Goal: Task Accomplishment & Management: Use online tool/utility

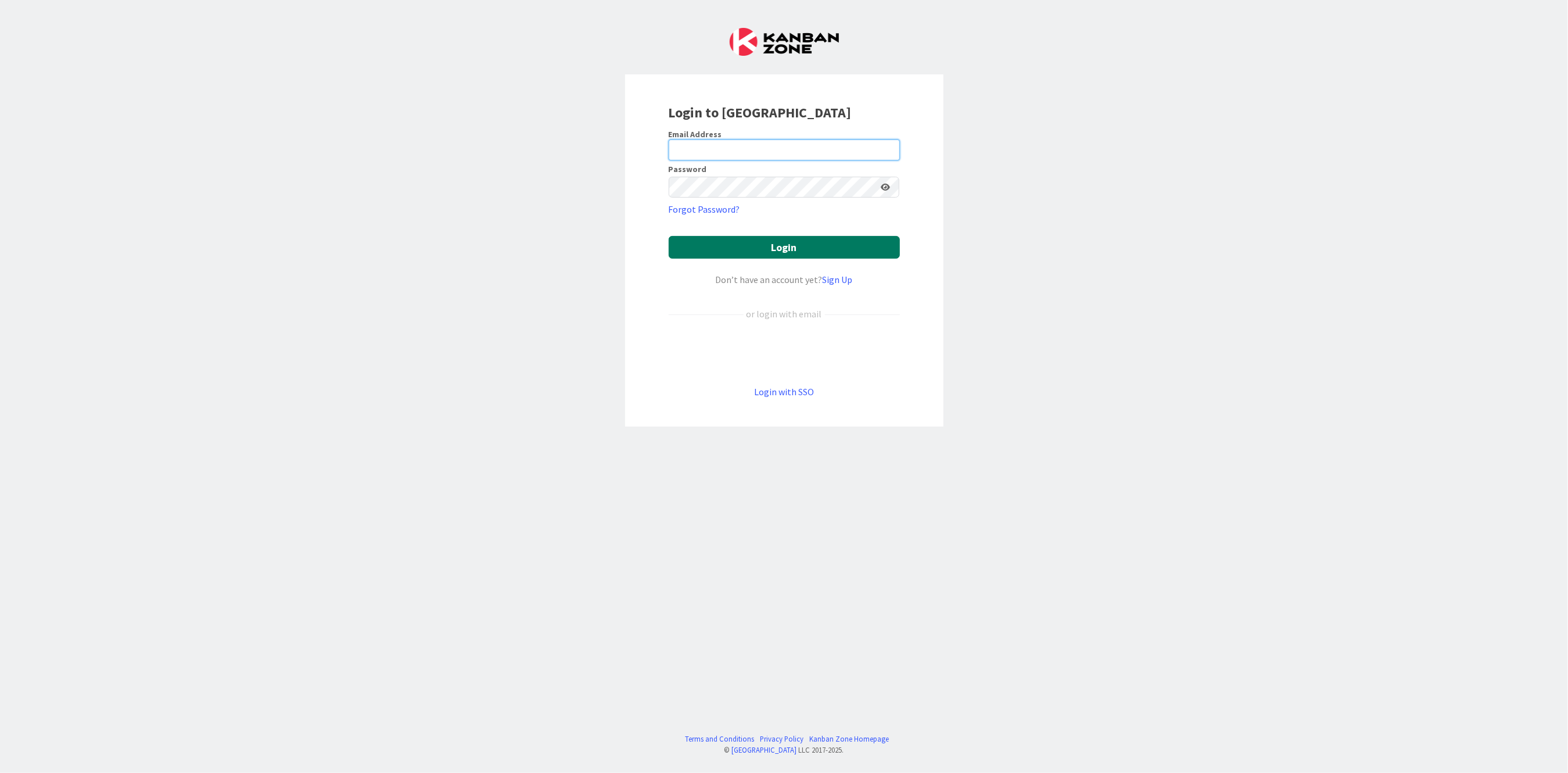
type input "[PERSON_NAME][EMAIL_ADDRESS][PERSON_NAME][DOMAIN_NAME][US_STATE]"
click at [695, 246] on button "Login" at bounding box center [784, 247] width 231 height 23
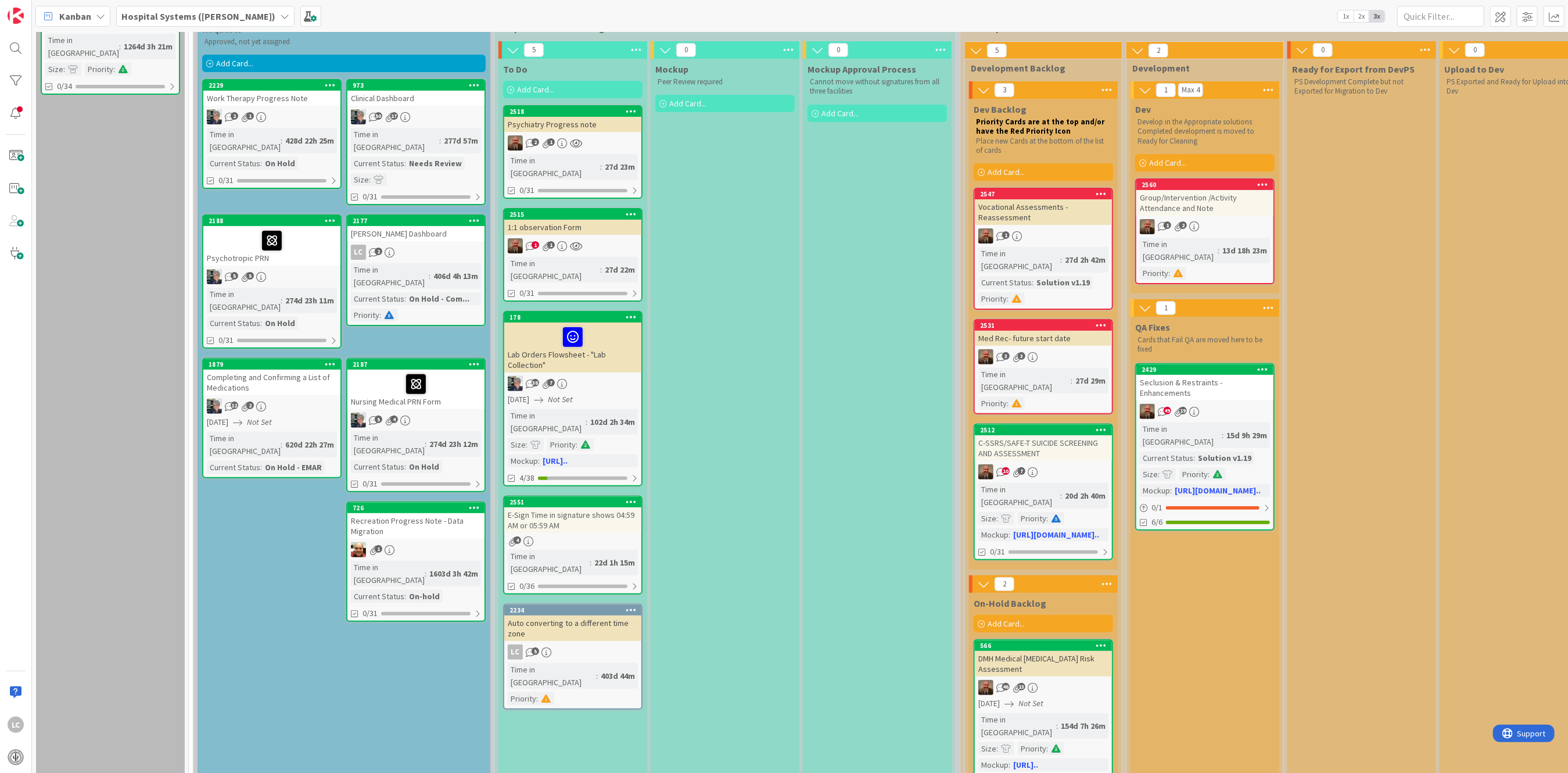
scroll to position [77, 0]
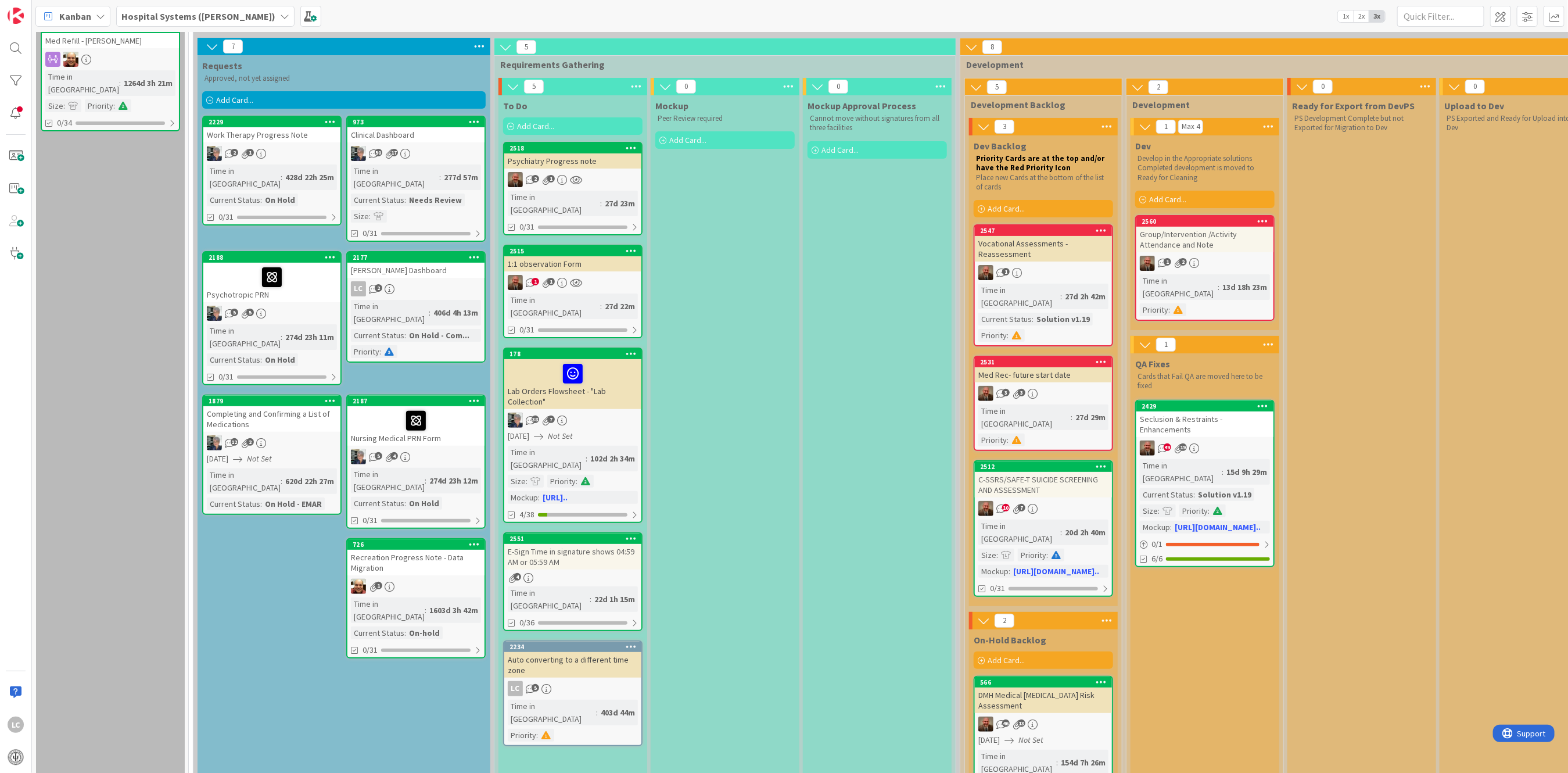
click at [231, 98] on span "Add Card..." at bounding box center [235, 100] width 37 height 10
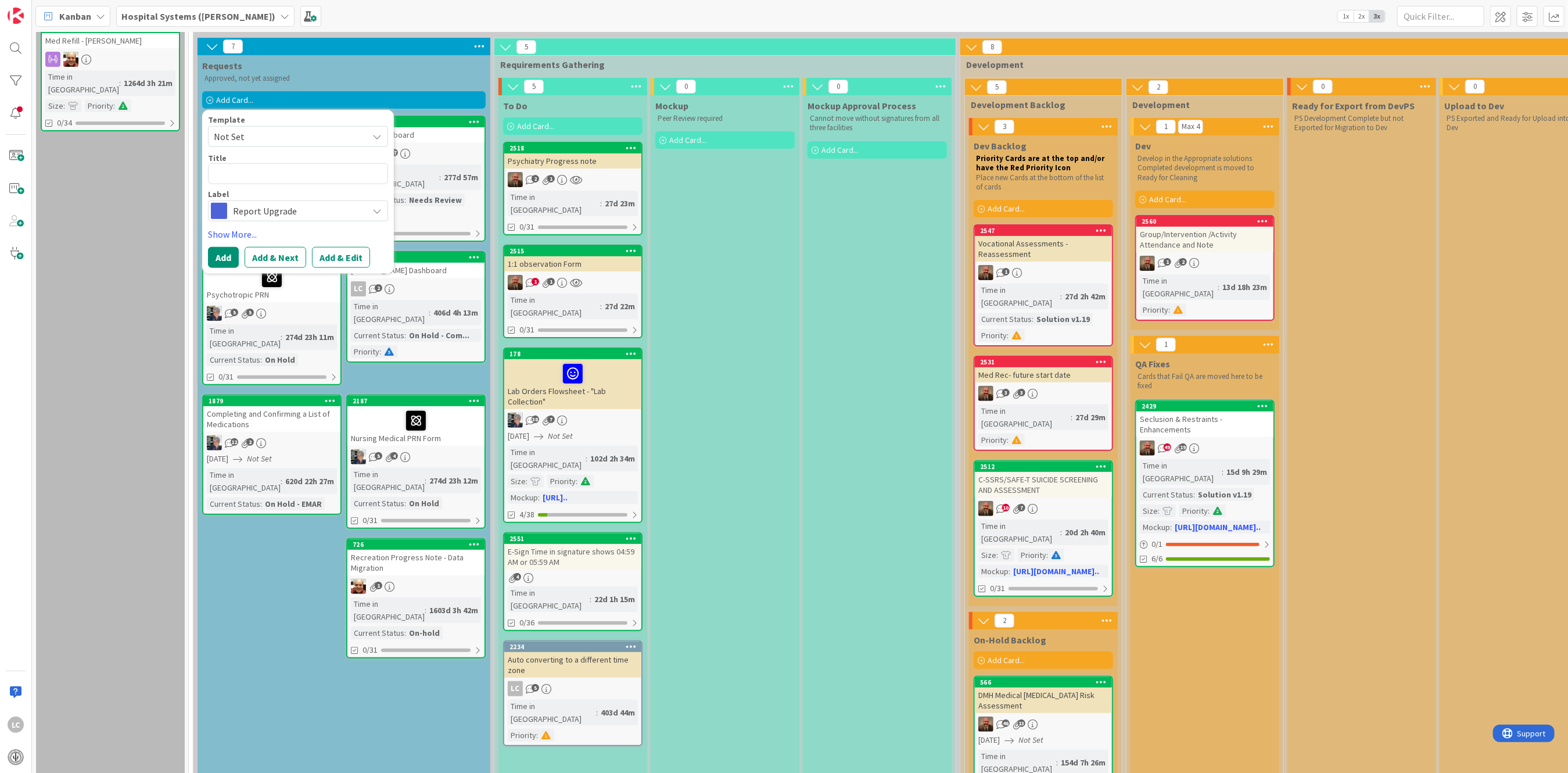
click at [379, 132] on icon at bounding box center [377, 137] width 10 height 10
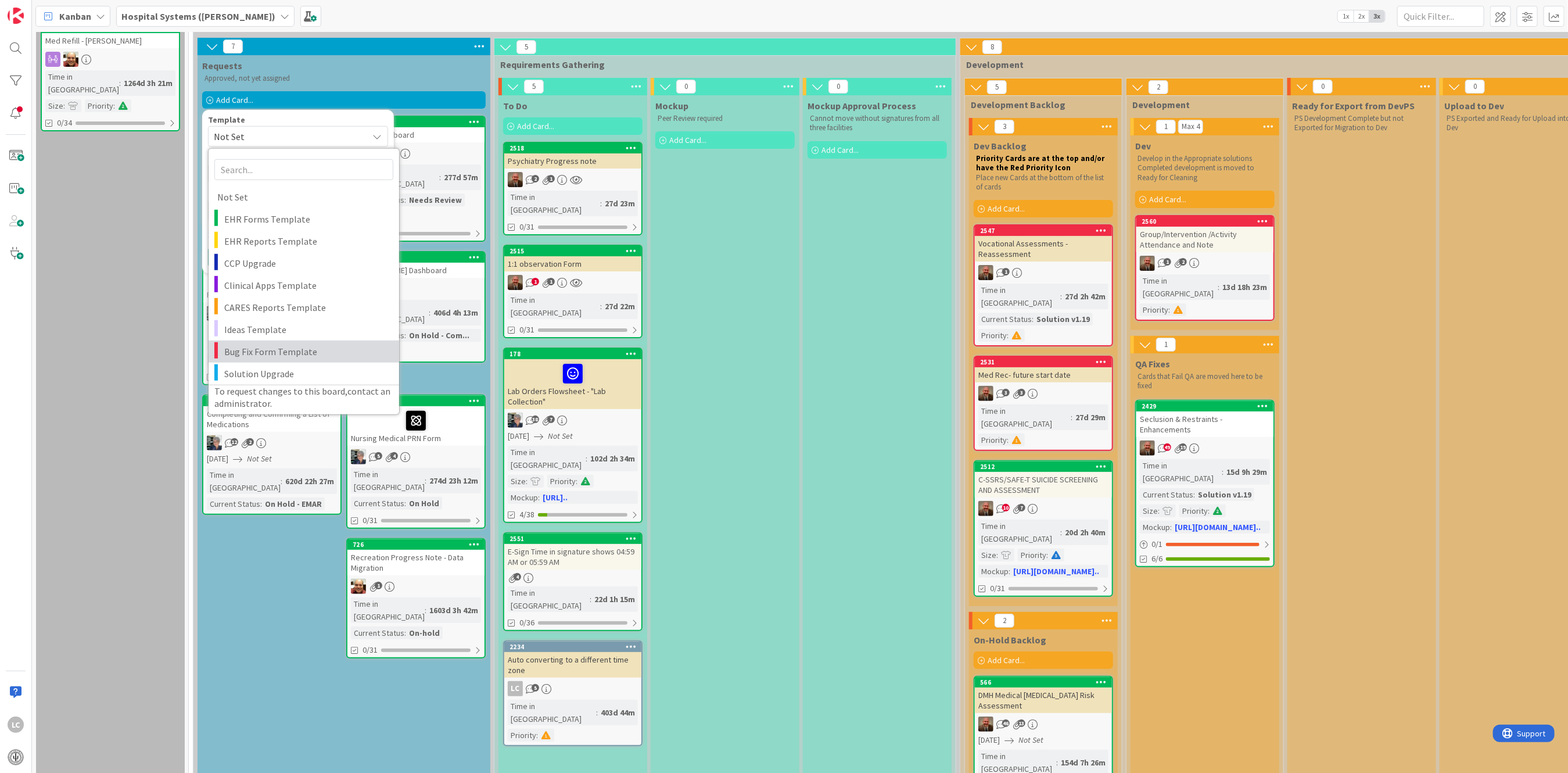
click at [266, 353] on span "Bug Fix Form Template" at bounding box center [307, 352] width 166 height 15
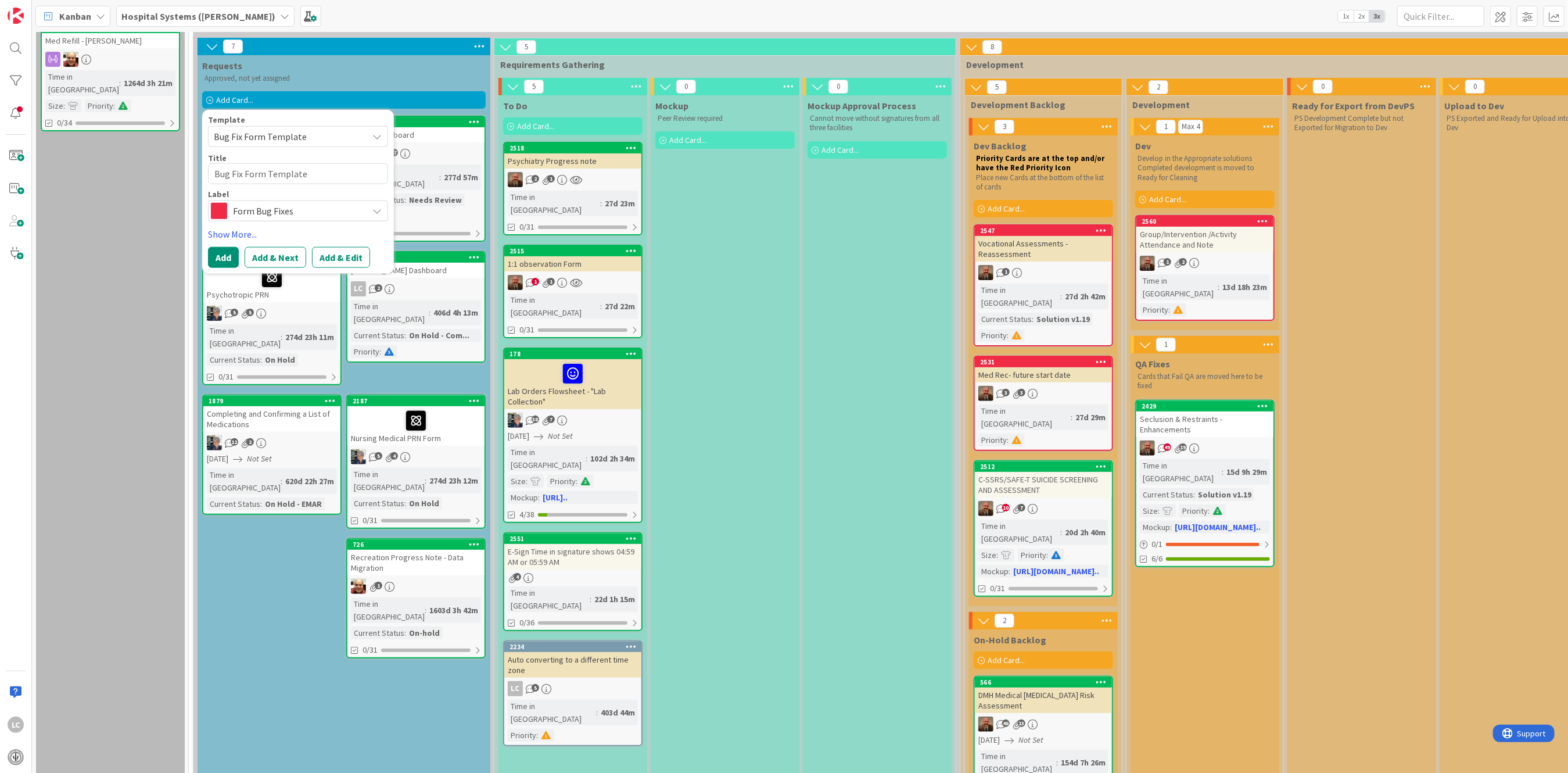
type textarea "x"
type textarea "Bug Fix Form Template"
click at [374, 213] on icon at bounding box center [377, 211] width 10 height 10
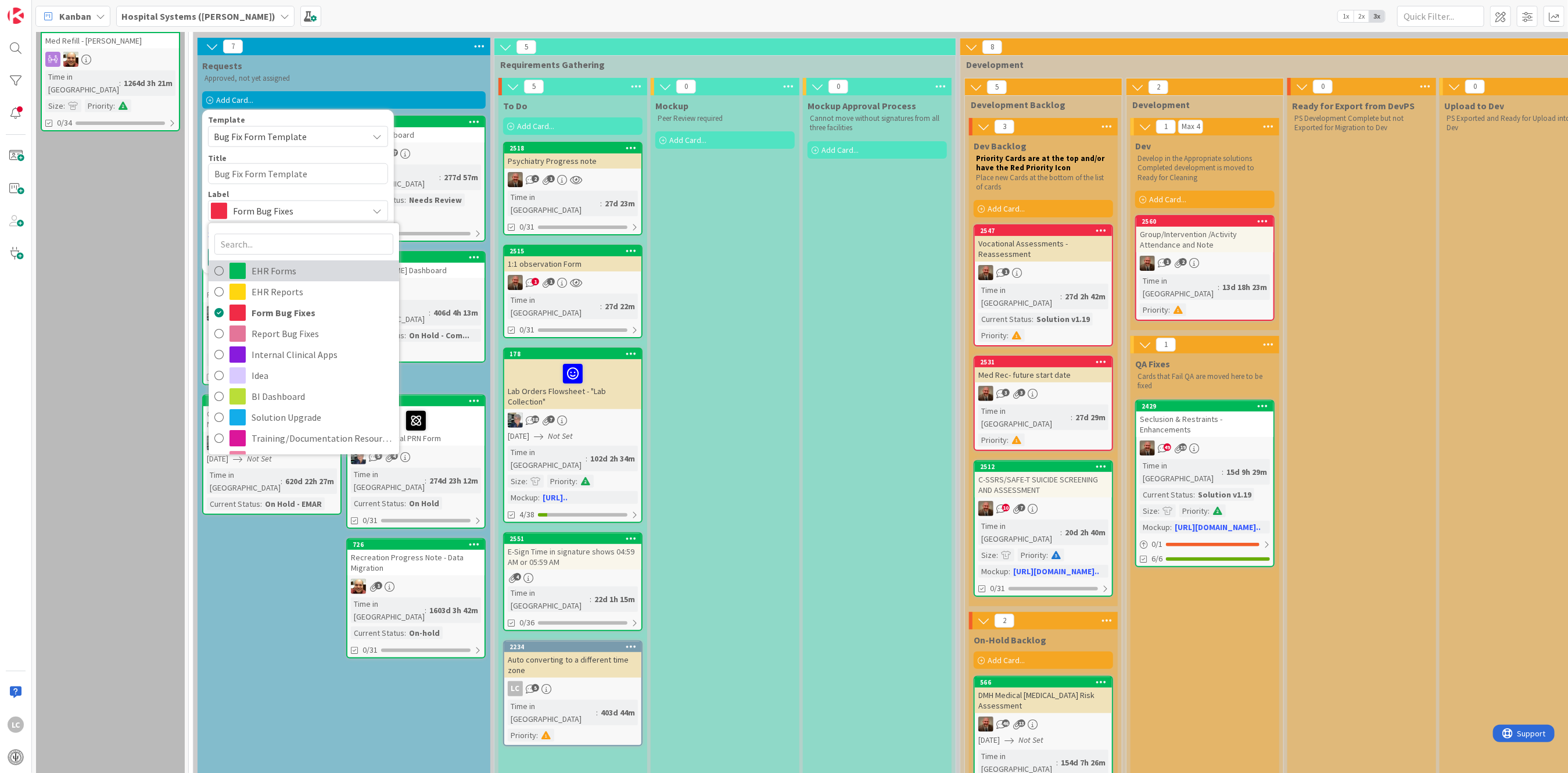
click at [286, 266] on span "EHR Forms" at bounding box center [322, 271] width 142 height 17
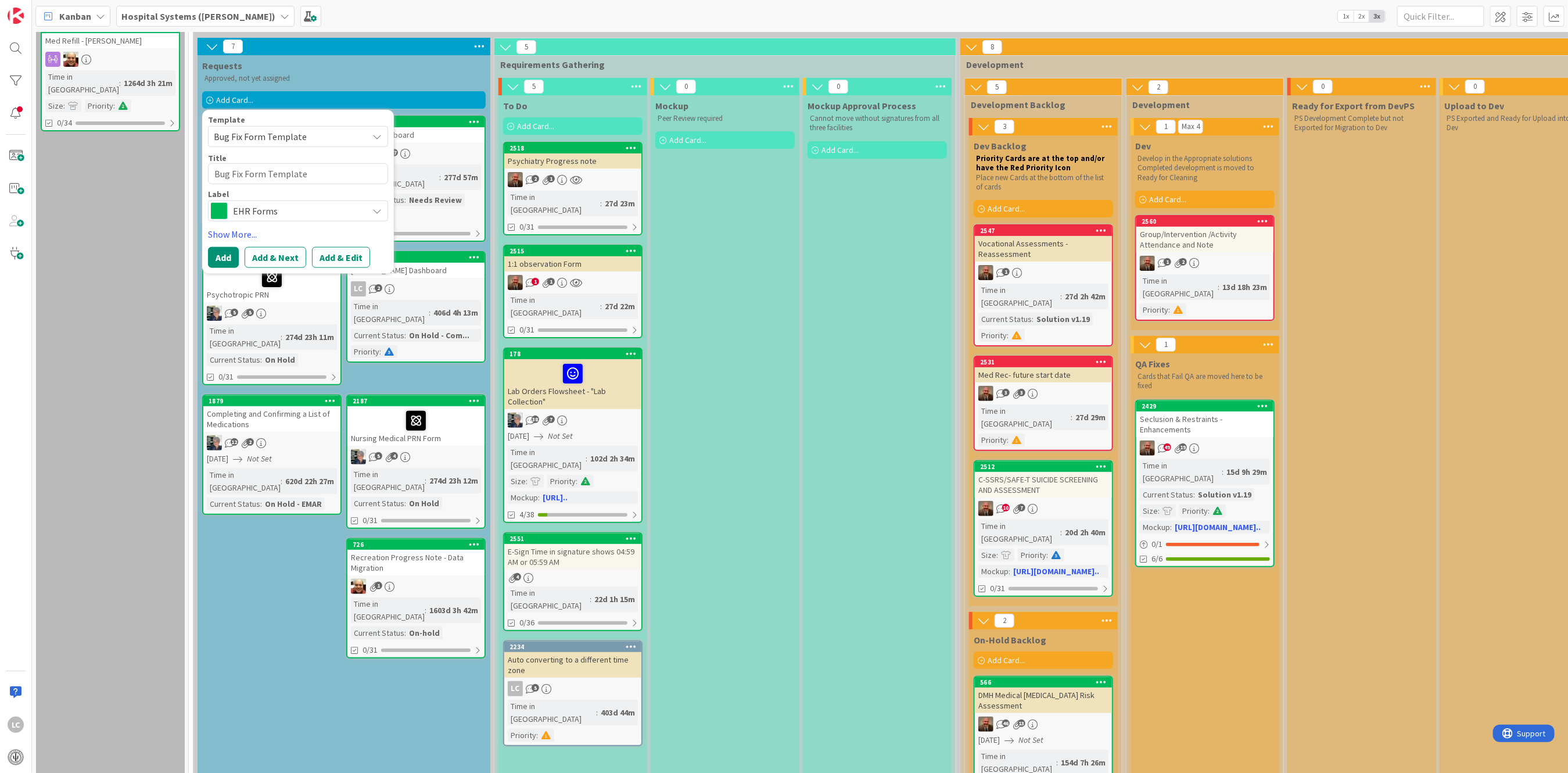
click at [377, 133] on icon at bounding box center [377, 137] width 10 height 10
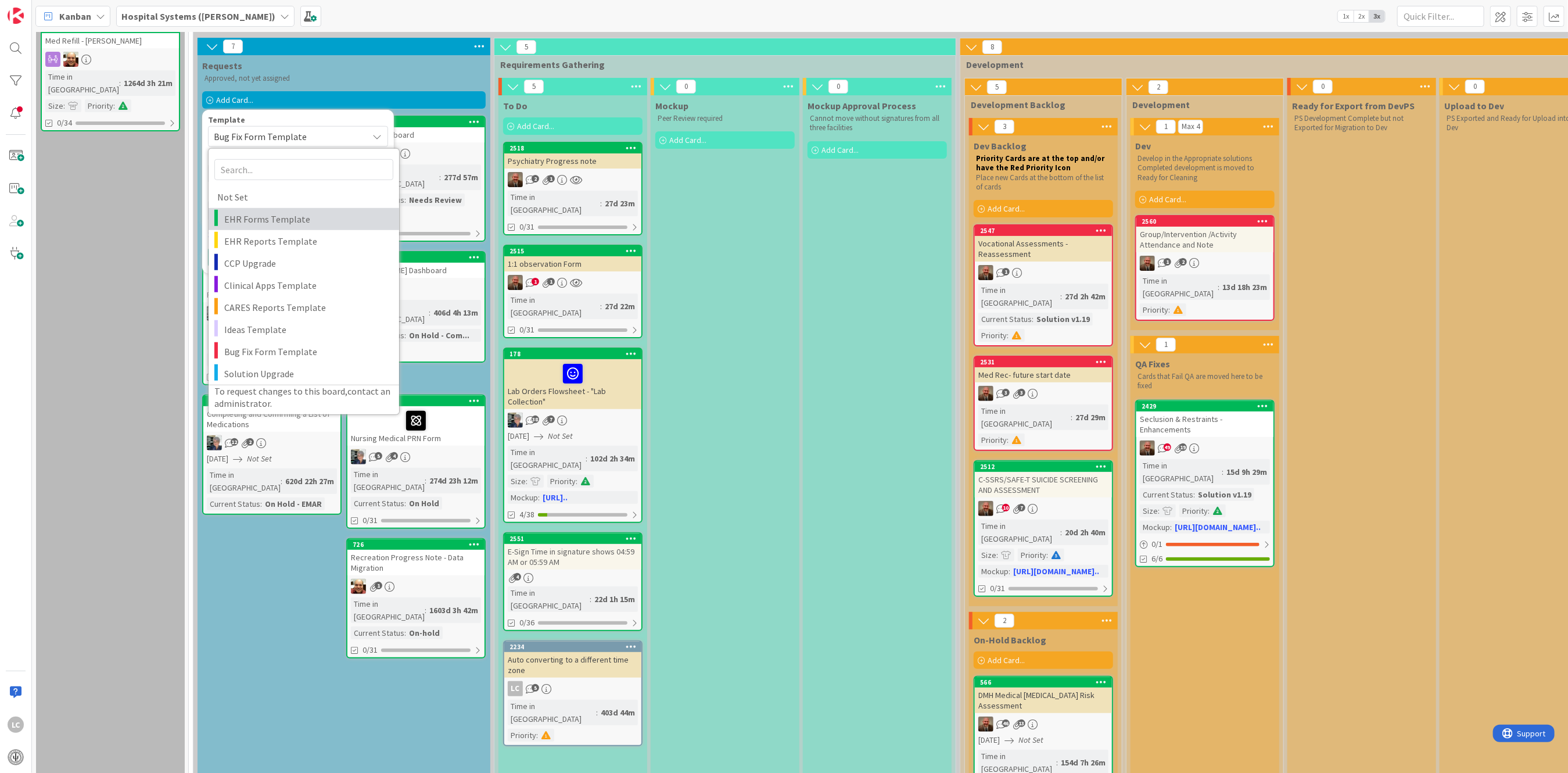
click at [259, 220] on span "EHR Forms Template" at bounding box center [307, 219] width 166 height 15
type textarea "x"
type textarea "EHR Forms Template"
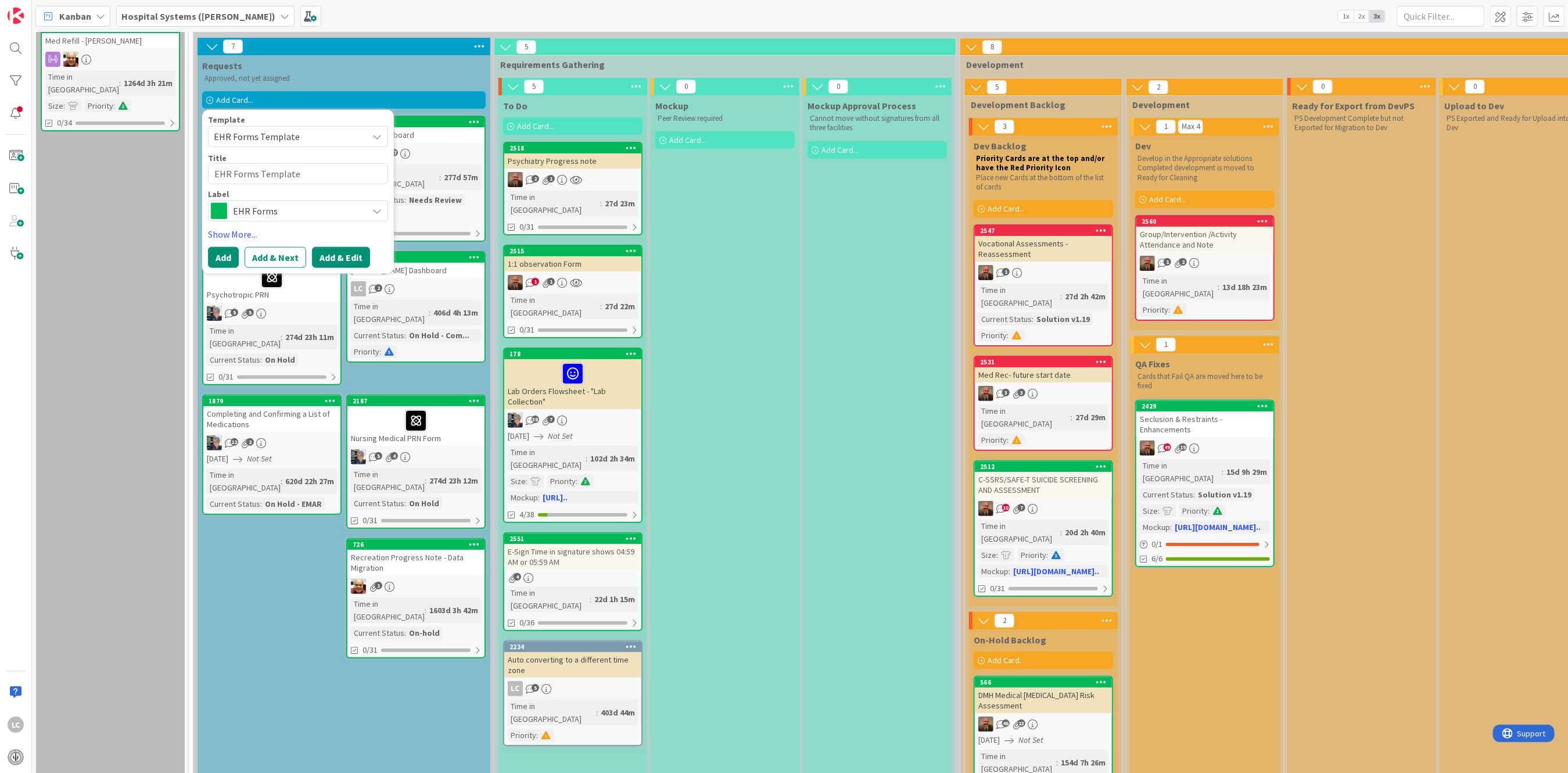
click at [335, 257] on button "Add & Edit" at bounding box center [341, 257] width 58 height 21
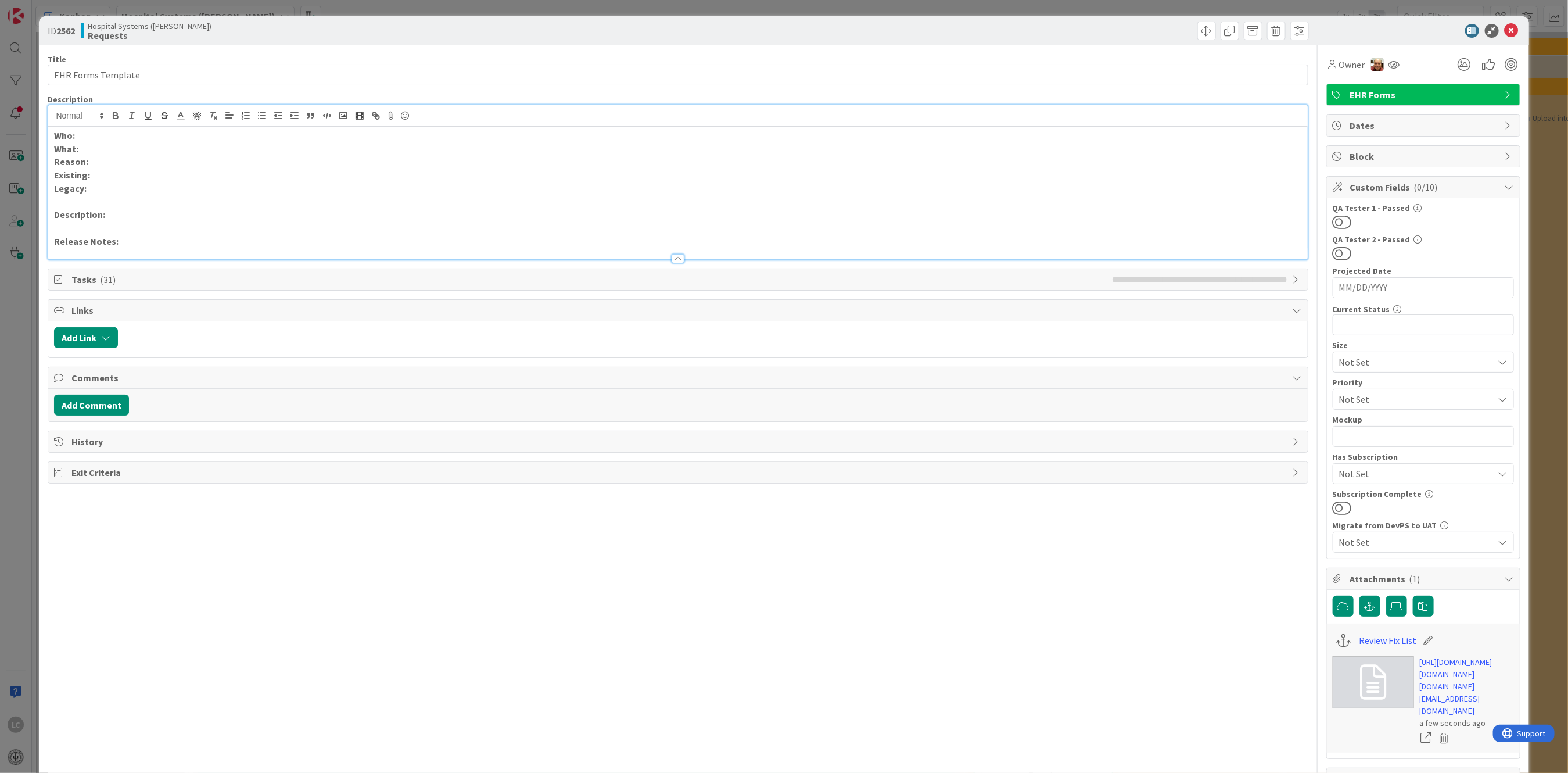
click at [101, 123] on div "Who: What: Reason: Existing: Legacy: Description: Release Notes:" at bounding box center [677, 182] width 1259 height 154
click at [89, 150] on p "What:" at bounding box center [677, 149] width 1247 height 13
click at [133, 146] on span "The Overview of Treatment text box can have 20,000 characters and is 3-4 lines …" at bounding box center [409, 149] width 553 height 12
drag, startPoint x: 149, startPoint y: 147, endPoint x: 158, endPoint y: 145, distance: 9.2
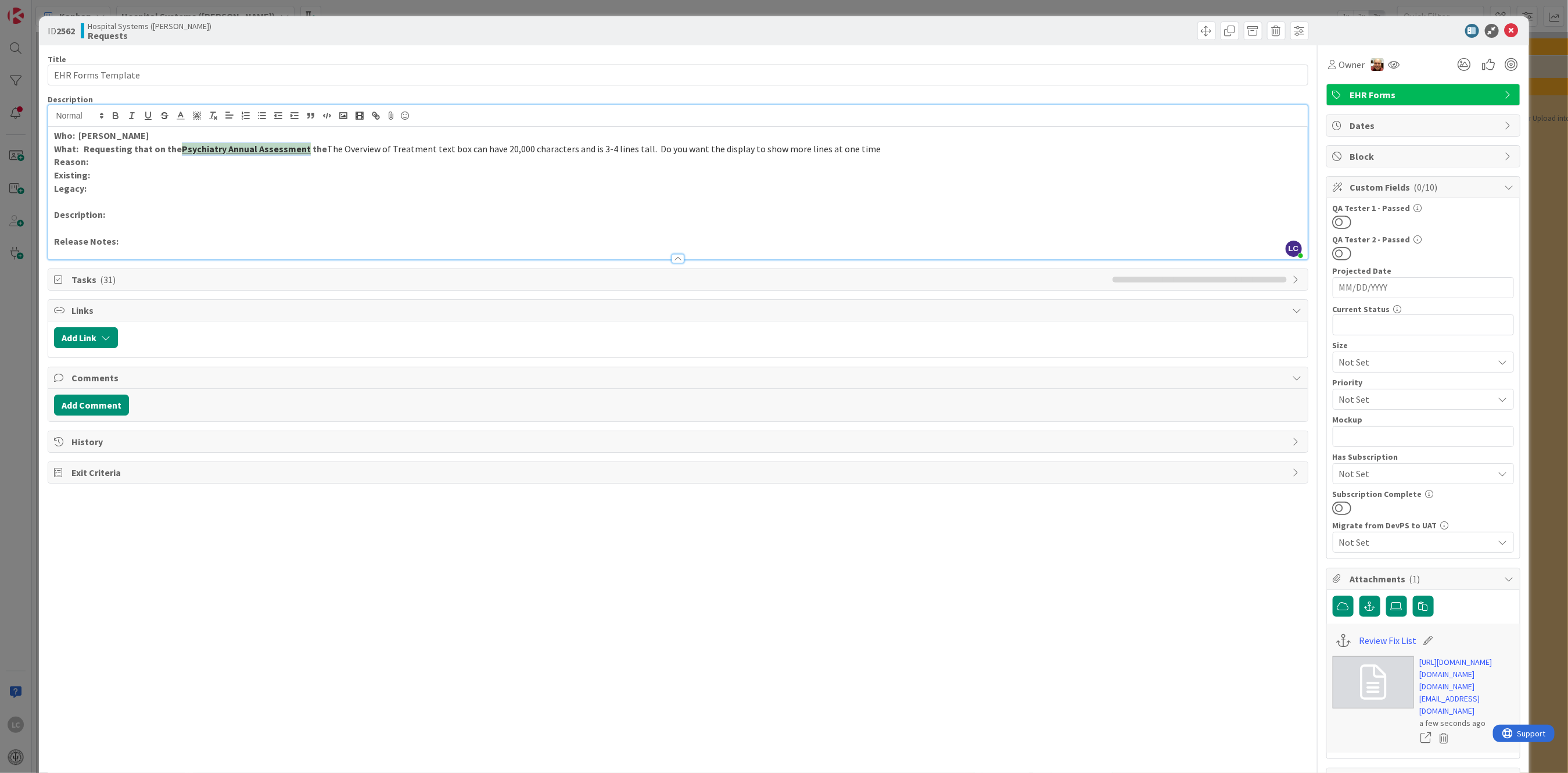
drag, startPoint x: 177, startPoint y: 150, endPoint x: 303, endPoint y: 149, distance: 126.0
click at [303, 149] on p "What: Requesting that on the Psychiatry Annual Assessment the The Overview of T…" at bounding box center [677, 149] width 1247 height 13
click at [149, 112] on icon "button" at bounding box center [148, 115] width 10 height 10
click at [195, 117] on line at bounding box center [197, 117] width 3 height 0
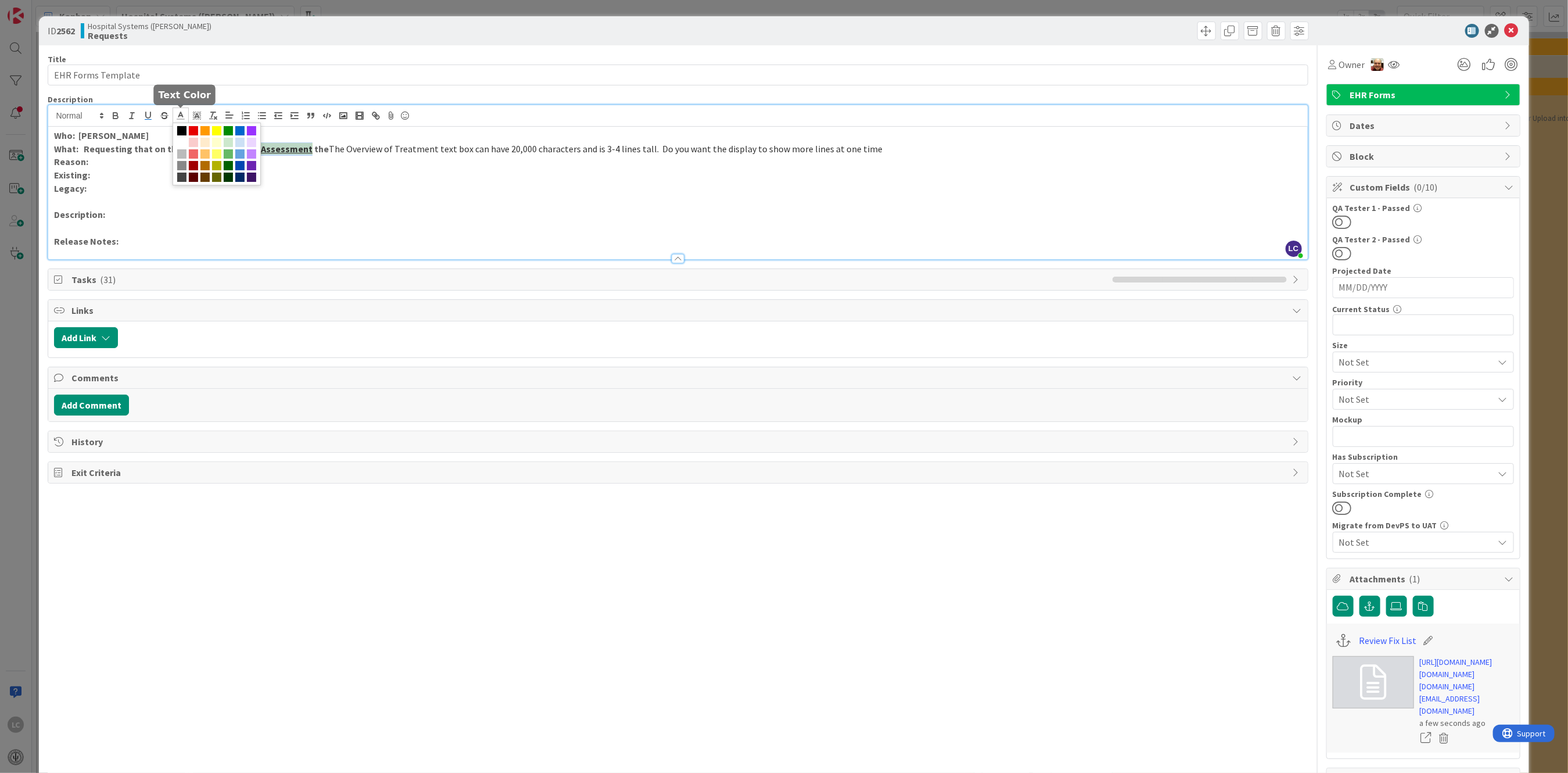
click at [180, 118] on icon at bounding box center [180, 115] width 10 height 10
click at [180, 130] on span at bounding box center [182, 131] width 10 height 10
click at [252, 207] on p at bounding box center [677, 202] width 1247 height 13
drag, startPoint x: 181, startPoint y: 146, endPoint x: 257, endPoint y: 151, distance: 76.2
click at [273, 149] on u "Psychiatry Annual Assessment" at bounding box center [248, 149] width 129 height 12
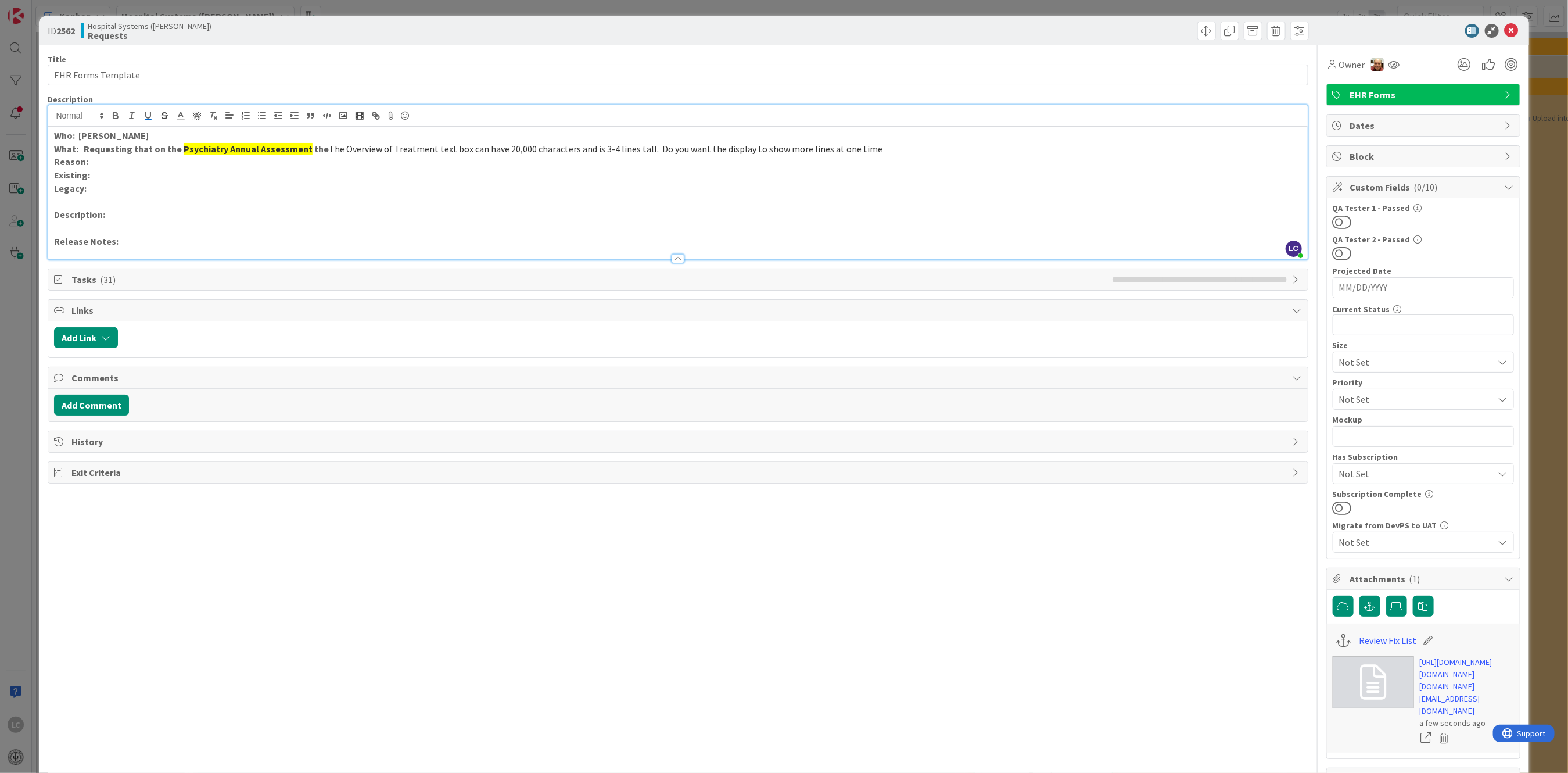
drag, startPoint x: 237, startPoint y: 157, endPoint x: 224, endPoint y: 160, distance: 13.3
click at [234, 160] on p "Reason:" at bounding box center [677, 161] width 1247 height 13
drag, startPoint x: 178, startPoint y: 149, endPoint x: 302, endPoint y: 147, distance: 124.0
click at [302, 147] on u "Psychiatry Annual Assessment" at bounding box center [248, 149] width 129 height 12
click at [198, 115] on polyline at bounding box center [198, 116] width 4 height 5
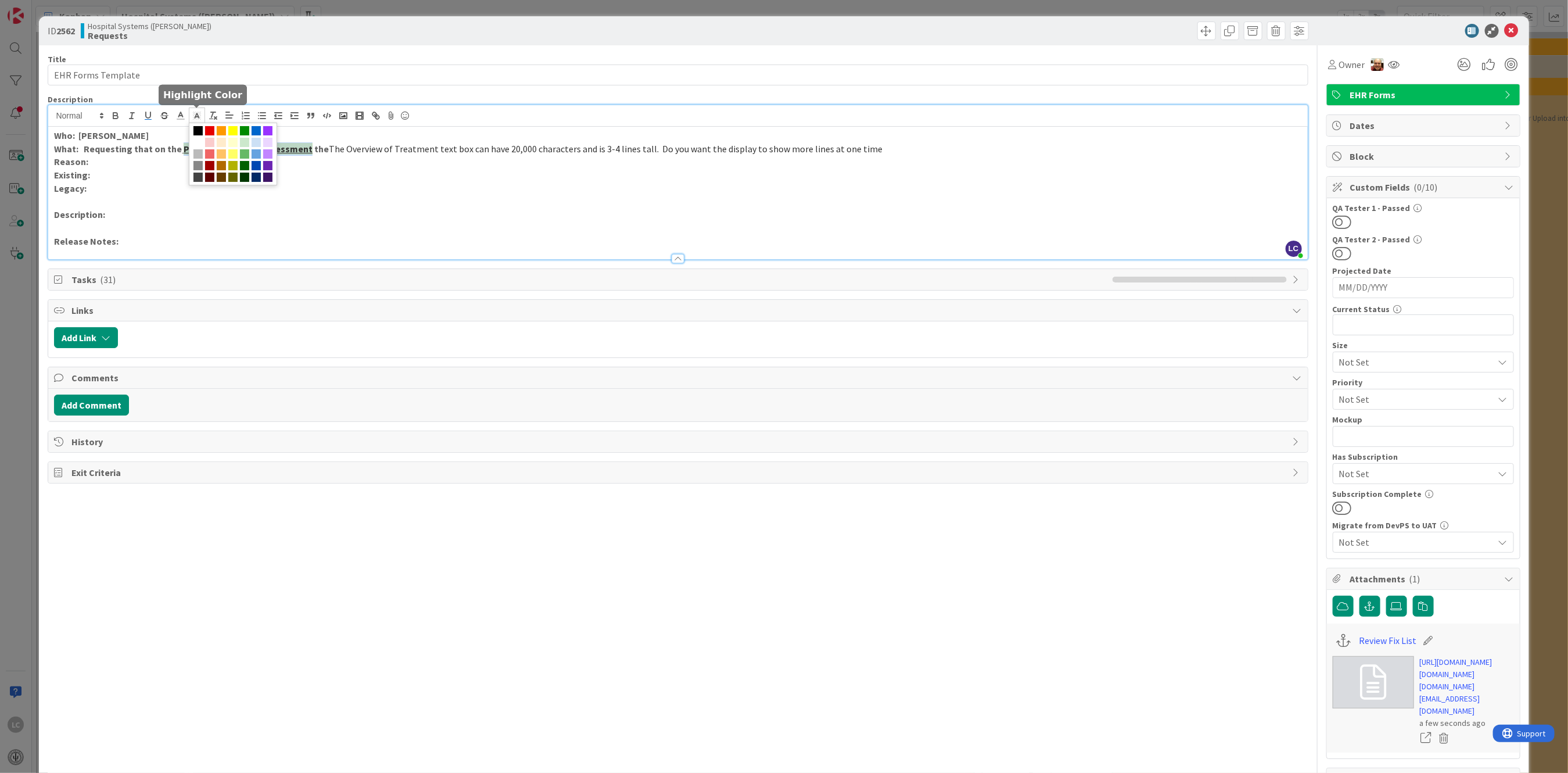
click at [198, 115] on polyline at bounding box center [198, 116] width 4 height 5
click at [177, 114] on icon at bounding box center [180, 115] width 10 height 10
click at [179, 131] on span at bounding box center [182, 131] width 10 height 10
click at [188, 151] on u "Psychiatry Annual Assessment" at bounding box center [248, 149] width 129 height 12
drag, startPoint x: 177, startPoint y: 145, endPoint x: 307, endPoint y: 144, distance: 130.0
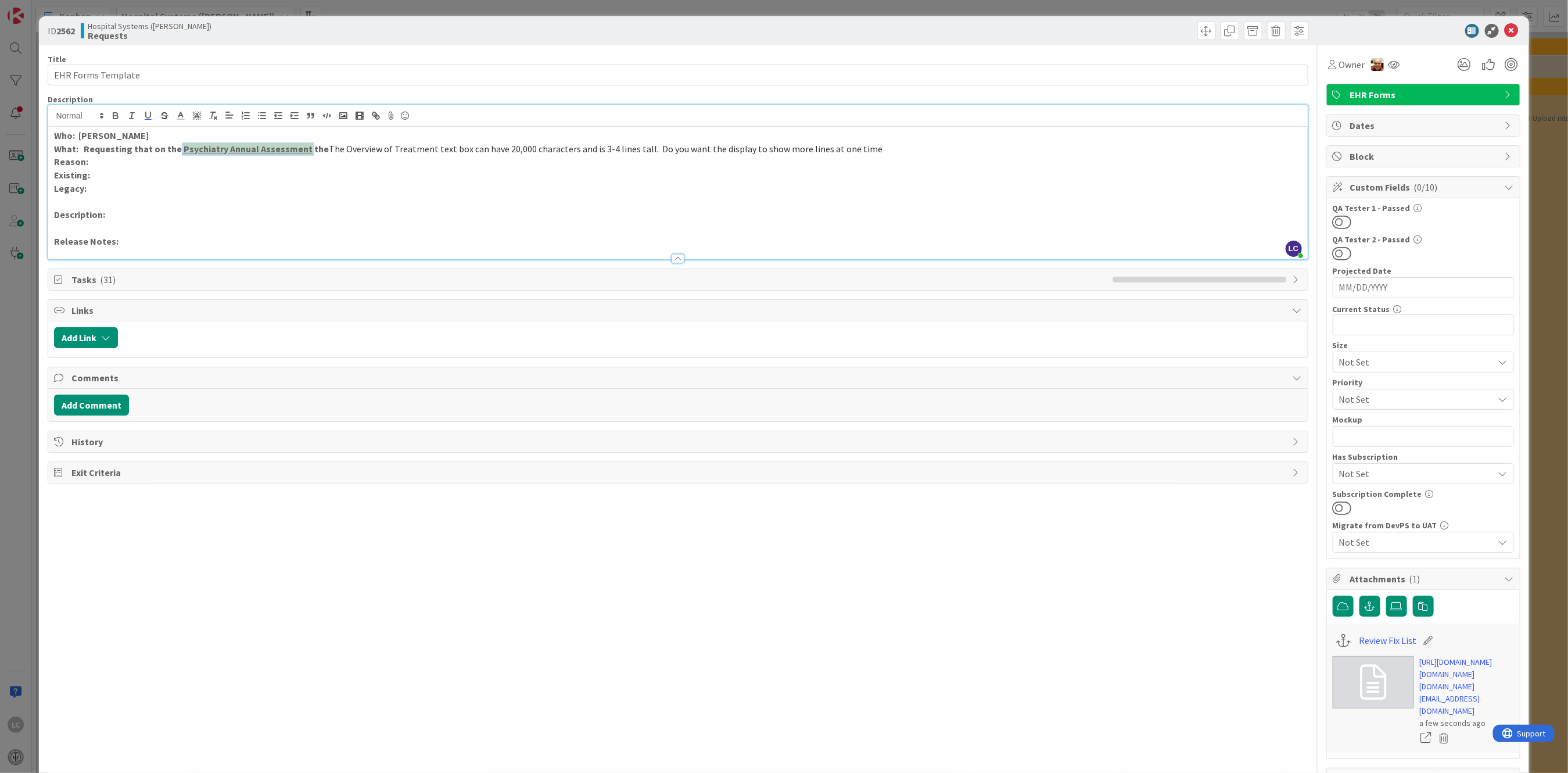
click at [307, 144] on p "What: Requesting that on the Psychiatry Annual Assessment the The Overview of T…" at bounding box center [677, 149] width 1247 height 13
click at [414, 147] on span "The Overview of Treatment text box can have 20,000 characters and is 3-4 lines …" at bounding box center [589, 149] width 553 height 12
drag, startPoint x: 449, startPoint y: 147, endPoint x: 693, endPoint y: 143, distance: 244.0
click at [693, 143] on span "The Overview of Treatment text box can have 20,000 characters and is 3-4 lines …" at bounding box center [589, 149] width 553 height 12
drag, startPoint x: 478, startPoint y: 147, endPoint x: 512, endPoint y: 147, distance: 34.0
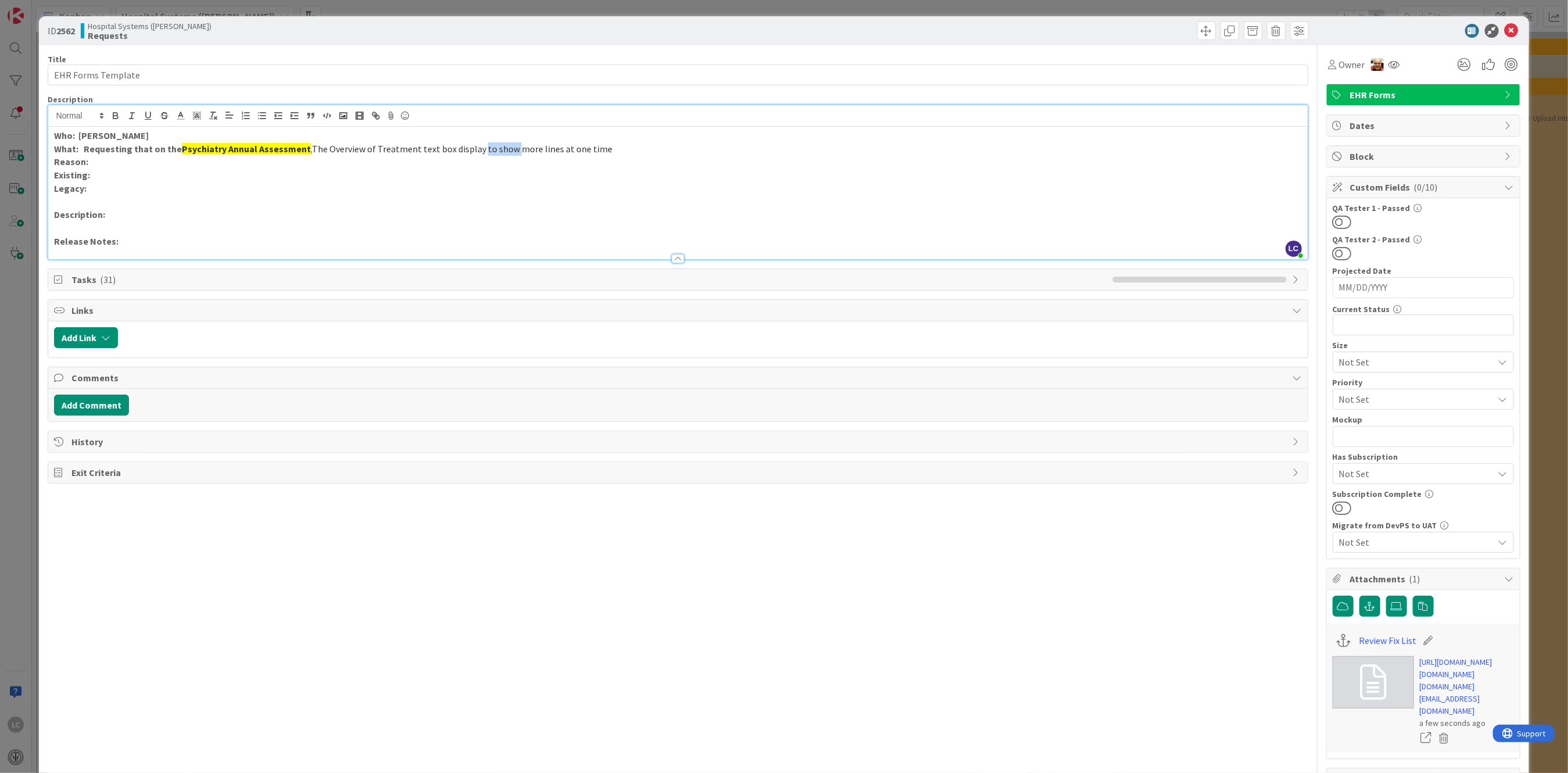
click at [512, 147] on span "The Overview of Treatment text box display to show more lines at one time" at bounding box center [462, 149] width 300 height 12
click at [476, 147] on span "The Overview of Treatment text box display to show more lines at one time" at bounding box center [462, 149] width 300 height 12
click at [596, 146] on span "The Overview of Treatment text box display to show more lines at one time" at bounding box center [462, 149] width 300 height 12
click at [203, 145] on strong "Psychiatry Annual Assessment" at bounding box center [246, 149] width 129 height 12
drag, startPoint x: 176, startPoint y: 149, endPoint x: 311, endPoint y: 151, distance: 135.0
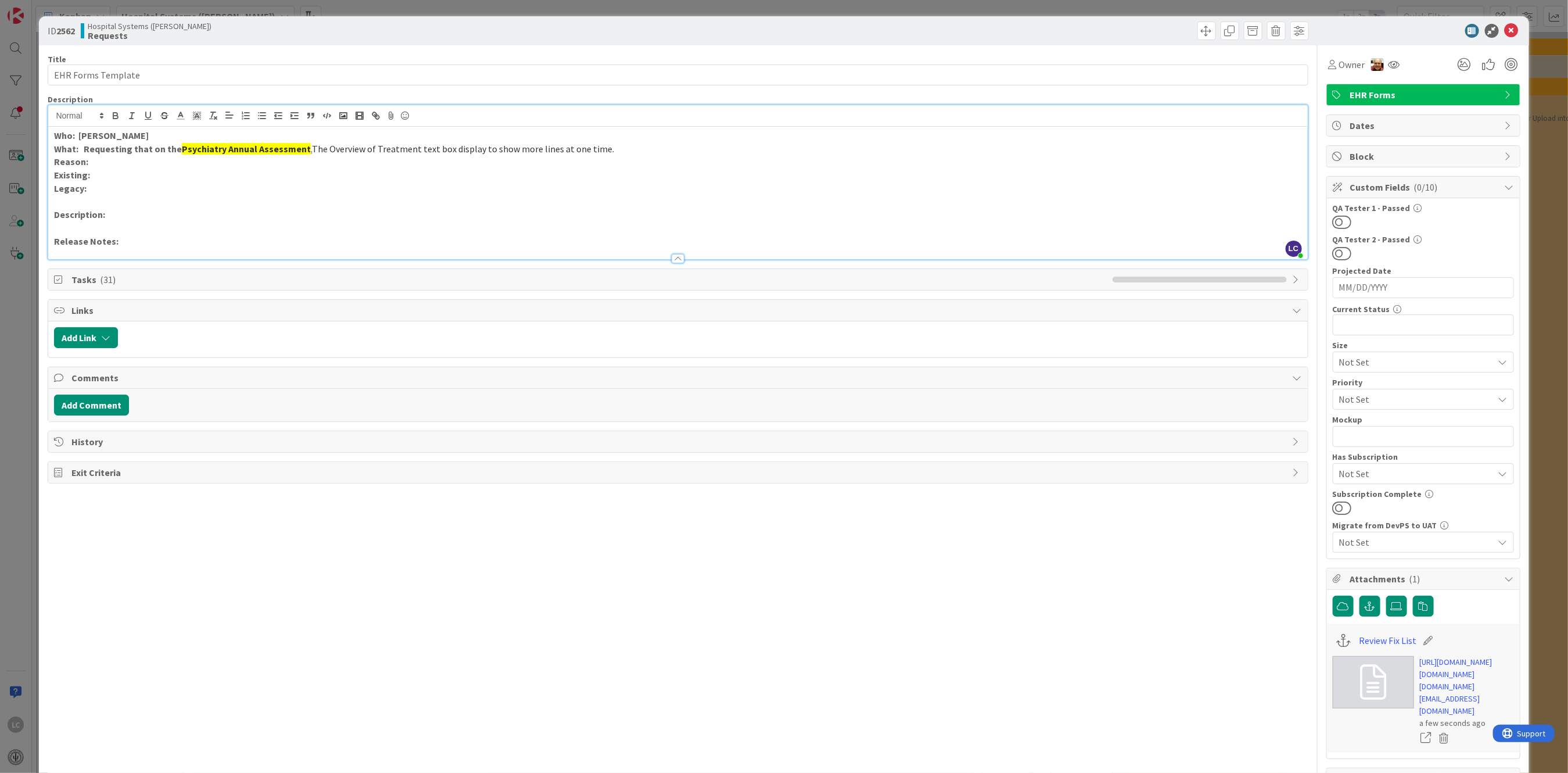
click at [311, 151] on p "What: Requesting that on the Psychiatry Annual Assessment , The Overview of Tre…" at bounding box center [677, 149] width 1247 height 13
click at [237, 195] on p at bounding box center [677, 202] width 1247 height 13
drag, startPoint x: 213, startPoint y: 160, endPoint x: 206, endPoint y: 155, distance: 8.6
click at [213, 160] on p "Reason:" at bounding box center [677, 161] width 1247 height 13
drag, startPoint x: 176, startPoint y: 149, endPoint x: 255, endPoint y: 162, distance: 80.1
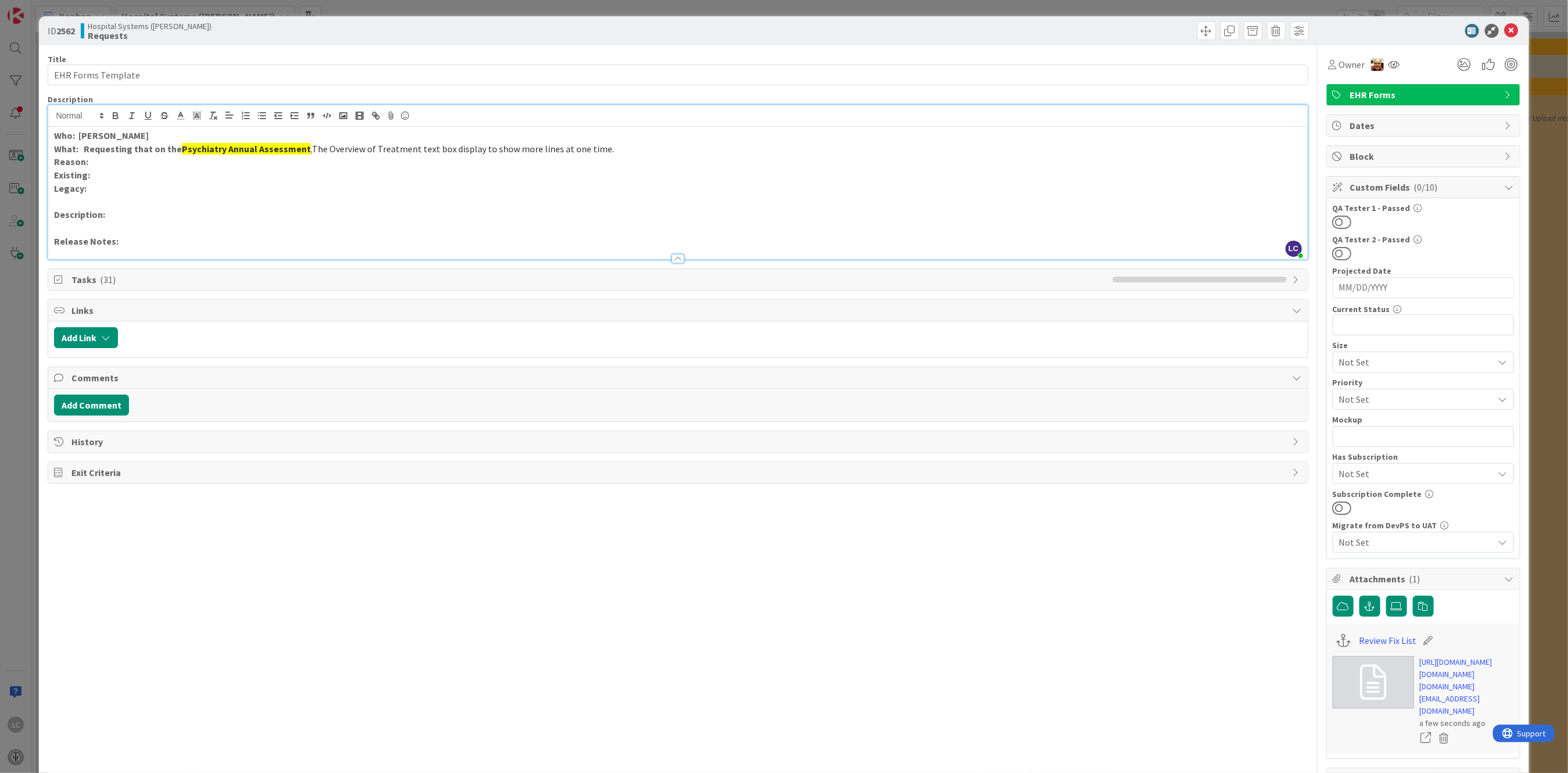
click at [176, 147] on strong "What: Requesting that on the" at bounding box center [118, 149] width 128 height 12
click at [412, 147] on span "The Overview of Treatment text box display to show more lines at one time." at bounding box center [462, 149] width 302 height 12
click at [237, 182] on p "Legacy:" at bounding box center [677, 188] width 1247 height 13
drag, startPoint x: 90, startPoint y: 146, endPoint x: 84, endPoint y: 147, distance: 6.1
click at [84, 147] on strong "What: Requesting that on the" at bounding box center [118, 149] width 128 height 12
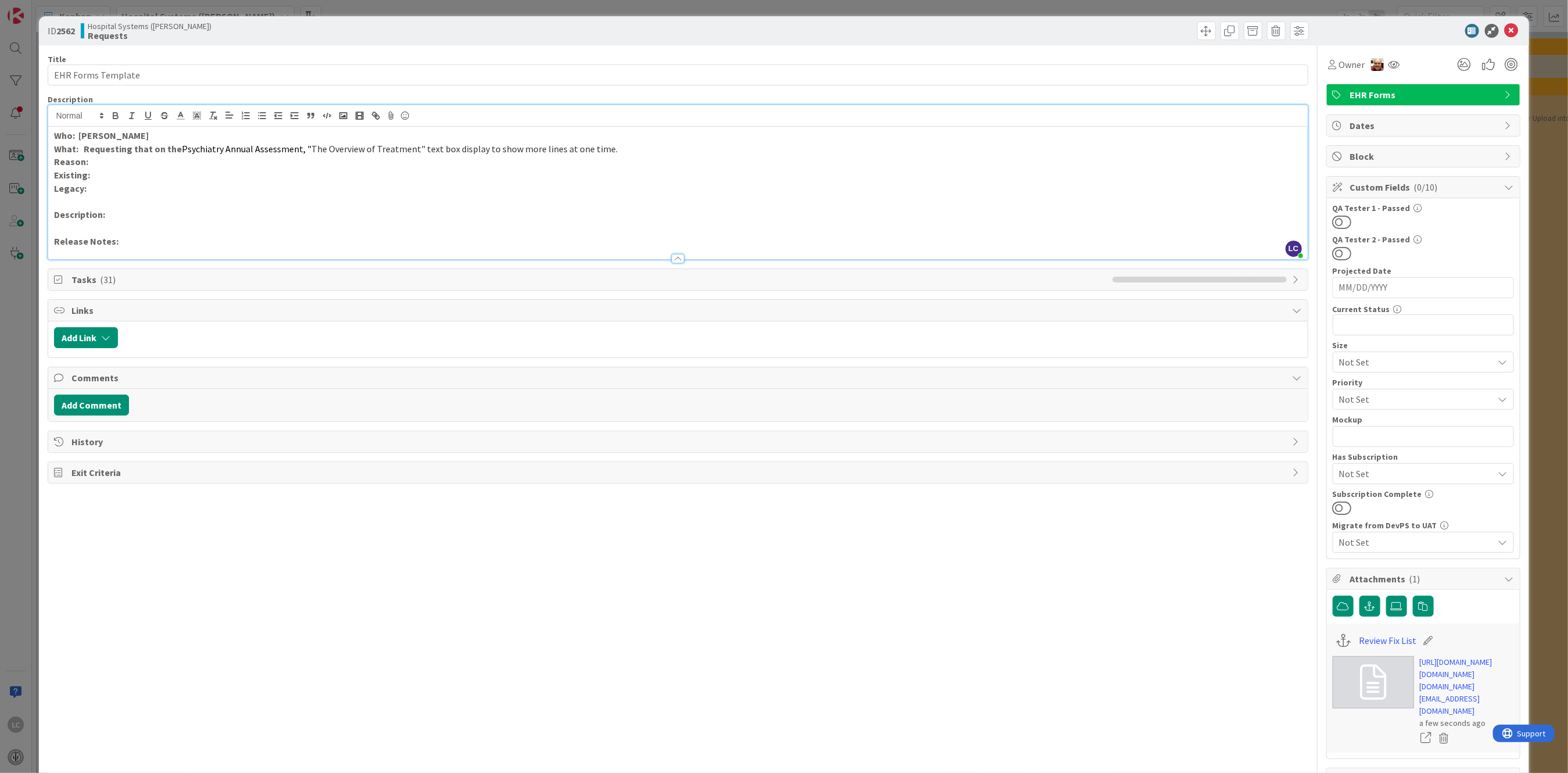
click at [109, 173] on p "Existing:" at bounding box center [677, 175] width 1247 height 13
drag, startPoint x: 85, startPoint y: 147, endPoint x: 600, endPoint y: 143, distance: 515.0
click at [600, 143] on p "What: Requesting that on the Psychiatry Annual Assessment, " The Overview of Tr…" at bounding box center [677, 149] width 1247 height 13
click at [112, 114] on icon "button" at bounding box center [115, 115] width 10 height 10
click at [114, 114] on icon "button" at bounding box center [116, 114] width 4 height 3
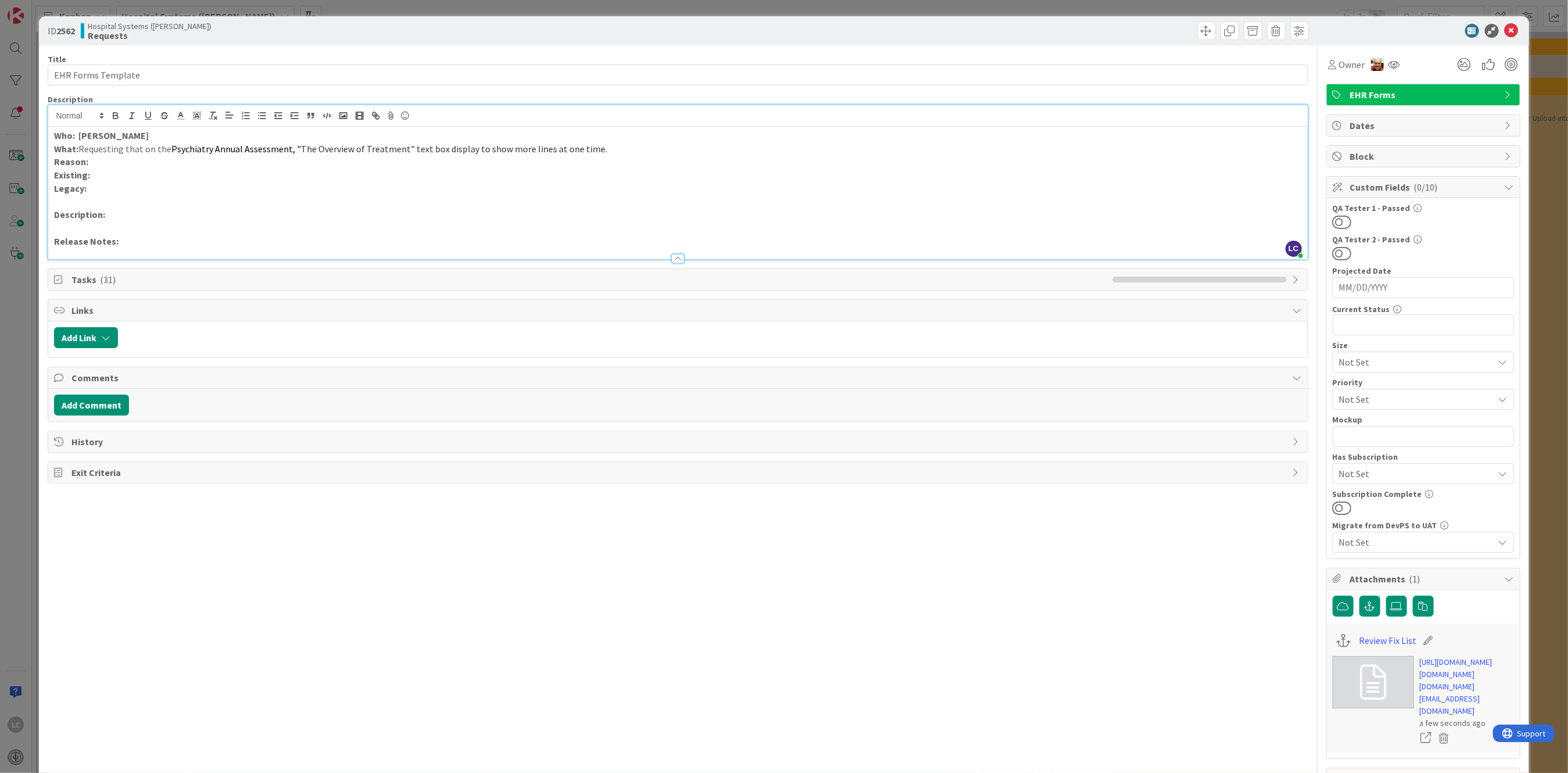
click at [232, 218] on p "Description:" at bounding box center [677, 214] width 1247 height 13
drag, startPoint x: 77, startPoint y: 134, endPoint x: 132, endPoint y: 134, distance: 55.0
click at [132, 134] on p "Who: [PERSON_NAME]" at bounding box center [677, 135] width 1247 height 13
click at [118, 114] on icon "button" at bounding box center [115, 115] width 10 height 10
click at [98, 166] on p "Reason:" at bounding box center [677, 161] width 1247 height 13
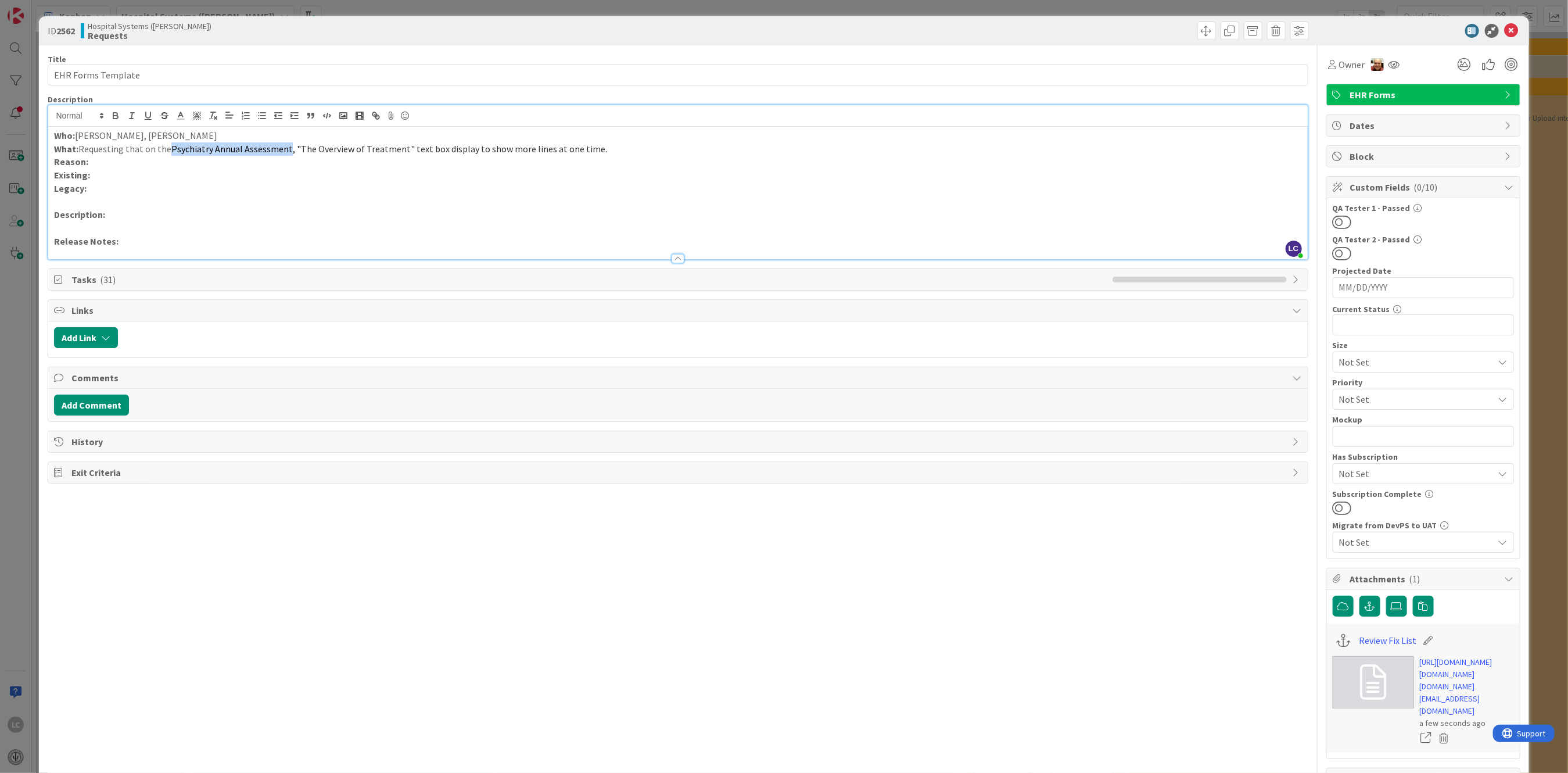
drag, startPoint x: 173, startPoint y: 147, endPoint x: 290, endPoint y: 151, distance: 117.1
click at [290, 151] on span "Psychiatry Annual Assessment, "" at bounding box center [236, 149] width 129 height 12
copy span "Psychiatry Annual Assessment"
click at [64, 75] on input "EHR Forms Template" at bounding box center [677, 75] width 1260 height 21
drag, startPoint x: 50, startPoint y: 74, endPoint x: 172, endPoint y: 77, distance: 122.0
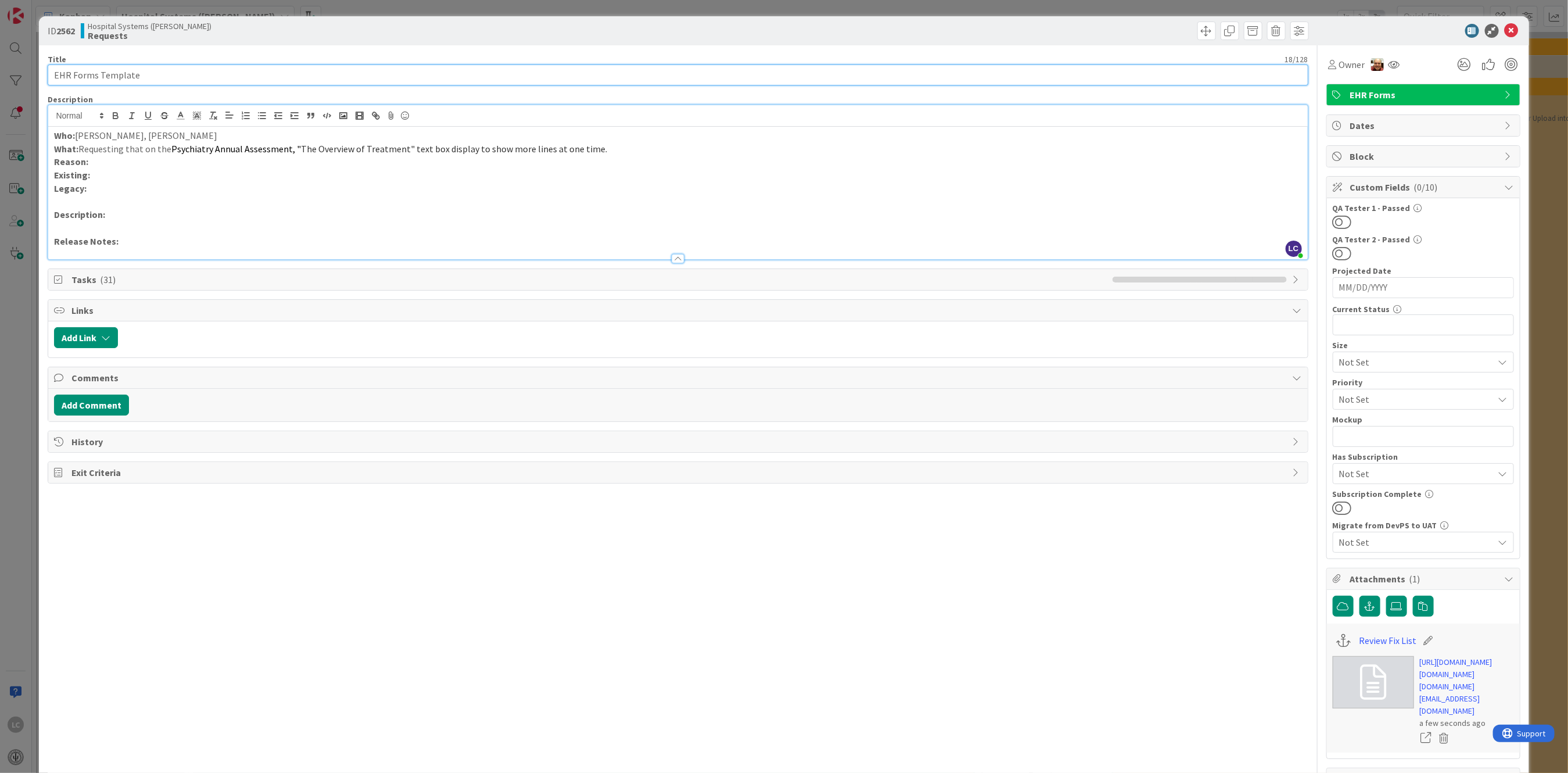
click at [172, 77] on input "EHR Forms Template" at bounding box center [677, 75] width 1260 height 21
paste input "Psychiatry Annual Assessment"
click at [54, 74] on input "Psychiatry Annual Assessment" at bounding box center [677, 75] width 1260 height 21
drag, startPoint x: 299, startPoint y: 145, endPoint x: 443, endPoint y: 143, distance: 144.0
click at [443, 143] on p "What: Requesting that on the Psychiatry Annual Assessment, " The Overview of Tr…" at bounding box center [677, 149] width 1247 height 13
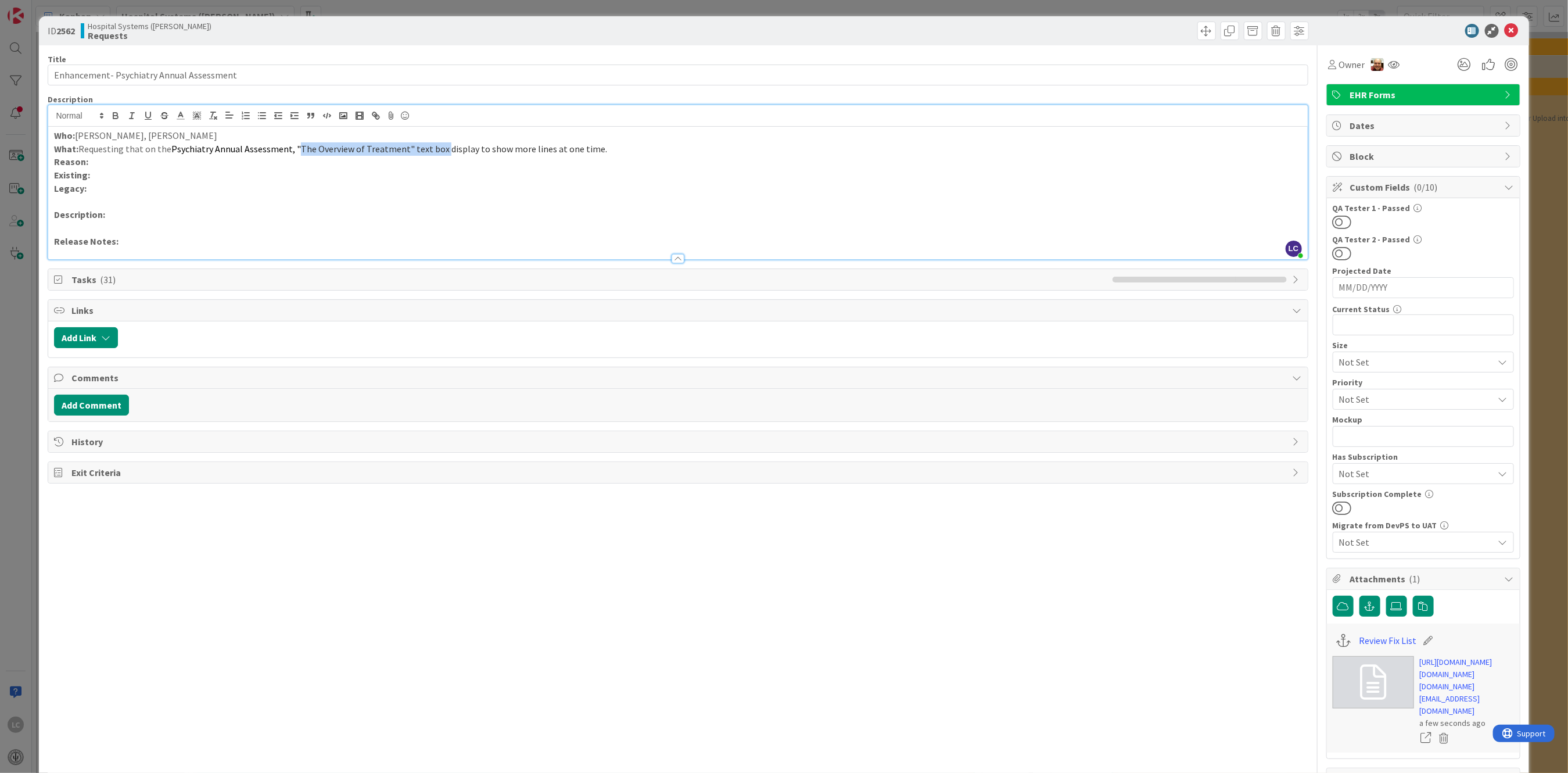
copy span "The Overview of Treatment" text box"
click at [258, 76] on input "Enhancement- Psychiatry Annual Assessment" at bounding box center [677, 75] width 1260 height 21
paste input "The Overview of Treatment" text box"
drag, startPoint x: 235, startPoint y: 73, endPoint x: 307, endPoint y: 85, distance: 73.0
click at [237, 73] on input "Enhancement- Psychiatry Annual Assessment- The Overview of Treatment" text box" at bounding box center [677, 75] width 1260 height 21
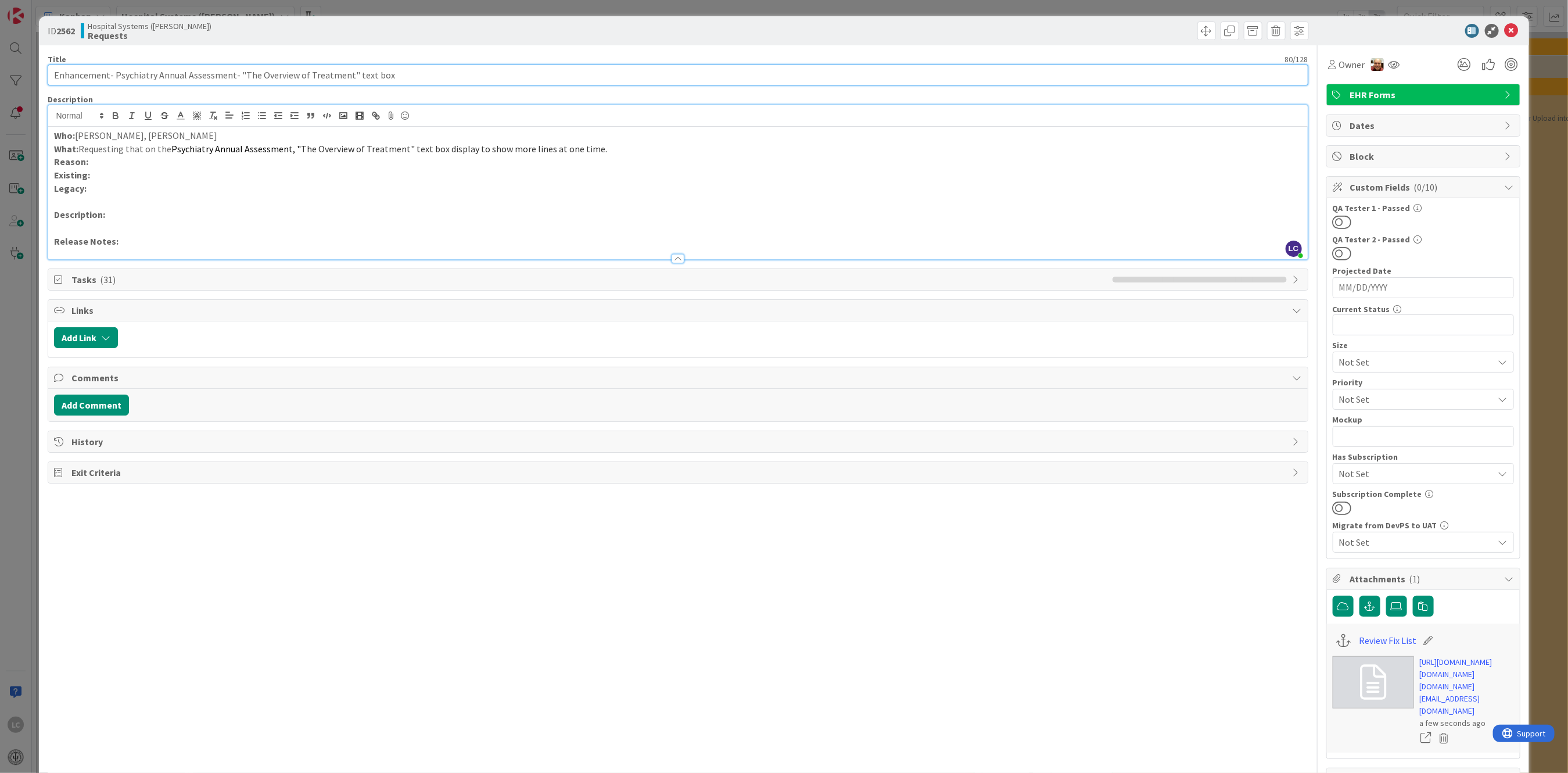
click at [386, 74] on input "Enhancement- Psychiatry Annual Assessment- "The Overview of Treatment" text box" at bounding box center [677, 75] width 1260 height 21
type input "Enhancement- Psychiatry Annual Assessment- "The Overview of Treatment" text box…"
click at [1339, 65] on span "Owner" at bounding box center [1352, 65] width 26 height 14
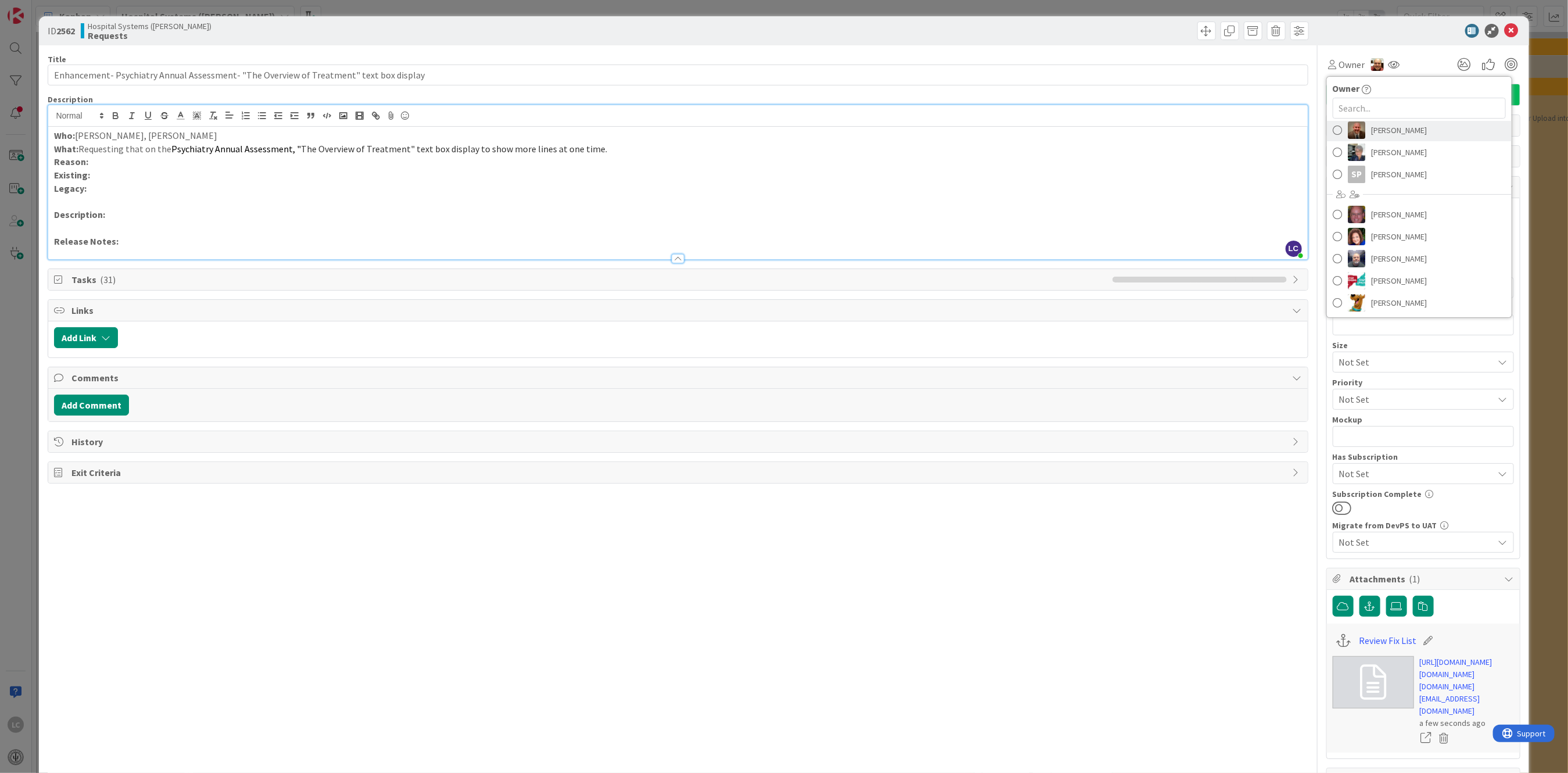
click at [1398, 134] on span "[PERSON_NAME]" at bounding box center [1399, 129] width 56 height 17
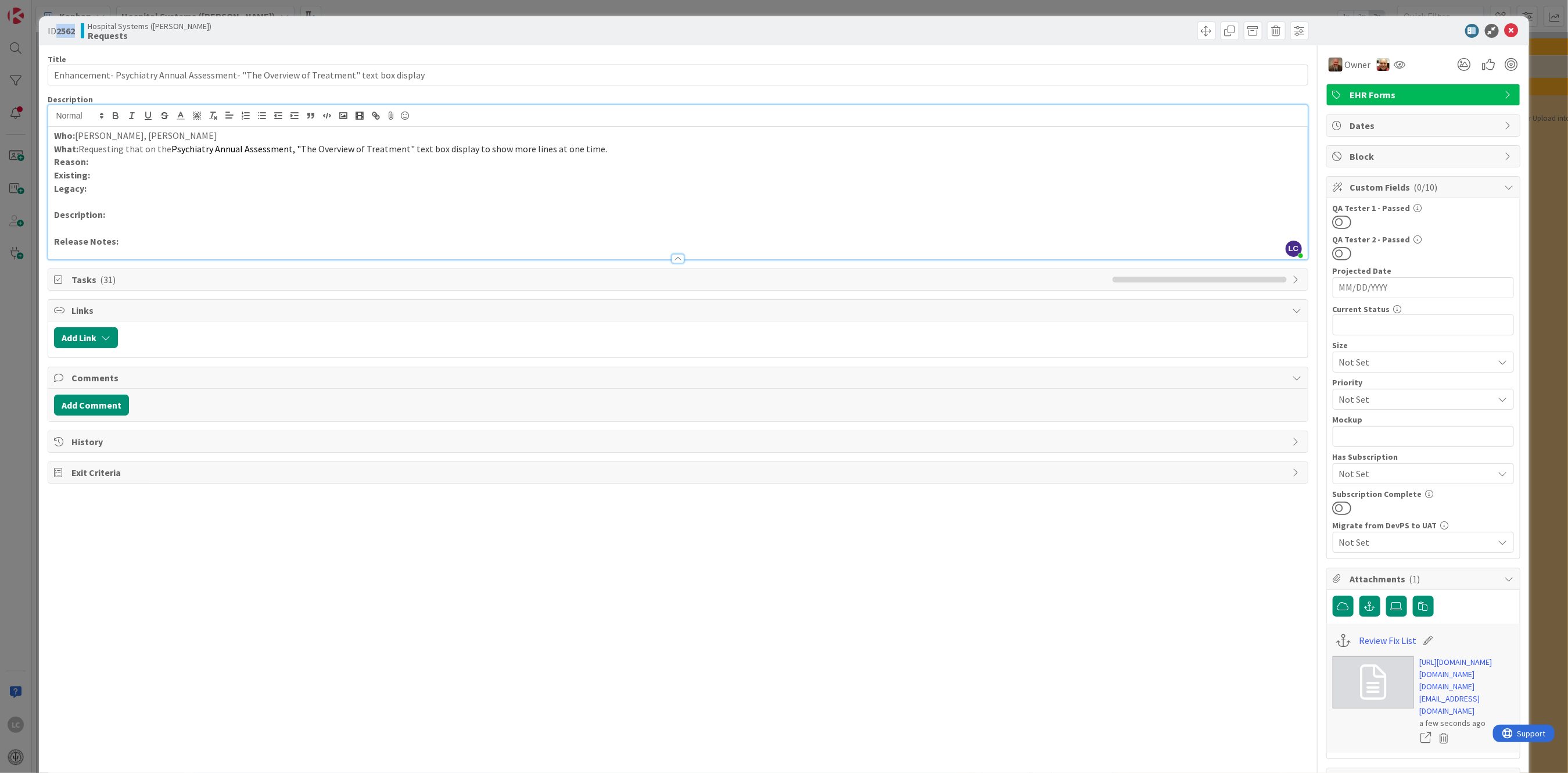
drag, startPoint x: 54, startPoint y: 29, endPoint x: 76, endPoint y: 24, distance: 22.6
click at [75, 24] on span "ID 2562" at bounding box center [61, 31] width 28 height 14
copy span "2562"
drag, startPoint x: 356, startPoint y: 628, endPoint x: 577, endPoint y: 533, distance: 240.6
click at [389, 618] on div "Title 87 / 128 Enhancement- Psychiatry Annual Assessment- "The Overview of Trea…" at bounding box center [677, 532] width 1260 height 973
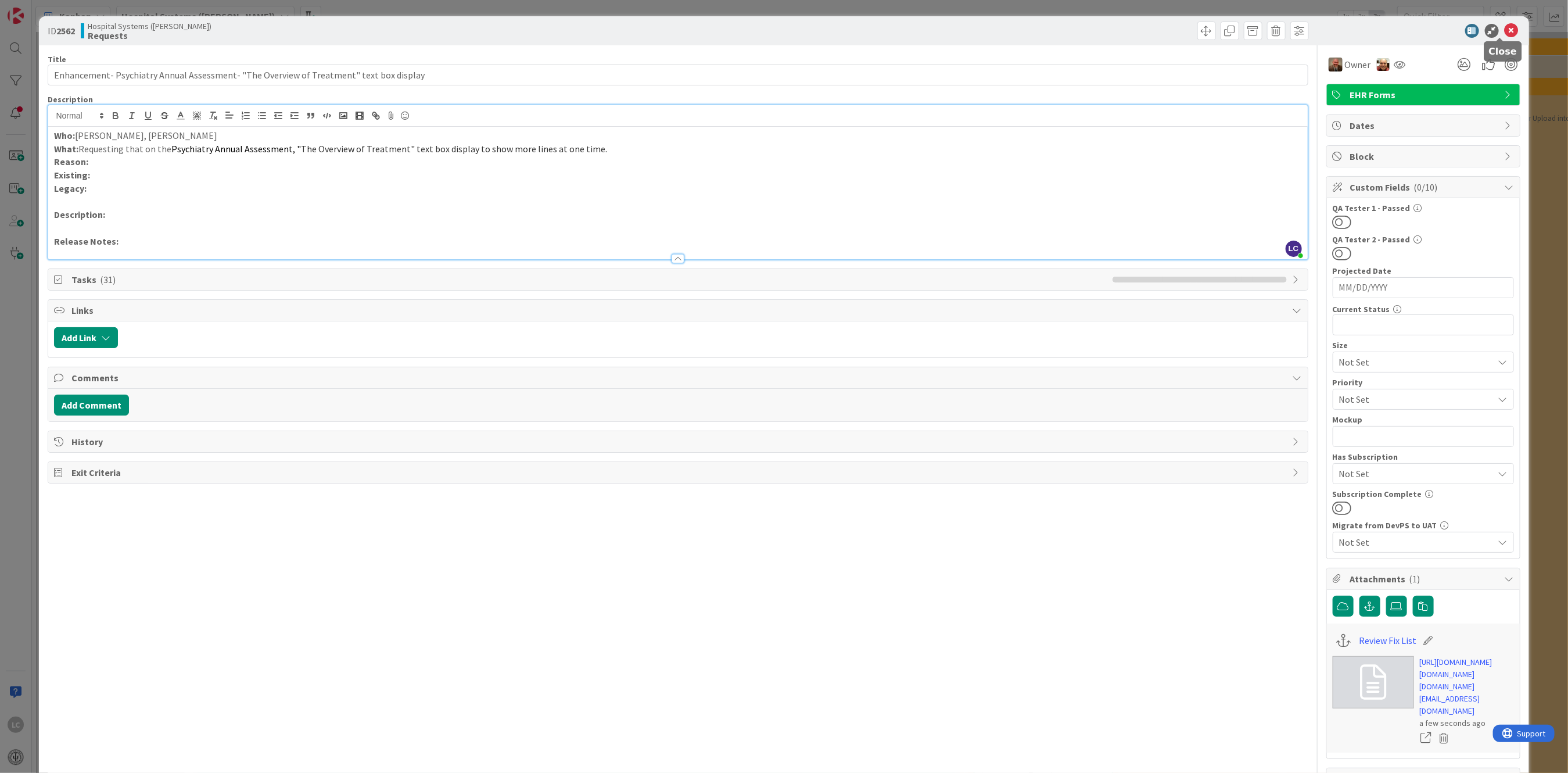
click at [1505, 26] on icon at bounding box center [1512, 31] width 14 height 14
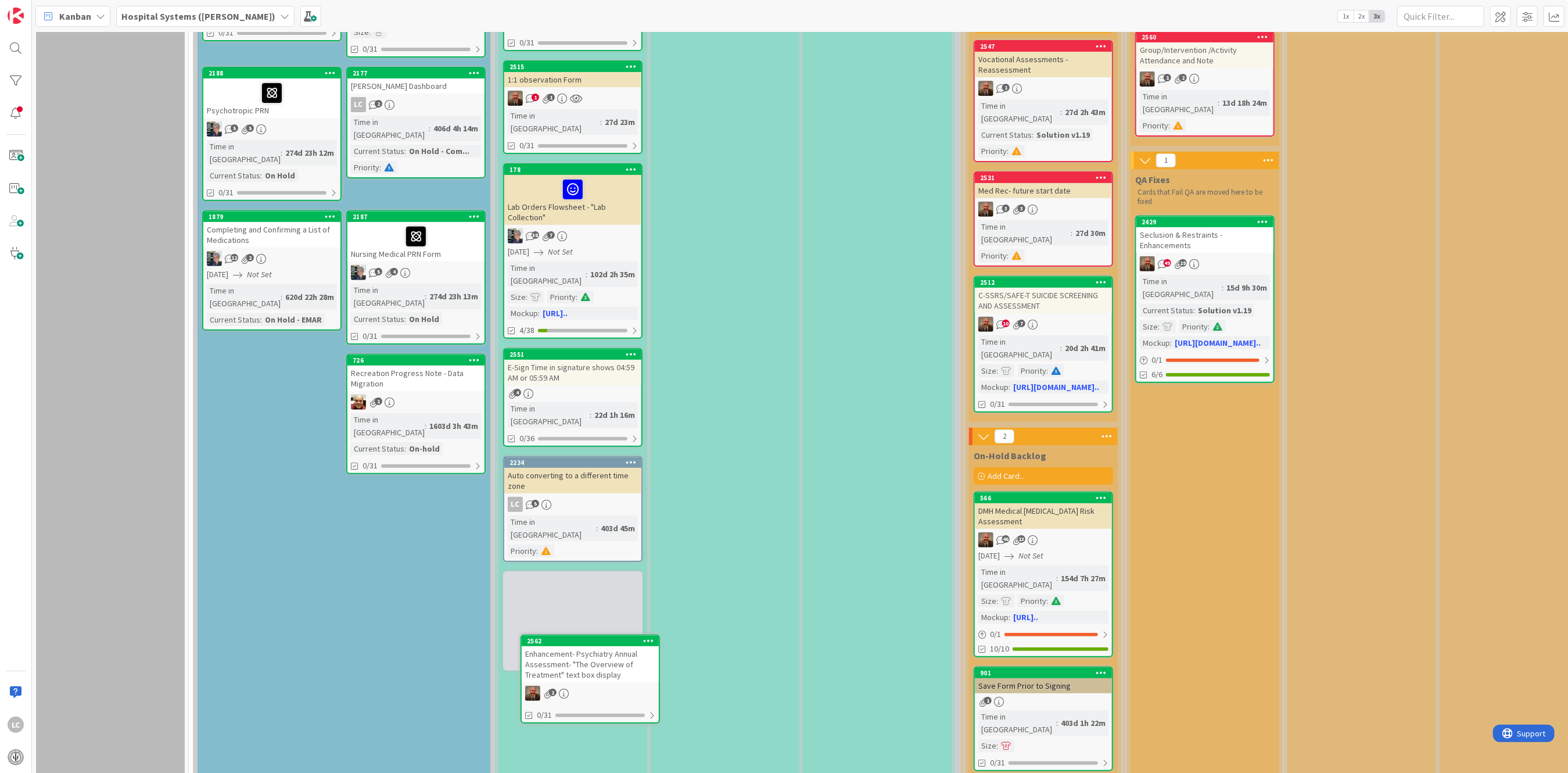
scroll to position [262, 0]
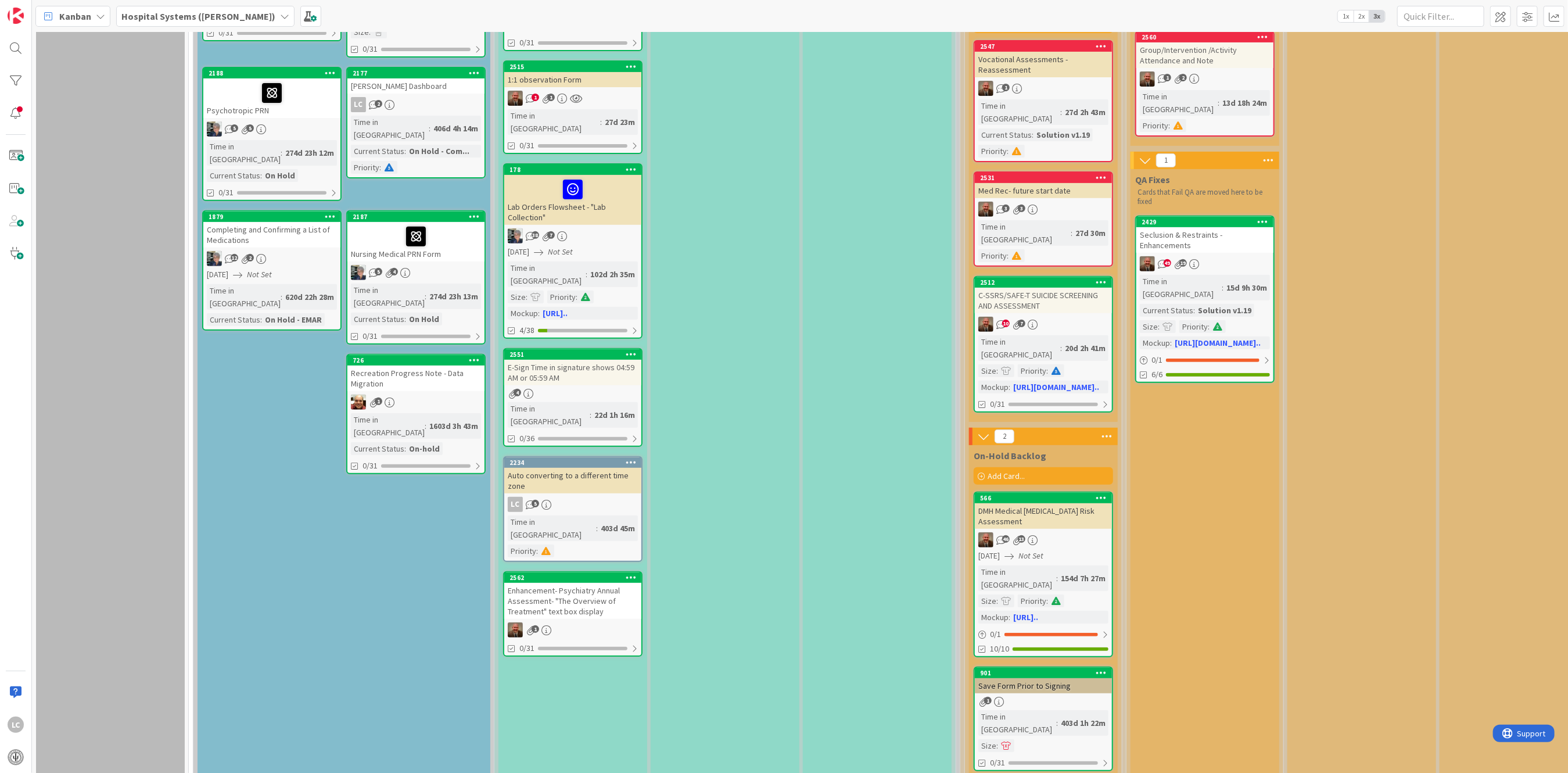
click at [282, 452] on div "Requests Approved, not yet assigned Add Card... Template Not Set Not Set EHR Fo…" at bounding box center [343, 332] width 293 height 922
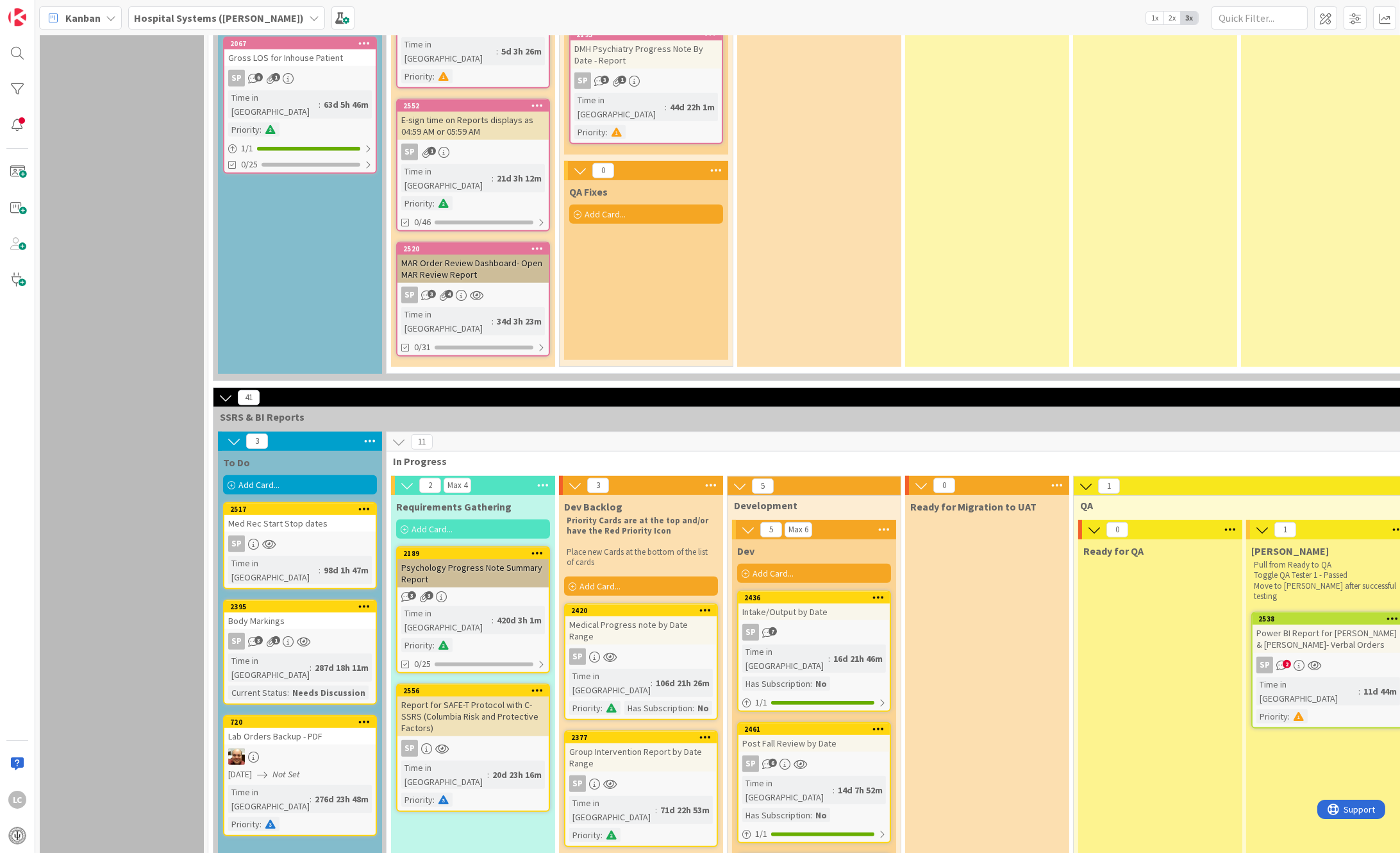
scroll to position [1390, 0]
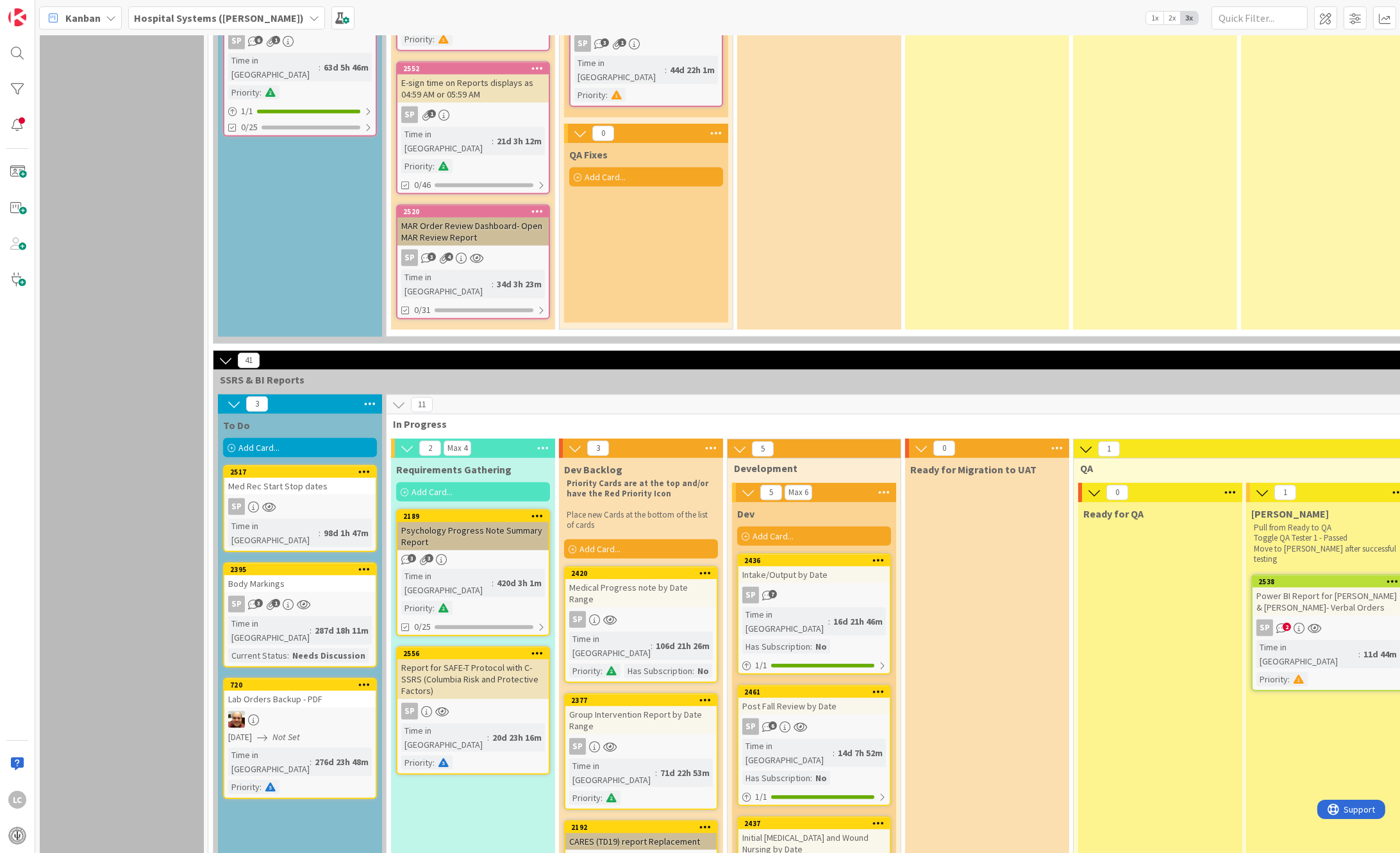
click at [593, 543] on span "Add Card..." at bounding box center [600, 548] width 41 height 11
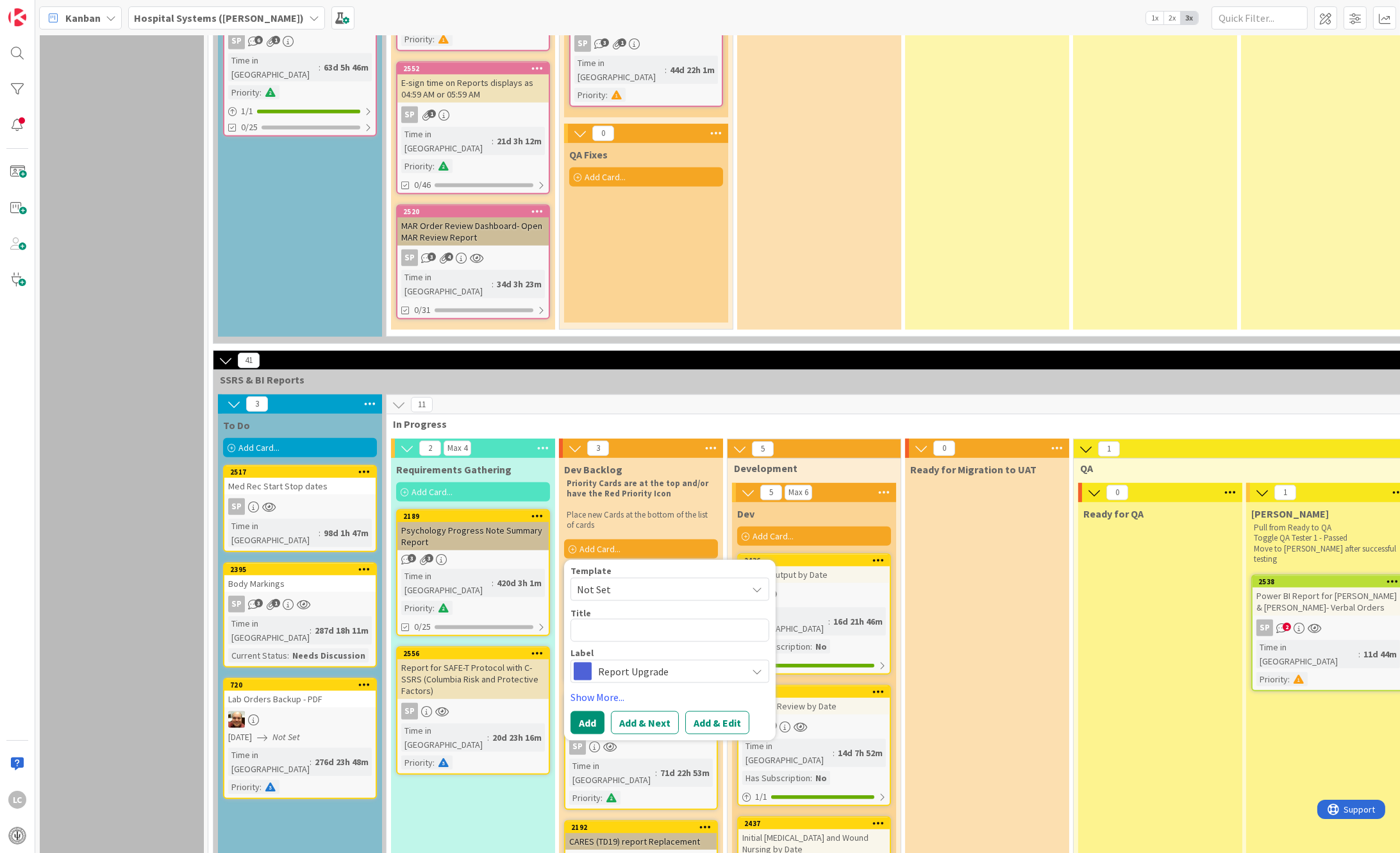
click at [759, 584] on icon at bounding box center [757, 589] width 11 height 11
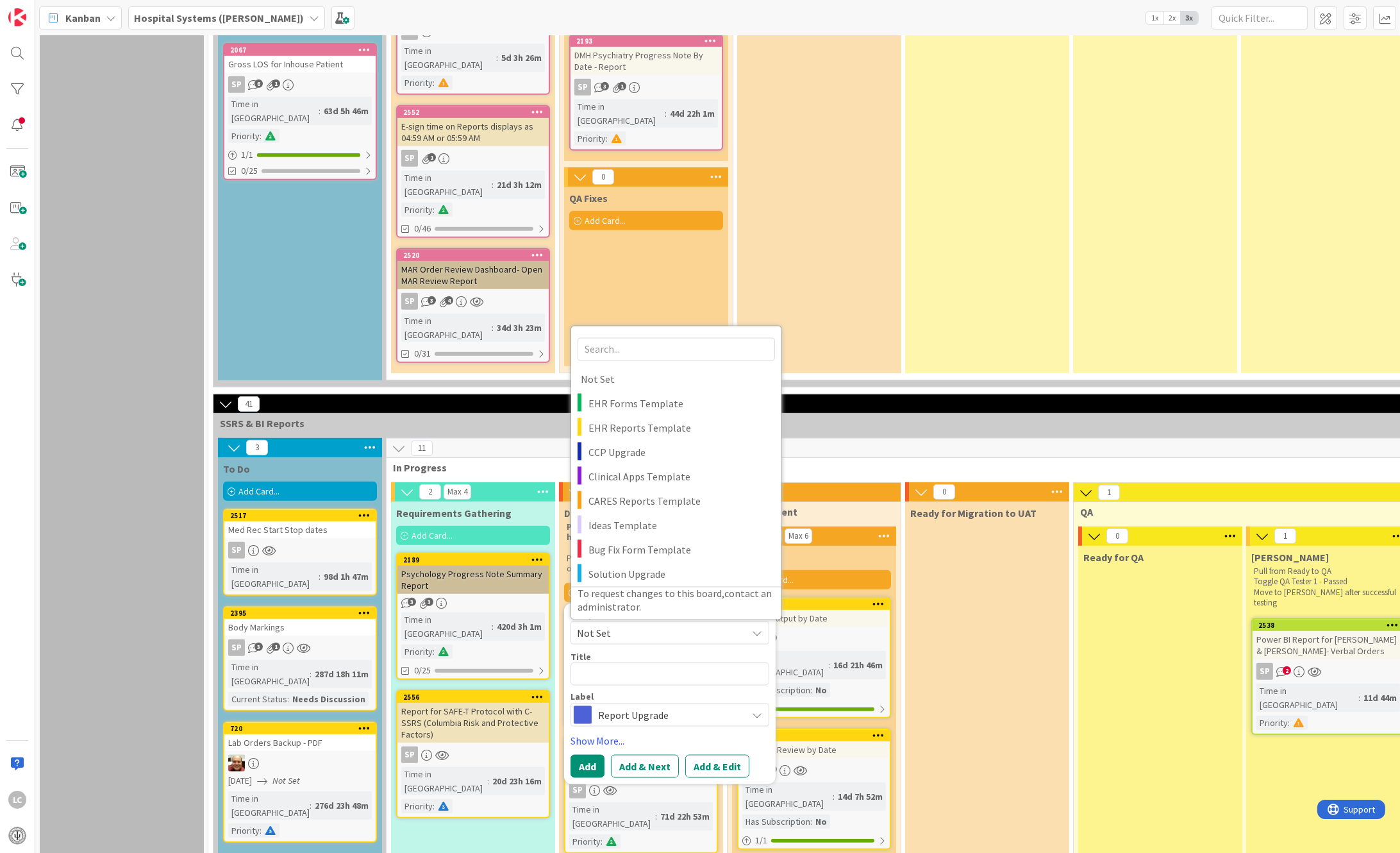
scroll to position [1304, 0]
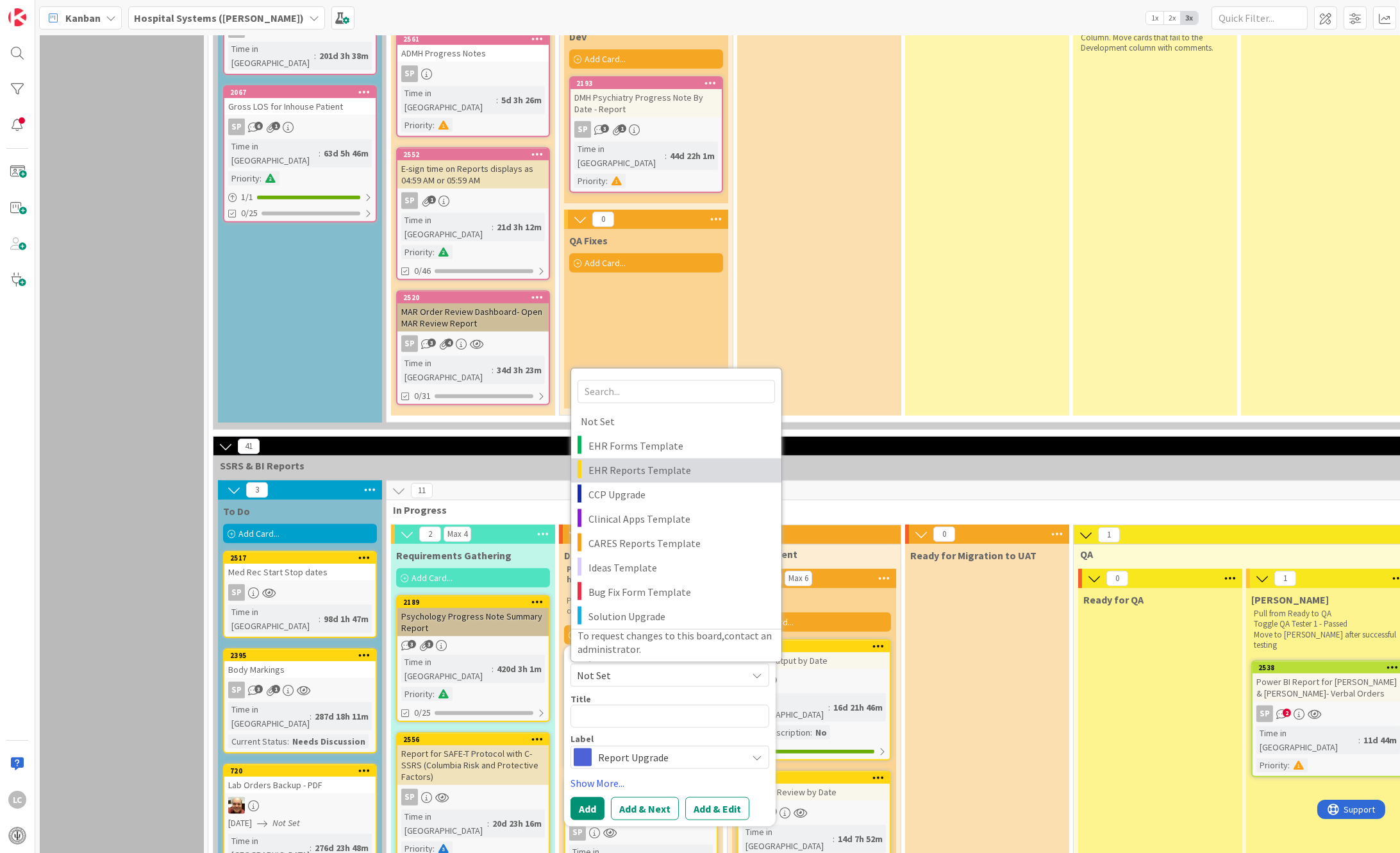
click at [596, 463] on span "EHR Reports Template" at bounding box center [680, 471] width 183 height 17
type textarea "x"
type textarea "EHR Reports Template"
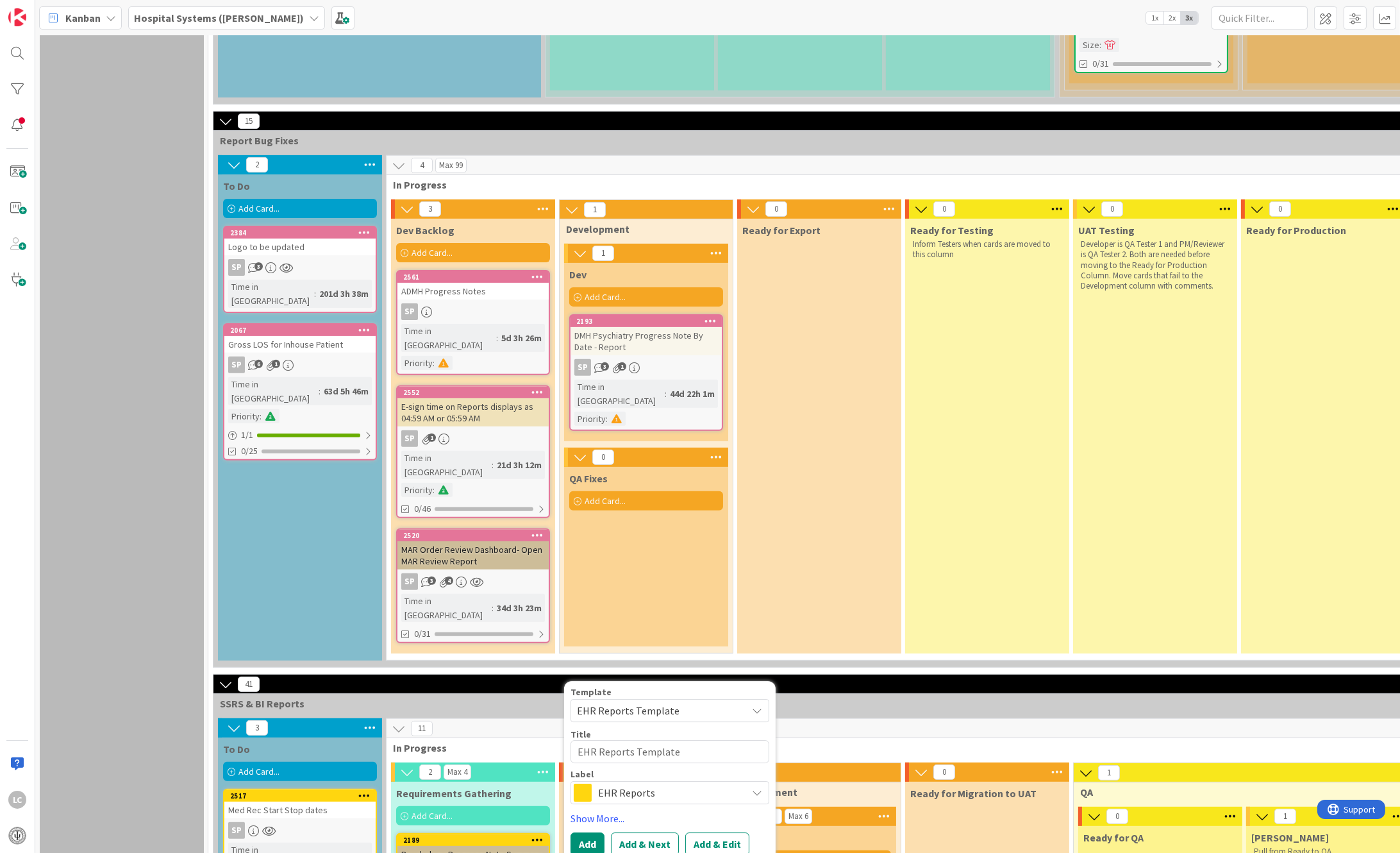
scroll to position [1047, 0]
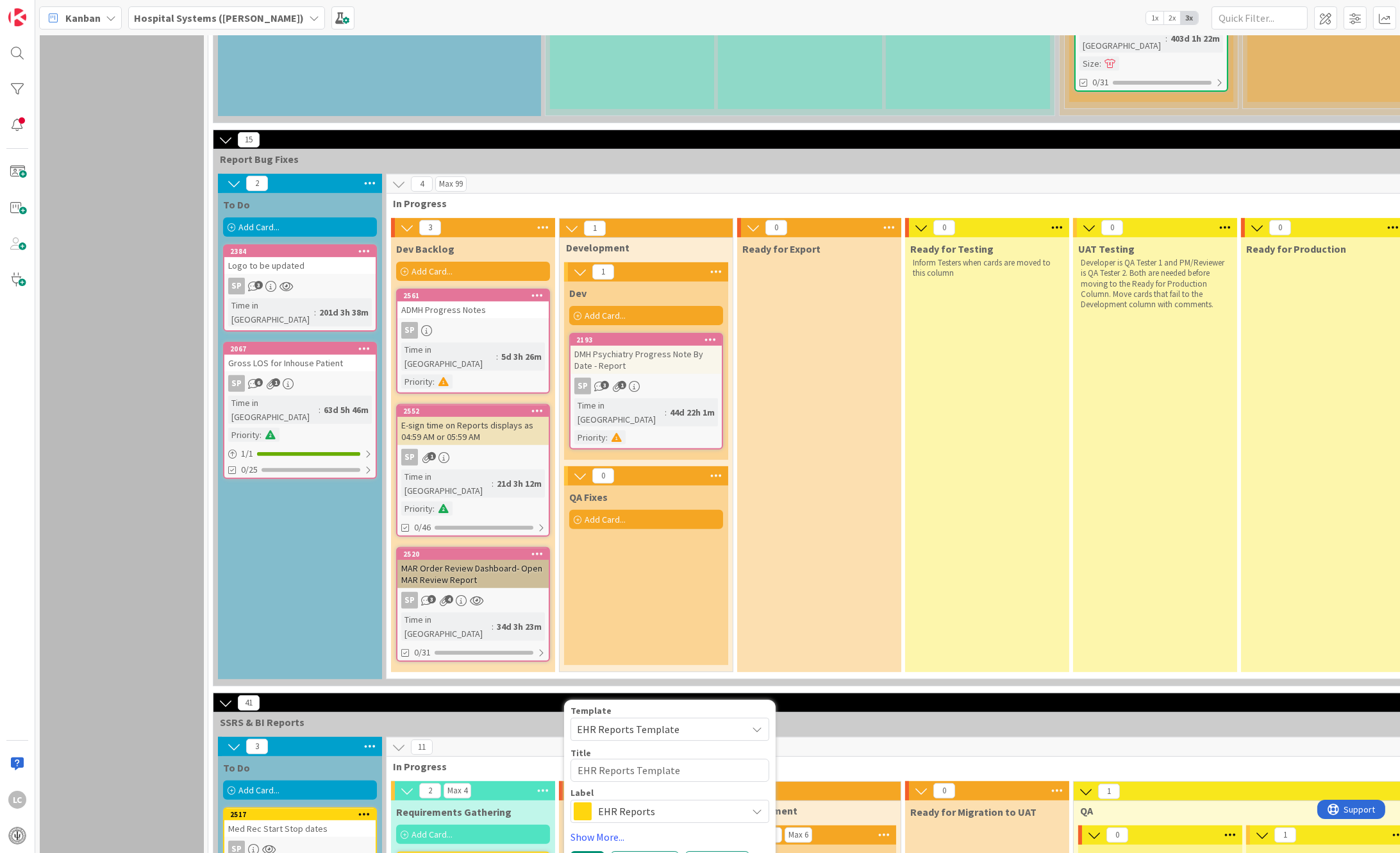
click at [795, 567] on div "Ready for Export" at bounding box center [820, 454] width 164 height 434
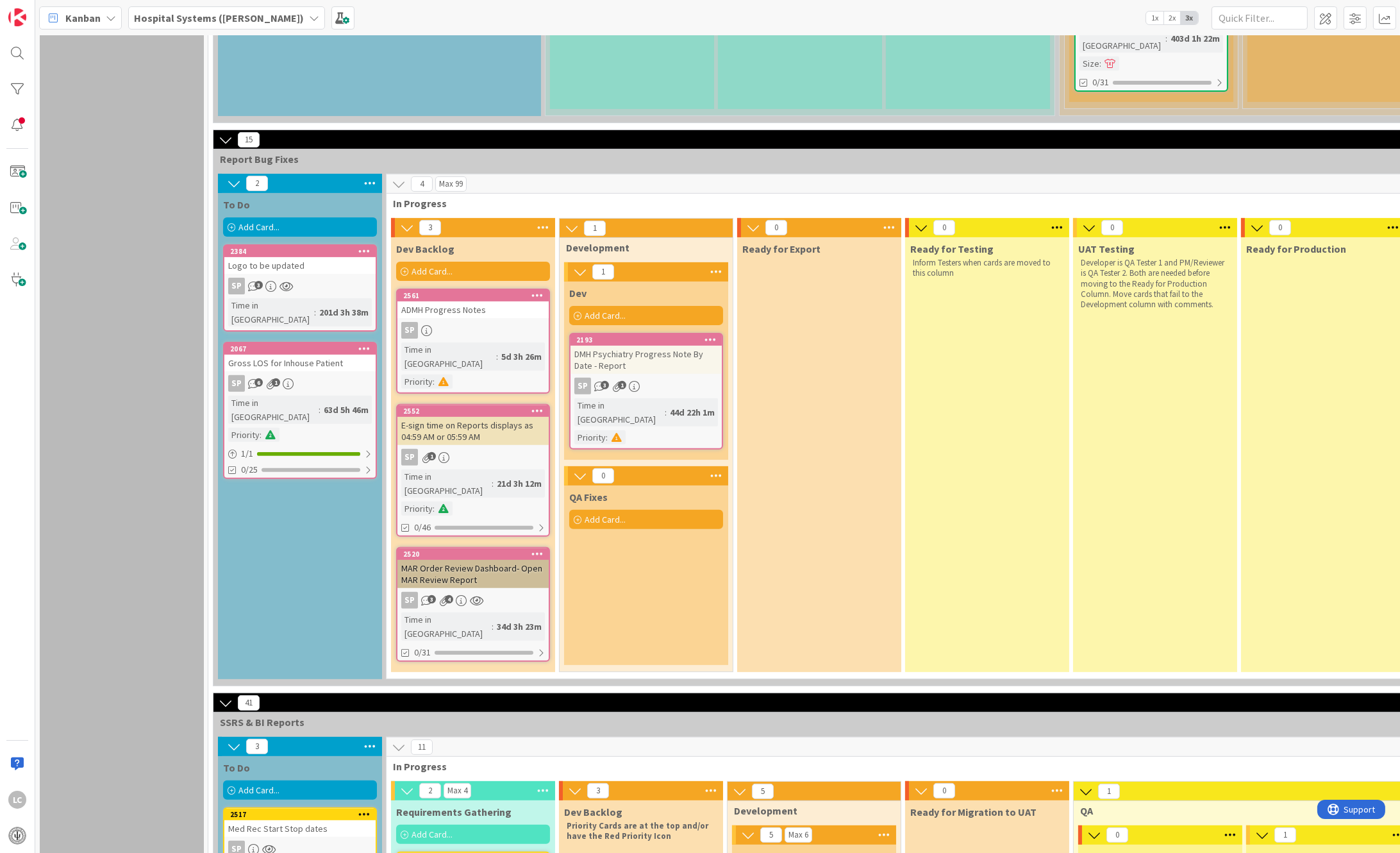
click at [450, 261] on div "Add Card..." at bounding box center [473, 270] width 154 height 19
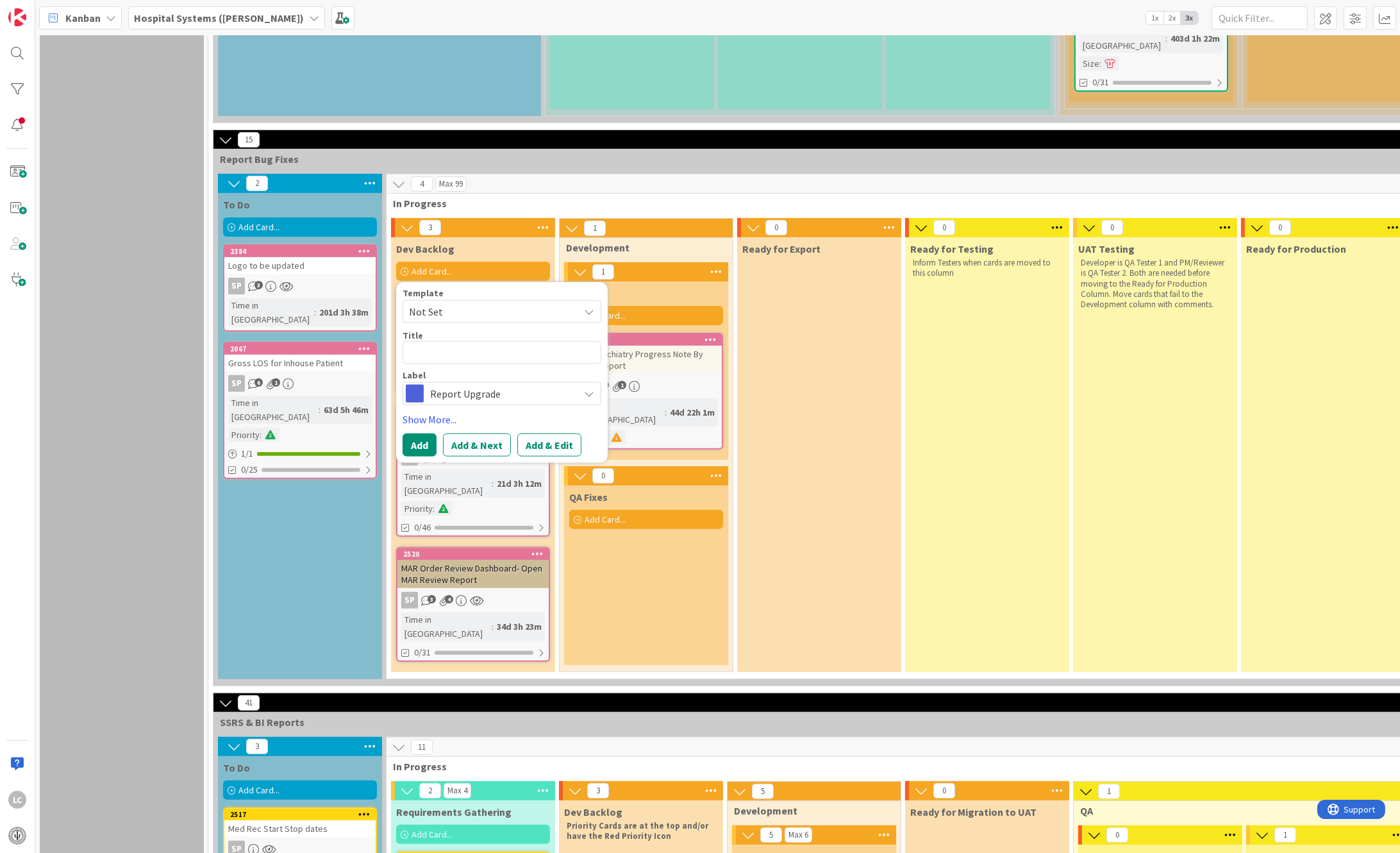
click at [588, 306] on icon at bounding box center [589, 311] width 11 height 11
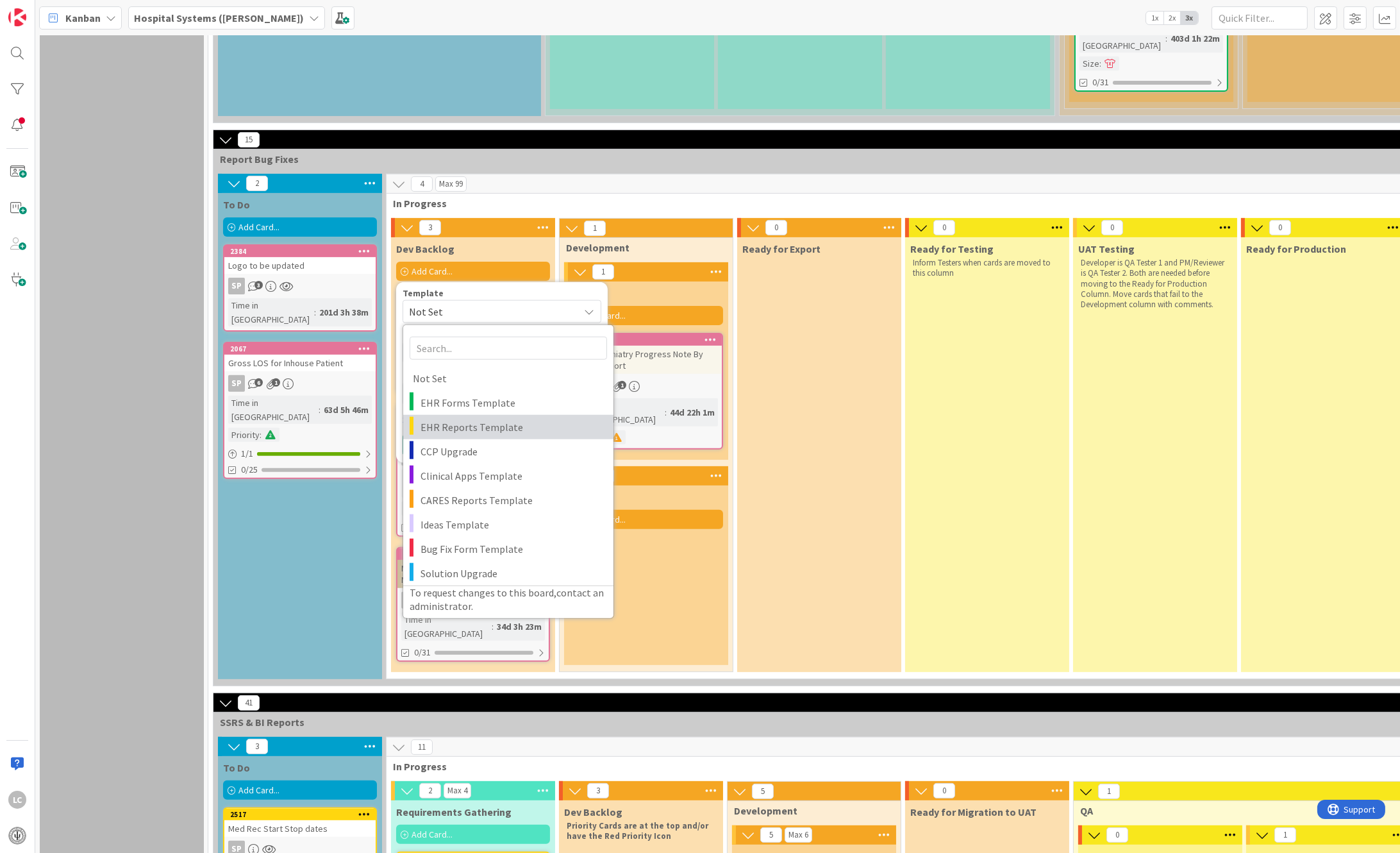
click at [444, 419] on span "EHR Reports Template" at bounding box center [512, 427] width 183 height 17
type textarea "x"
type textarea "EHR Reports Template"
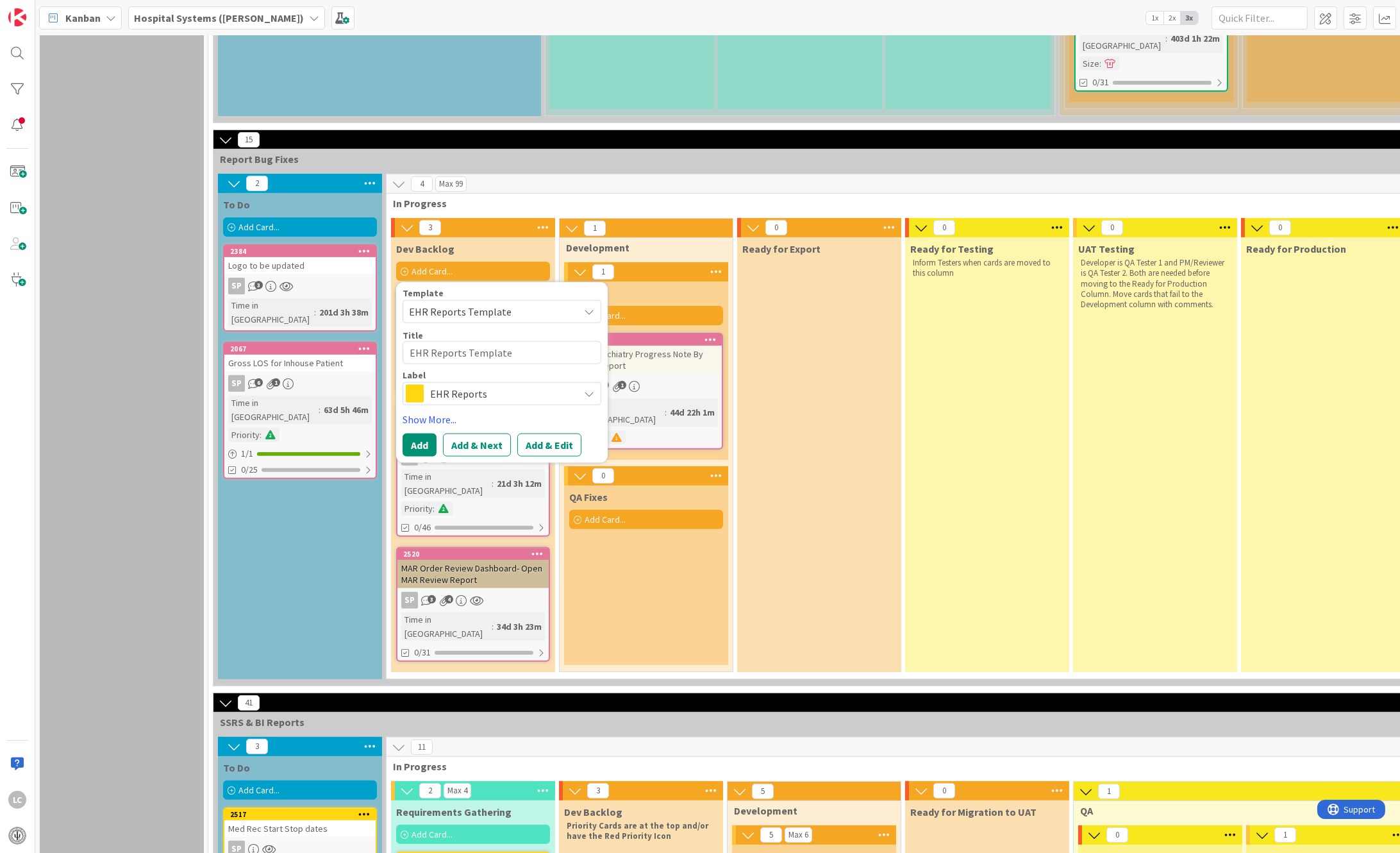
click at [591, 388] on icon at bounding box center [589, 393] width 11 height 11
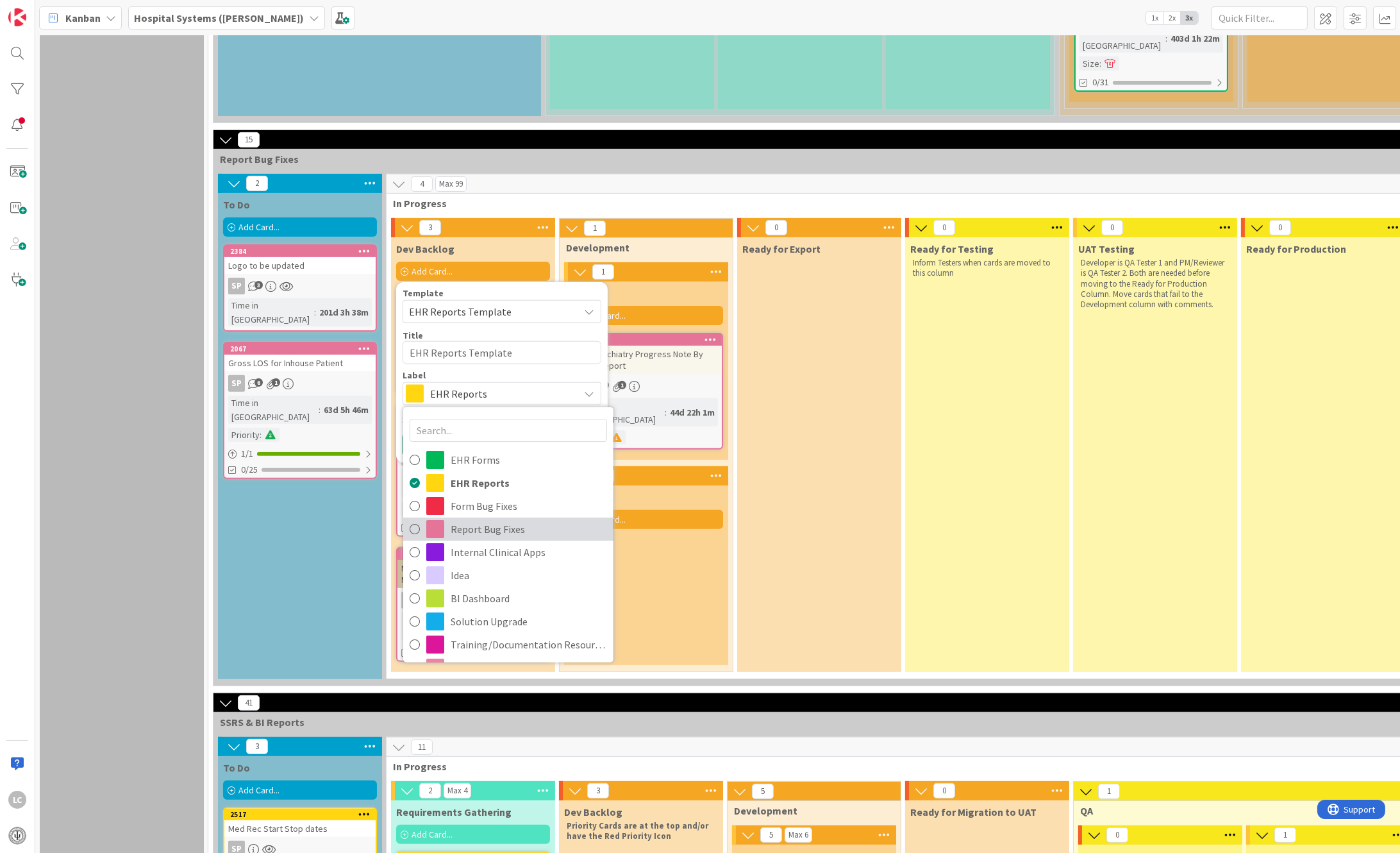
click at [460, 520] on span "Report Bug Fixes" at bounding box center [529, 529] width 156 height 19
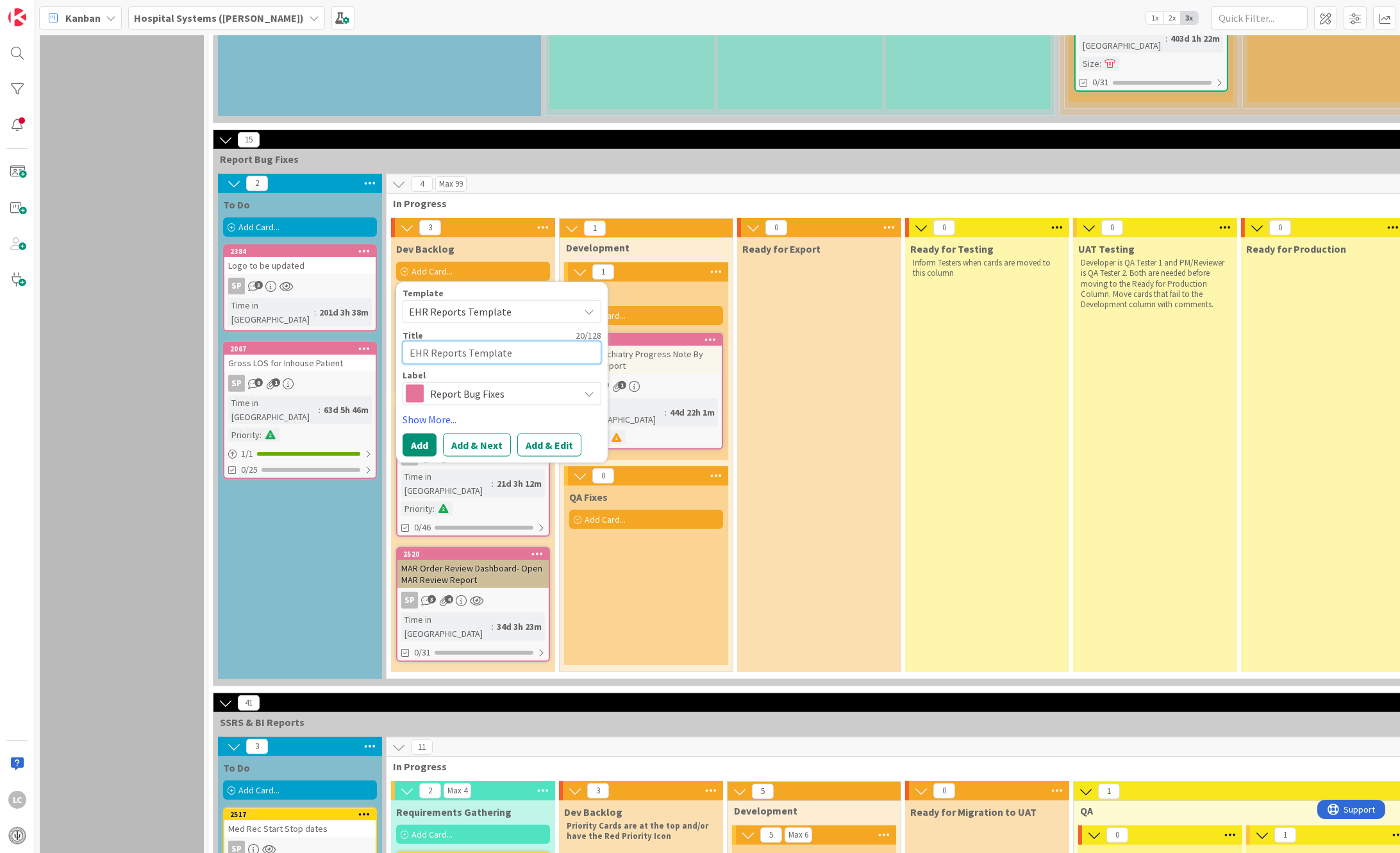
click at [451, 341] on textarea "EHR Reports Template" at bounding box center [502, 352] width 199 height 23
drag, startPoint x: 512, startPoint y: 271, endPoint x: 374, endPoint y: 273, distance: 138.0
click at [374, 273] on div "2 To Do Add Card... 2384 Logo to be updated SP 3 Time in [GEOGRAPHIC_DATA] : 20…" at bounding box center [1384, 430] width 2337 height 512
type textarea "x"
type textarea "D"
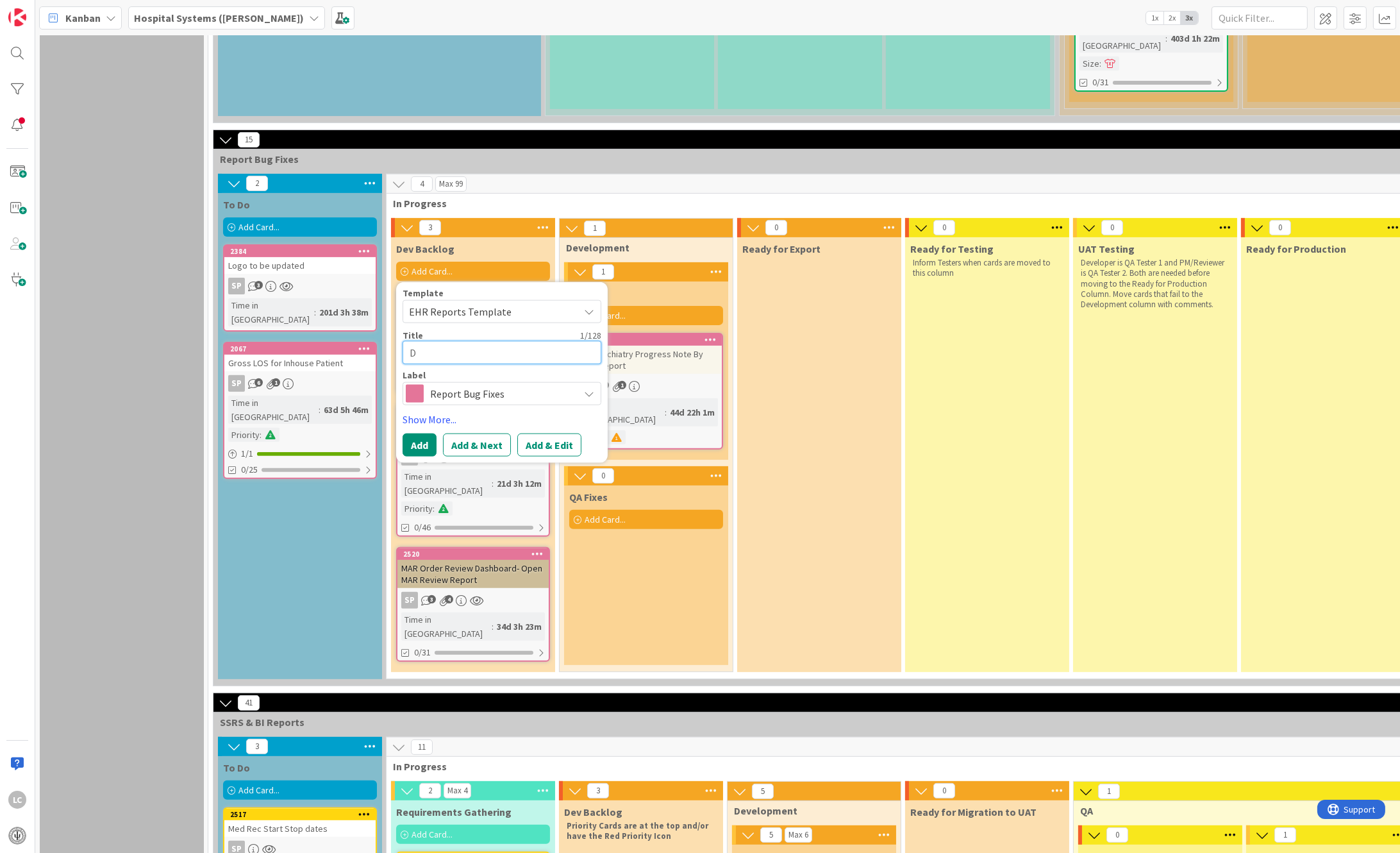
type textarea "x"
type textarea "Di"
type textarea "x"
type textarea "Dis"
type textarea "x"
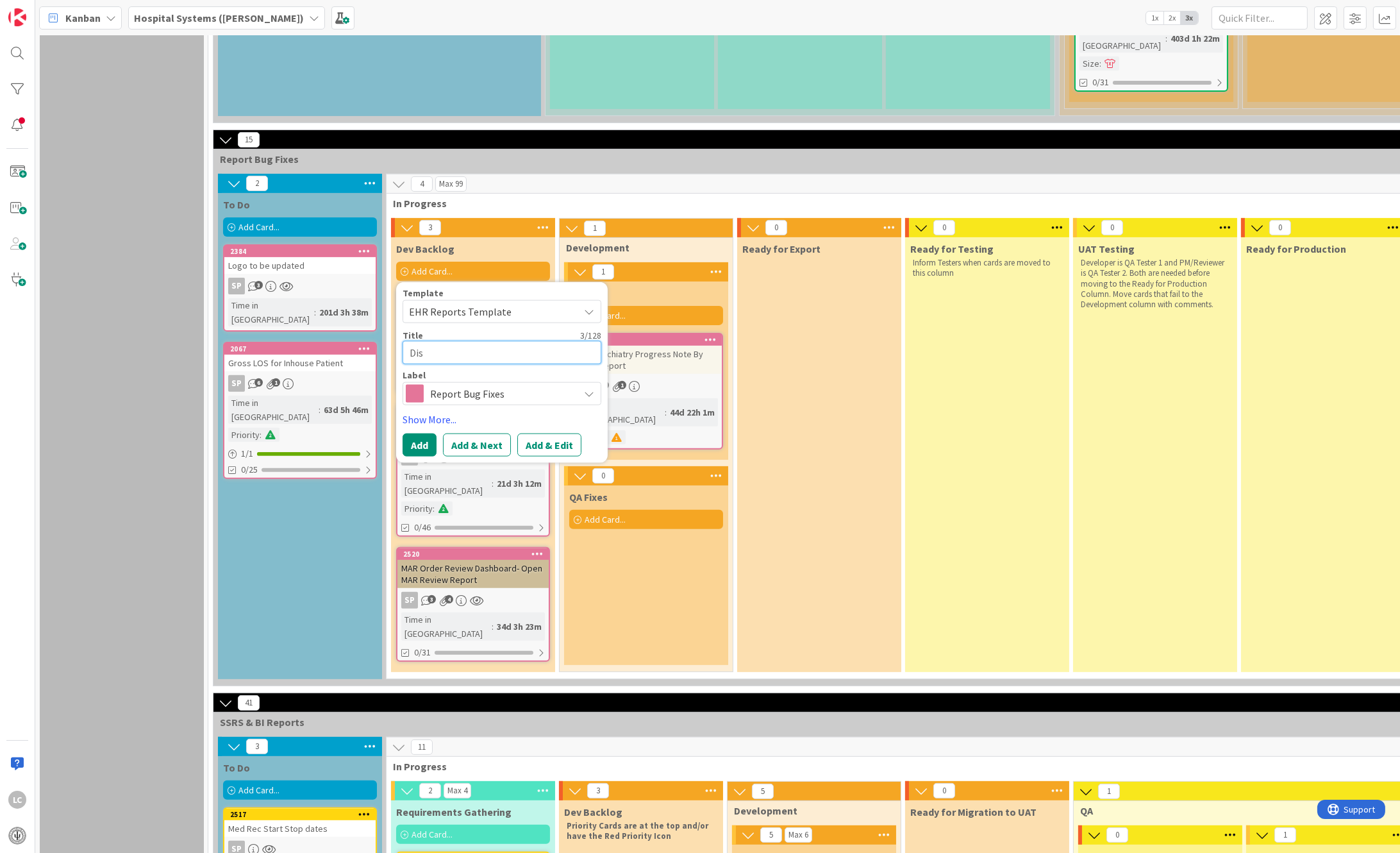
type textarea "Disc"
type textarea "x"
type textarea "[PERSON_NAME]"
type textarea "x"
type textarea "Discha"
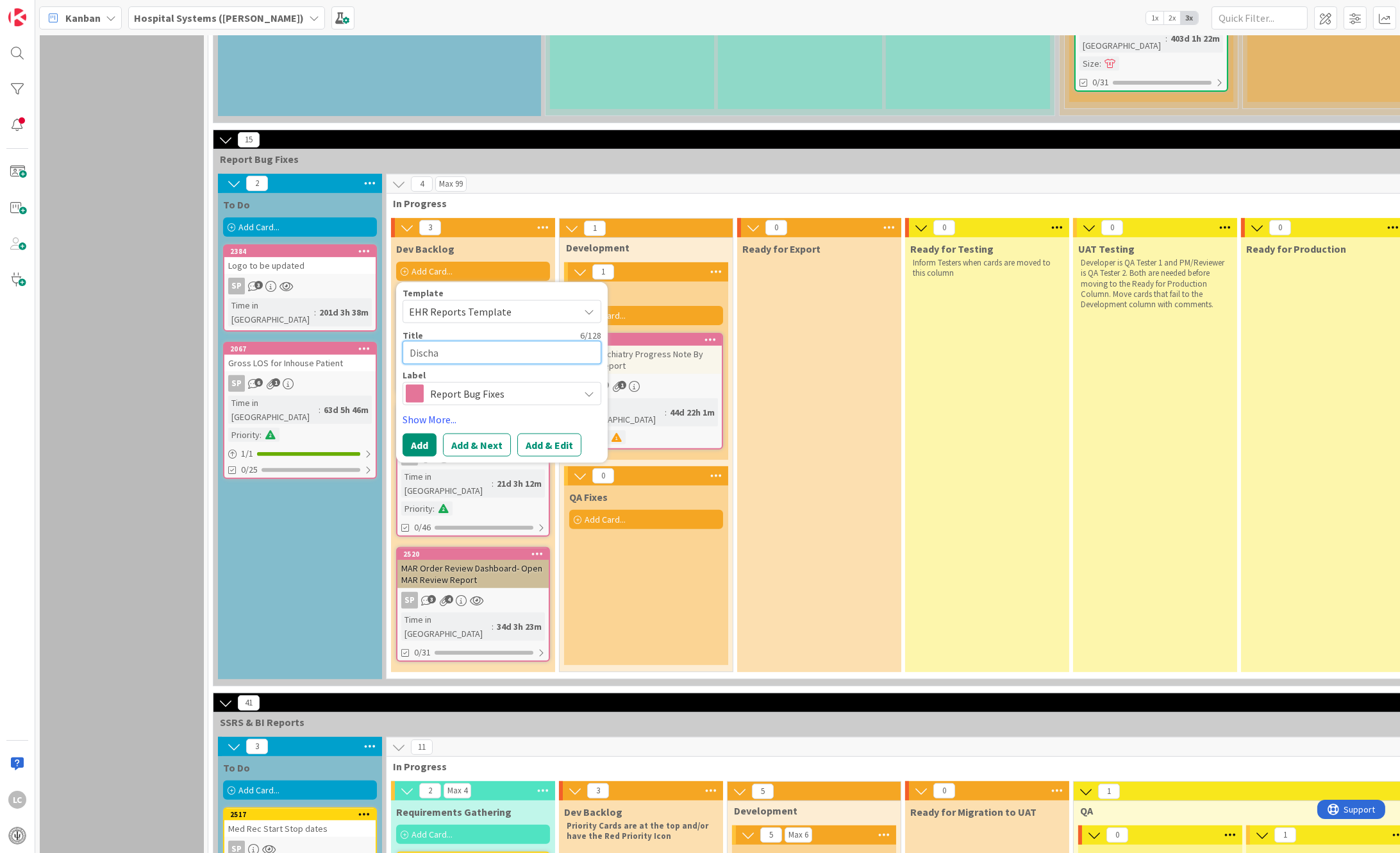
type textarea "x"
type textarea "Dischar"
type textarea "x"
type textarea "Discharg"
type textarea "x"
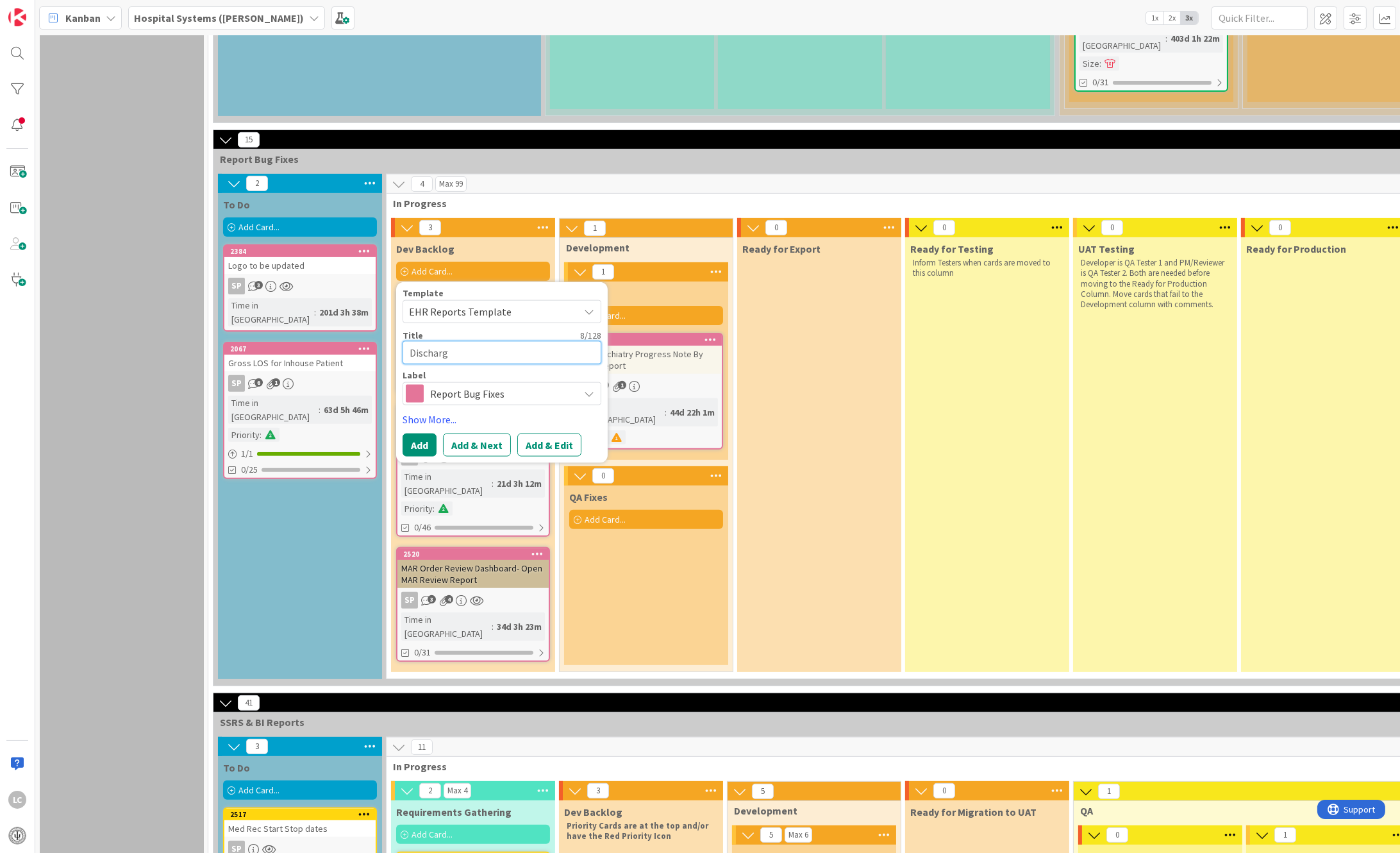
type textarea "Discharge"
type textarea "x"
type textarea "Discharge"
type textarea "x"
type textarea "Discharge R"
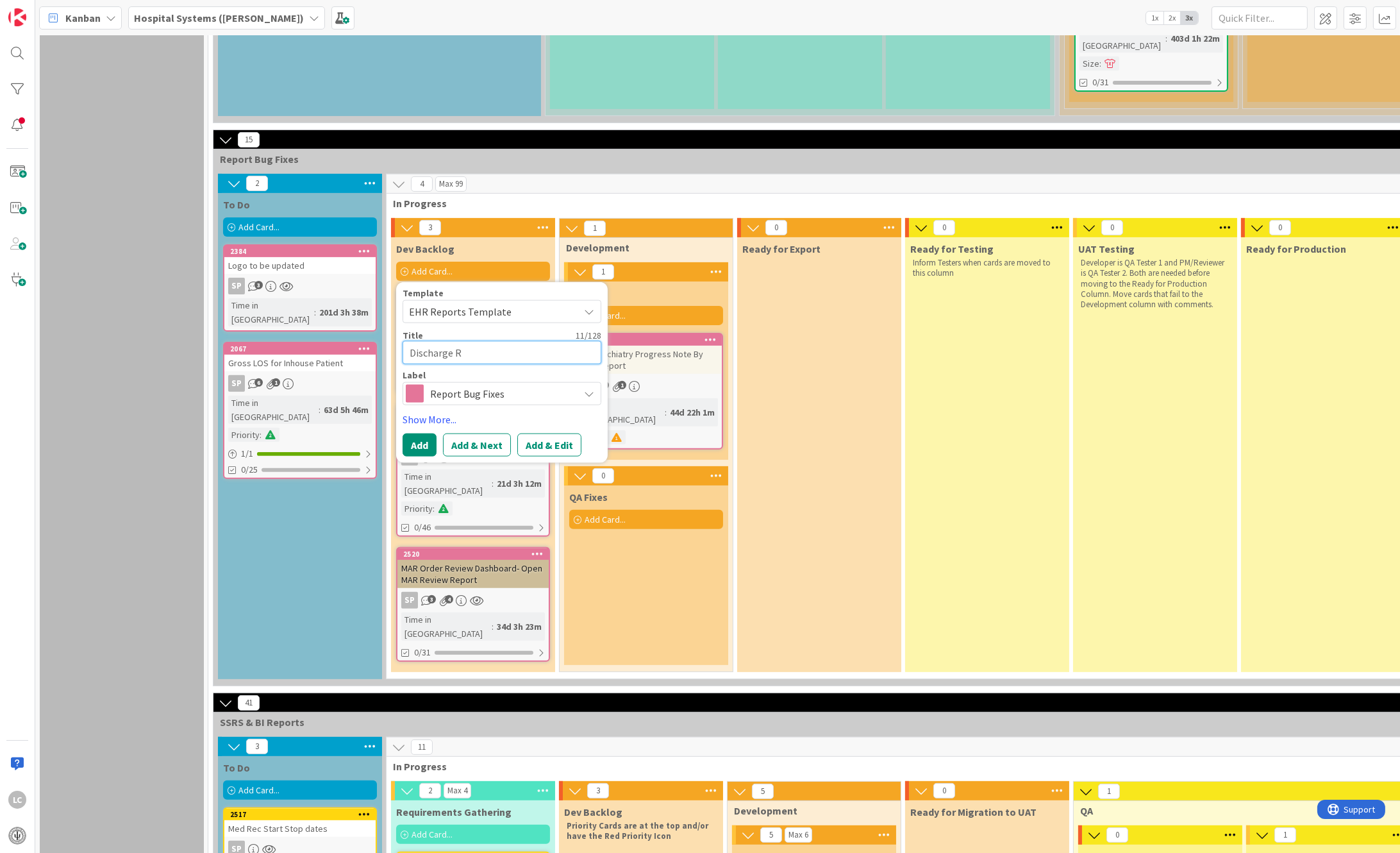
type textarea "x"
type textarea "Discharge Re"
type textarea "x"
type textarea "Discharge Reg"
type textarea "x"
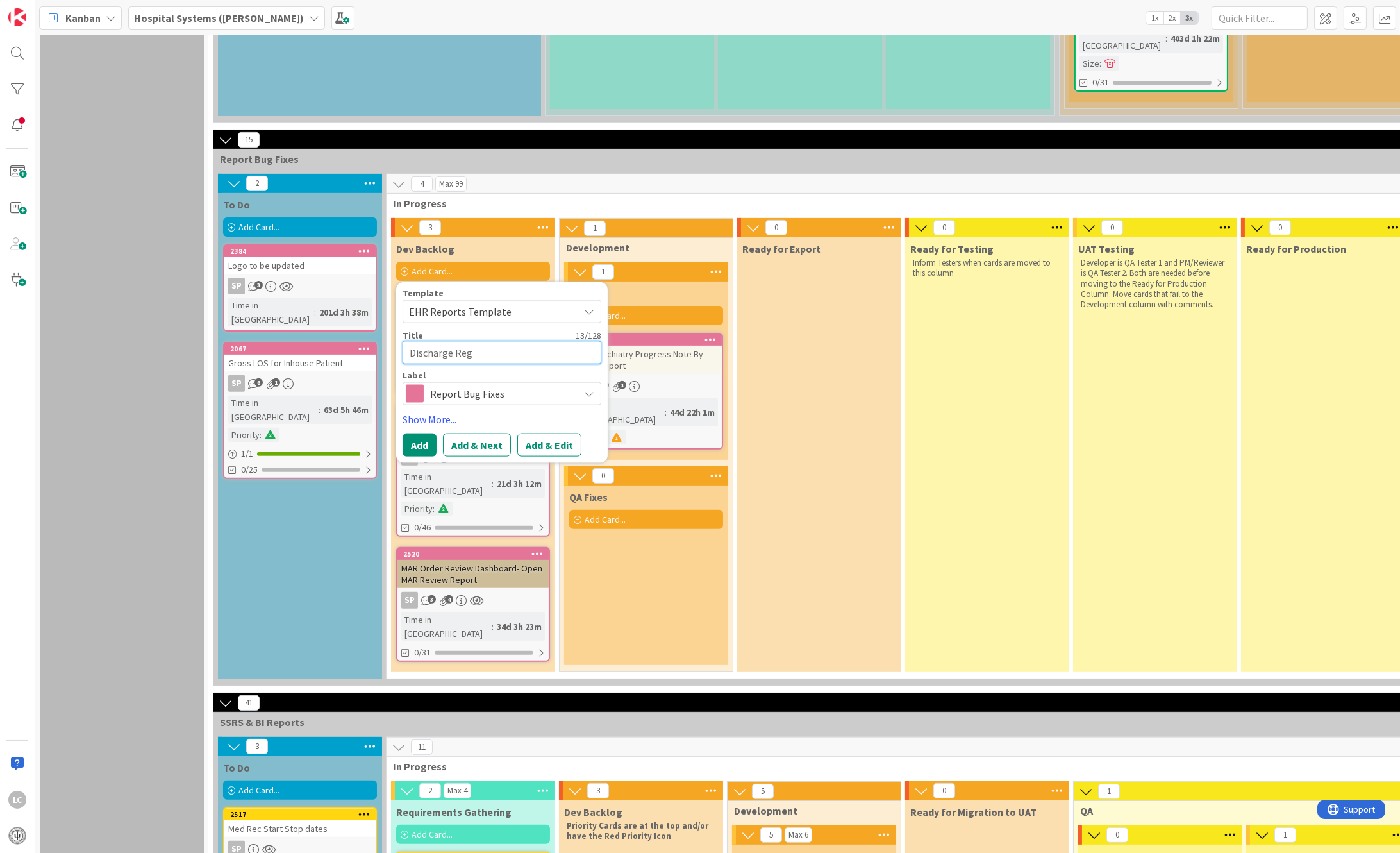
type textarea "Discharge Regi"
type textarea "x"
type textarea "Discharge Regiu"
type textarea "x"
type textarea "Discharge Regius"
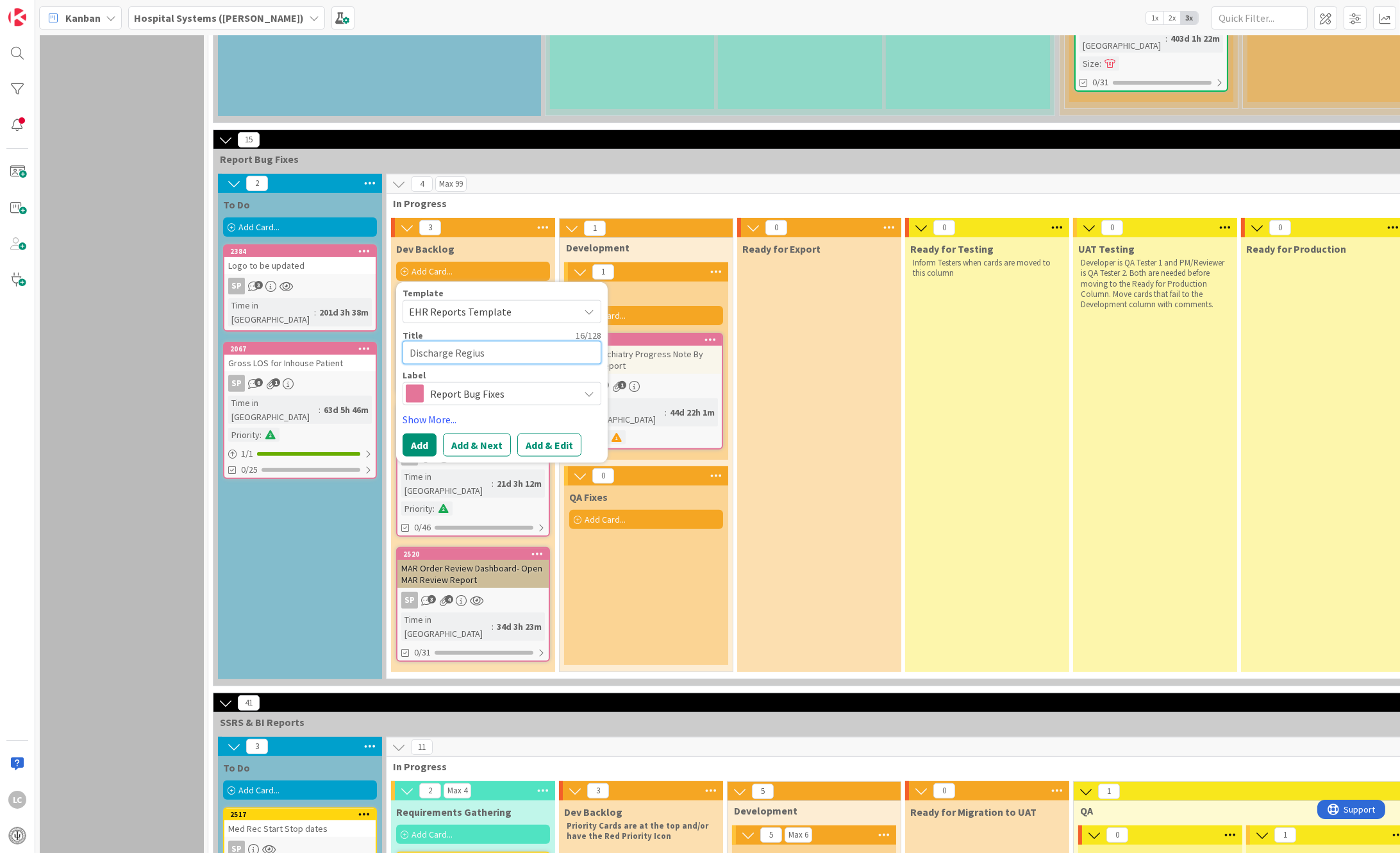
type textarea "x"
type textarea "Discharge Regiust"
type textarea "x"
type textarea "Discharge Regius"
type textarea "x"
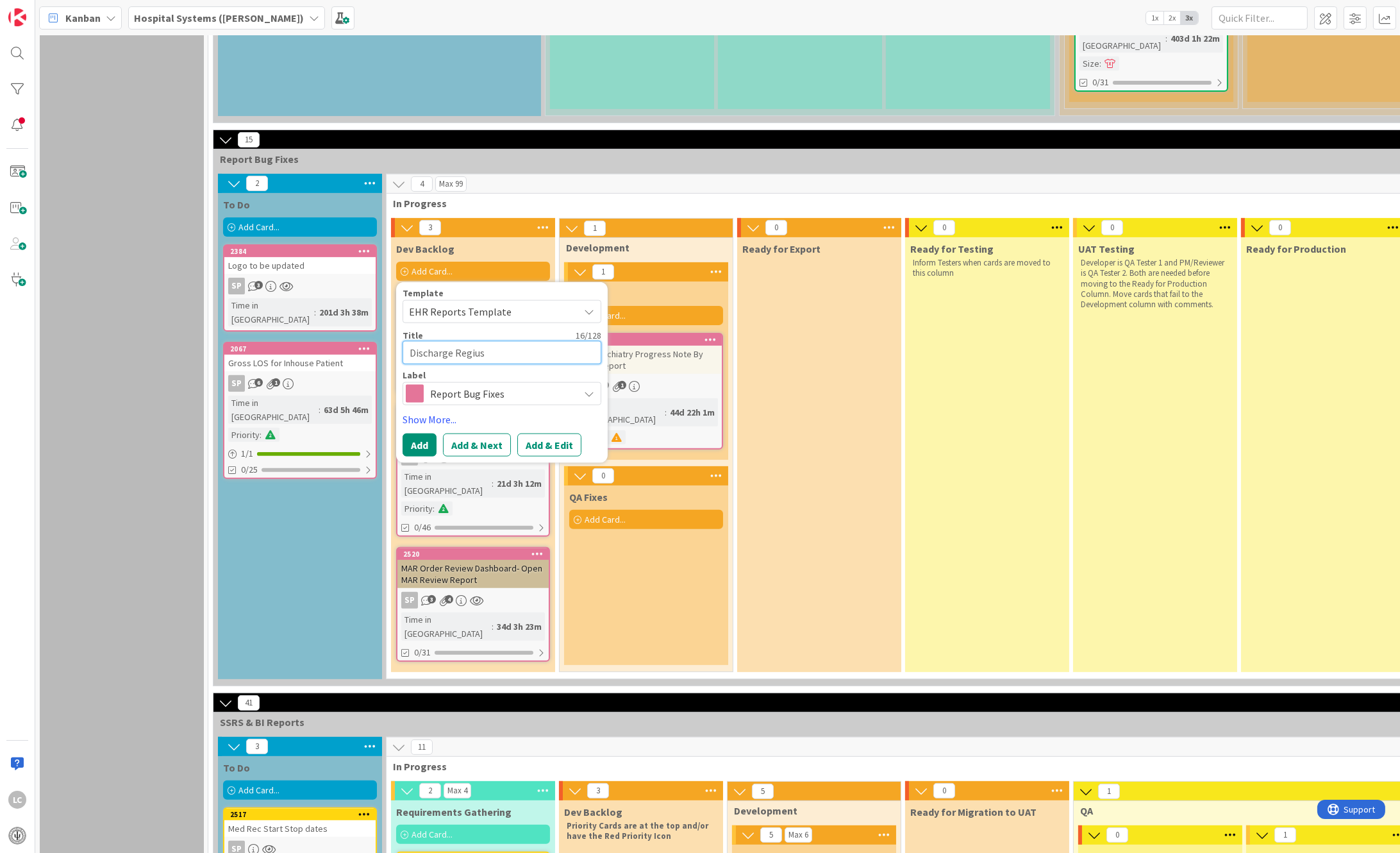
type textarea "Discharge Regiu"
type textarea "x"
type textarea "Discharge Regi"
type textarea "x"
type textarea "Discharge Regis"
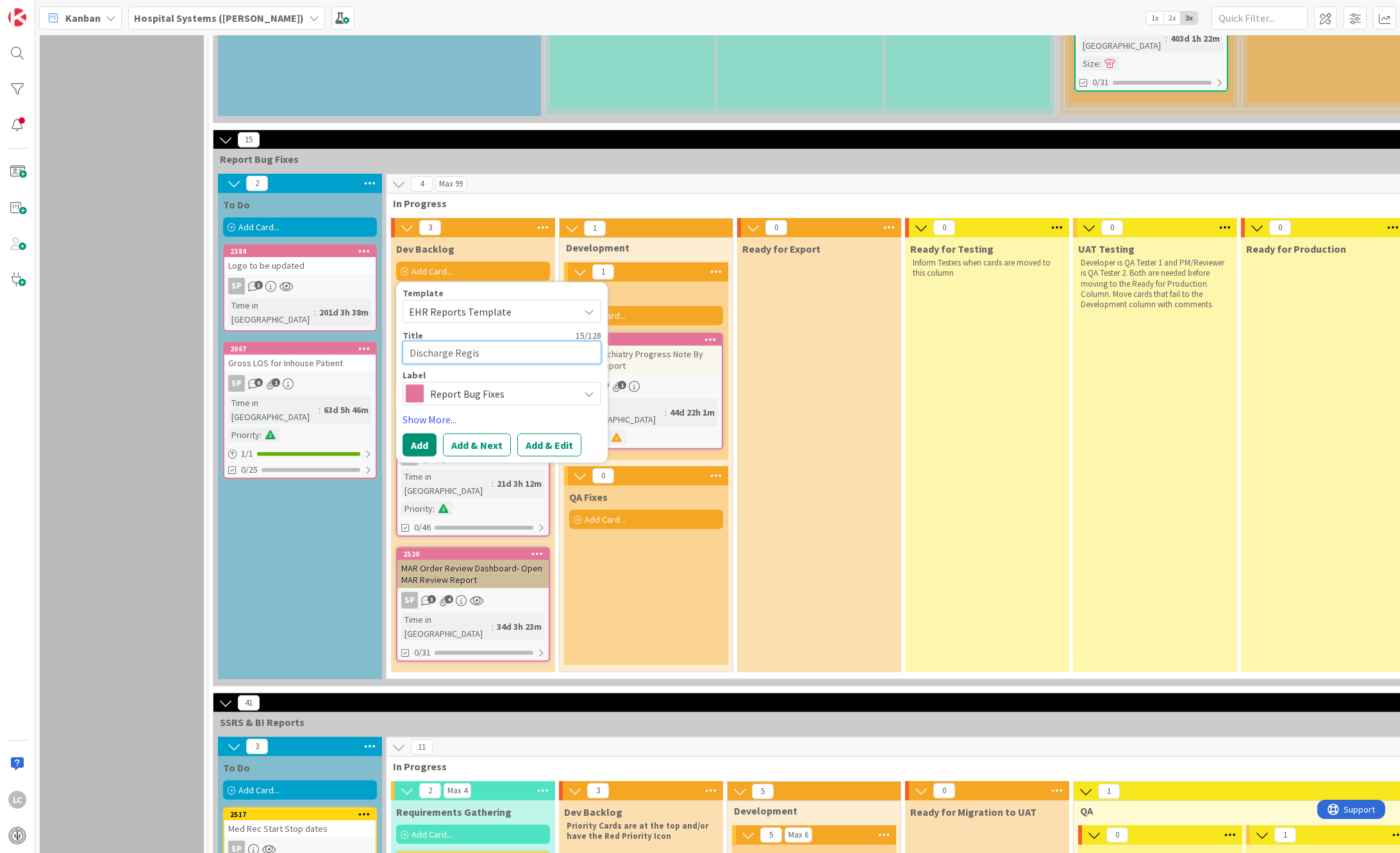
type textarea "x"
type textarea "Discharge Regist"
type textarea "x"
type textarea "Discharge Registe"
type textarea "x"
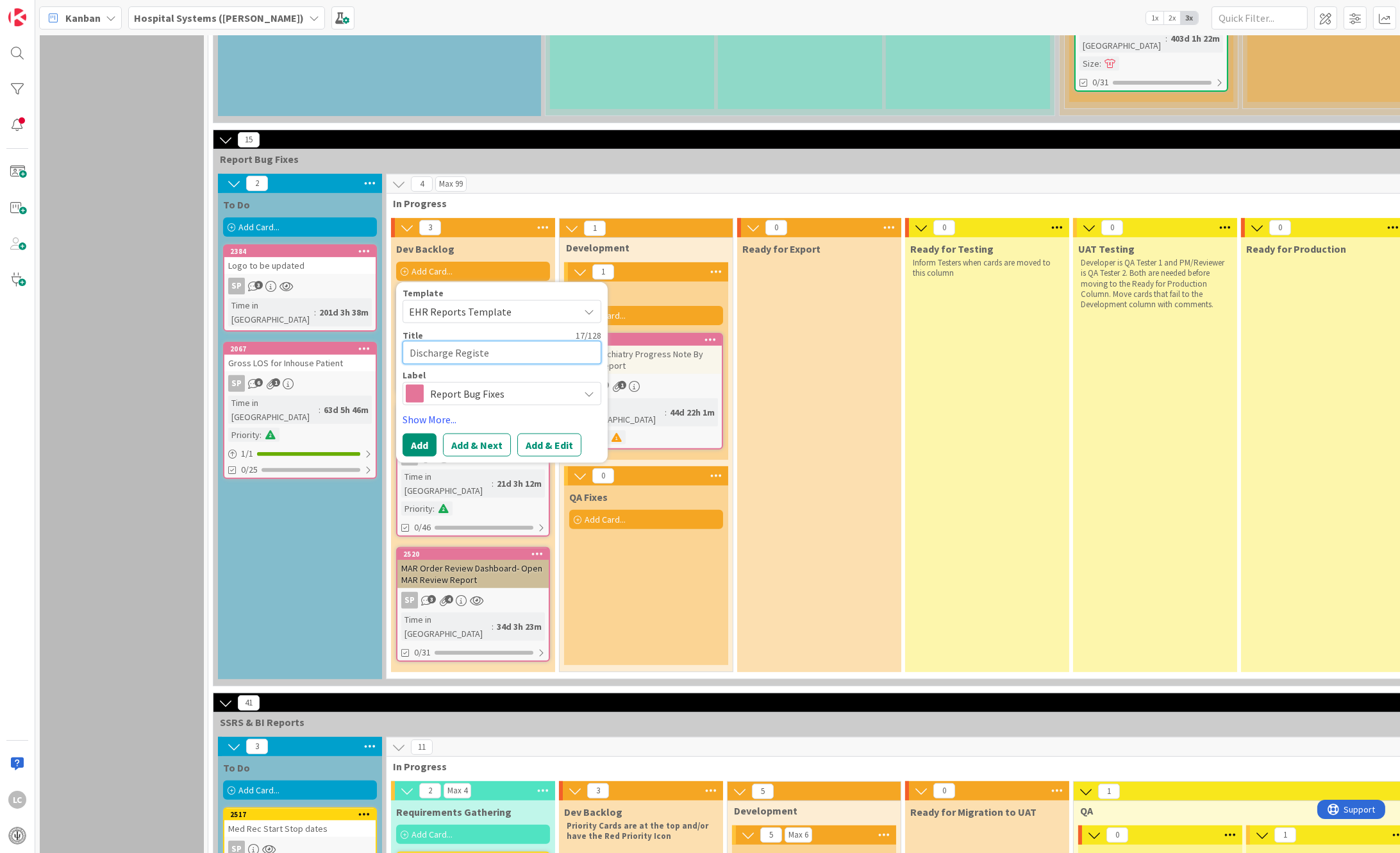
type textarea "Discharge Registe"
type textarea "x"
type textarea "Discharge Registe R"
type textarea "x"
type textarea "Discharge Registe"
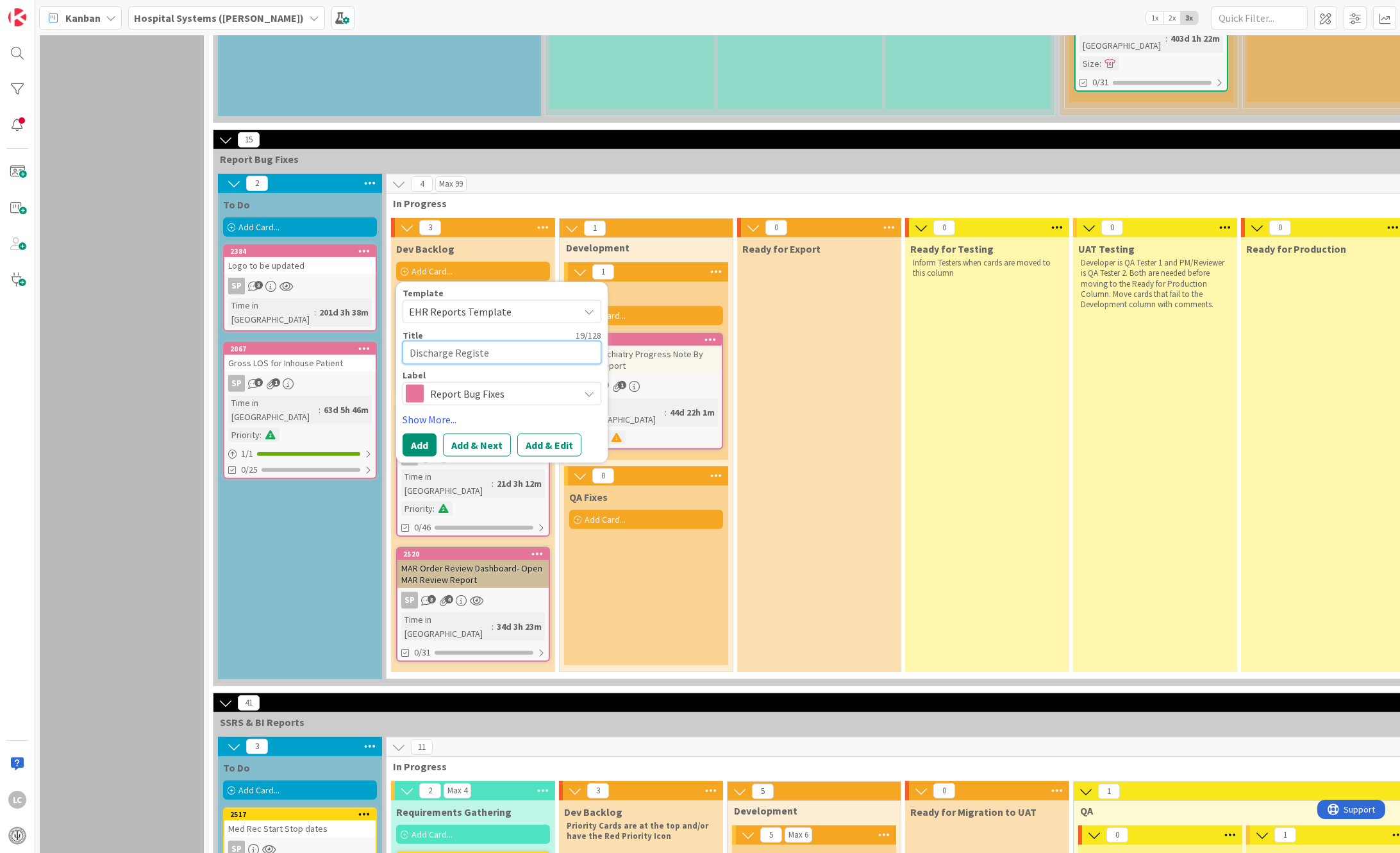
type textarea "x"
type textarea "Discharge Registe"
type textarea "x"
type textarea "Discharge Register"
type textarea "x"
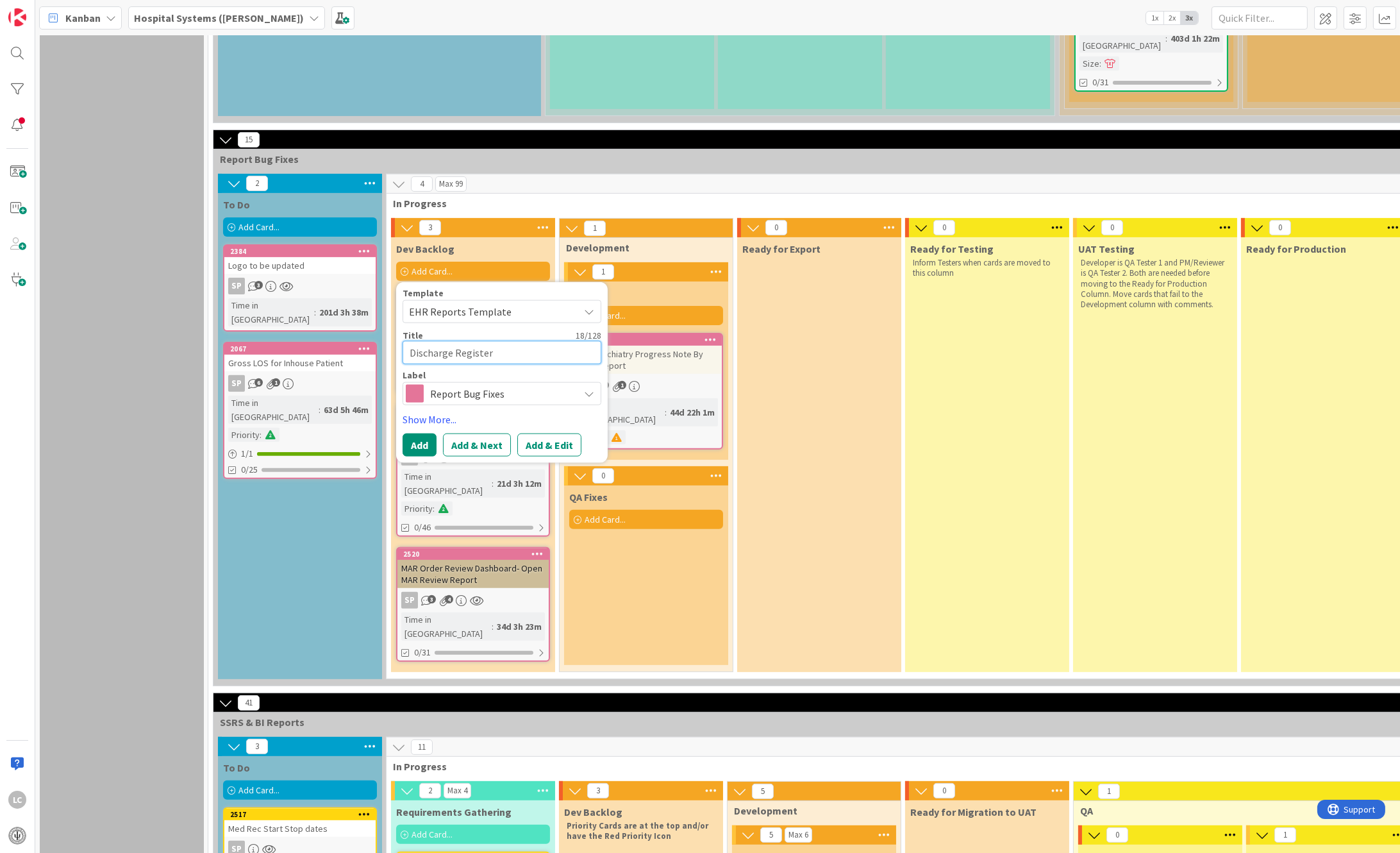
type textarea "Discharge Register"
type textarea "x"
type textarea "Discharge Register T"
type textarea "x"
type textarea "Discharge Register"
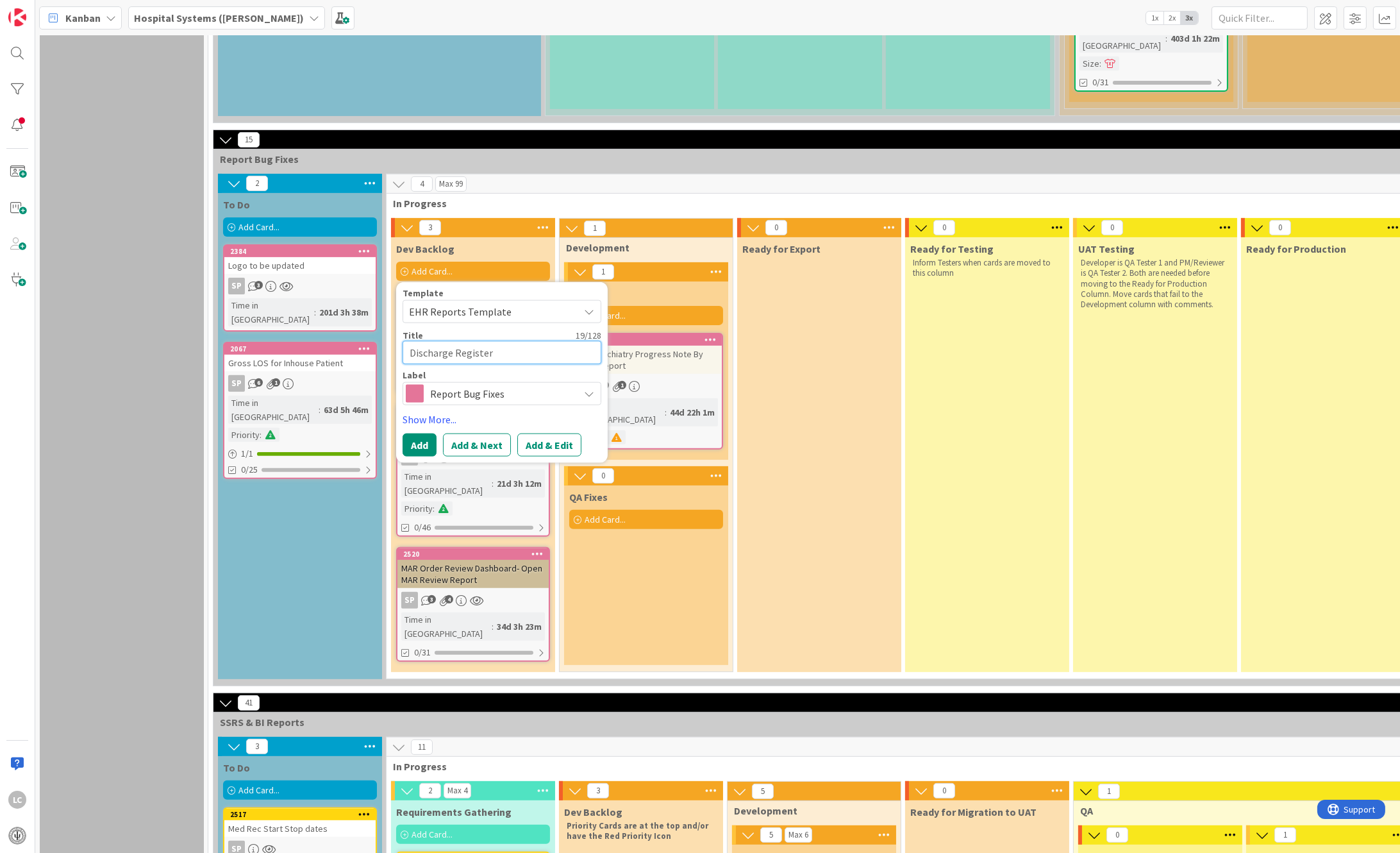
type textarea "x"
type textarea "Discharge Register R"
type textarea "x"
type textarea "Discharge Register Re"
type textarea "x"
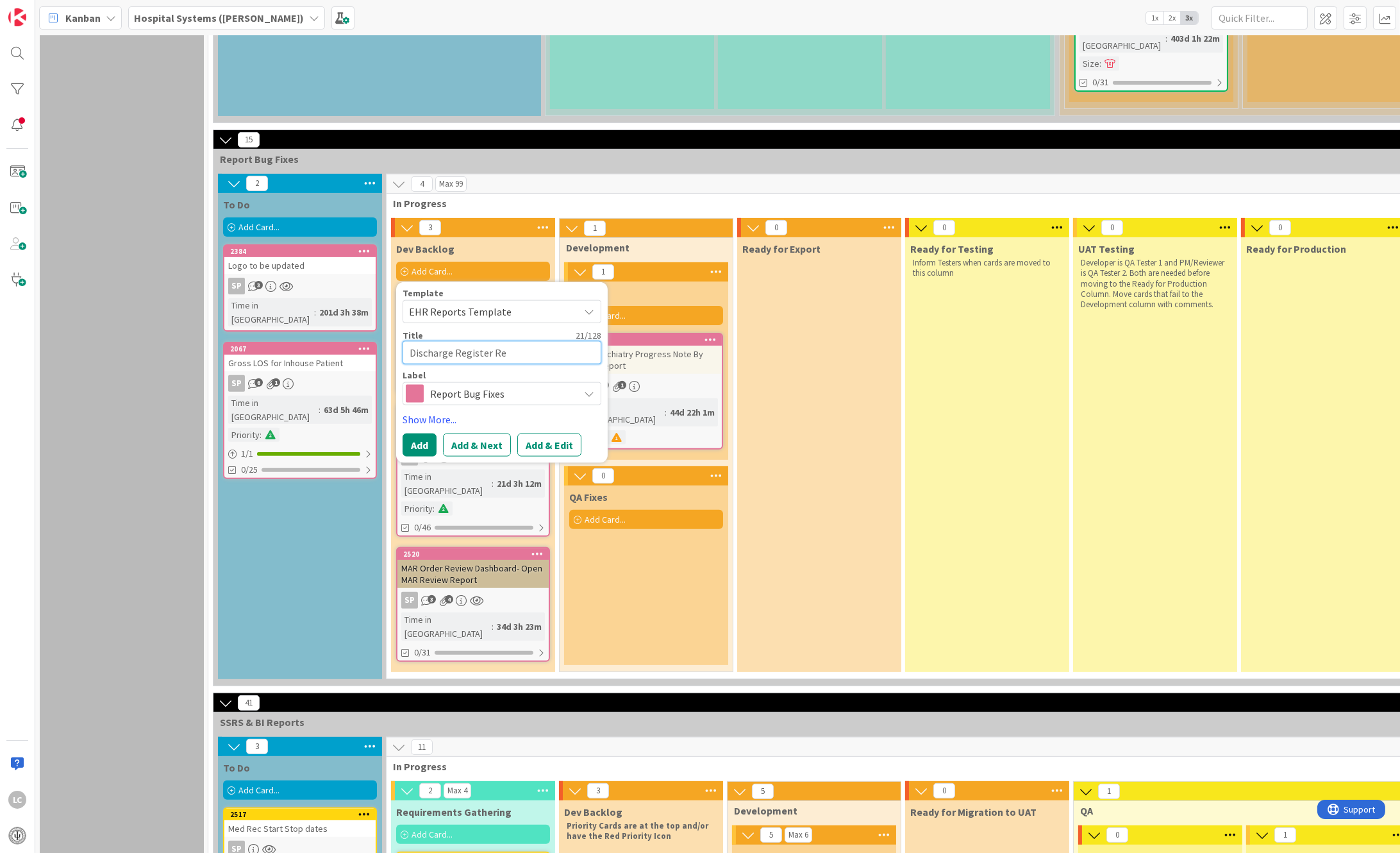
type textarea "Discharge Register Rep"
type textarea "x"
type textarea "Discharge Register Repo"
type textarea "x"
type textarea "Discharge Register Repor"
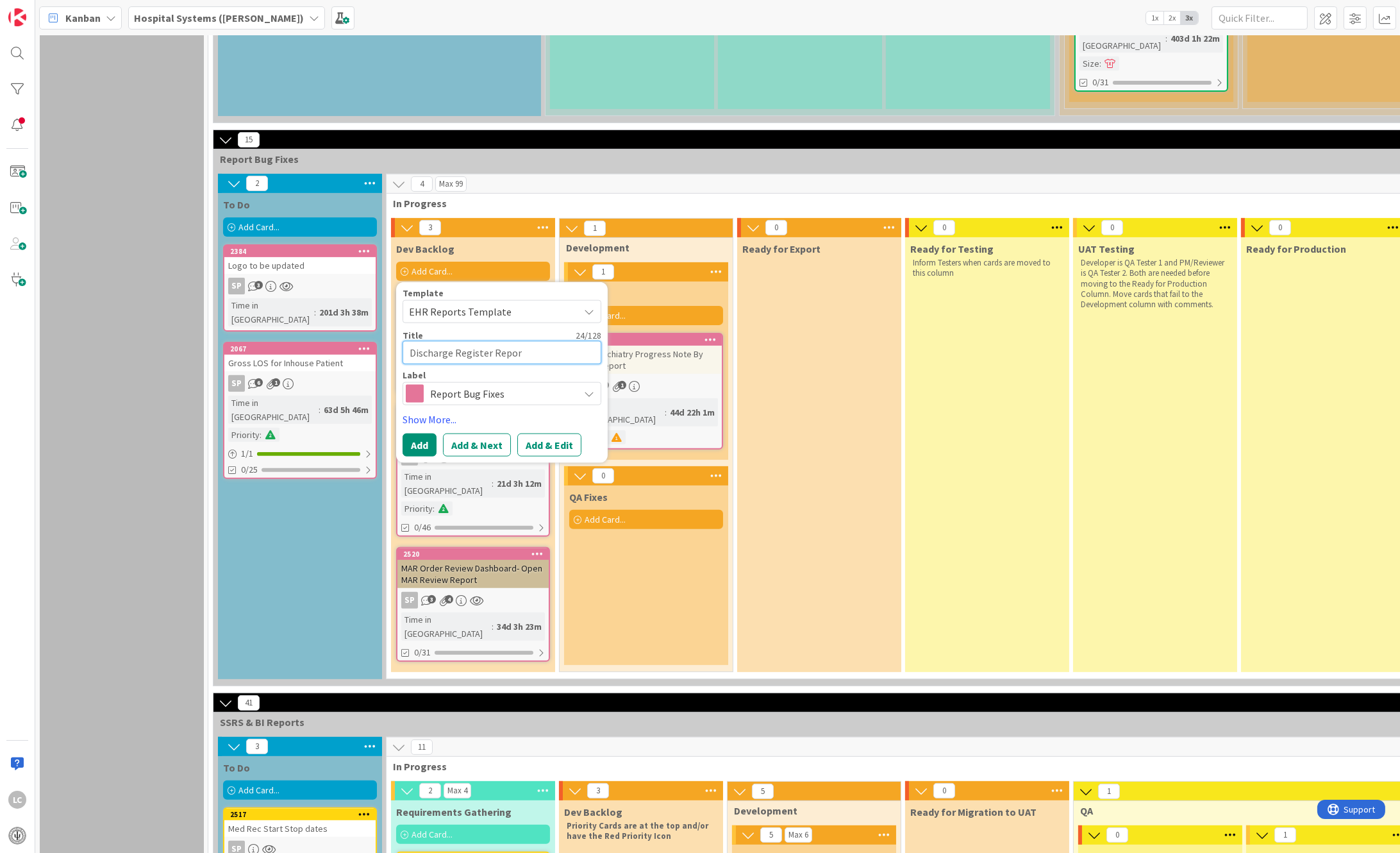
type textarea "x"
type textarea "Discharge Register Report"
click at [528, 434] on button "Add & Edit" at bounding box center [549, 445] width 64 height 23
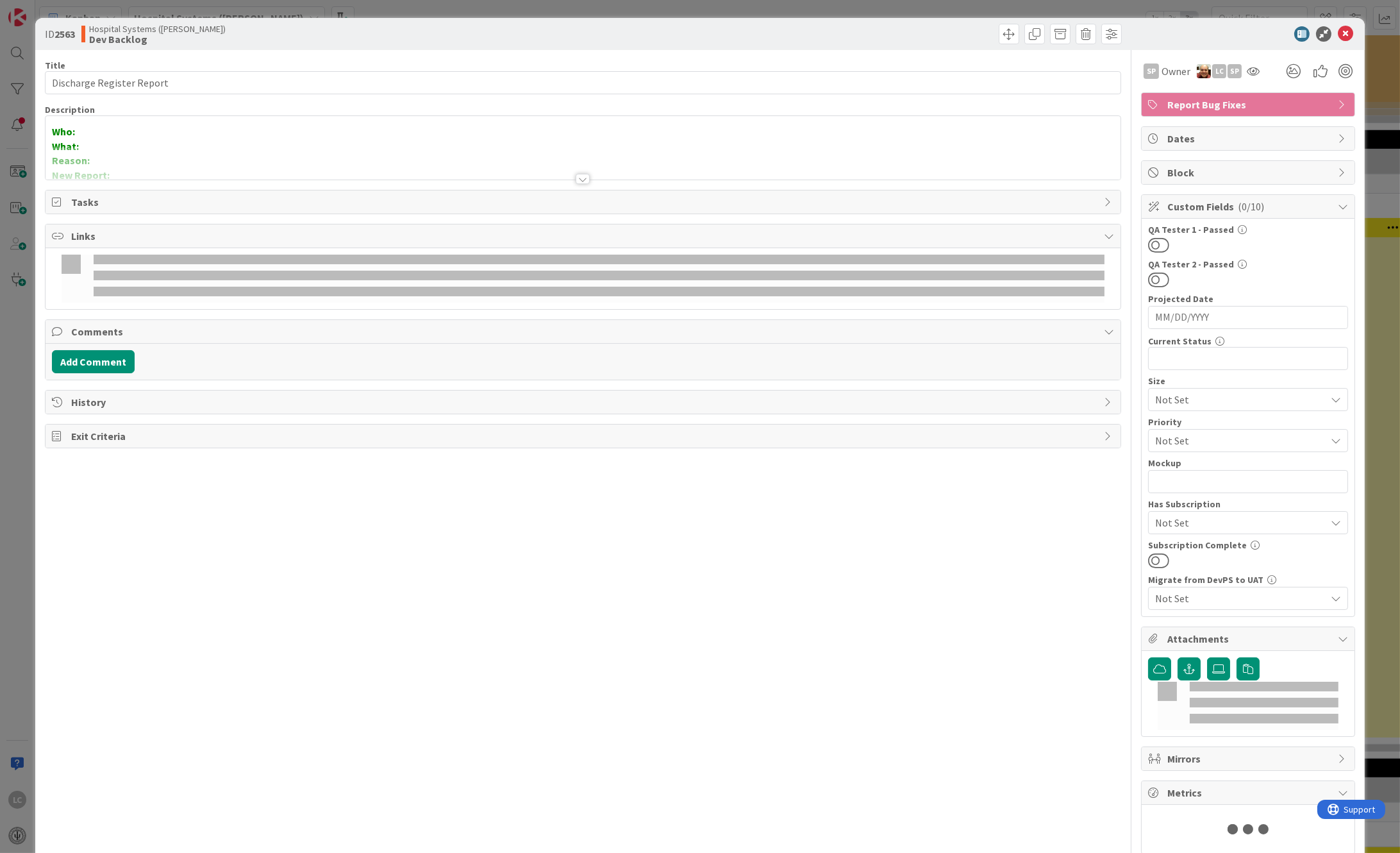
type textarea "x"
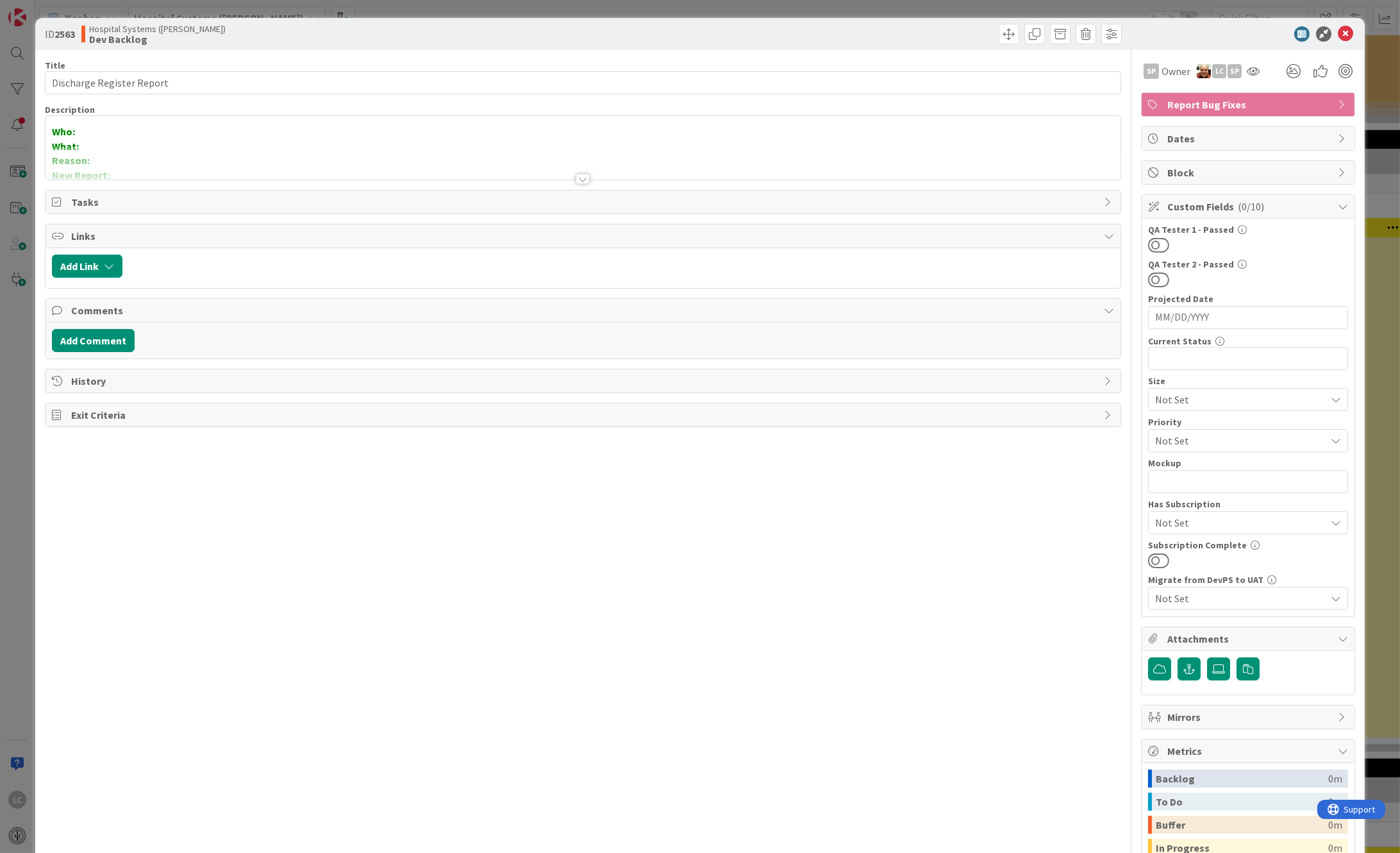
click at [101, 133] on div "Who: What: Reason: New Report: What is the full name for the report? Where do y…" at bounding box center [583, 148] width 1076 height 64
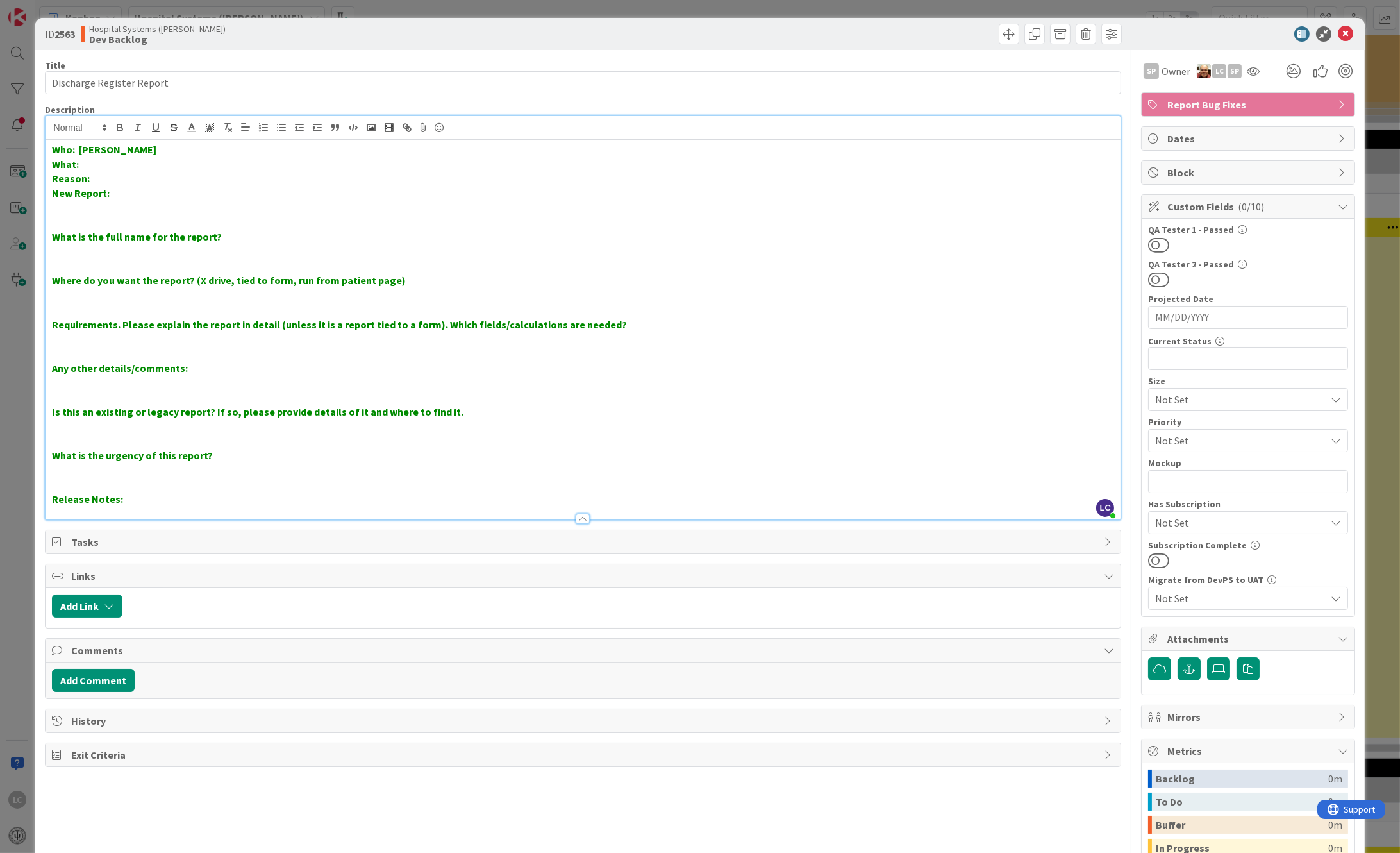
click at [101, 167] on p "What:" at bounding box center [583, 164] width 1063 height 14
click at [83, 163] on strong "What: Discharge Register report [DATE]" at bounding box center [144, 164] width 184 height 13
click at [268, 162] on strong "What: Bryce- Discharge Register report [DATE]" at bounding box center [160, 164] width 216 height 13
click at [332, 166] on strong "What: Bryce- Discharge Register report [DATE] has a patient that" at bounding box center [202, 164] width 302 height 13
drag, startPoint x: 410, startPoint y: 166, endPoint x: 483, endPoint y: 178, distance: 74.0
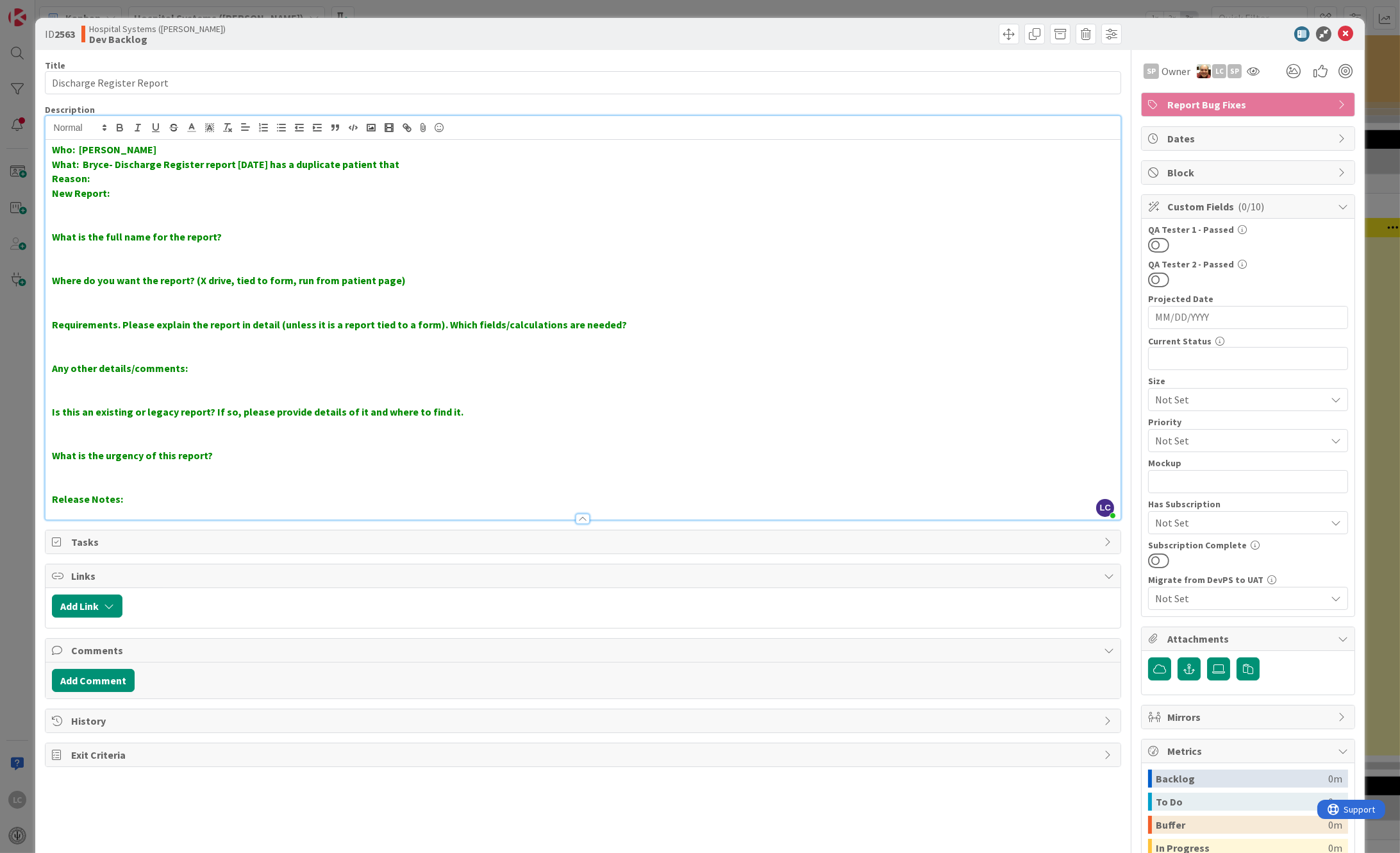
click at [400, 166] on strong "What: Bryce- Discharge Register report [DATE] has a duplicate patient that" at bounding box center [225, 164] width 347 height 13
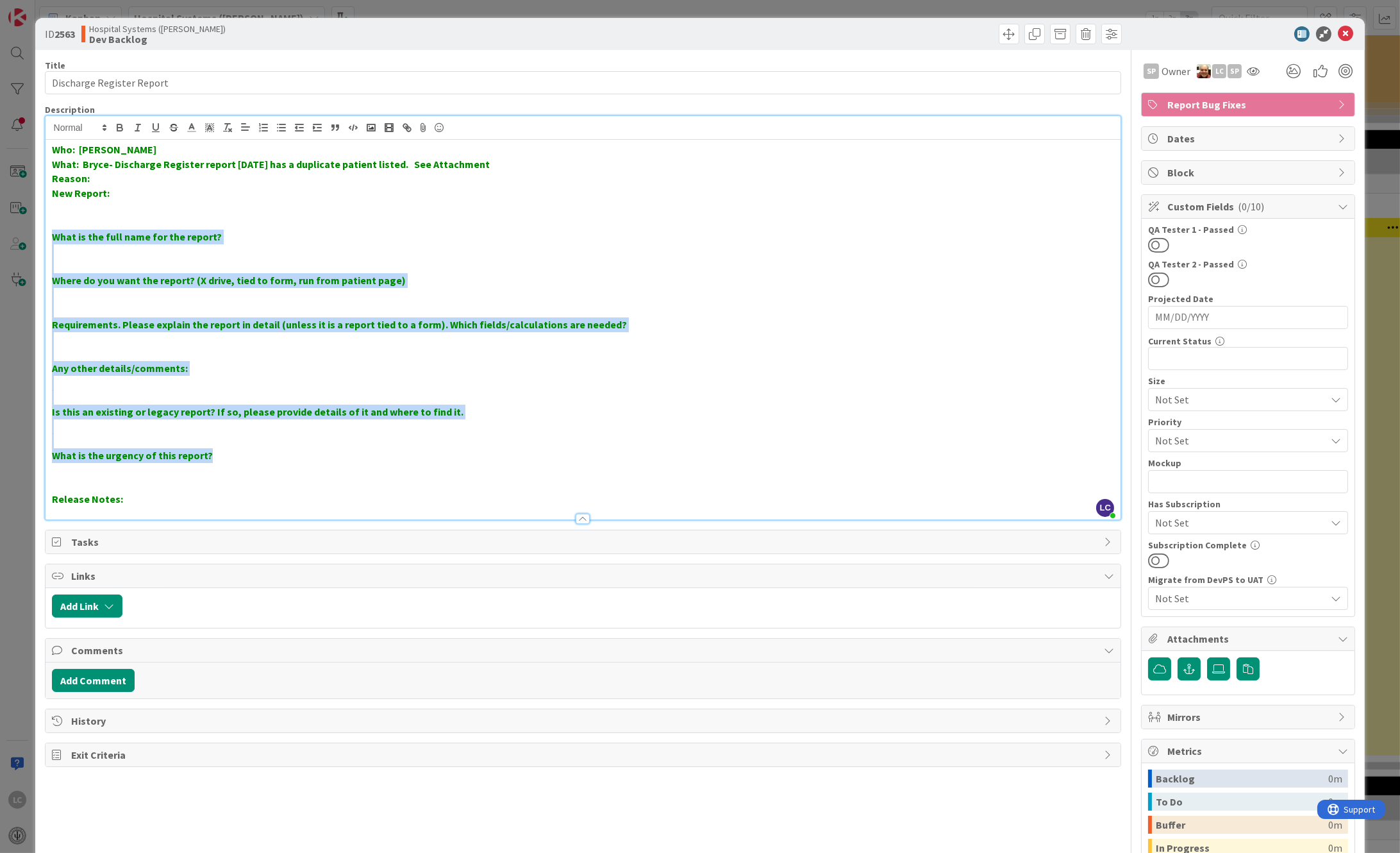
drag, startPoint x: 46, startPoint y: 236, endPoint x: 299, endPoint y: 459, distance: 337.3
click at [299, 459] on div "Who: [PERSON_NAME] What: Bryce- Discharge Register report [DATE] has a duplicat…" at bounding box center [583, 330] width 1076 height 380
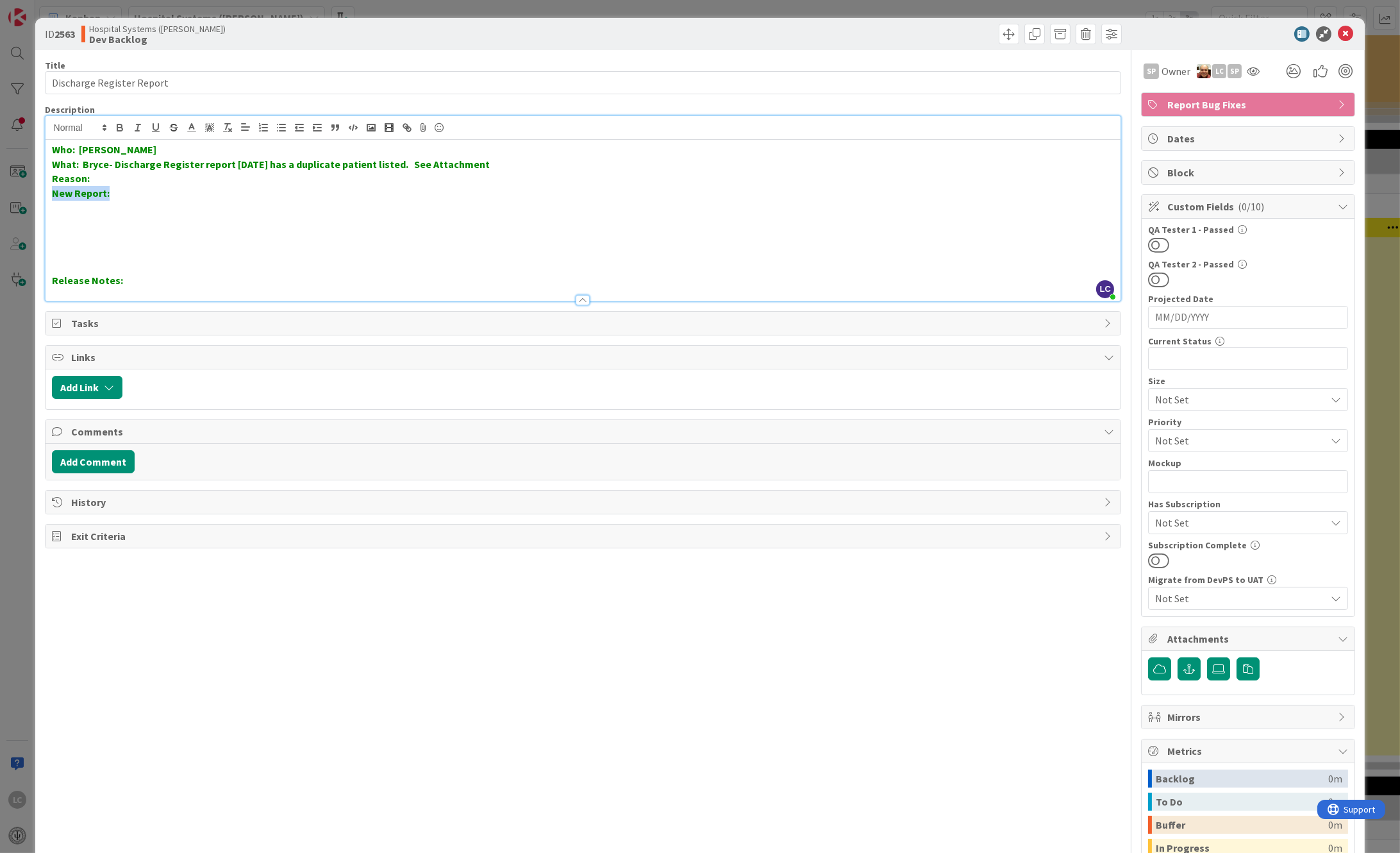
drag, startPoint x: 51, startPoint y: 193, endPoint x: 147, endPoint y: 199, distance: 96.2
click at [147, 199] on p "New Report:" at bounding box center [583, 193] width 1063 height 14
click at [98, 188] on strong "New Report: No" at bounding box center [89, 193] width 75 height 13
click at [98, 182] on p "Reason:" at bounding box center [583, 178] width 1063 height 14
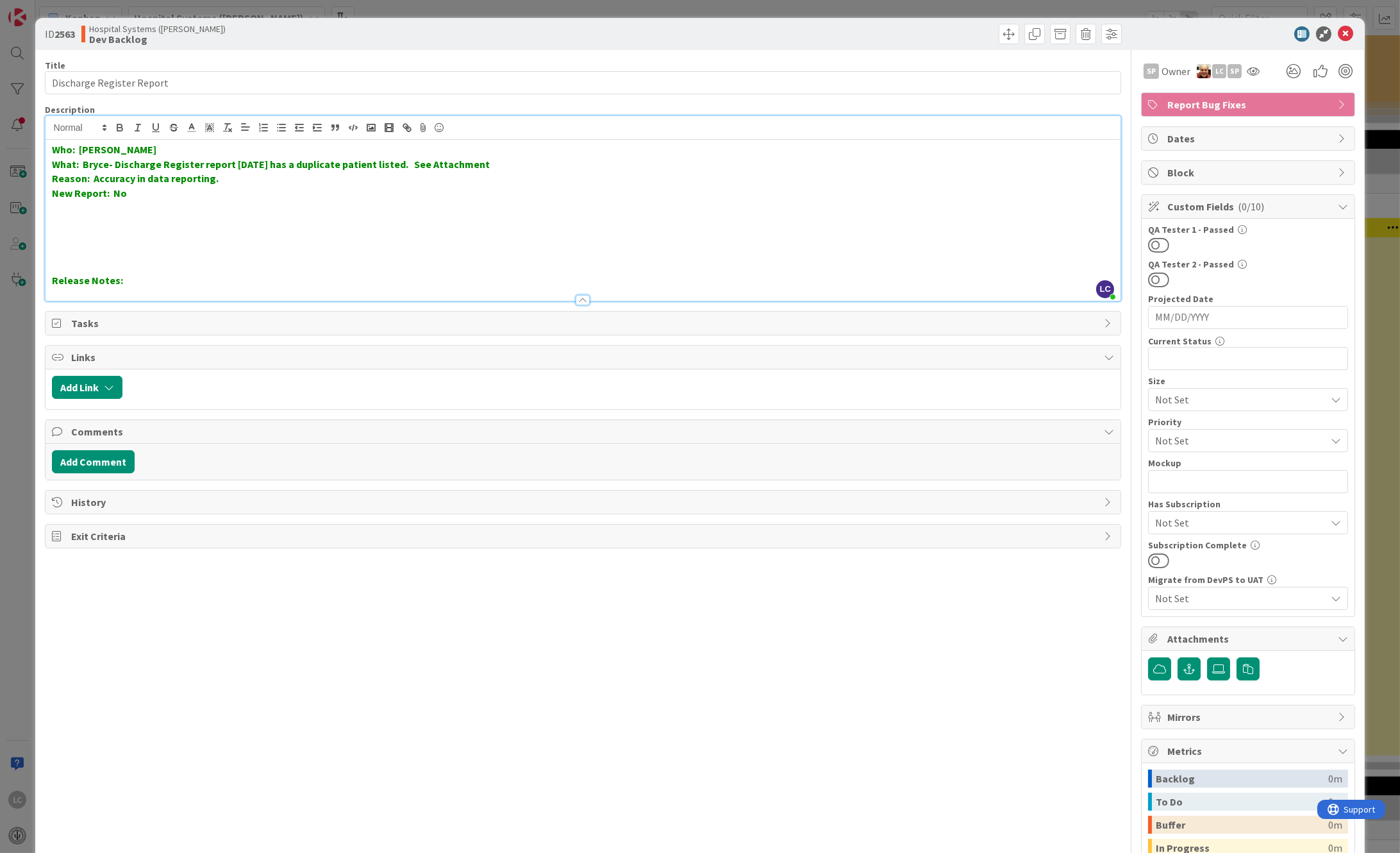
click at [1168, 642] on span "Attachments" at bounding box center [1250, 639] width 164 height 15
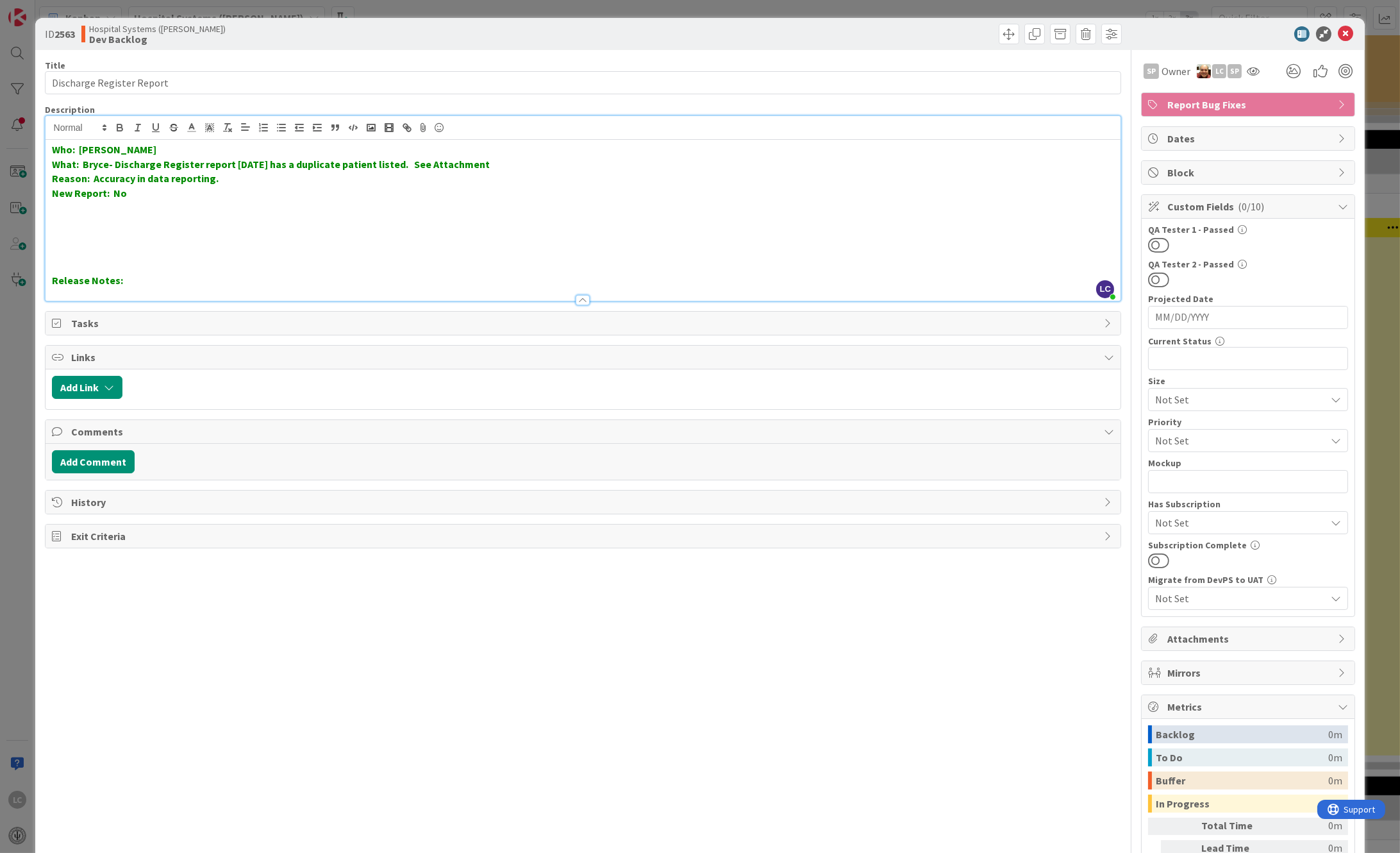
click at [1179, 639] on span "Attachments" at bounding box center [1250, 639] width 164 height 15
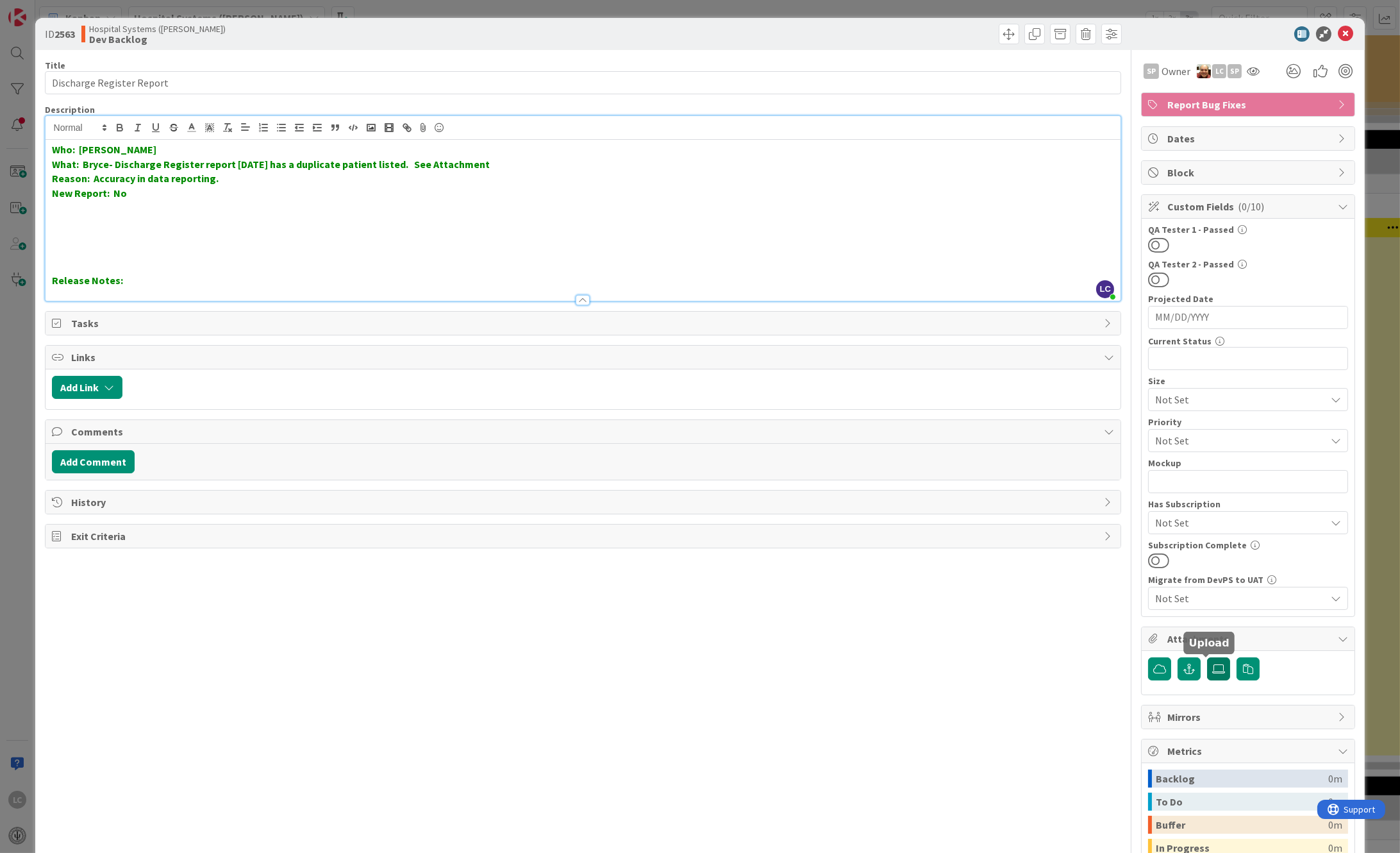
click at [1212, 670] on icon at bounding box center [1218, 669] width 13 height 11
click at [1207, 657] on input "file" at bounding box center [1207, 657] width 0 height 0
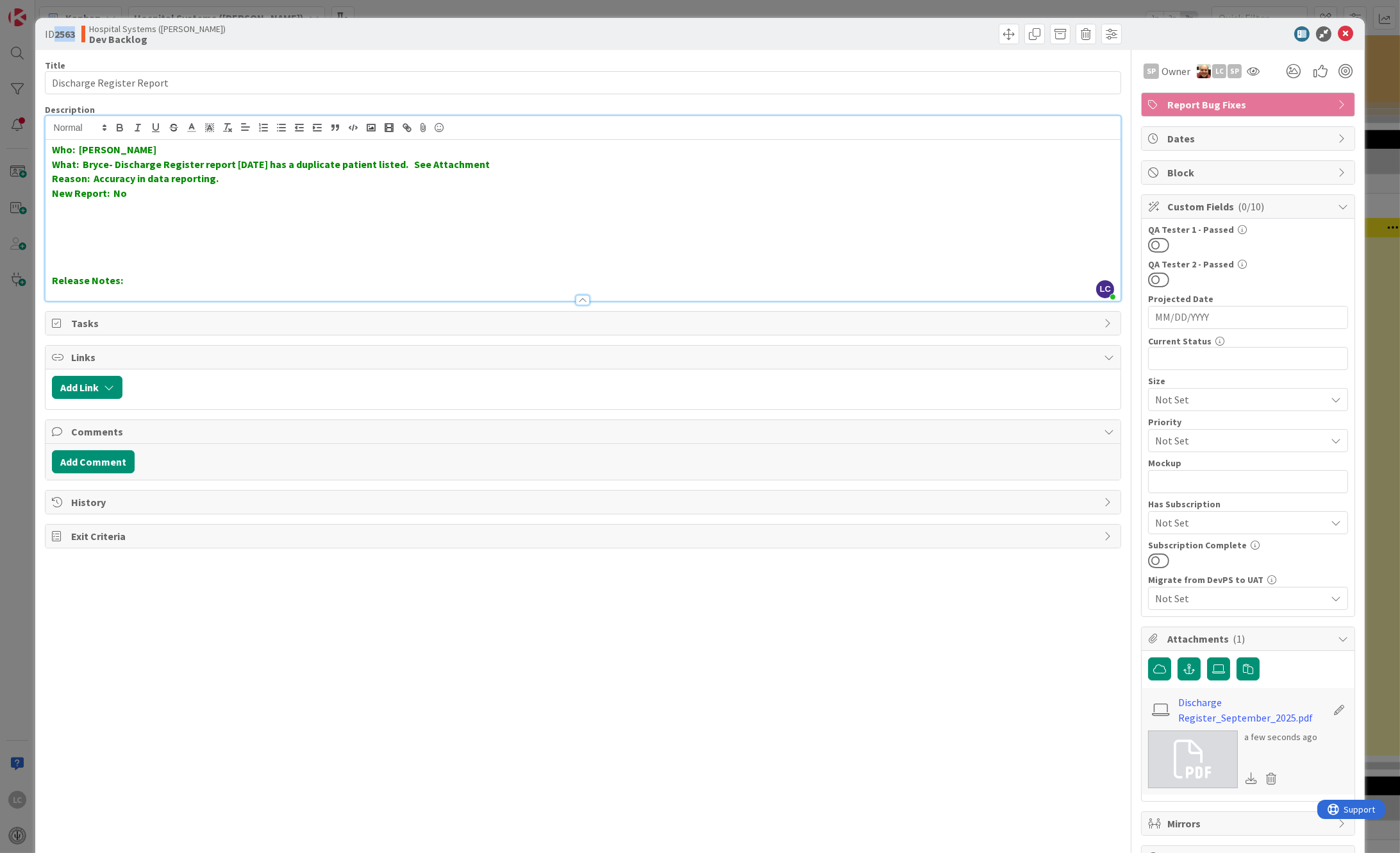
drag, startPoint x: 53, startPoint y: 30, endPoint x: 77, endPoint y: 33, distance: 24.2
click at [77, 33] on div "ID 2563 Hospital Systems ([PERSON_NAME]) Dev Backlog" at bounding box center [312, 33] width 536 height 21
drag, startPoint x: 77, startPoint y: 33, endPoint x: 65, endPoint y: 32, distance: 12.0
copy span "2563"
click at [1338, 32] on icon at bounding box center [1345, 34] width 15 height 15
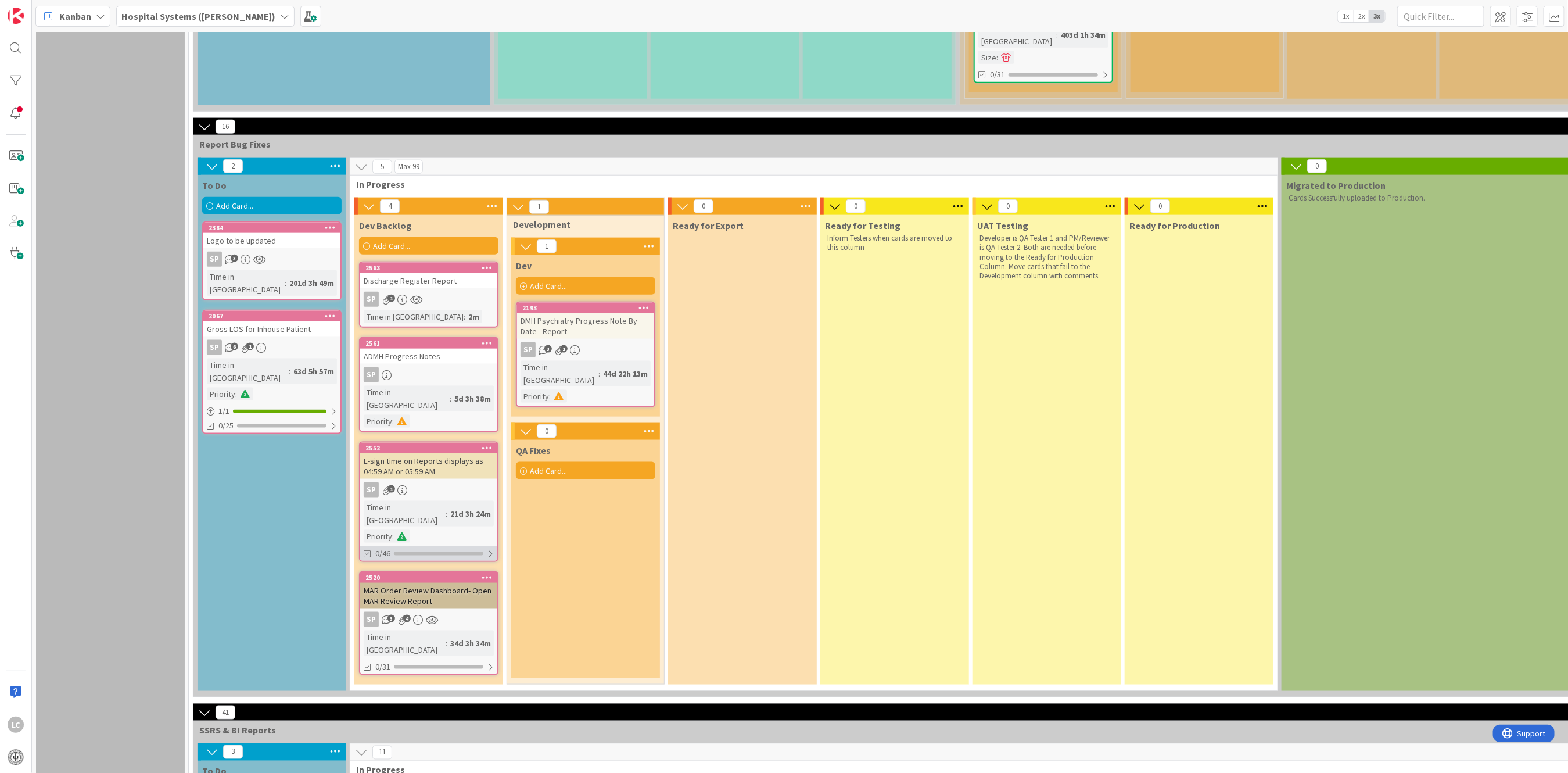
type textarea "x"
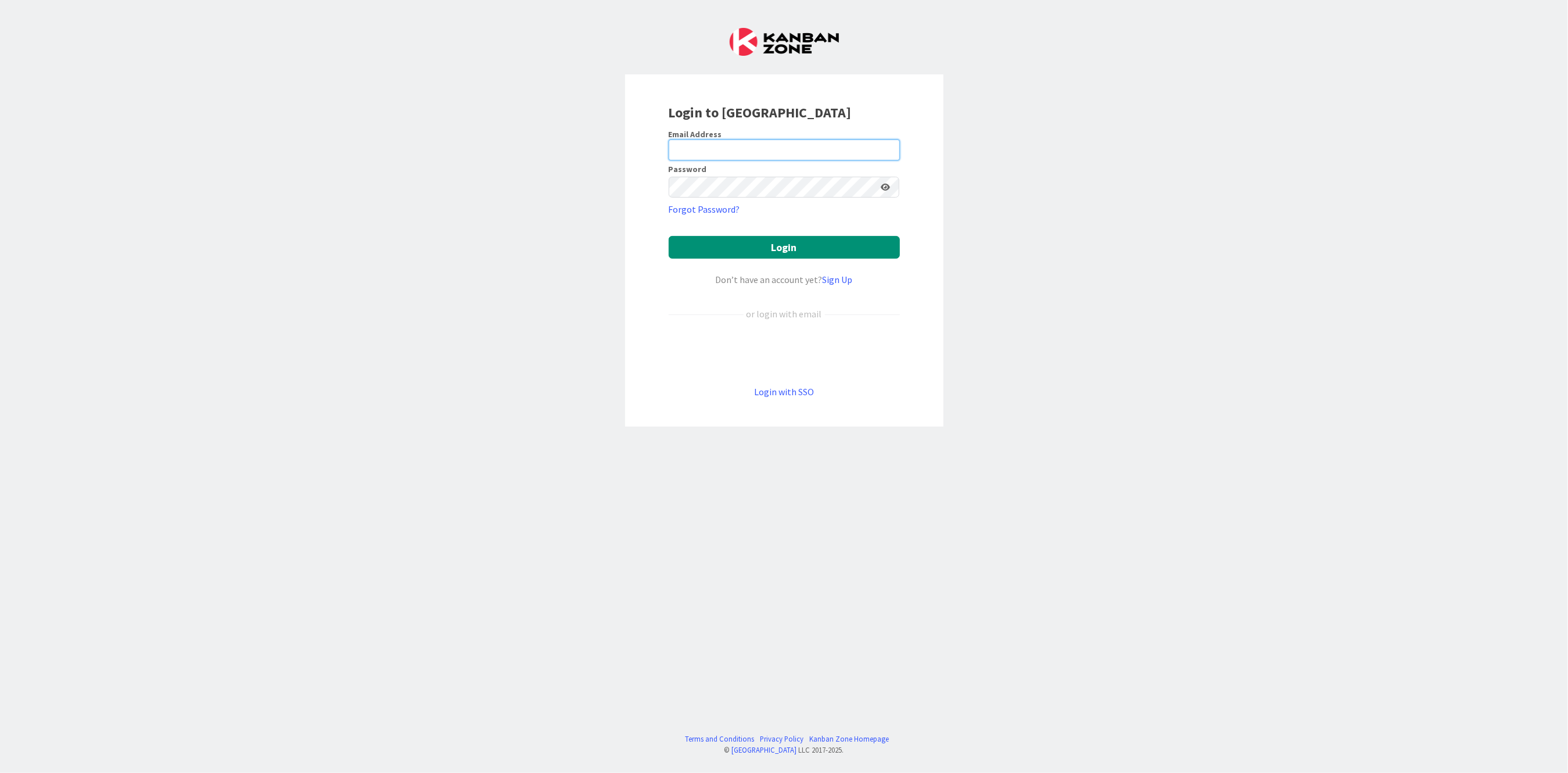
type input "[PERSON_NAME][EMAIL_ADDRESS][PERSON_NAME][DOMAIN_NAME][US_STATE]"
click at [739, 245] on button "Login" at bounding box center [784, 247] width 231 height 23
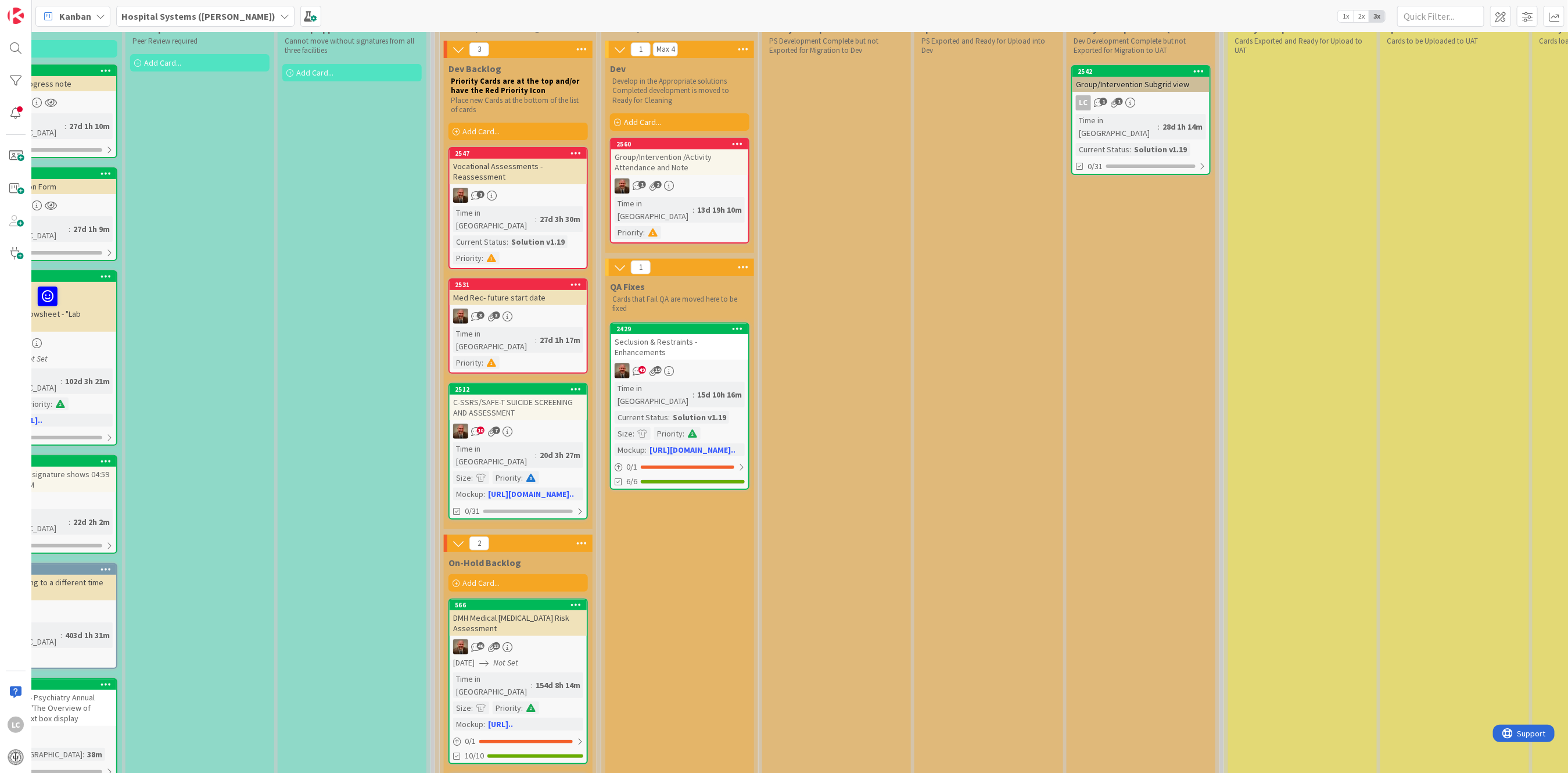
scroll to position [155, 549]
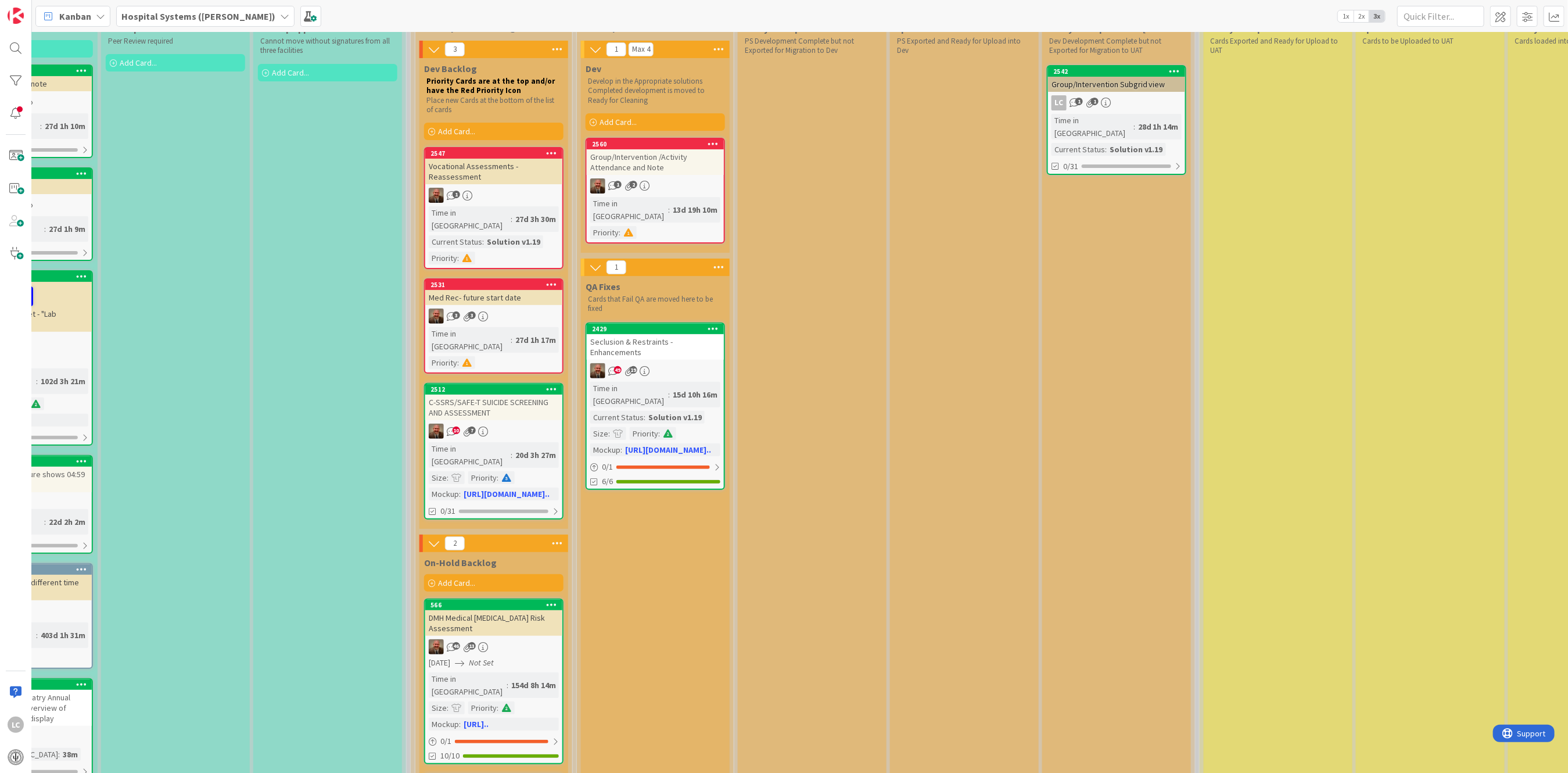
click at [832, 758] on div "Ready for Export from DevPS PS Development Complete but not Exported for Migrat…" at bounding box center [812, 456] width 149 height 876
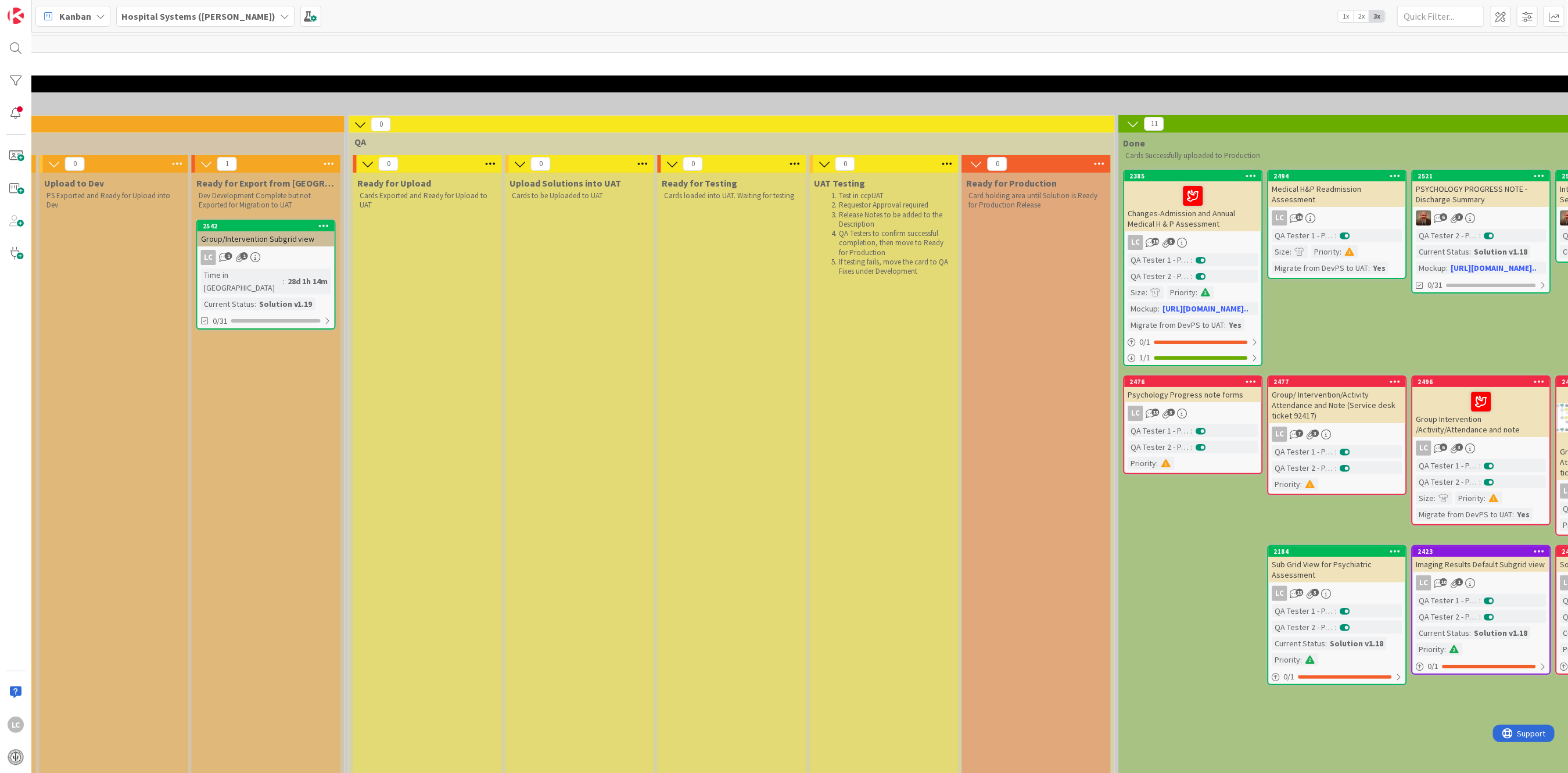
scroll to position [0, 1388]
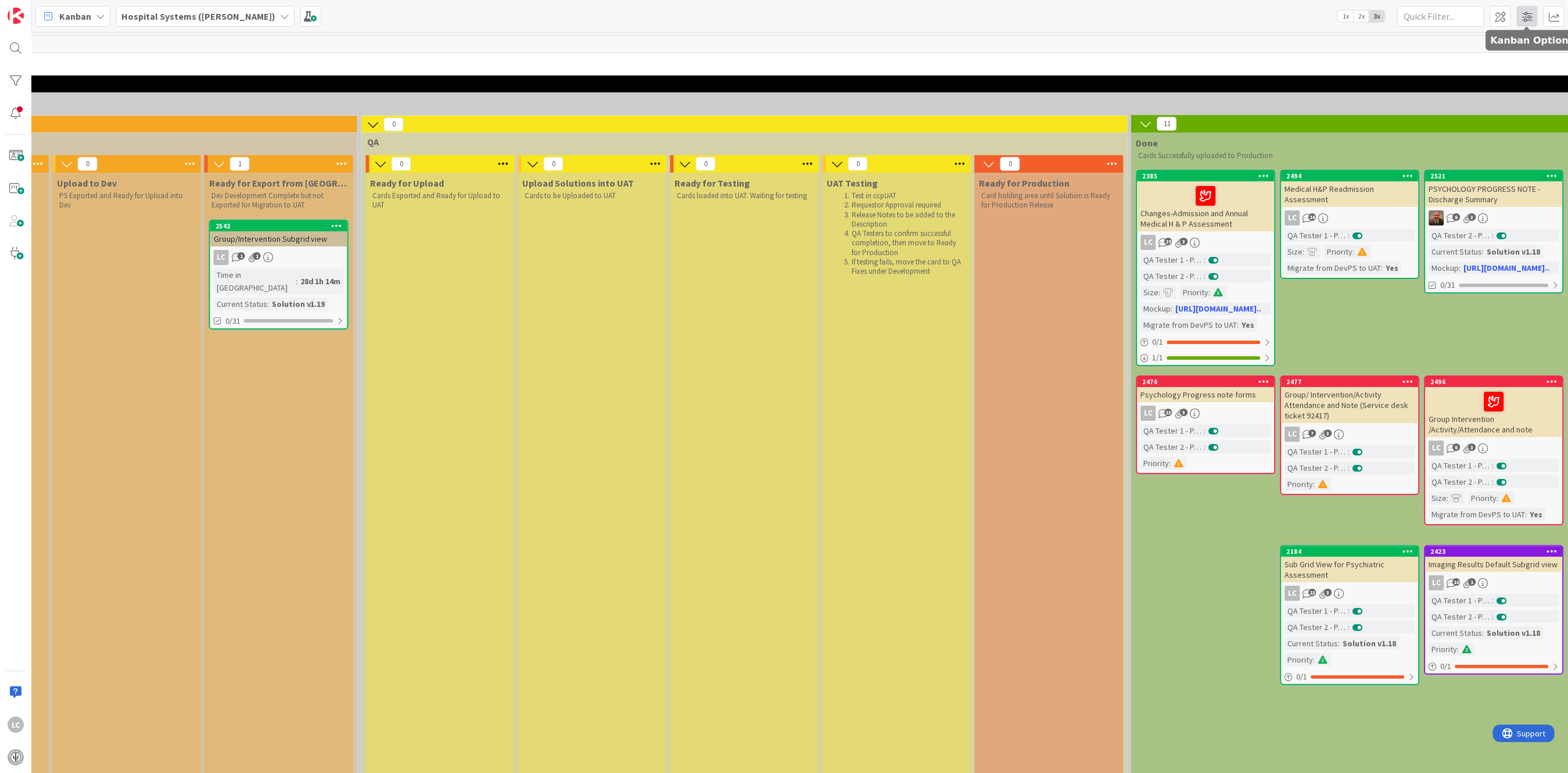
click at [1527, 13] on span at bounding box center [1527, 16] width 21 height 21
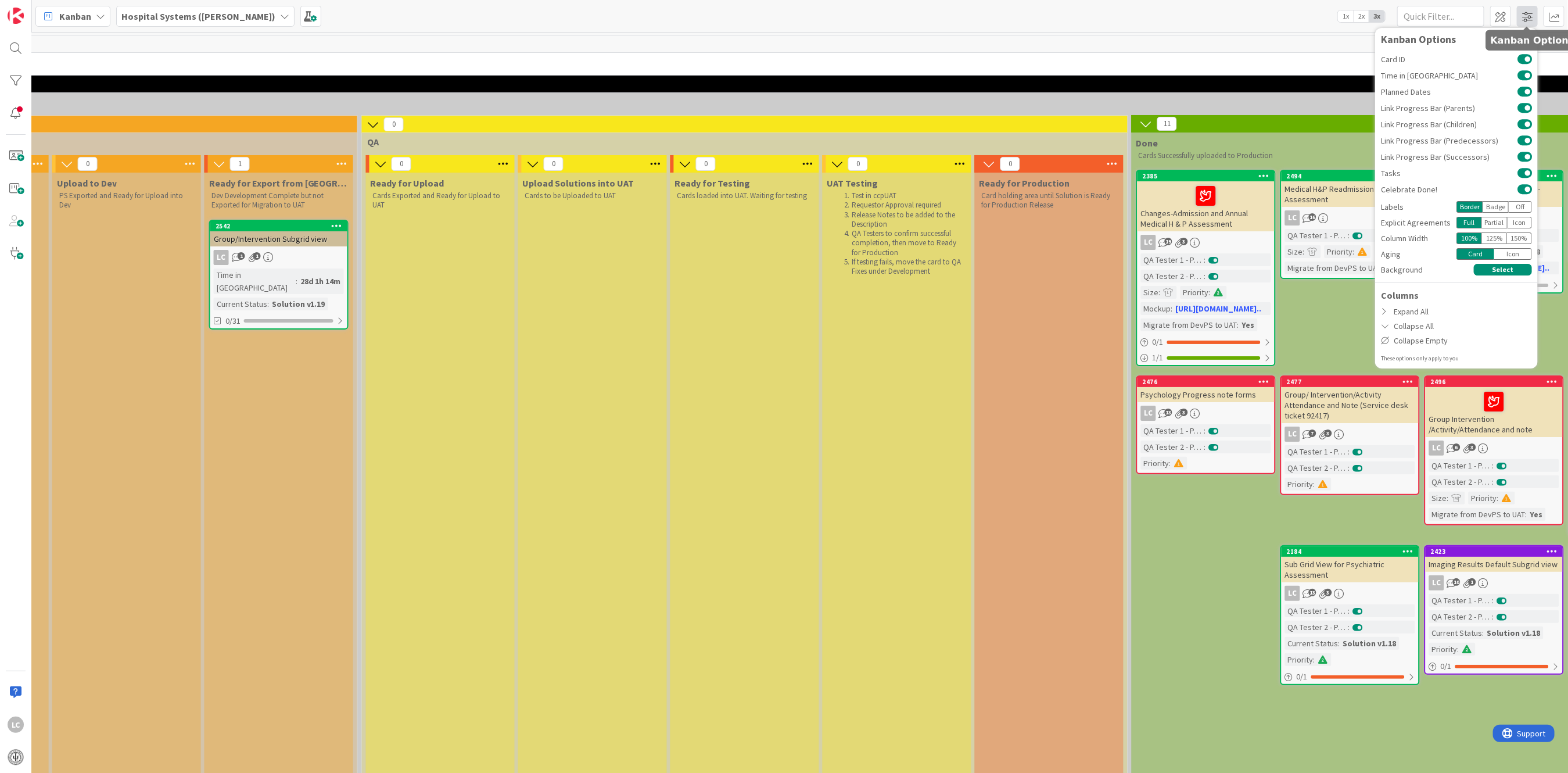
click at [1527, 13] on span at bounding box center [1527, 16] width 21 height 21
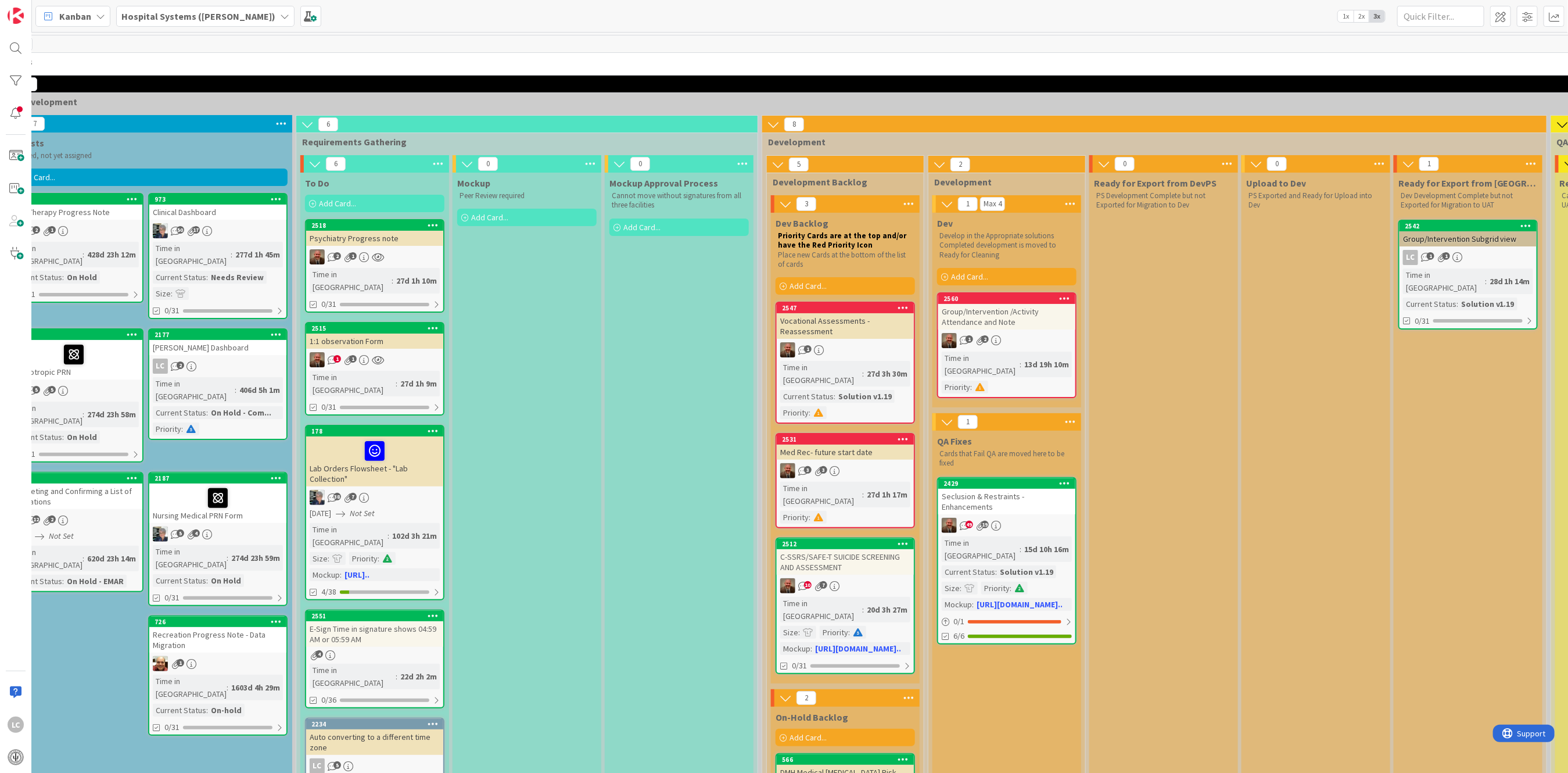
scroll to position [0, 0]
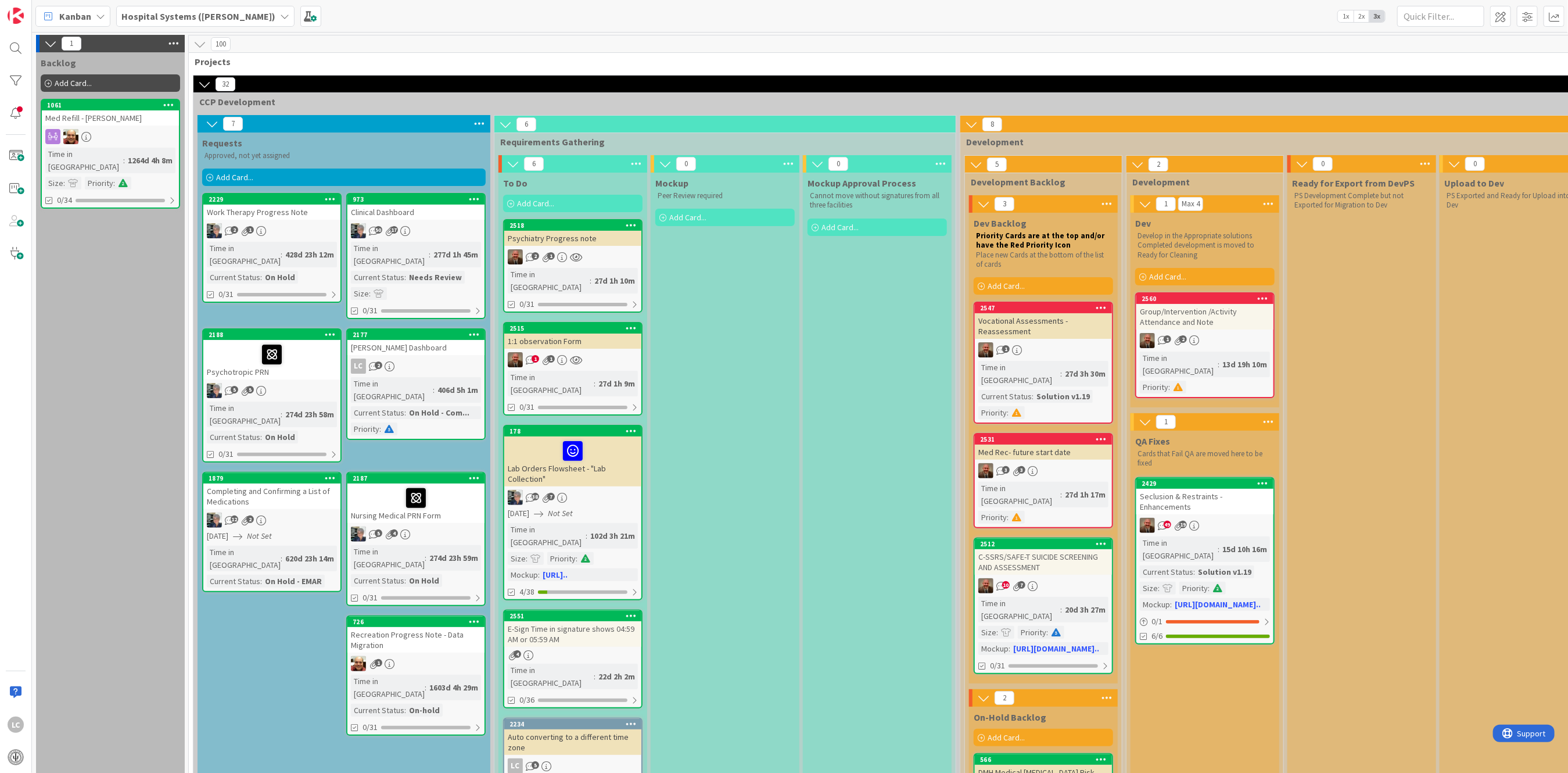
click at [100, 12] on icon at bounding box center [100, 17] width 10 height 10
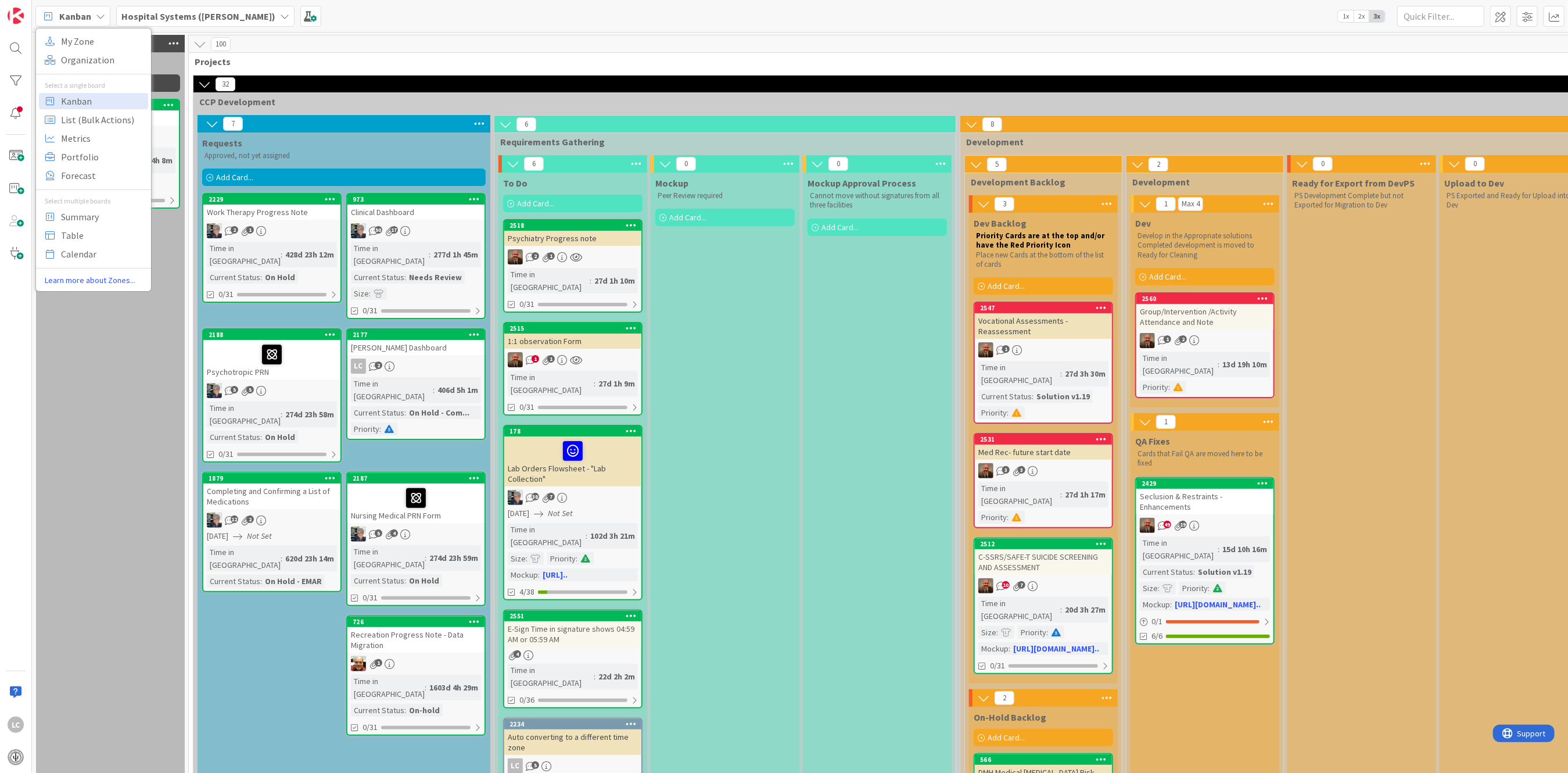
click at [100, 12] on icon at bounding box center [100, 17] width 10 height 10
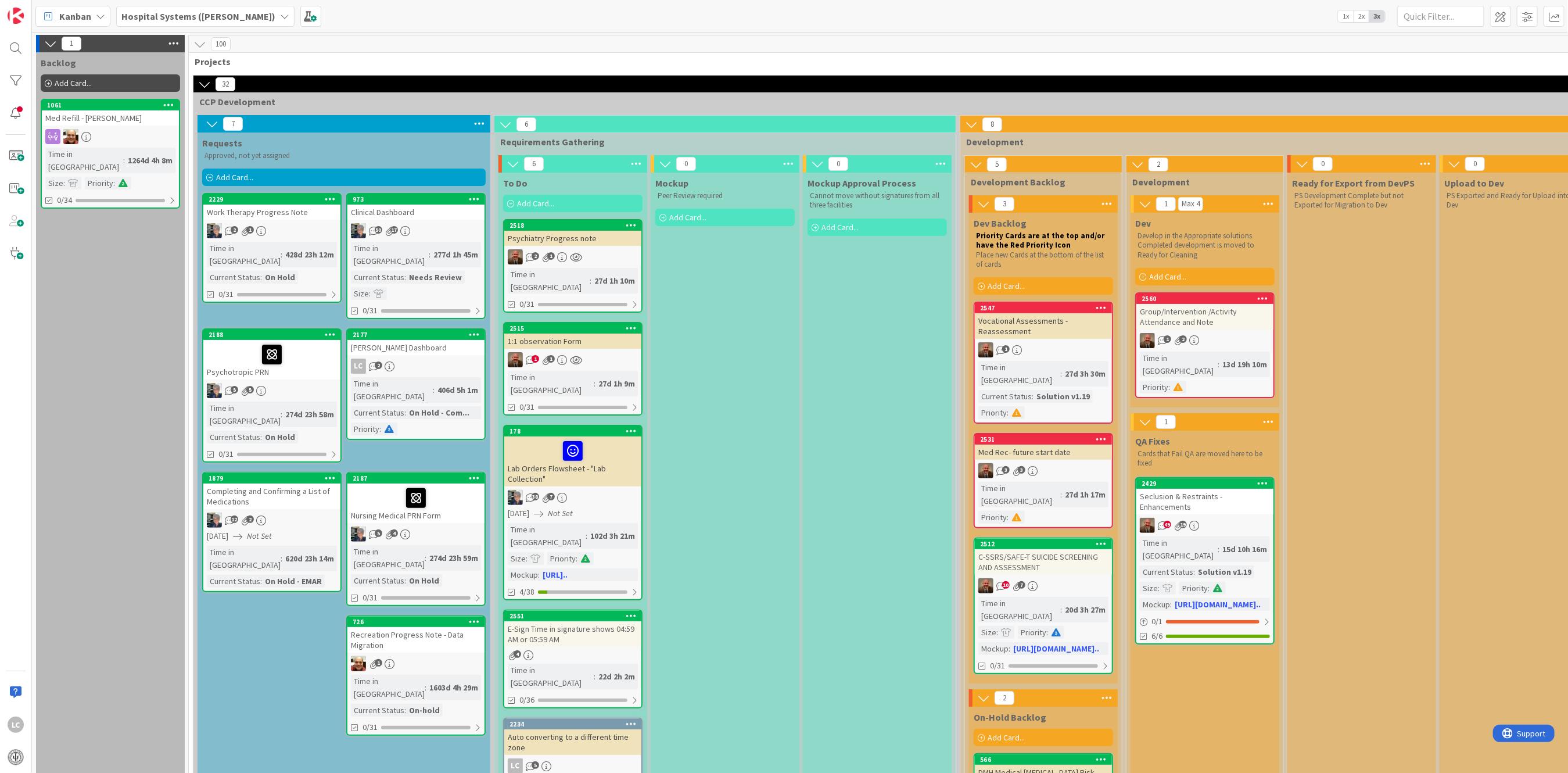
click at [280, 17] on icon at bounding box center [285, 17] width 10 height 10
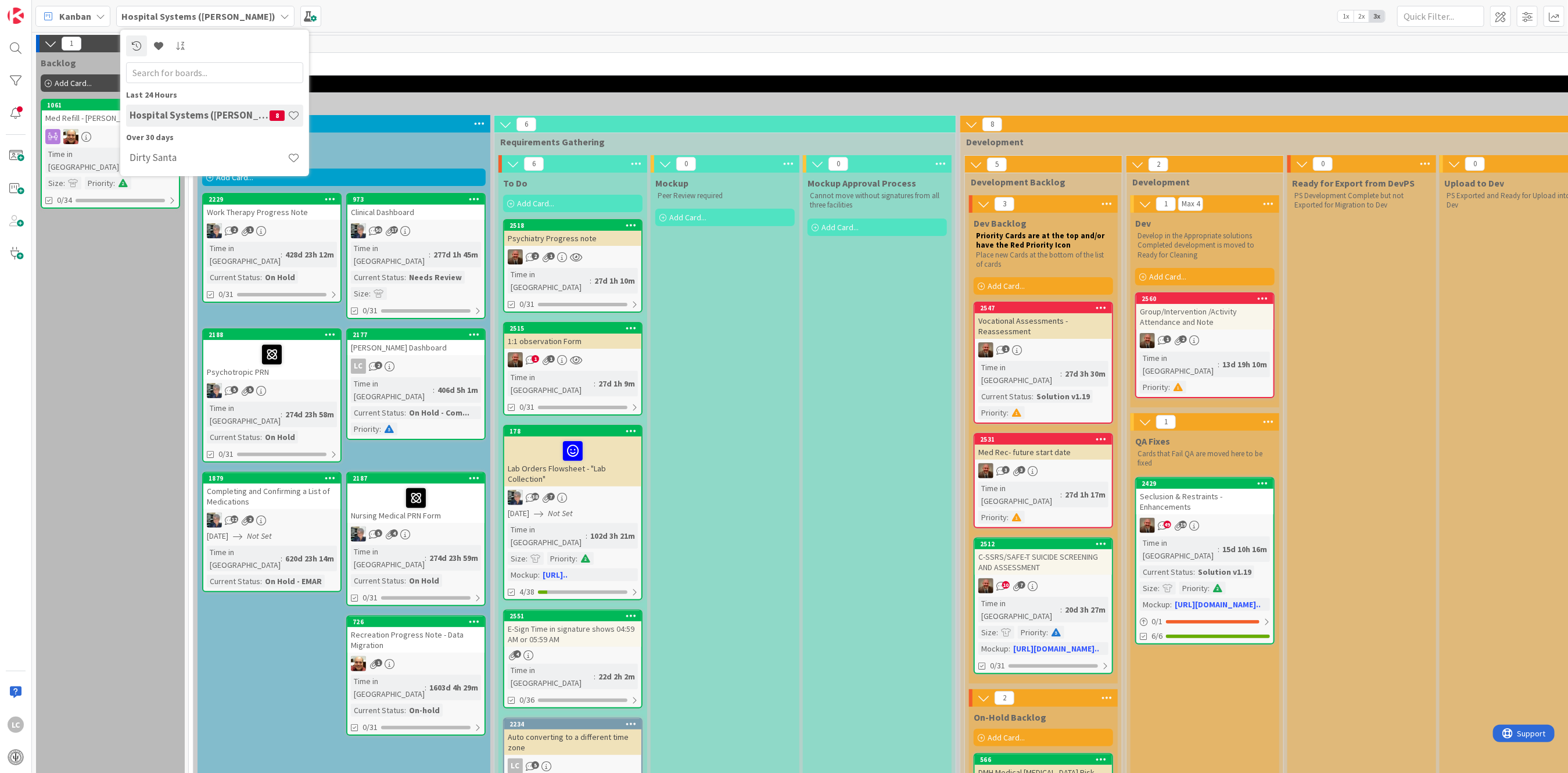
click at [280, 17] on icon at bounding box center [285, 17] width 10 height 10
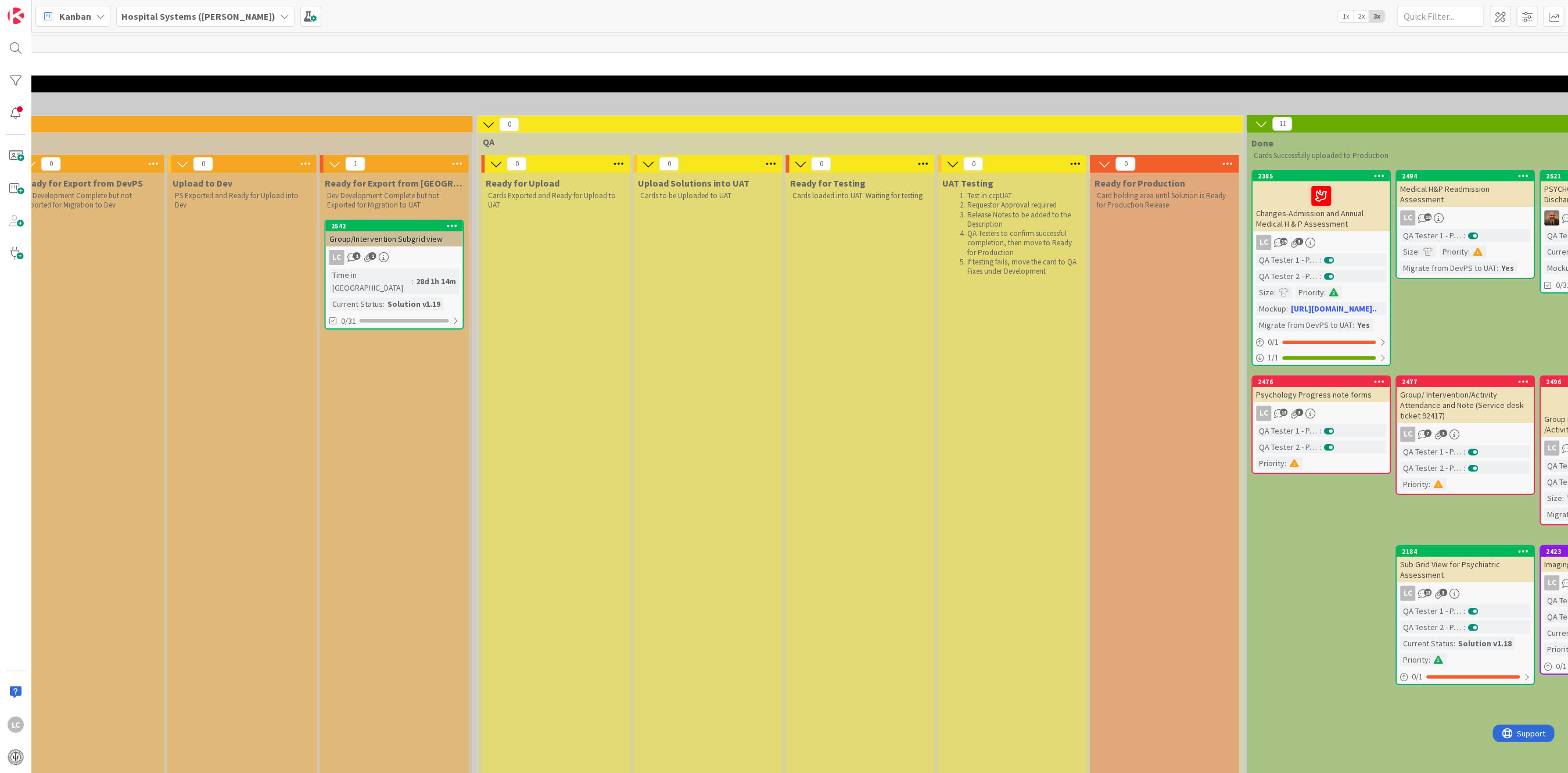
scroll to position [0, 1305]
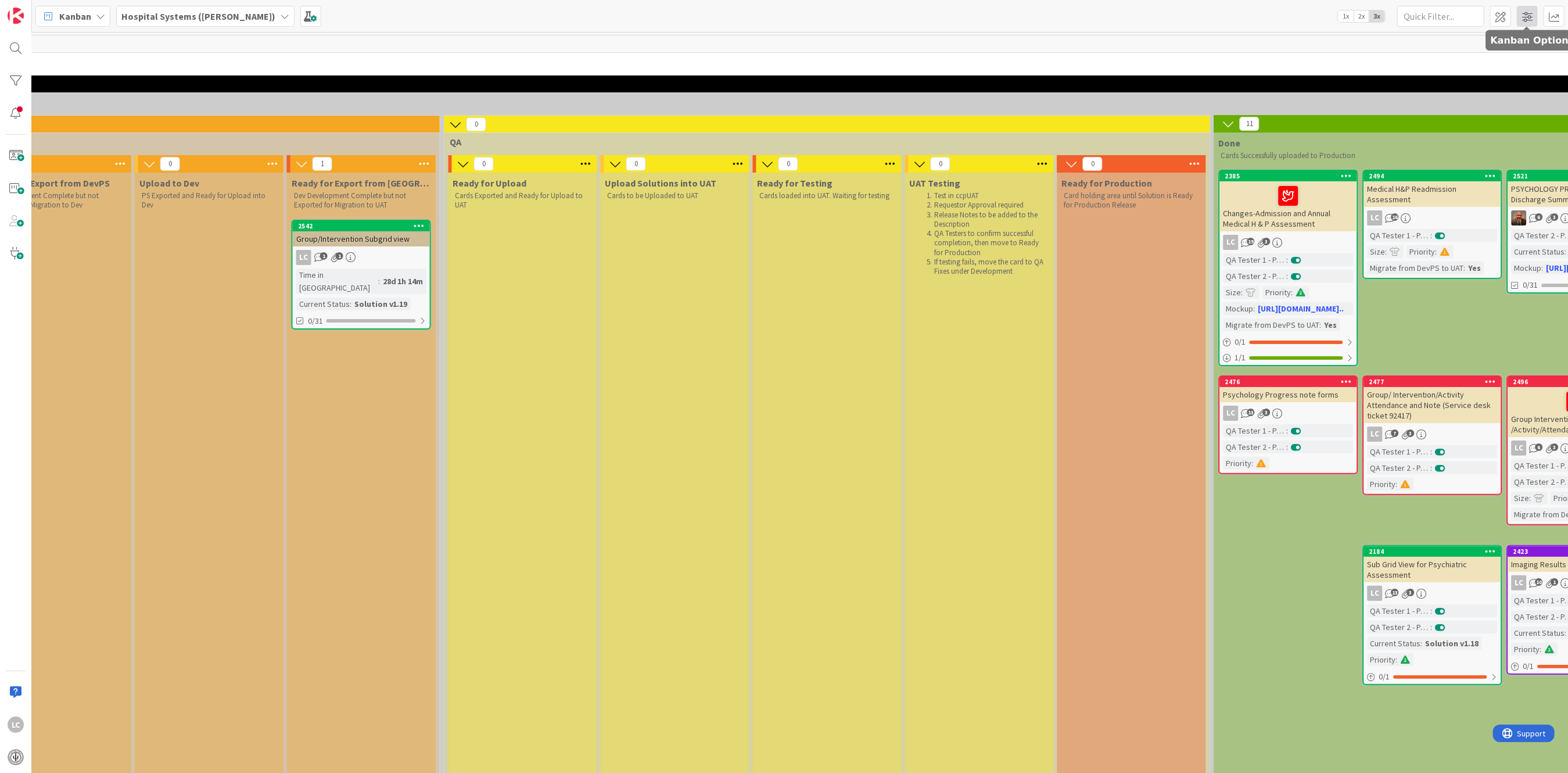
click at [1530, 15] on span at bounding box center [1527, 16] width 21 height 21
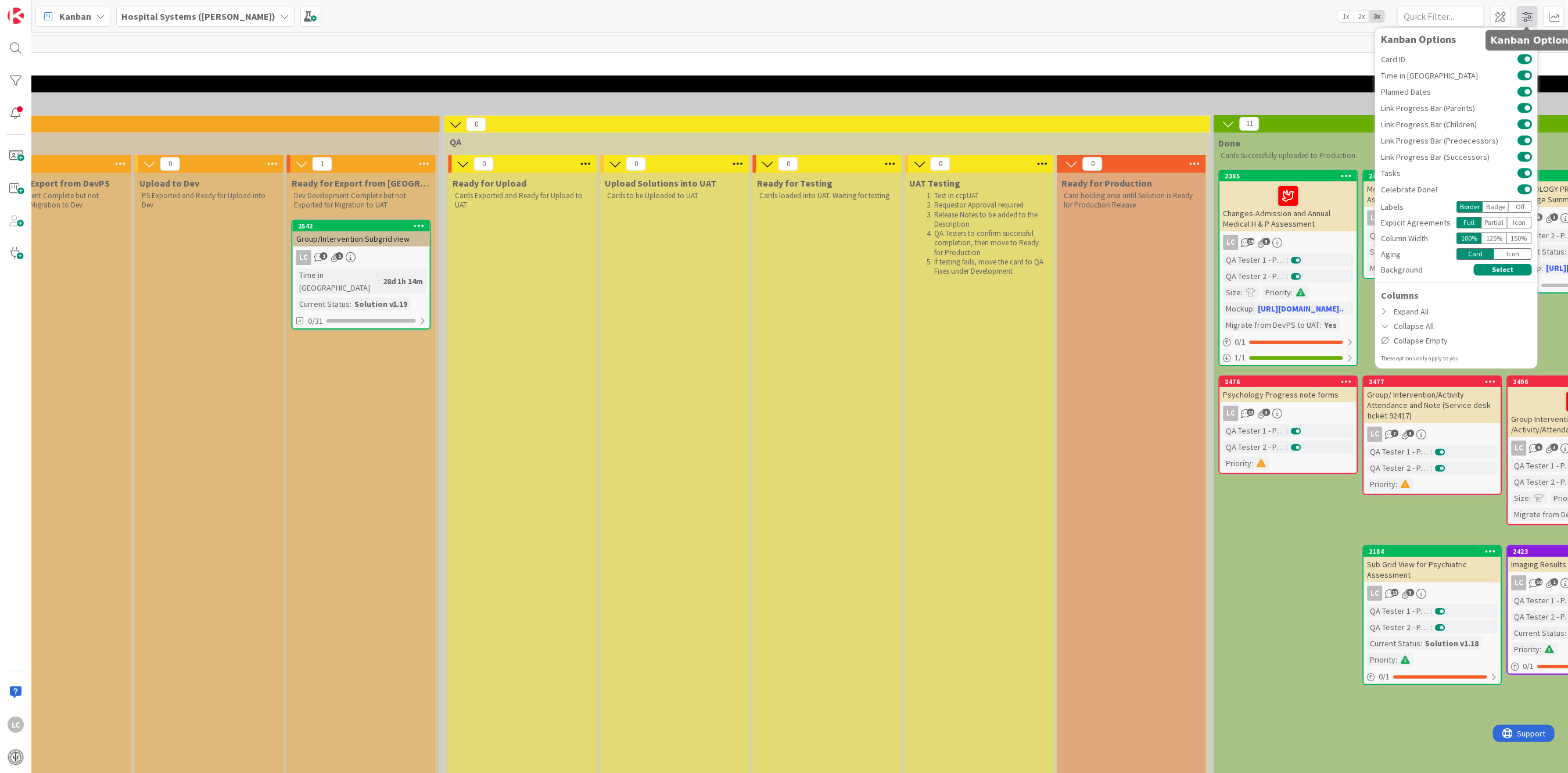
click at [1530, 15] on span at bounding box center [1527, 16] width 21 height 21
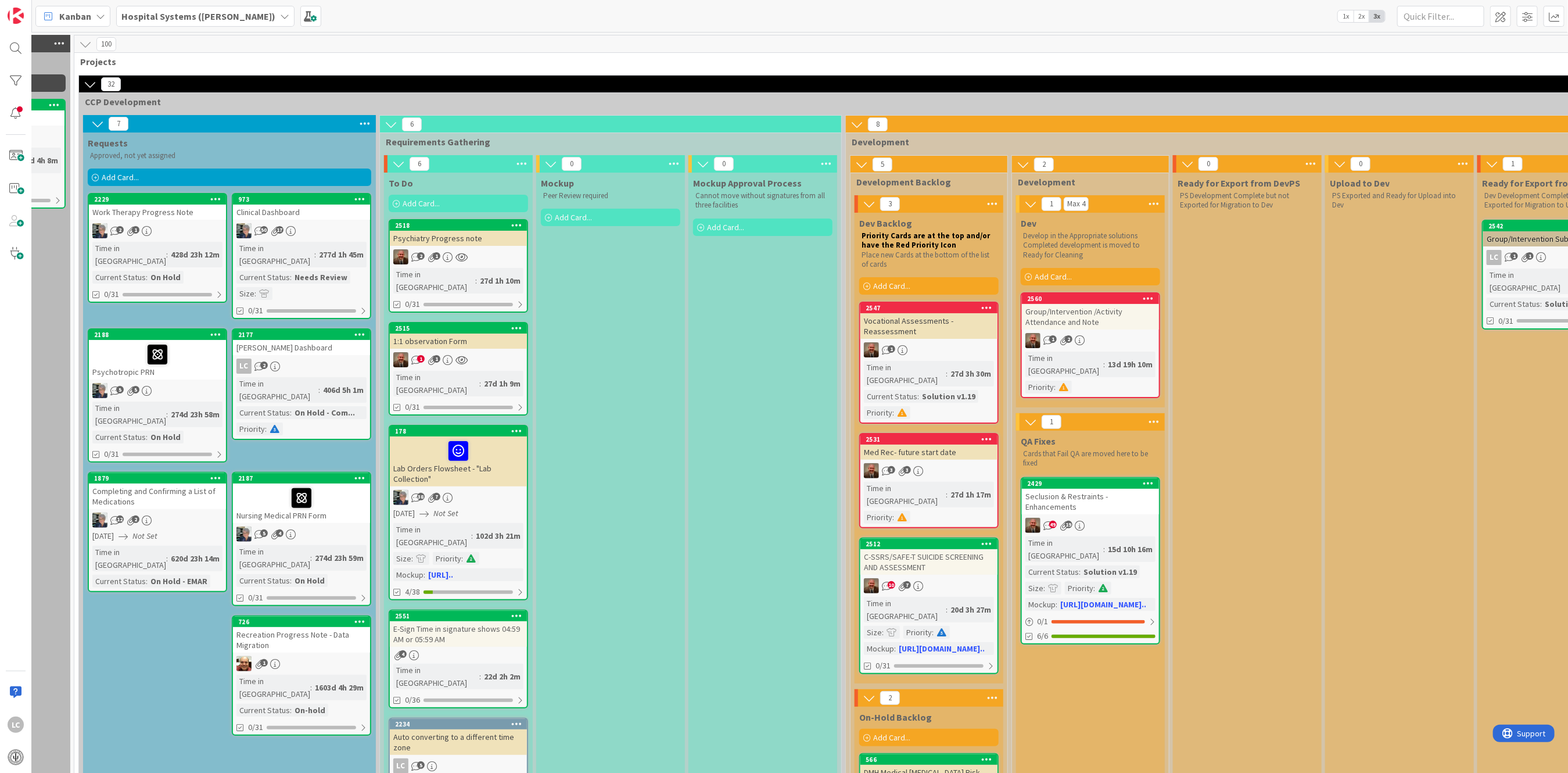
scroll to position [0, 0]
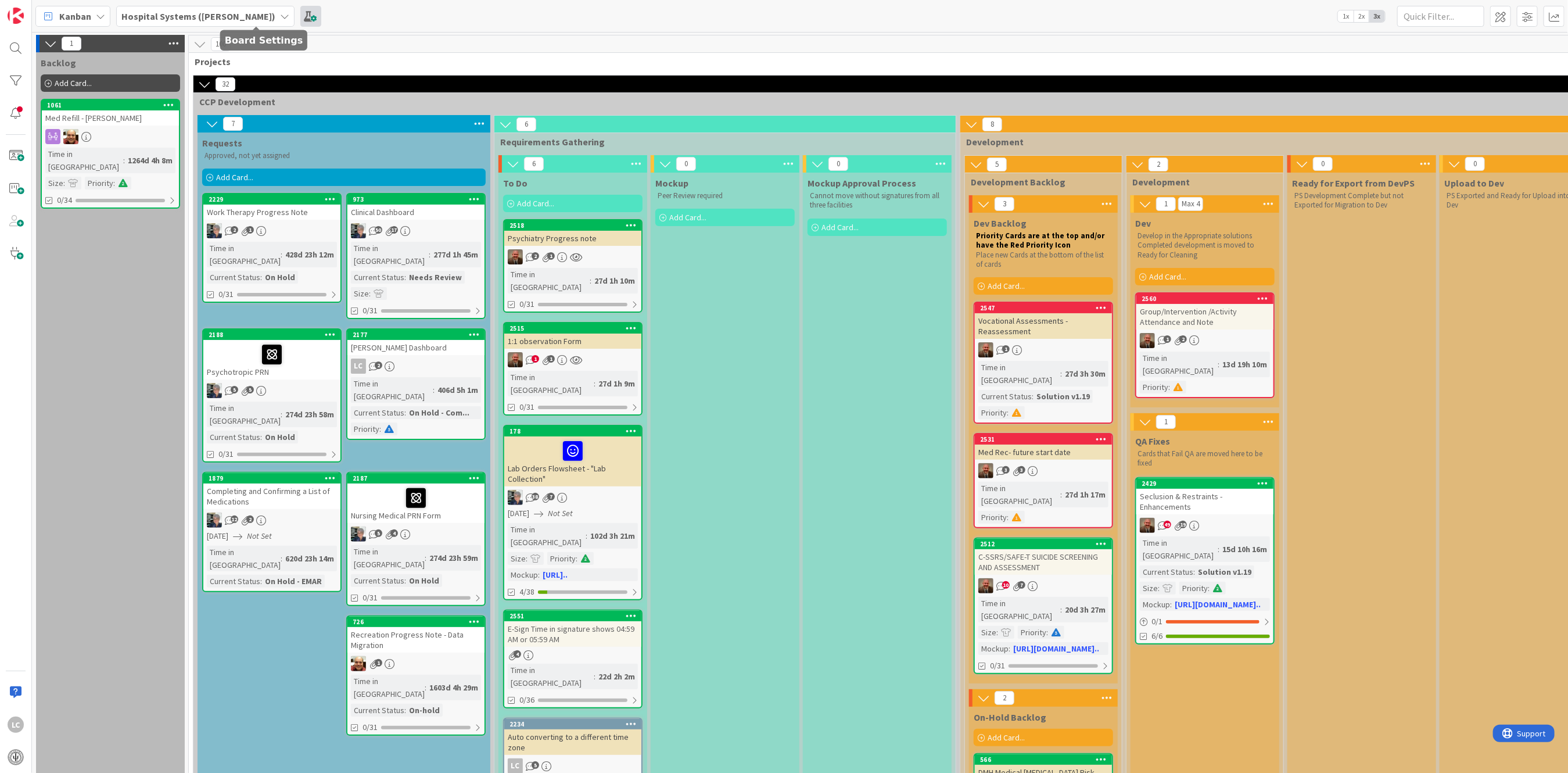
click at [300, 12] on span at bounding box center [310, 16] width 21 height 21
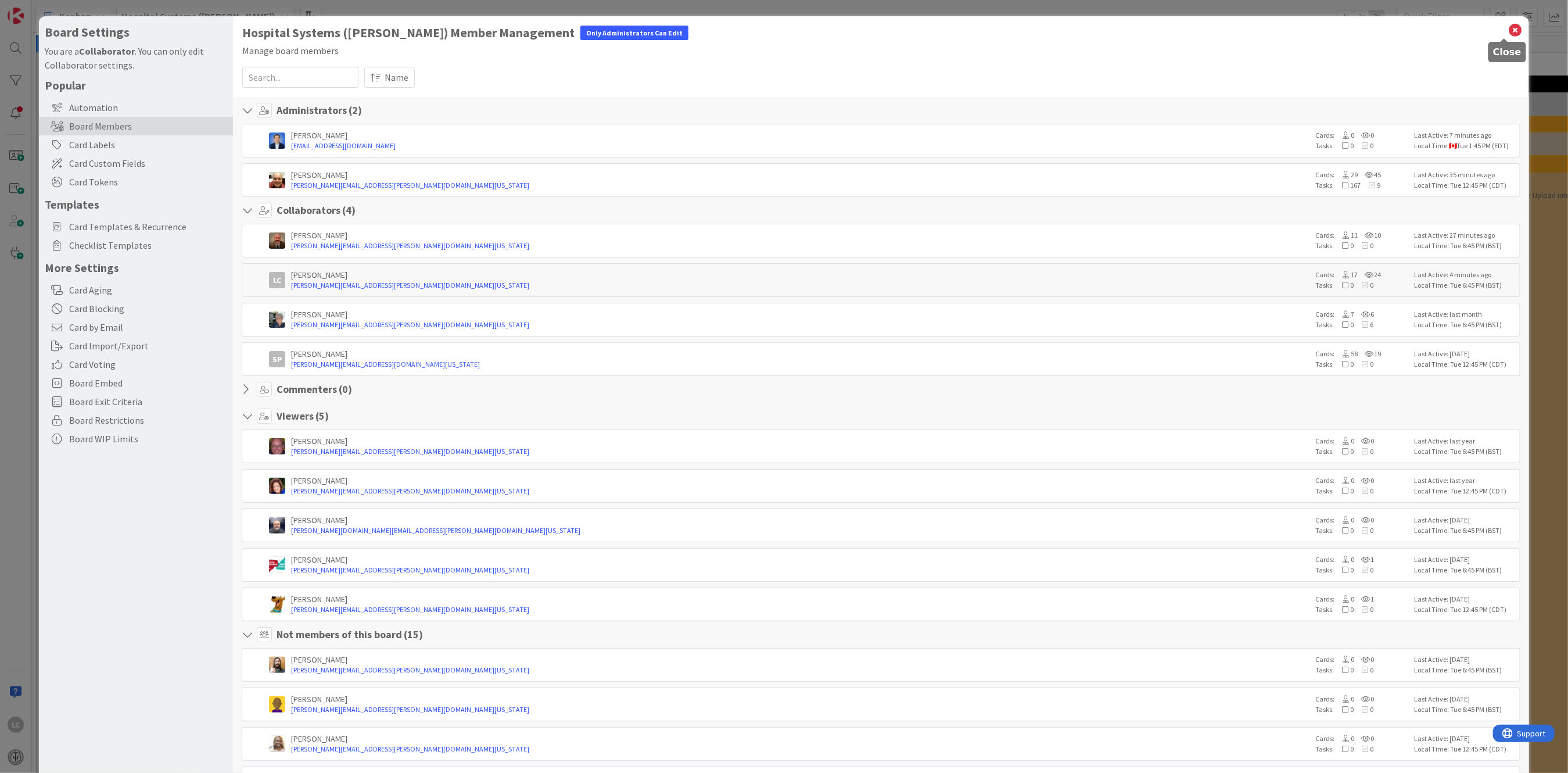
click at [1508, 28] on icon at bounding box center [1516, 30] width 15 height 17
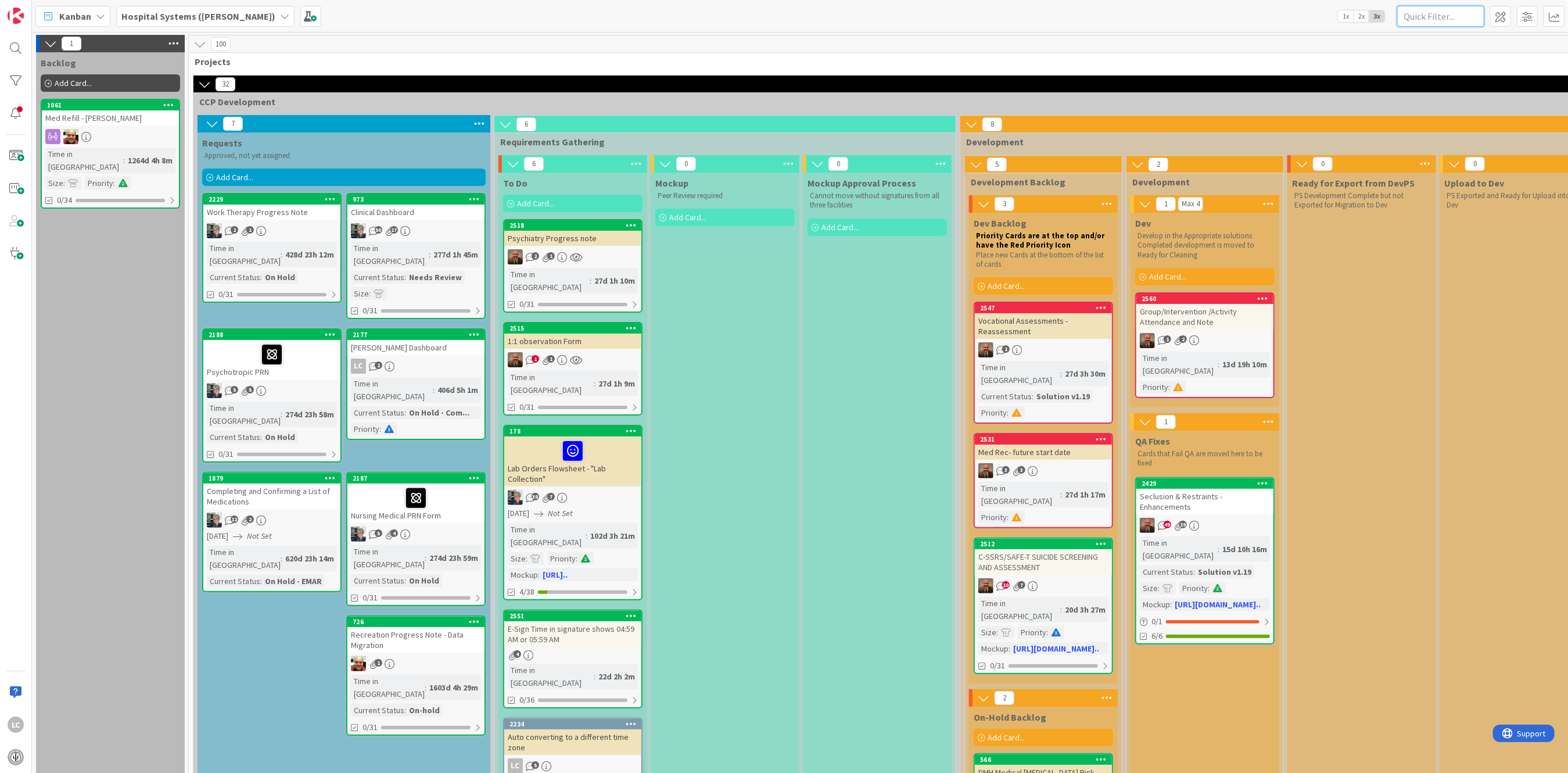
click at [1422, 18] on input "text" at bounding box center [1441, 16] width 87 height 21
click at [1422, 17] on input "text" at bounding box center [1441, 16] width 87 height 21
click at [280, 14] on icon at bounding box center [285, 17] width 10 height 10
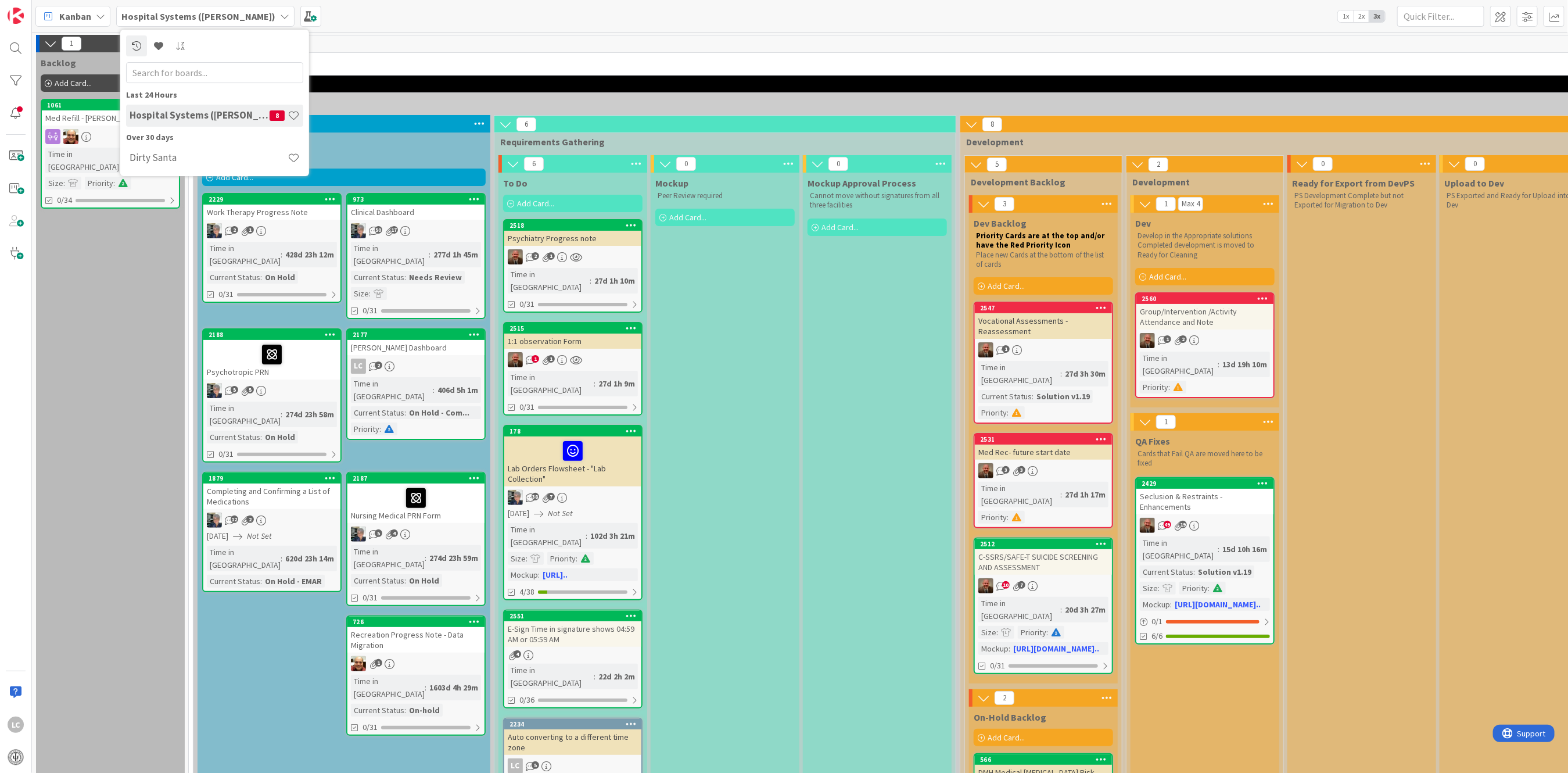
click at [280, 14] on icon at bounding box center [285, 17] width 10 height 10
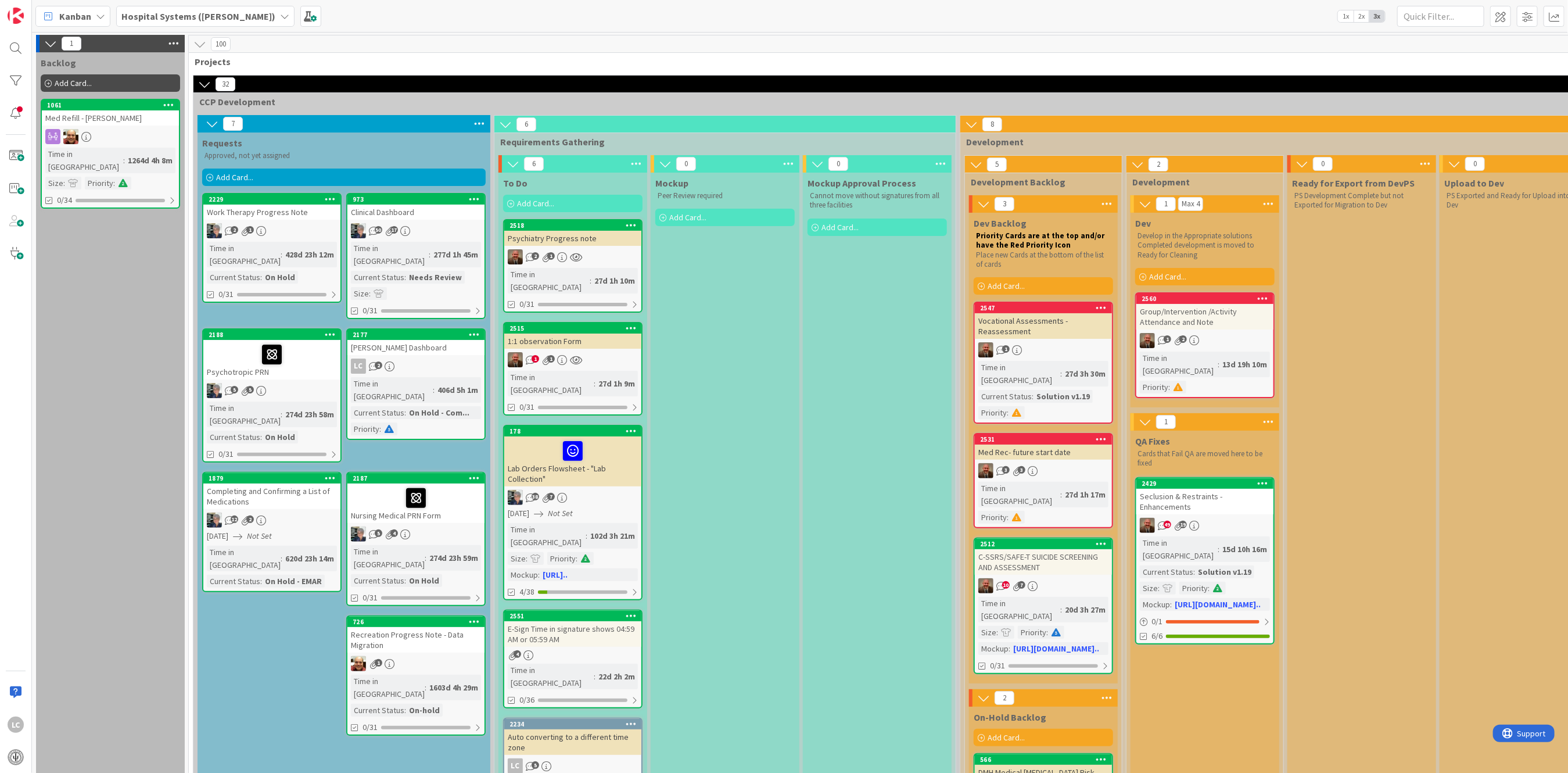
click at [96, 16] on icon at bounding box center [100, 17] width 10 height 10
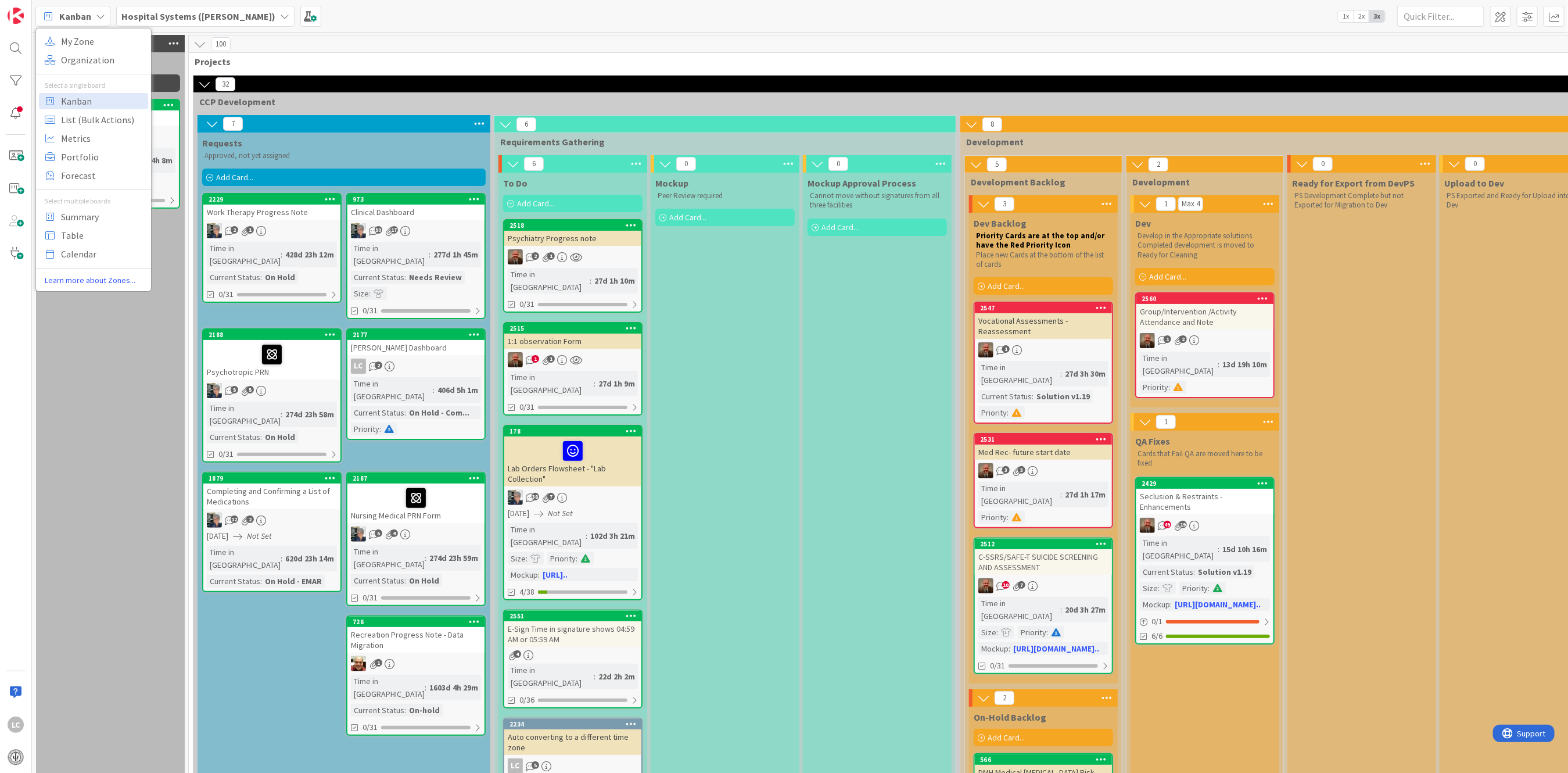
click at [96, 16] on icon at bounding box center [100, 17] width 10 height 10
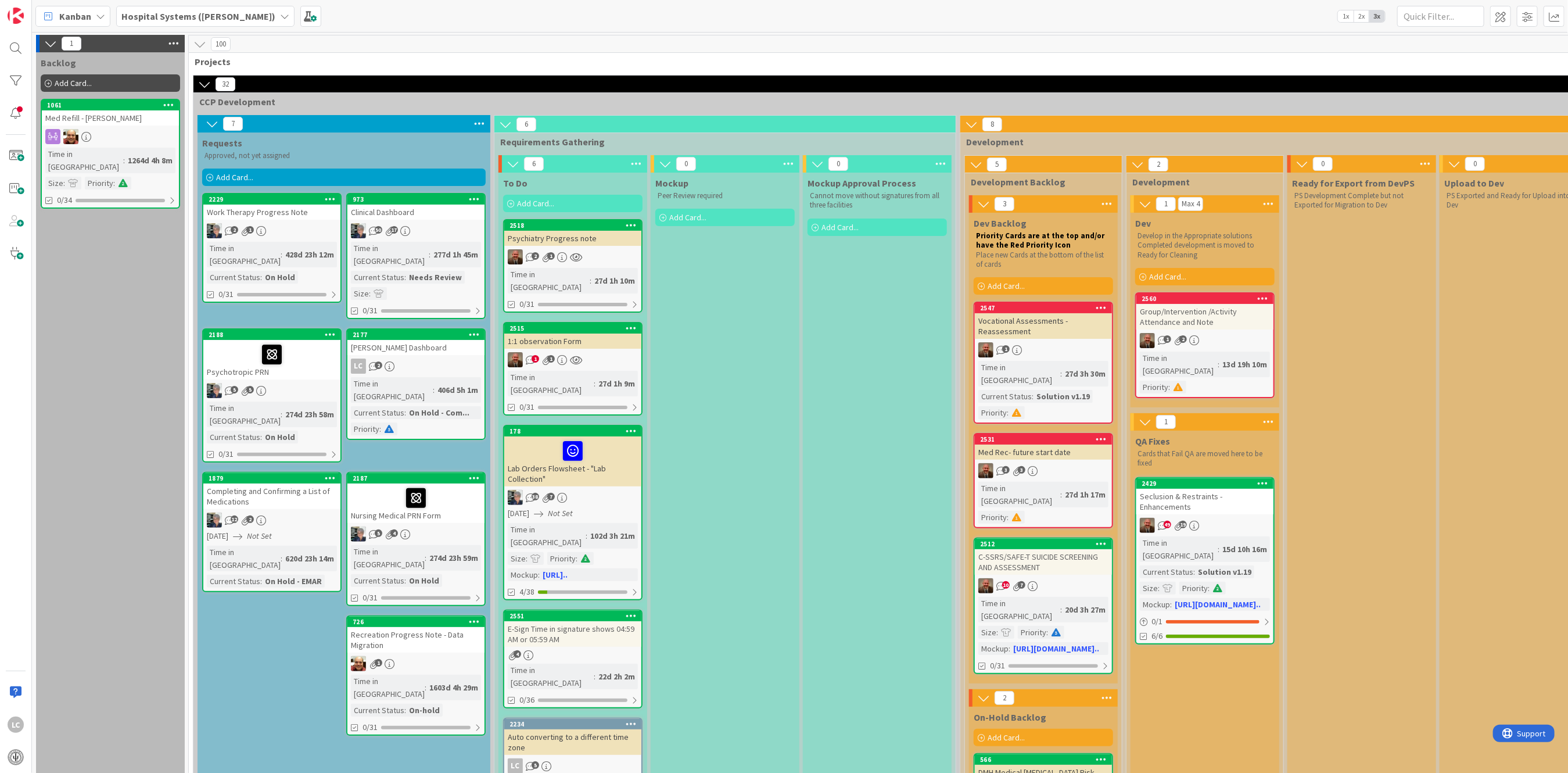
click at [96, 16] on icon at bounding box center [100, 17] width 10 height 10
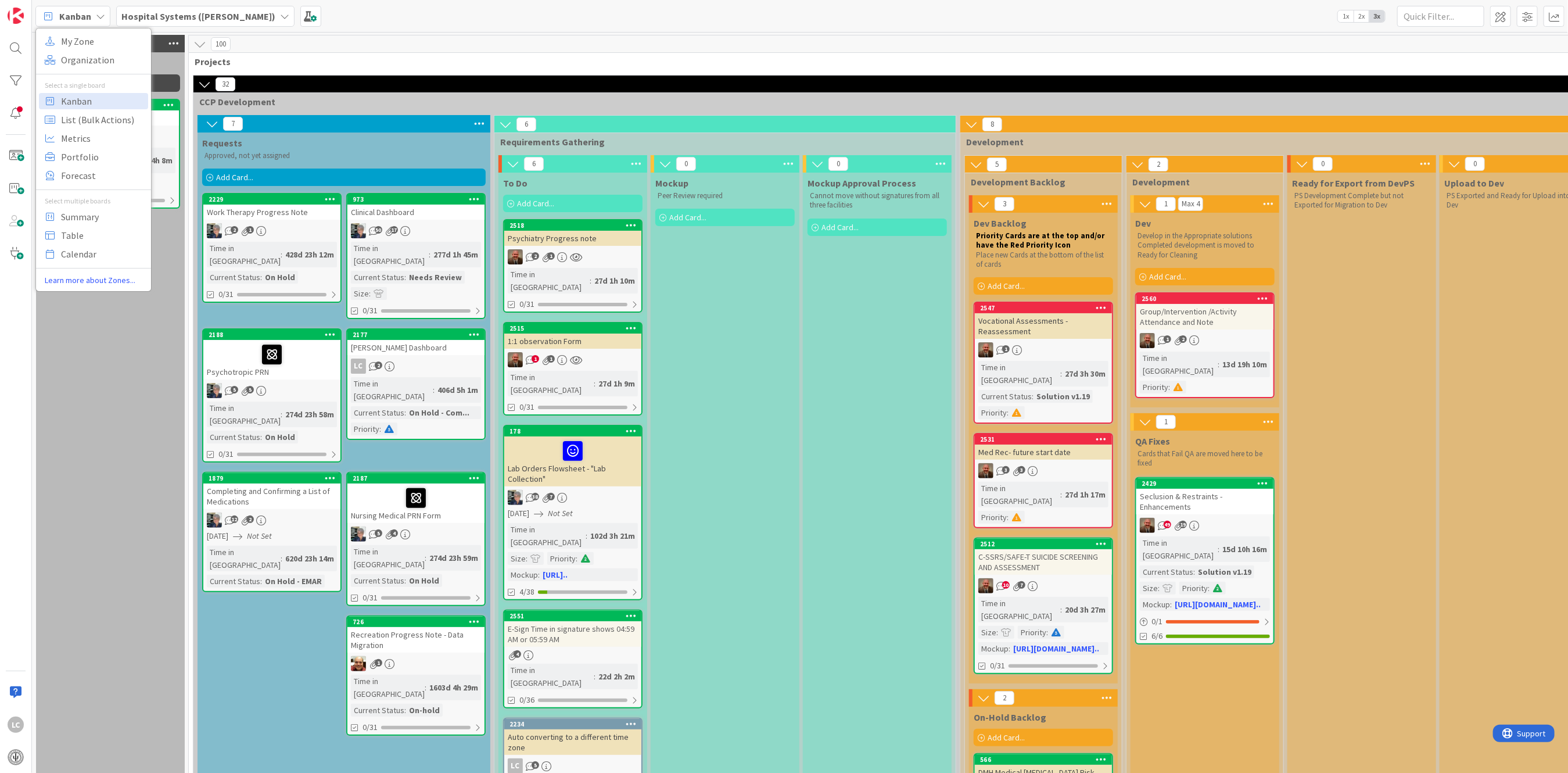
click at [96, 16] on icon at bounding box center [100, 17] width 10 height 10
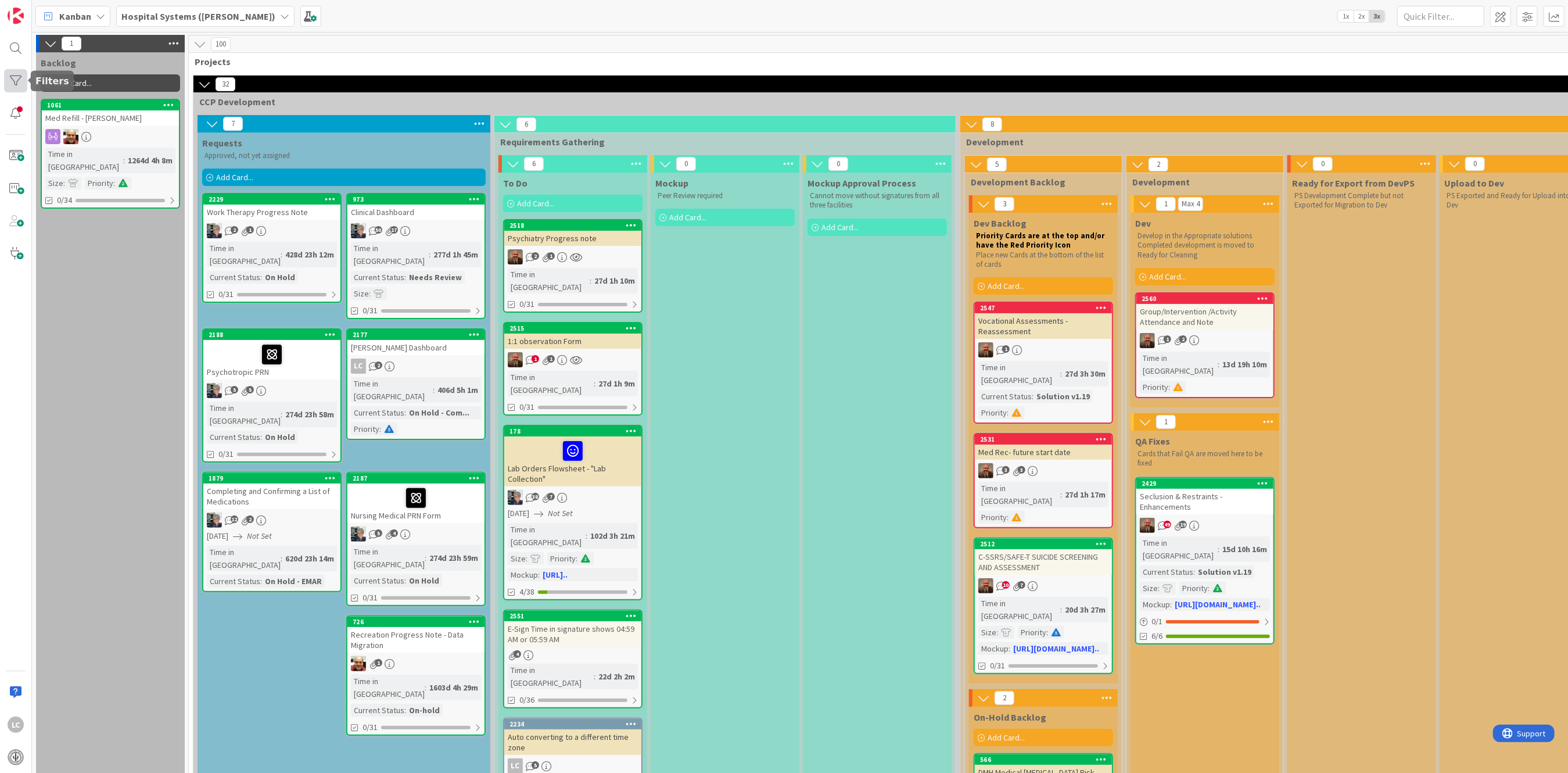
click at [13, 75] on div at bounding box center [16, 81] width 23 height 23
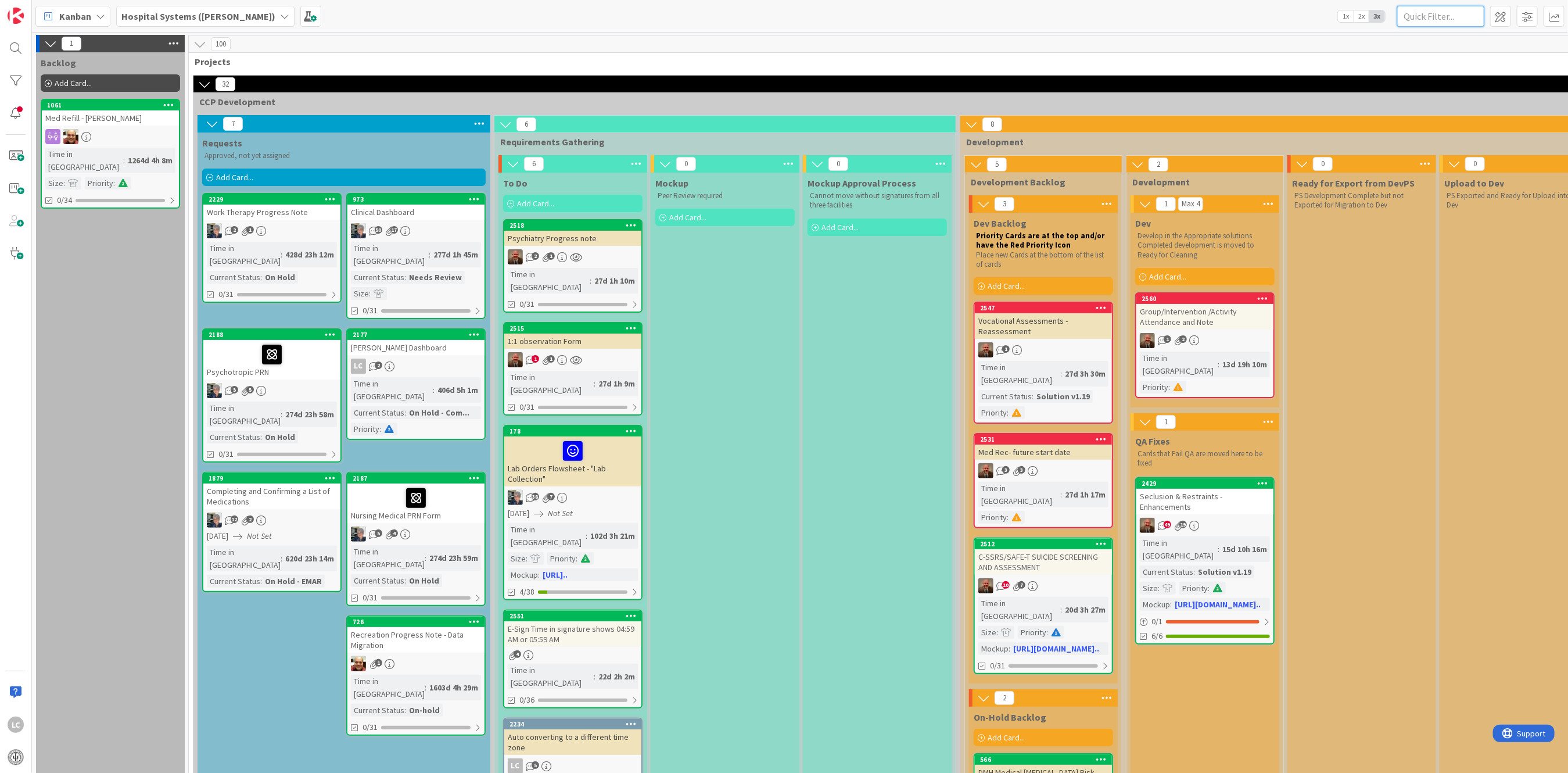
click at [1431, 17] on input "text" at bounding box center [1441, 16] width 87 height 21
click at [1432, 18] on input "text" at bounding box center [1441, 16] width 87 height 21
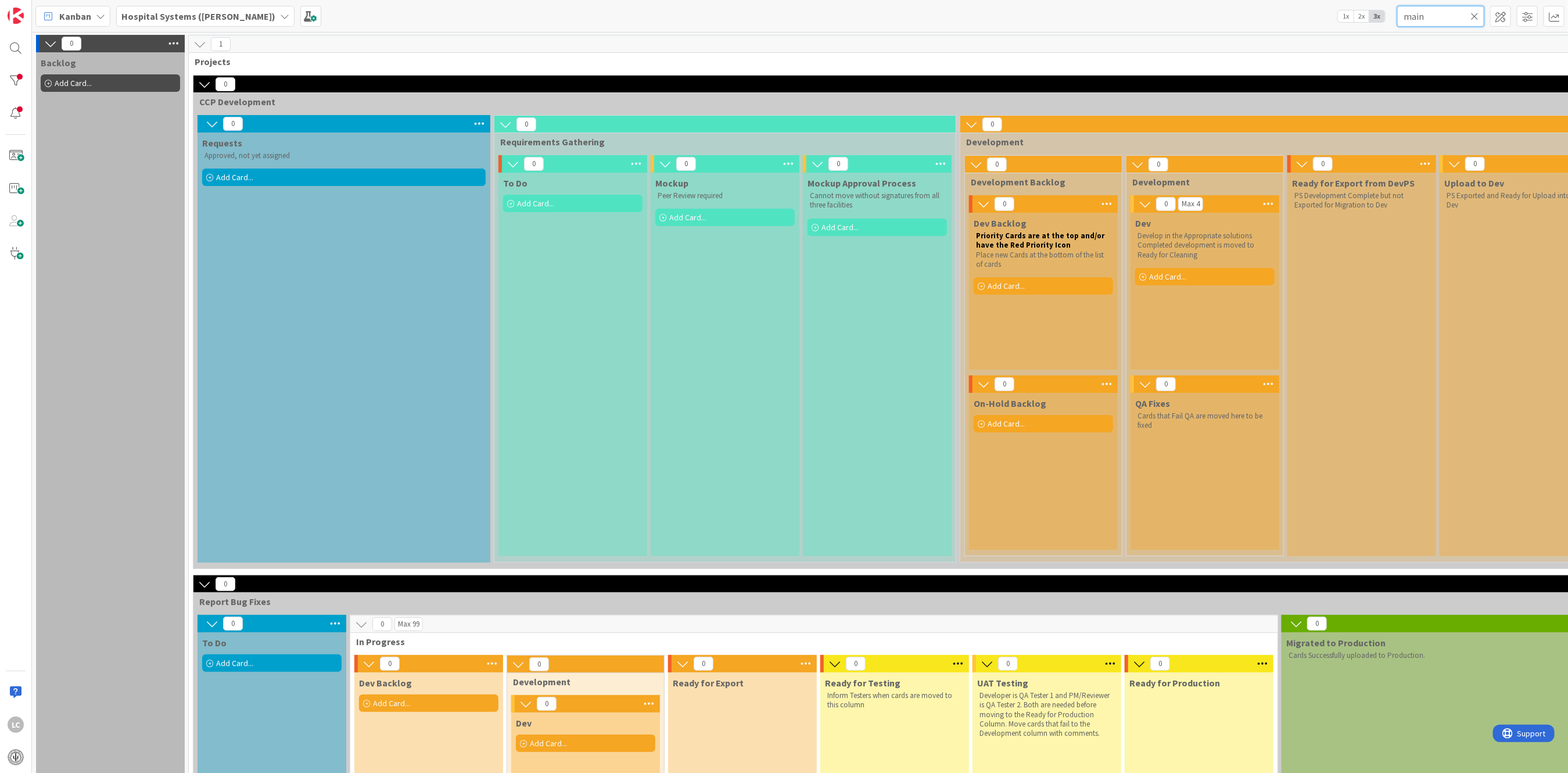
type input "main"
click at [1476, 17] on icon at bounding box center [1474, 16] width 8 height 10
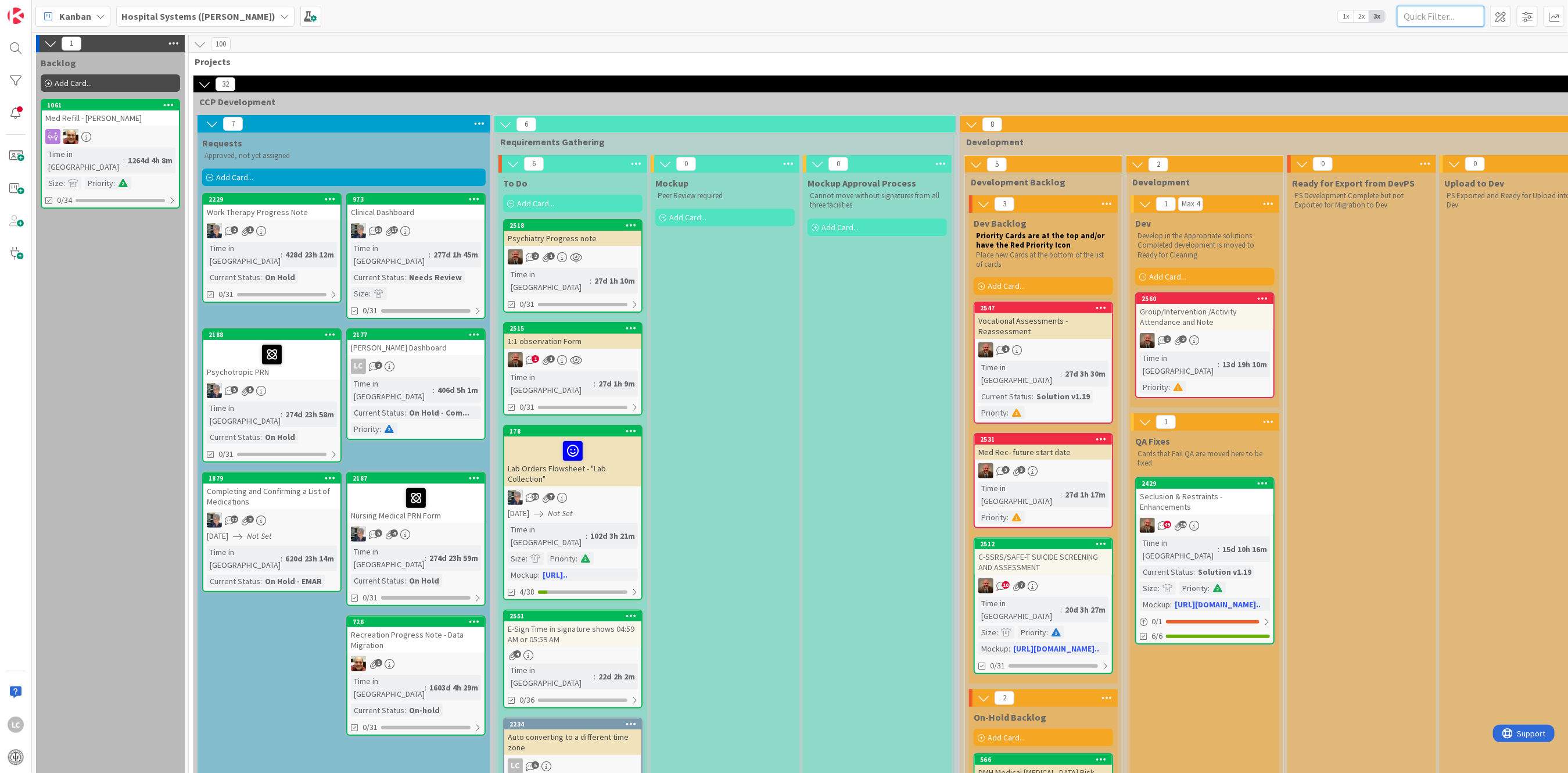
click at [1410, 16] on input "text" at bounding box center [1441, 16] width 87 height 21
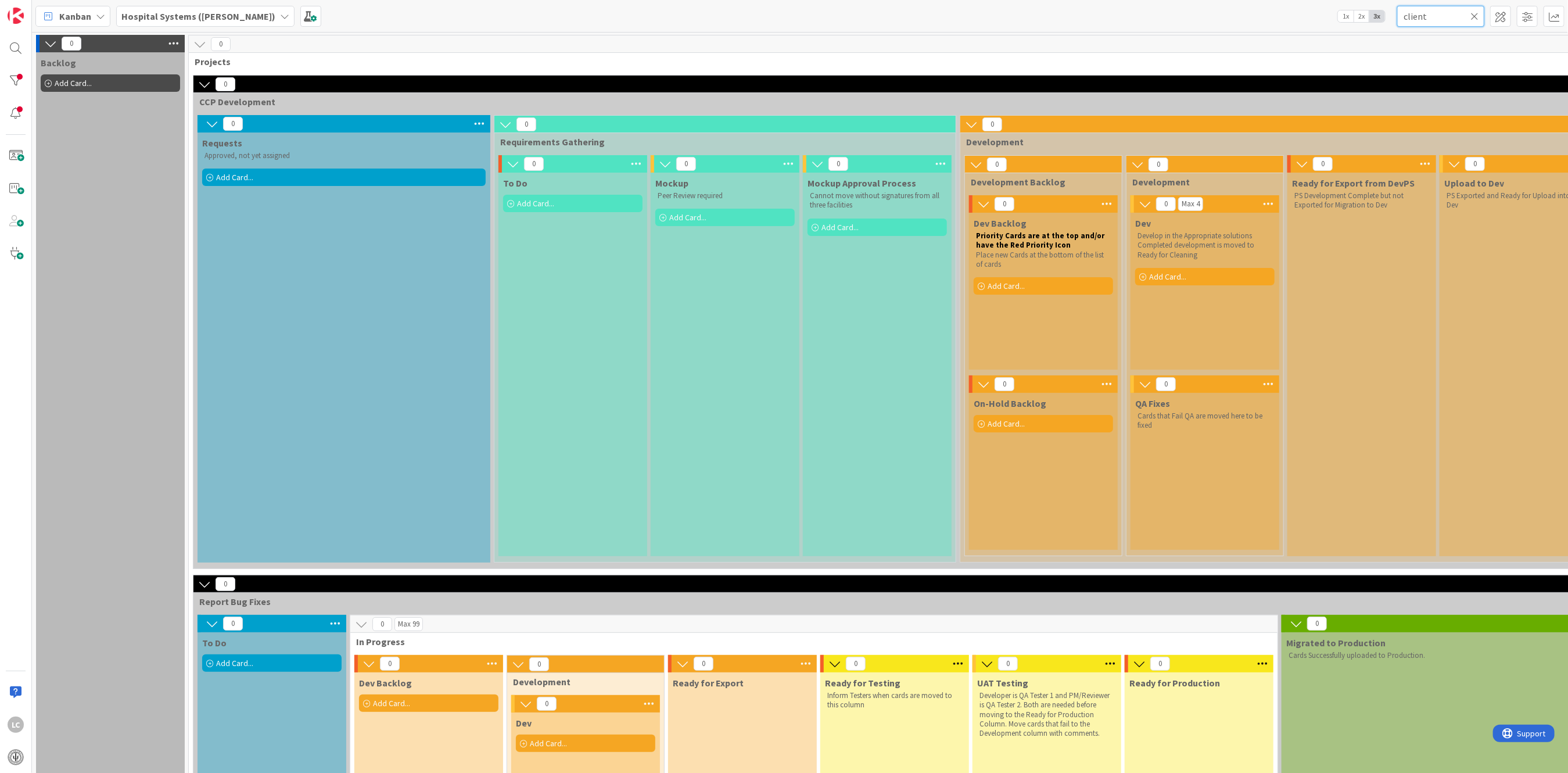
type input "client"
click at [1477, 14] on icon at bounding box center [1474, 16] width 8 height 10
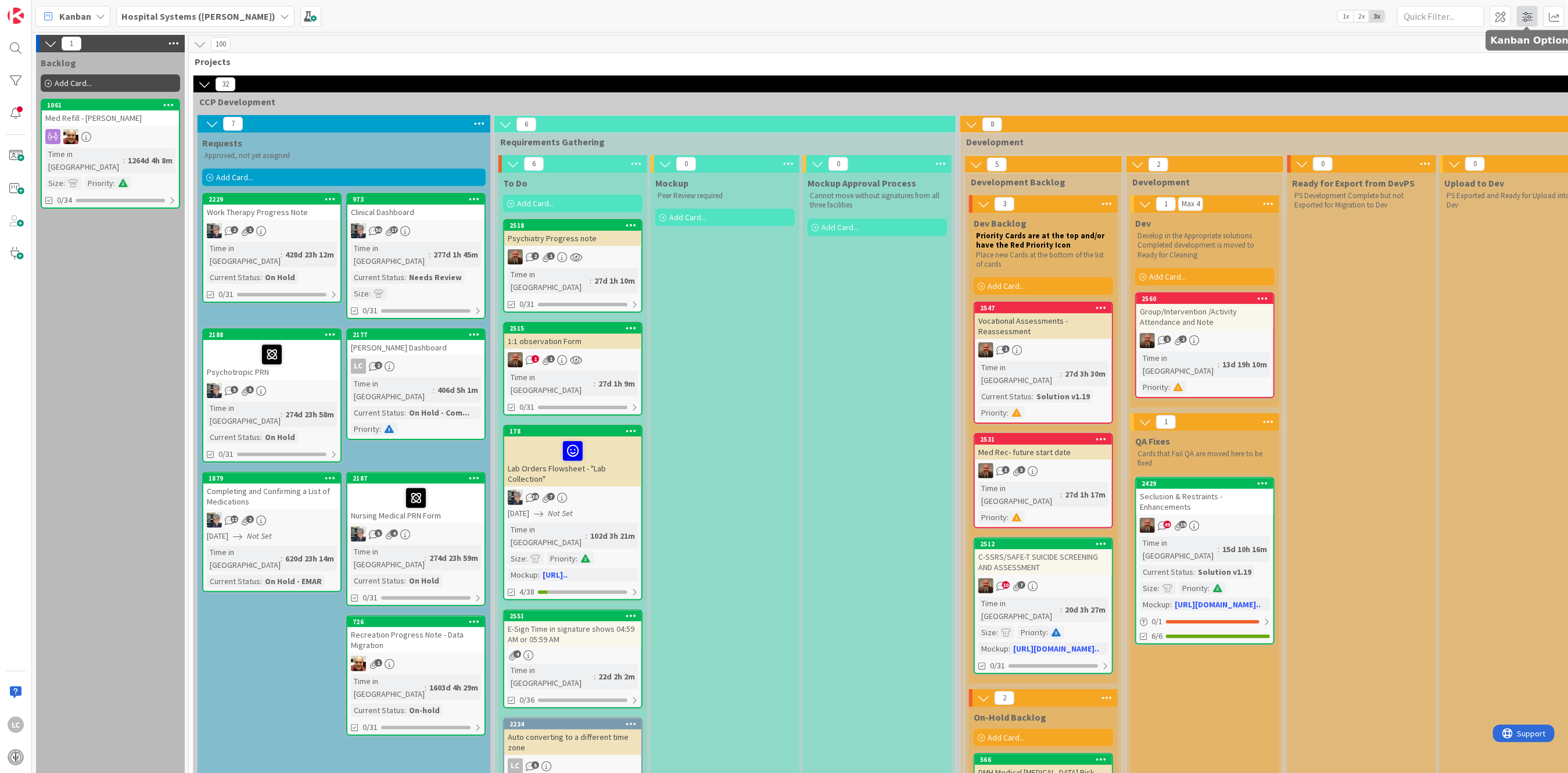
click at [1526, 16] on span at bounding box center [1527, 16] width 21 height 21
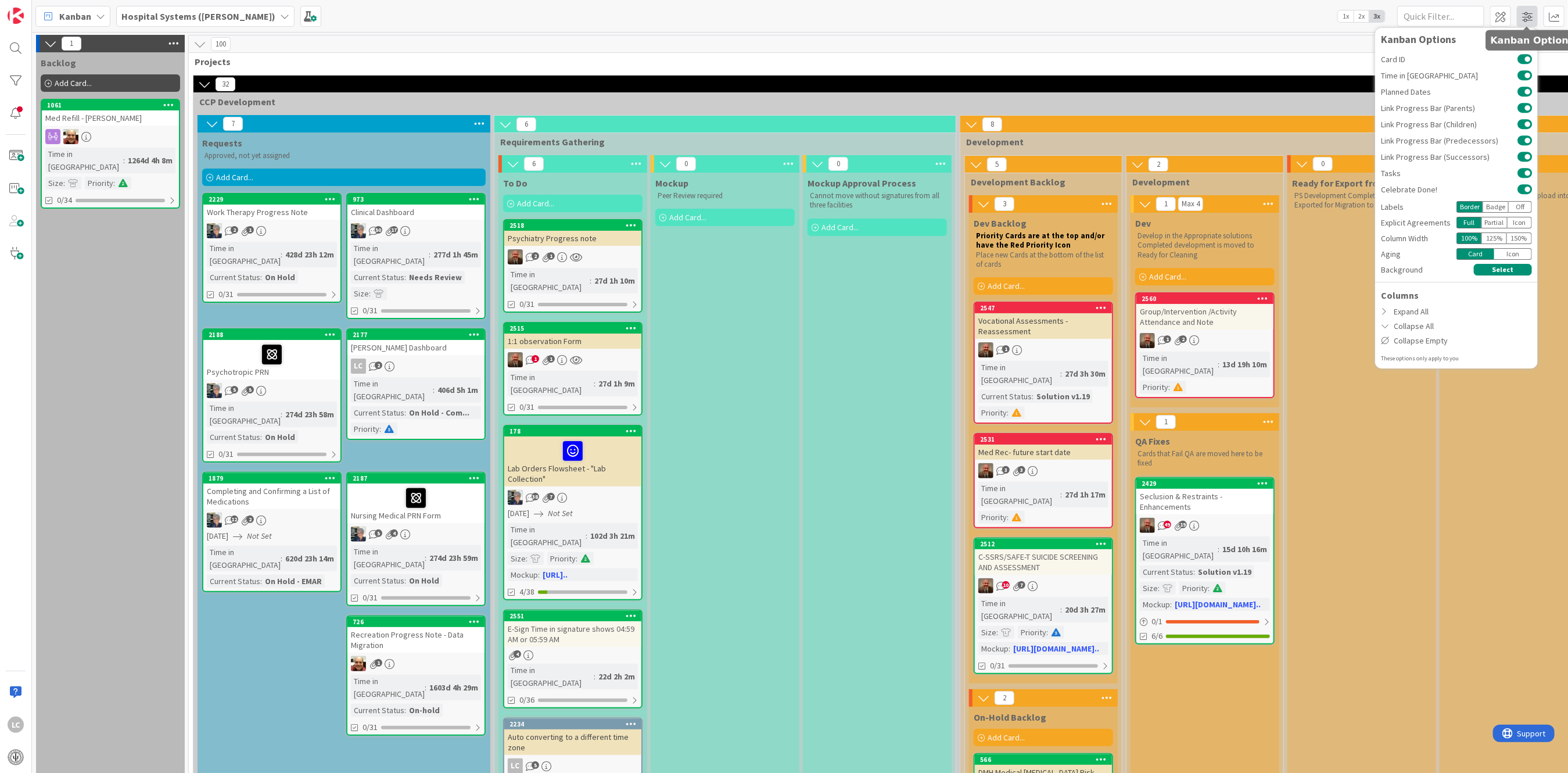
click at [1526, 16] on span at bounding box center [1527, 16] width 21 height 21
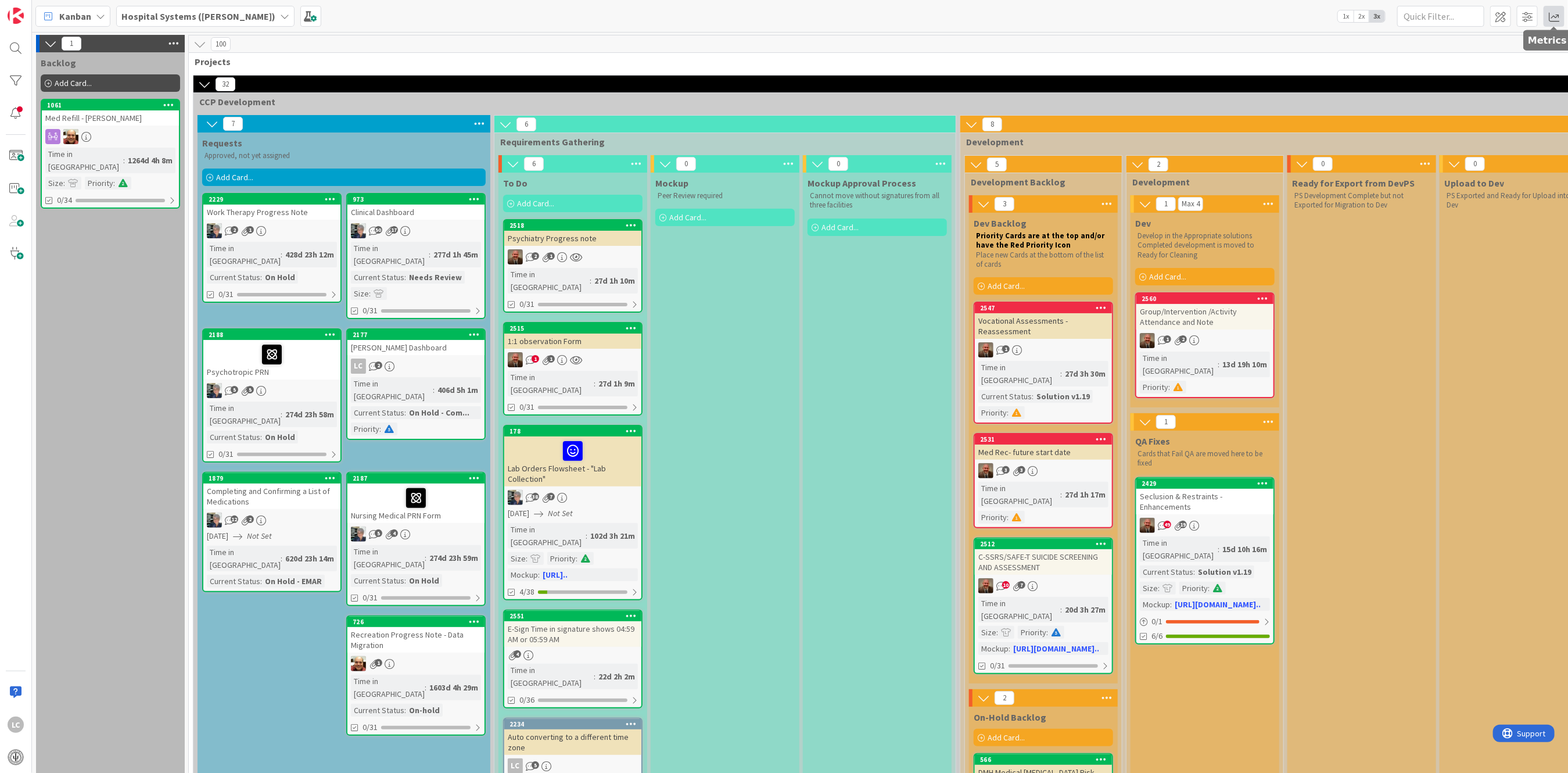
click at [1551, 17] on span at bounding box center [1554, 16] width 21 height 21
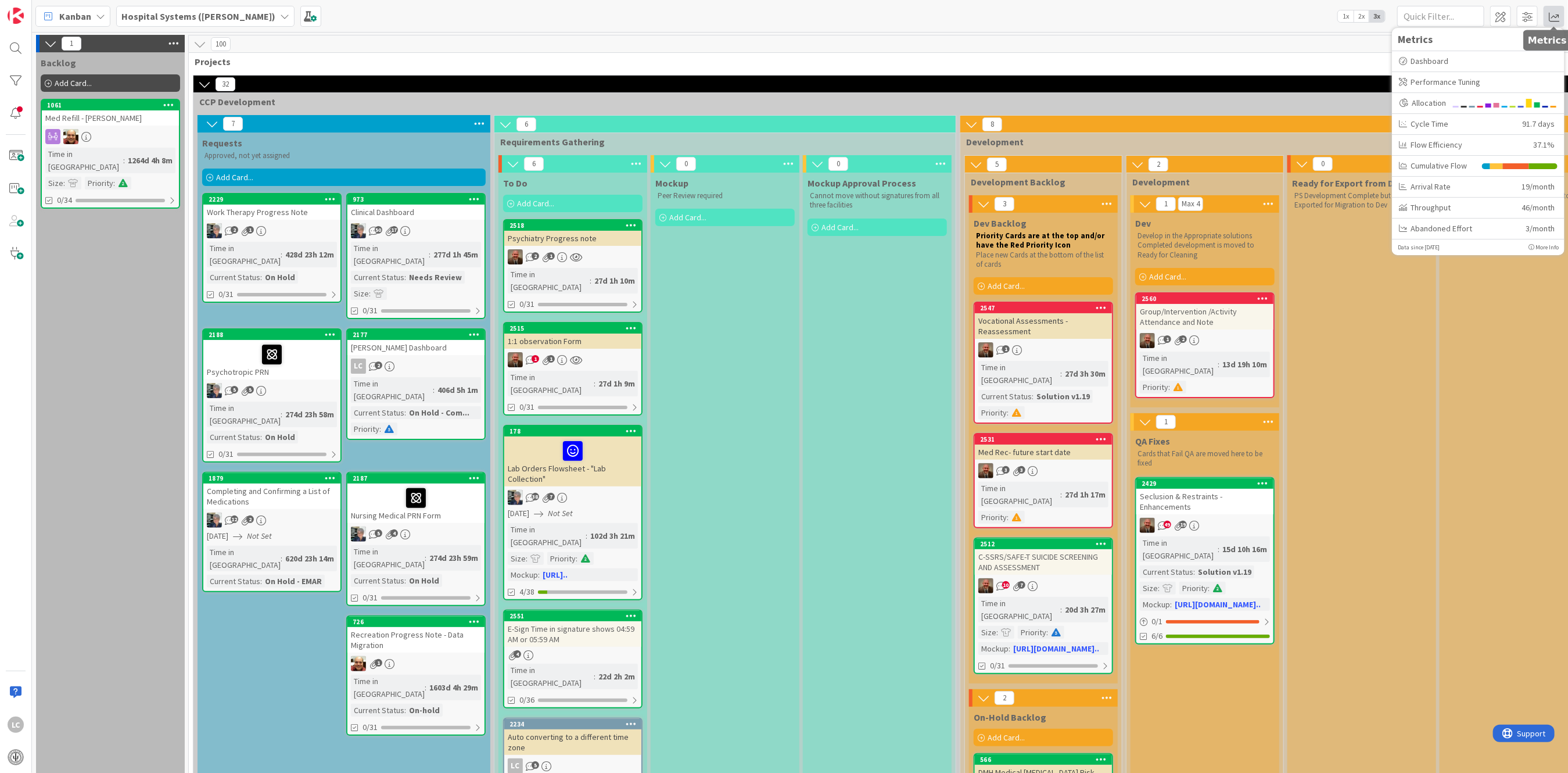
click at [1551, 17] on span at bounding box center [1554, 16] width 21 height 21
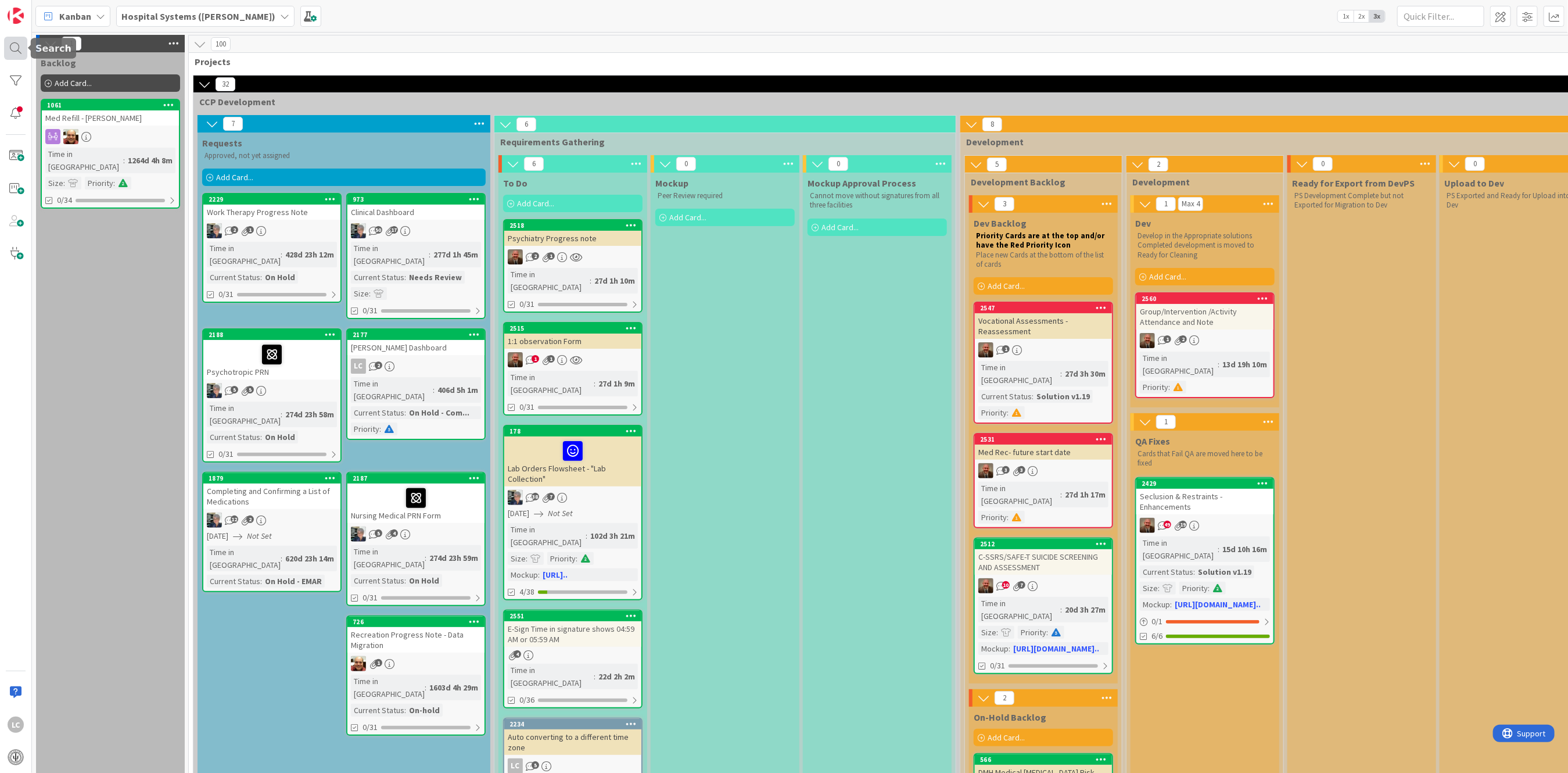
click at [19, 47] on div at bounding box center [16, 48] width 23 height 23
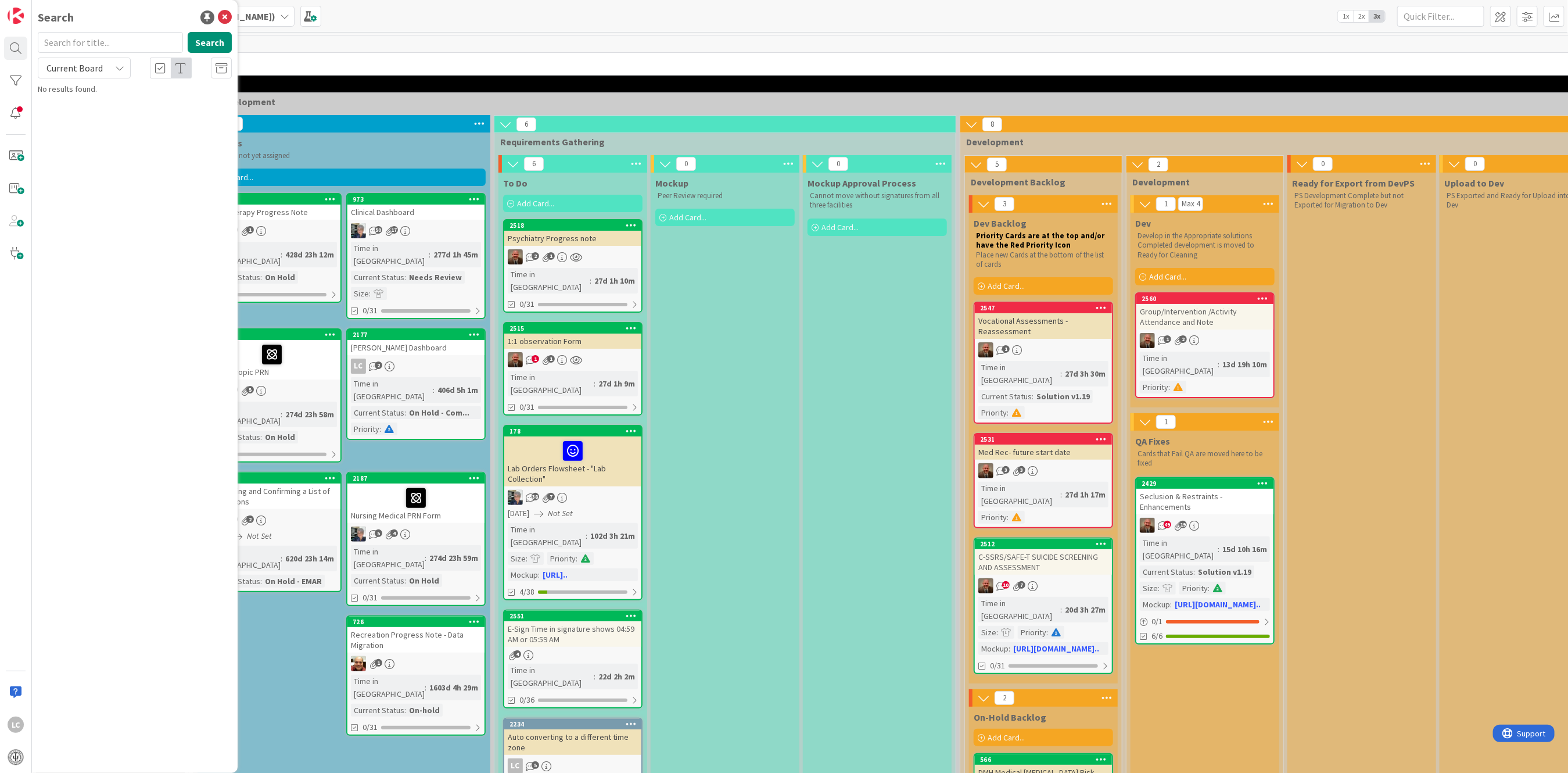
click at [93, 46] on input "text" at bounding box center [110, 42] width 145 height 21
type input "main form"
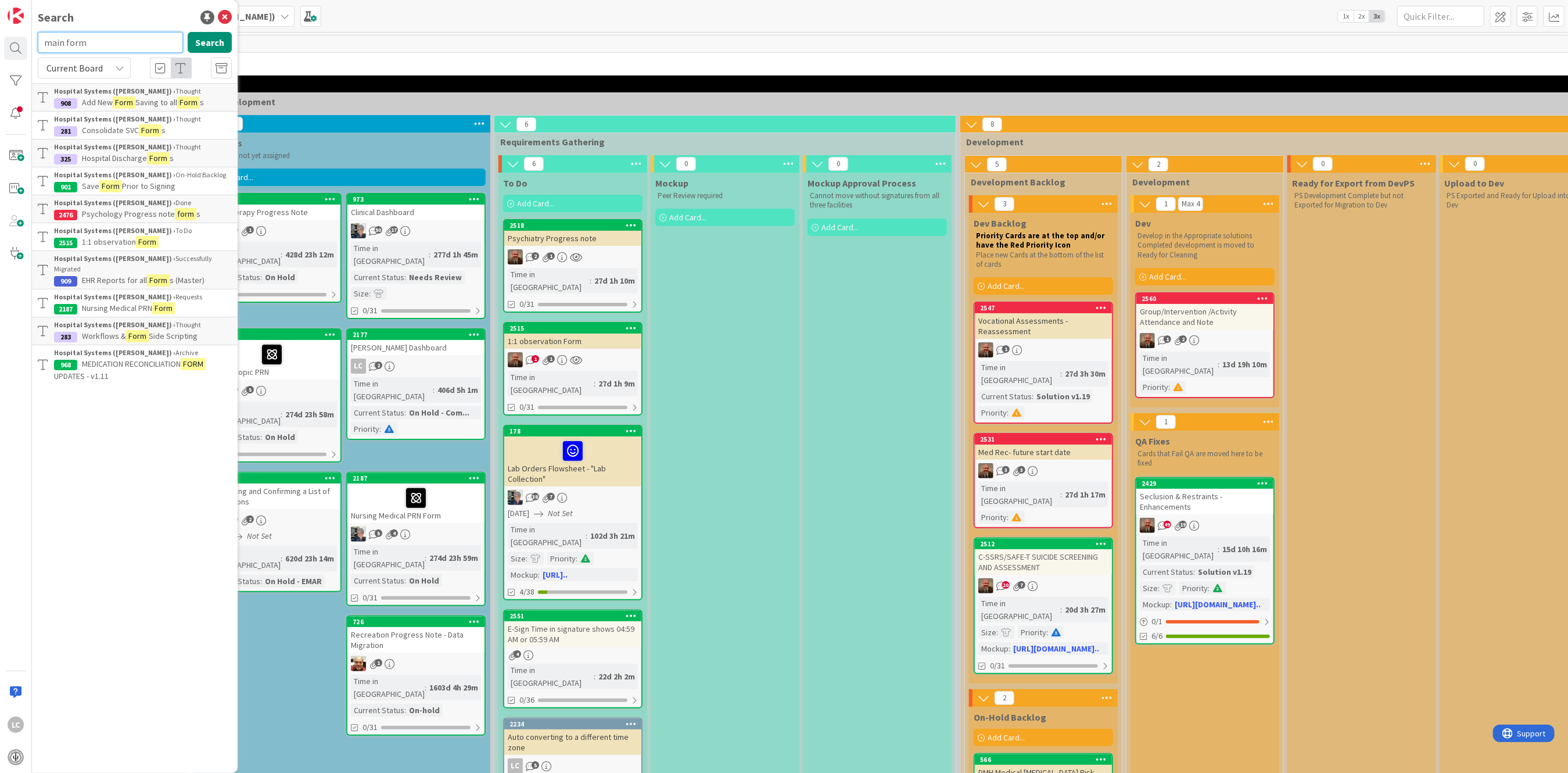
drag, startPoint x: 96, startPoint y: 35, endPoint x: -32, endPoint y: 30, distance: 128.1
click at [0, 30] on html "LC Search main form Search Current Board Hospital Systems ([PERSON_NAME]) › Tho…" at bounding box center [784, 386] width 1568 height 773
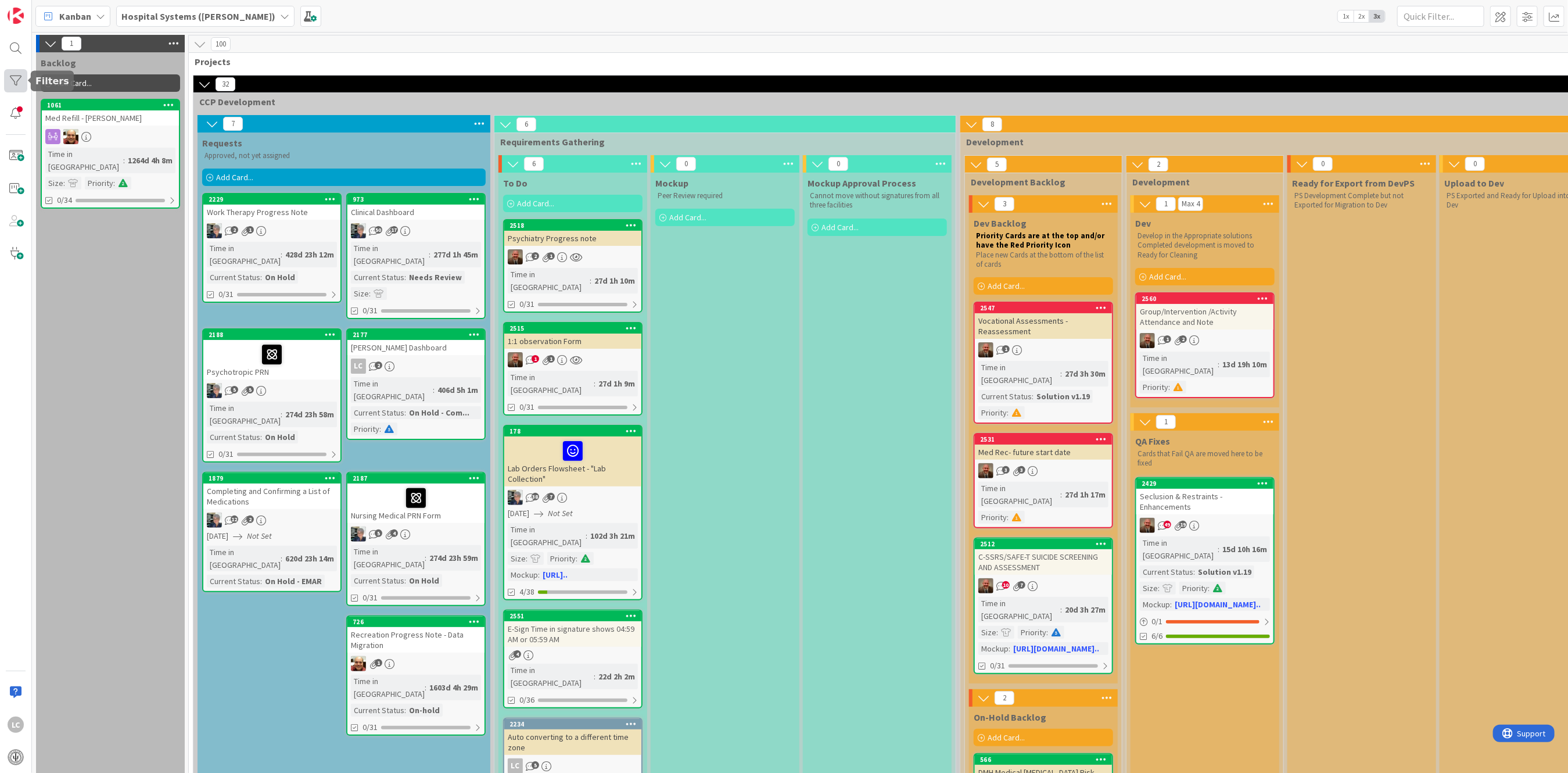
click at [14, 74] on div at bounding box center [16, 81] width 23 height 23
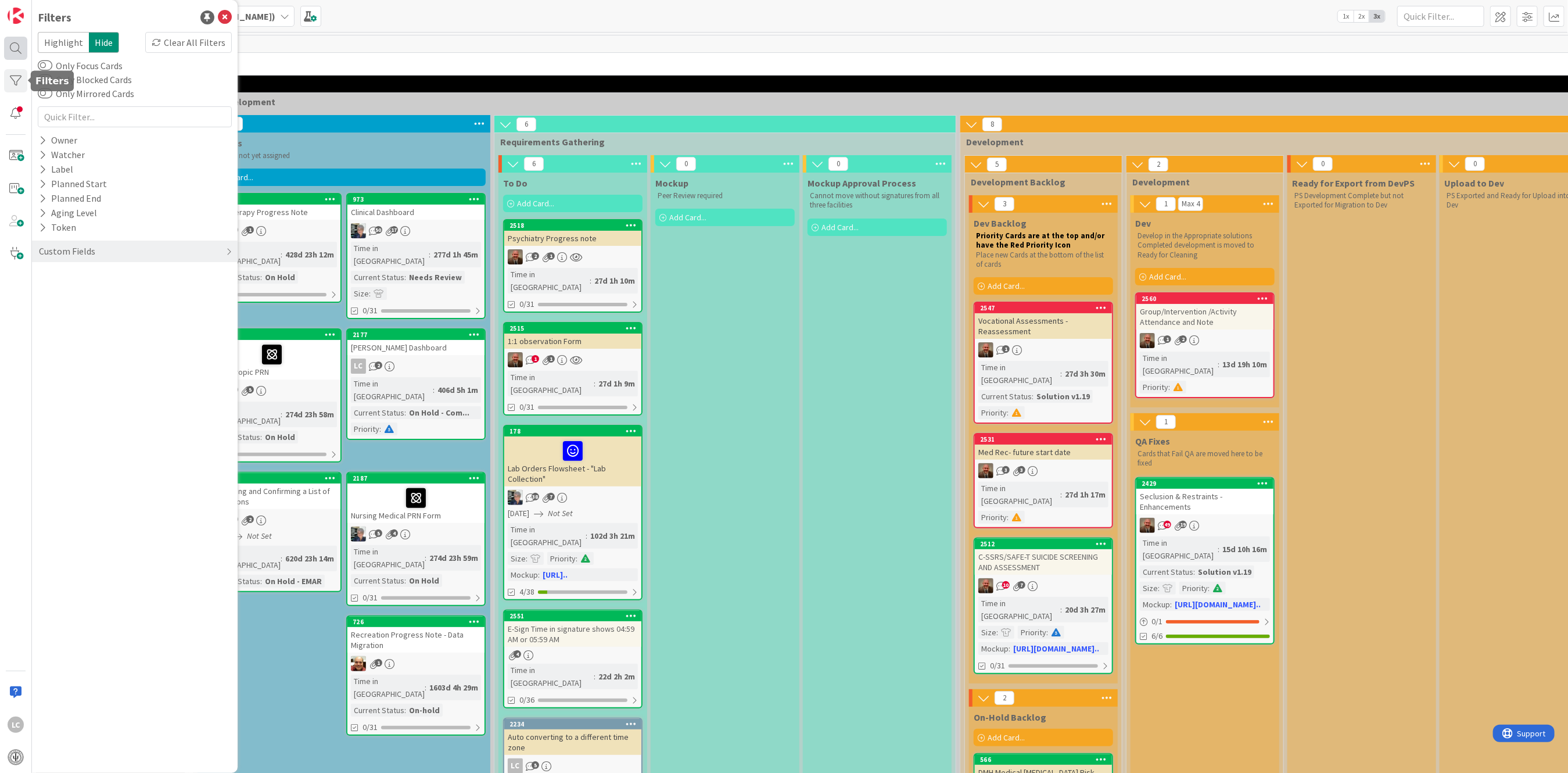
drag, startPoint x: 16, startPoint y: 72, endPoint x: 16, endPoint y: 52, distance: 20.0
click at [16, 71] on div at bounding box center [16, 81] width 23 height 23
click at [12, 43] on div at bounding box center [16, 48] width 23 height 23
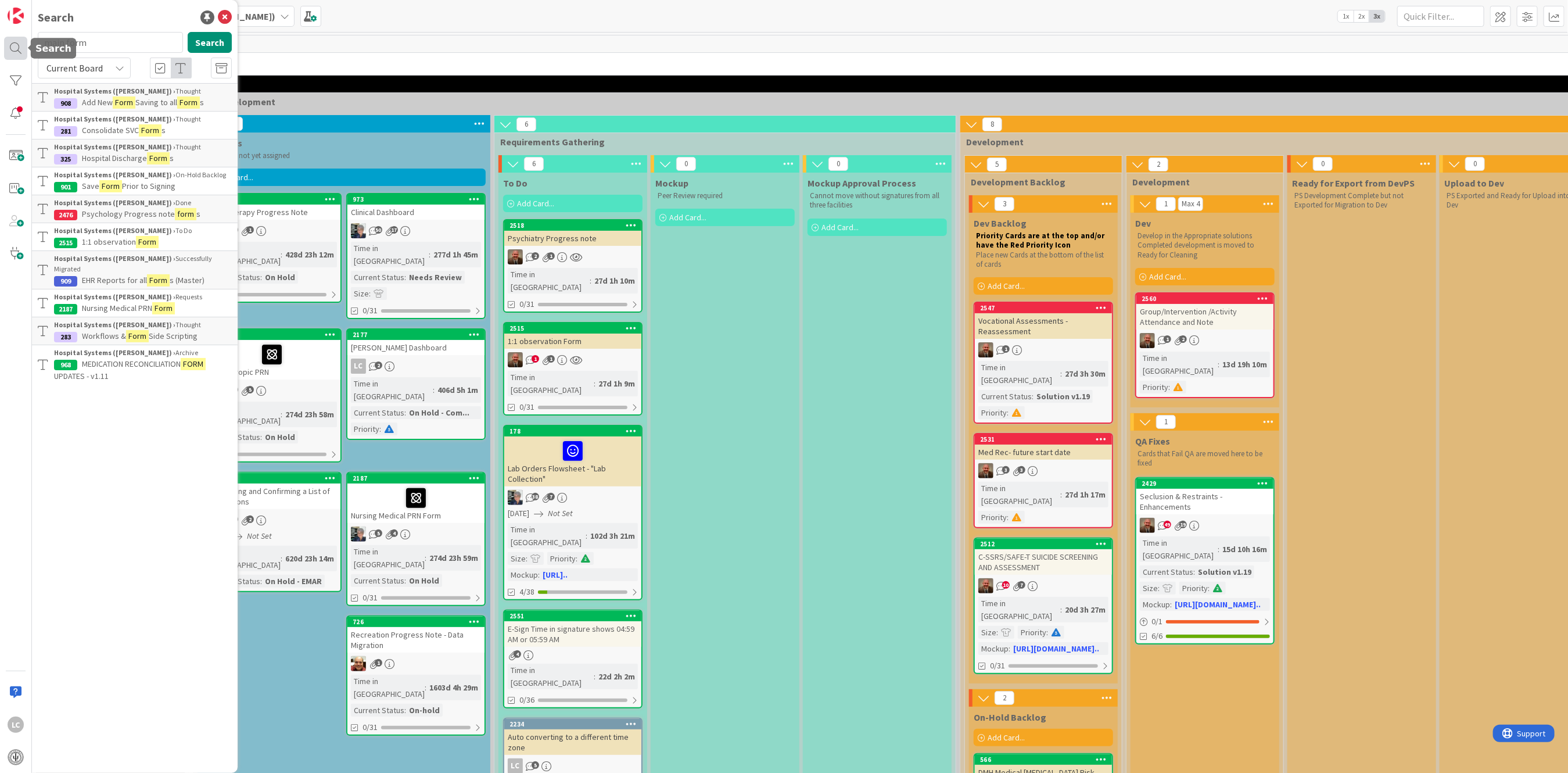
drag, startPoint x: 112, startPoint y: 43, endPoint x: 10, endPoint y: 39, distance: 102.1
click at [10, 39] on div "LC Search main form Search Current Board Hospital Systems ([PERSON_NAME]) › Tho…" at bounding box center [16, 386] width 32 height 773
type input "client program"
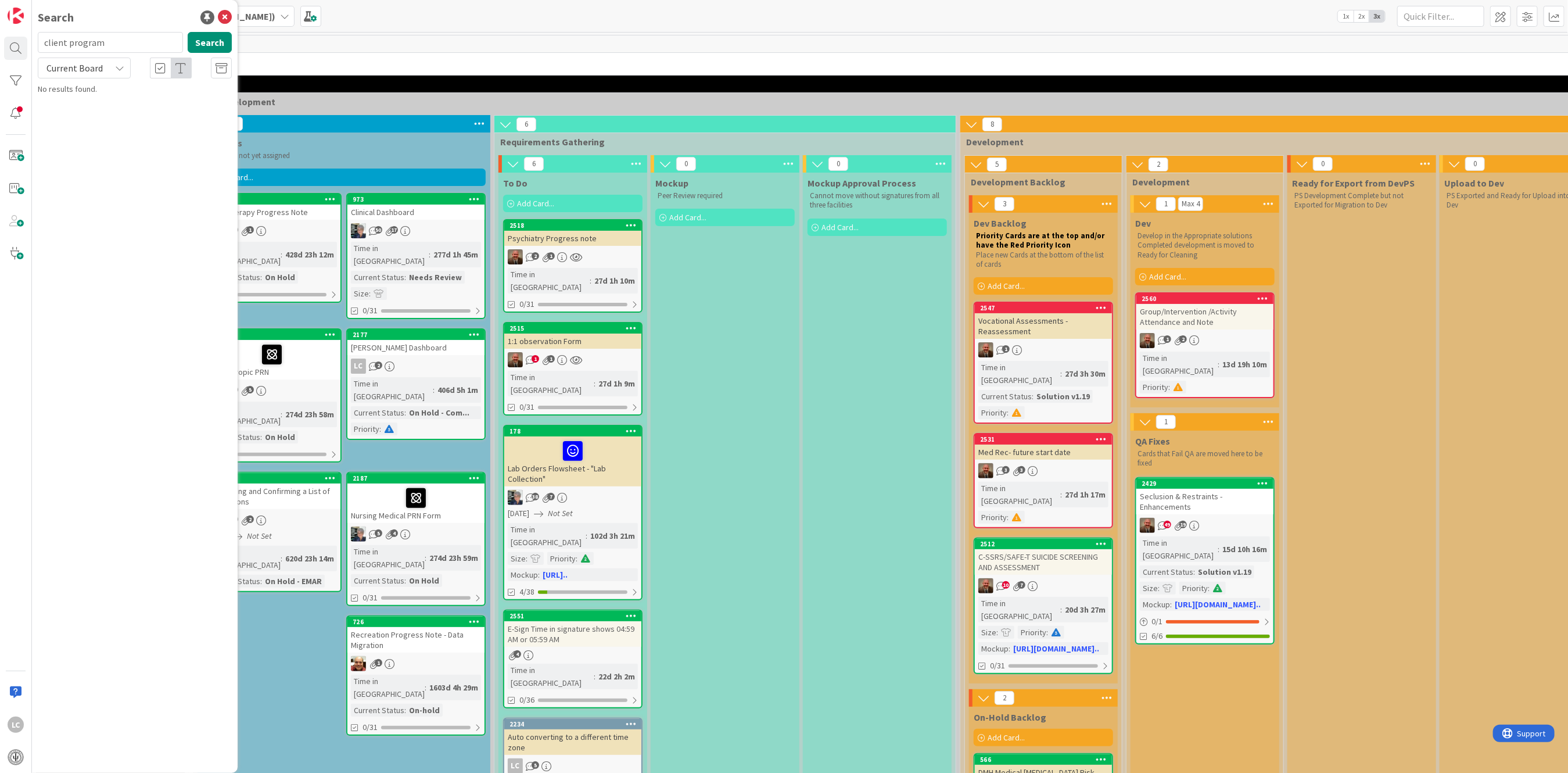
click at [117, 70] on icon at bounding box center [120, 68] width 10 height 10
click at [59, 118] on span "All Boards" at bounding box center [105, 116] width 121 height 17
click at [203, 42] on button "Search" at bounding box center [210, 42] width 44 height 21
click at [119, 66] on icon at bounding box center [120, 68] width 10 height 10
click at [73, 94] on span "Current Board" at bounding box center [105, 95] width 121 height 17
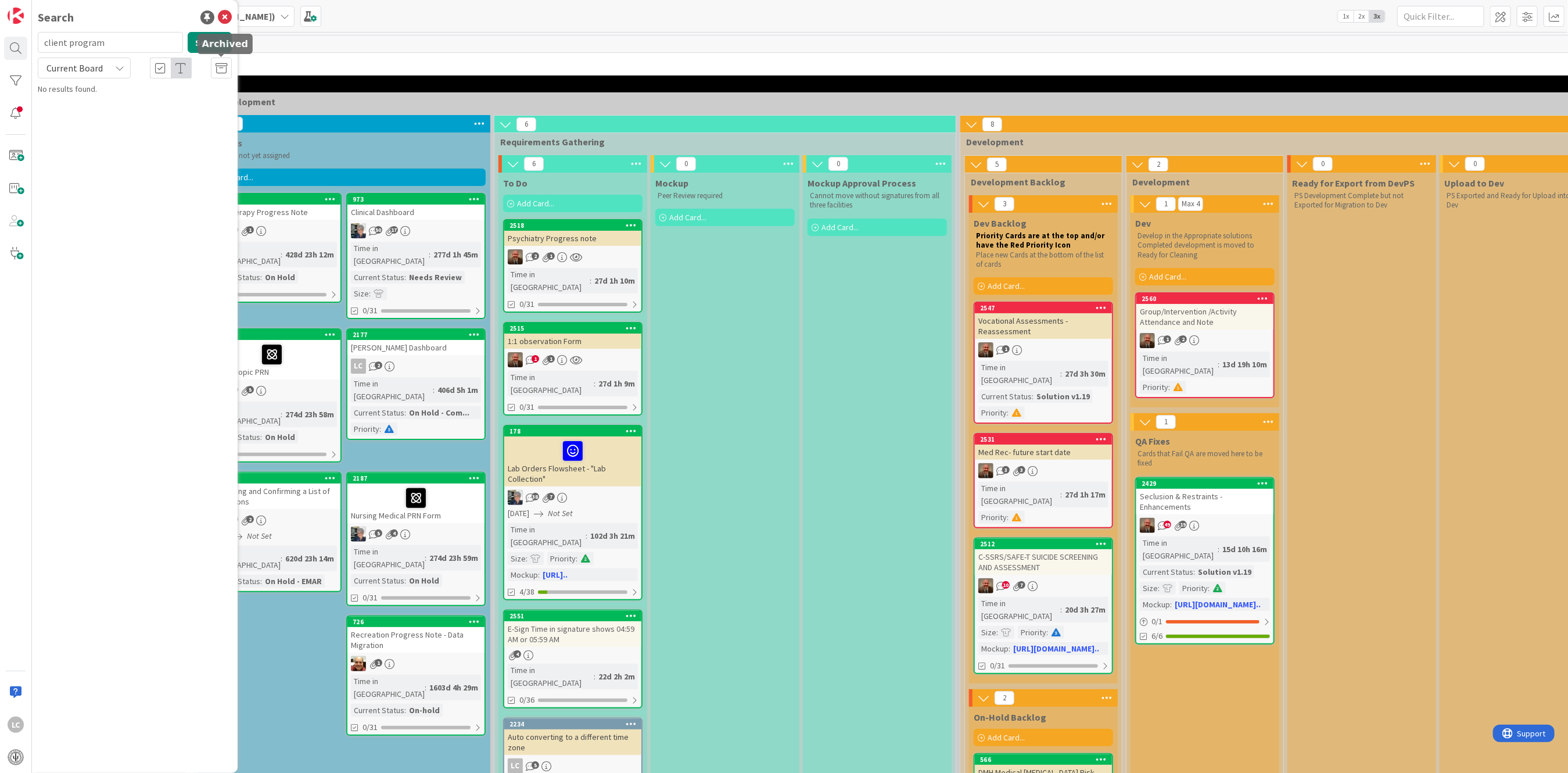
click at [218, 67] on icon at bounding box center [221, 68] width 12 height 12
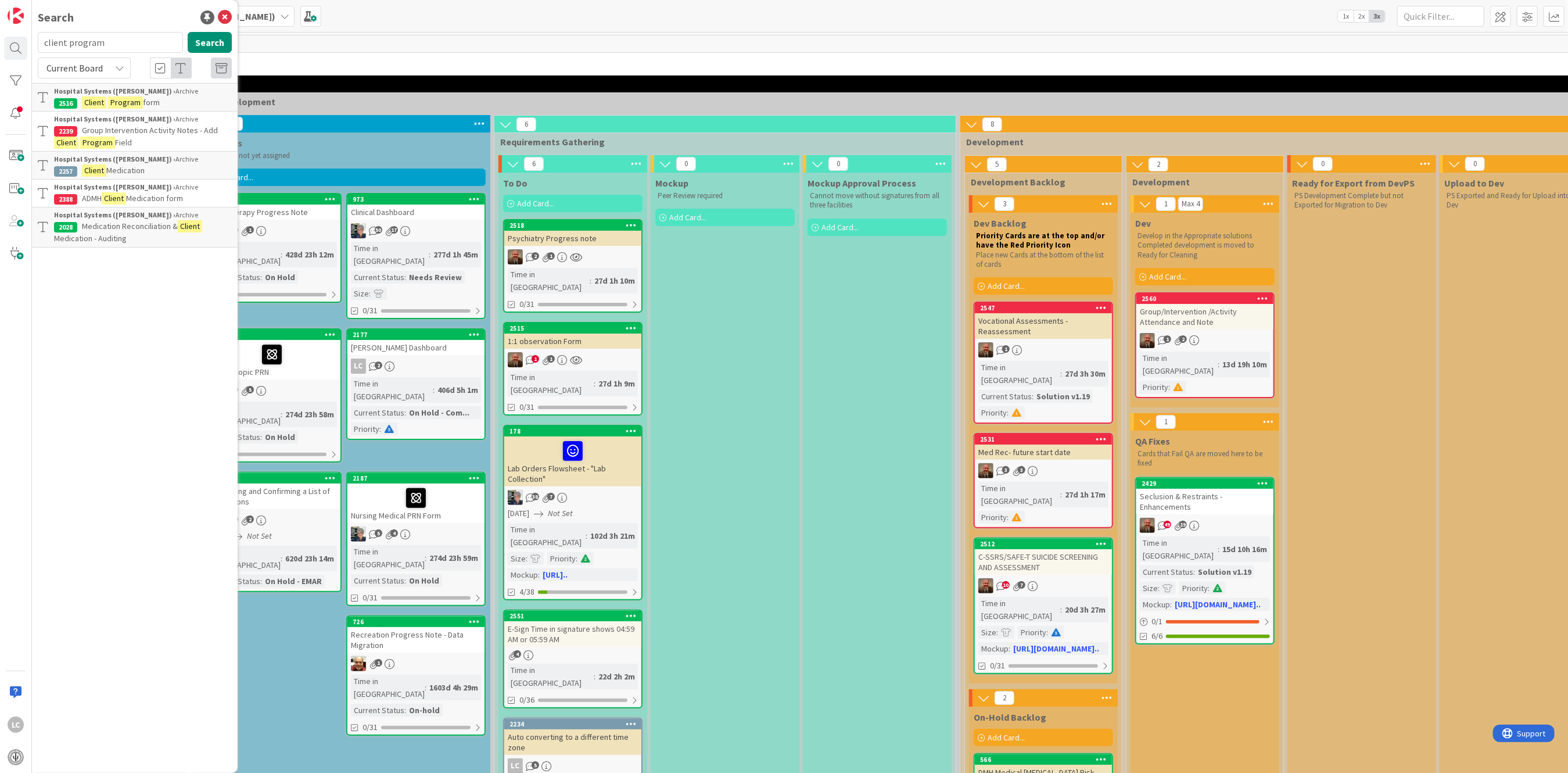
click at [101, 103] on mark "Client" at bounding box center [94, 103] width 24 height 12
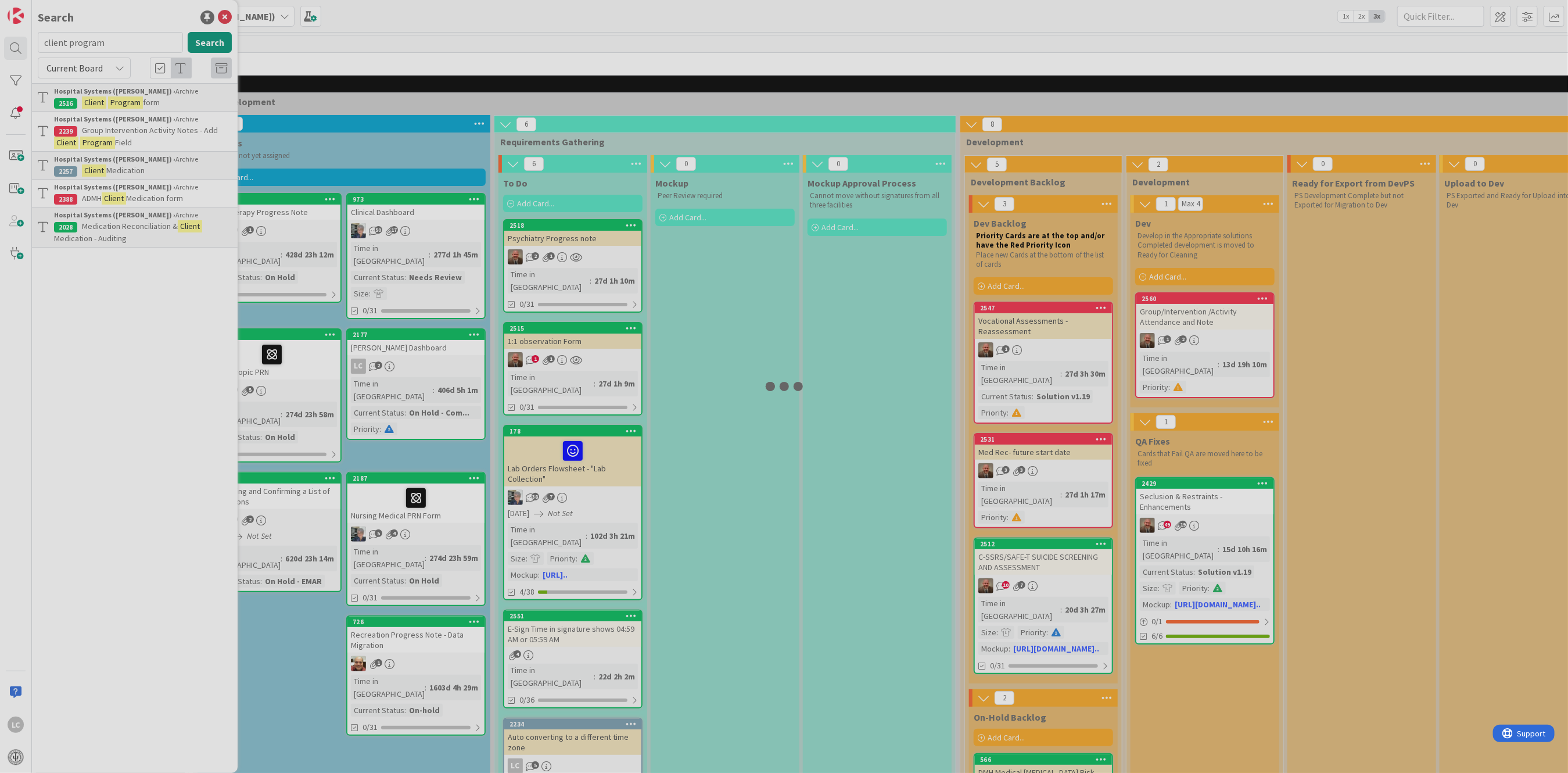
click at [101, 103] on div at bounding box center [784, 386] width 1568 height 773
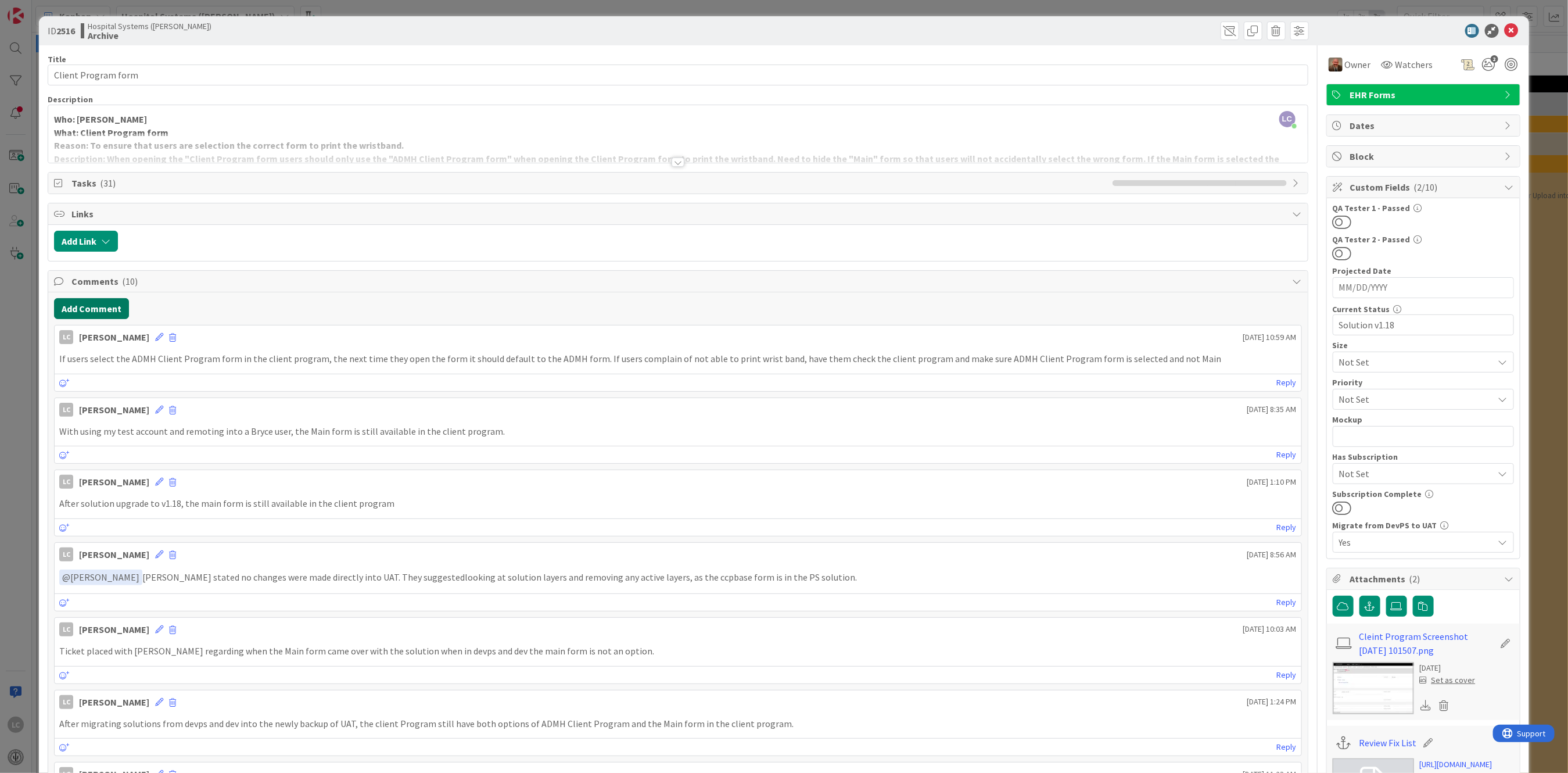
click at [87, 300] on button "Add Comment" at bounding box center [91, 308] width 75 height 21
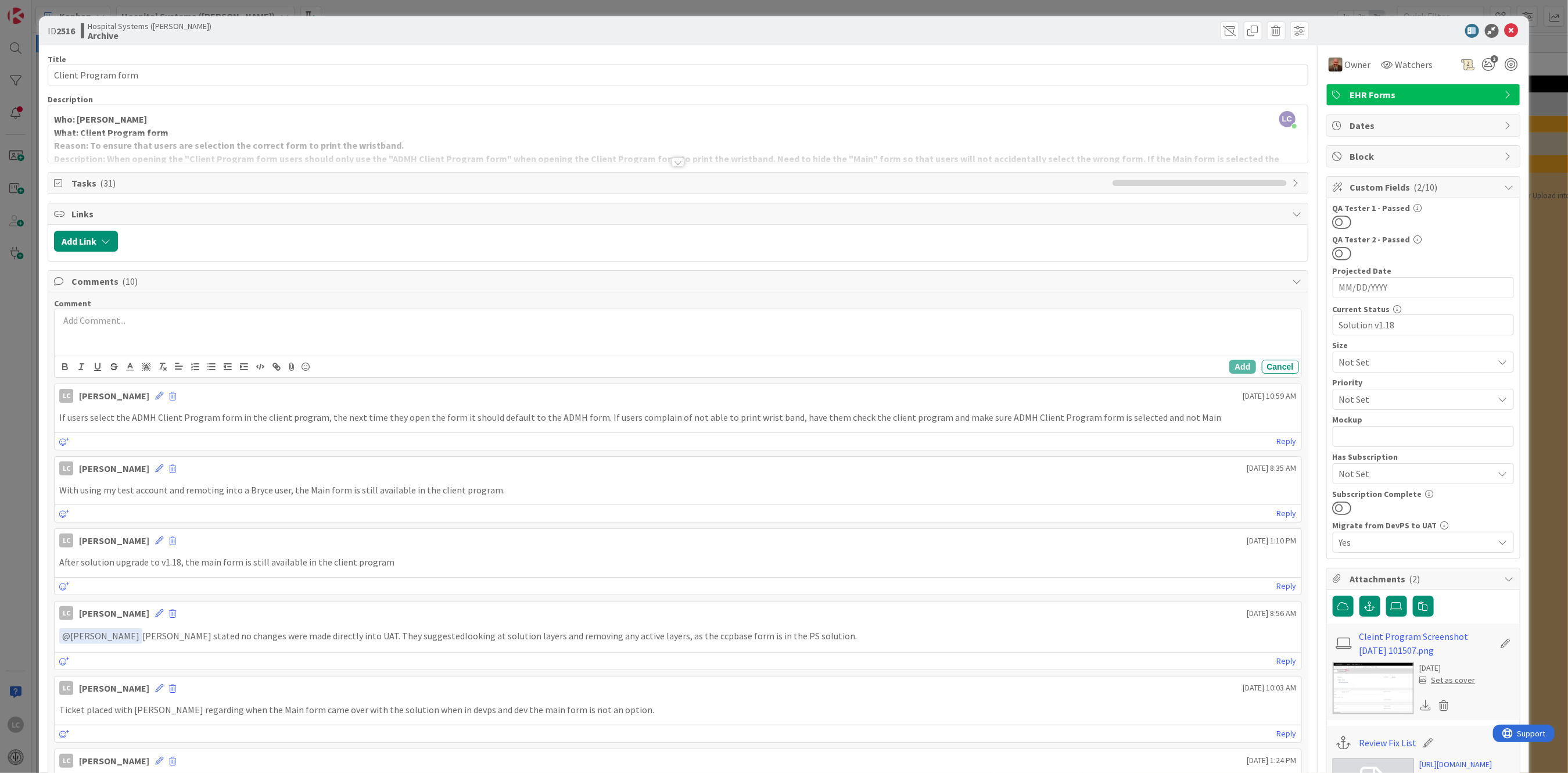
click at [83, 324] on p at bounding box center [677, 320] width 1237 height 13
click at [56, 319] on div "Per [PERSON_NAME], just go to the client program entity, look at the forms list…" at bounding box center [677, 332] width 1246 height 47
click at [118, 364] on div "﻿ @ [PERSON_NAME] ﻿ Per [PERSON_NAME], just go to the client program entity, lo…" at bounding box center [677, 343] width 1246 height 68
click at [206, 348] on div "﻿ @ [PERSON_NAME] ﻿ ﻿ @ [PERSON_NAME] ﻿ Per [PERSON_NAME], just go to the clien…" at bounding box center [677, 332] width 1246 height 47
click at [1235, 364] on button "Add" at bounding box center [1242, 366] width 26 height 14
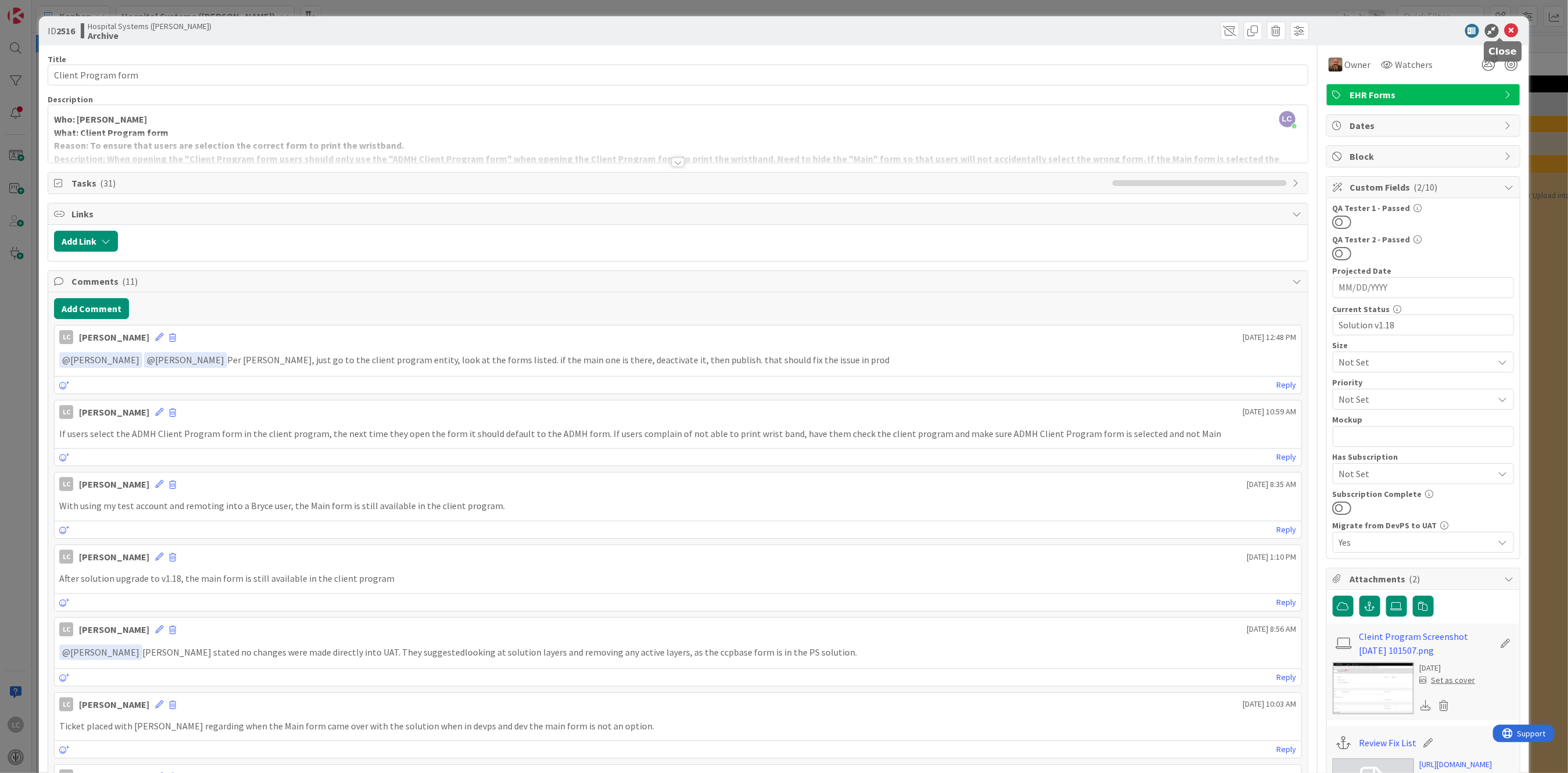
click at [1505, 28] on icon at bounding box center [1512, 31] width 14 height 14
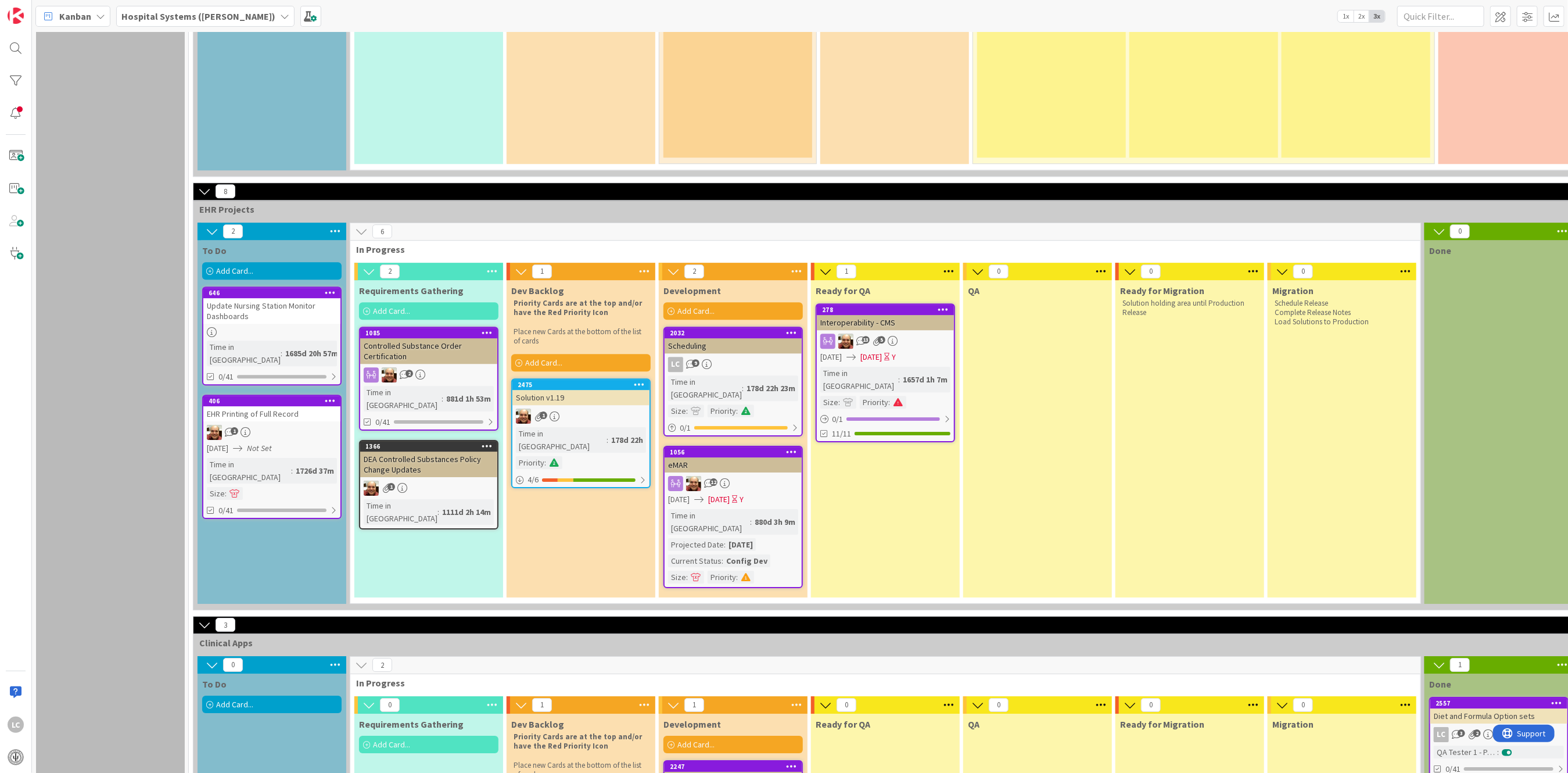
scroll to position [2542, 0]
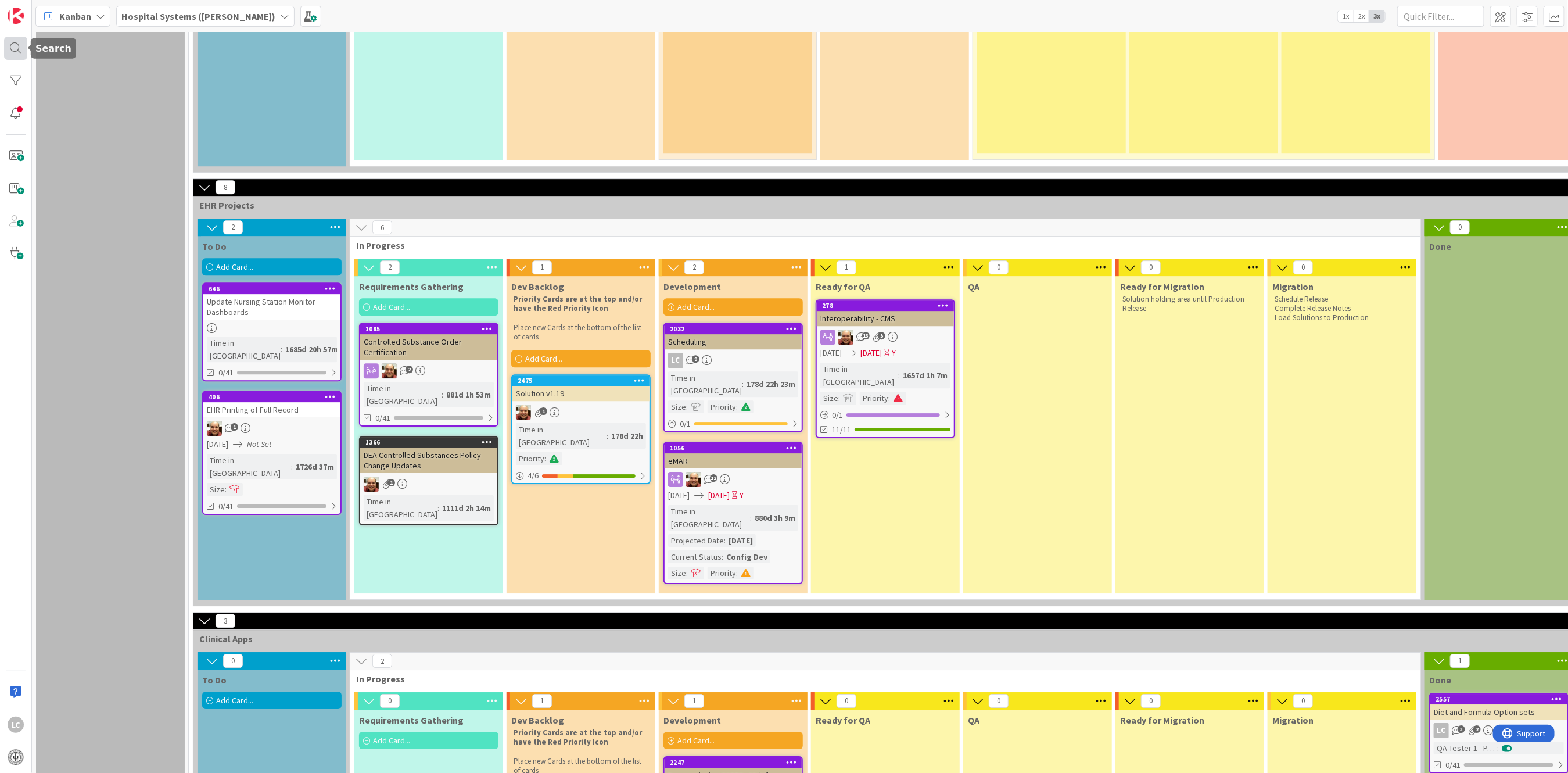
click at [4, 47] on div at bounding box center [16, 48] width 23 height 23
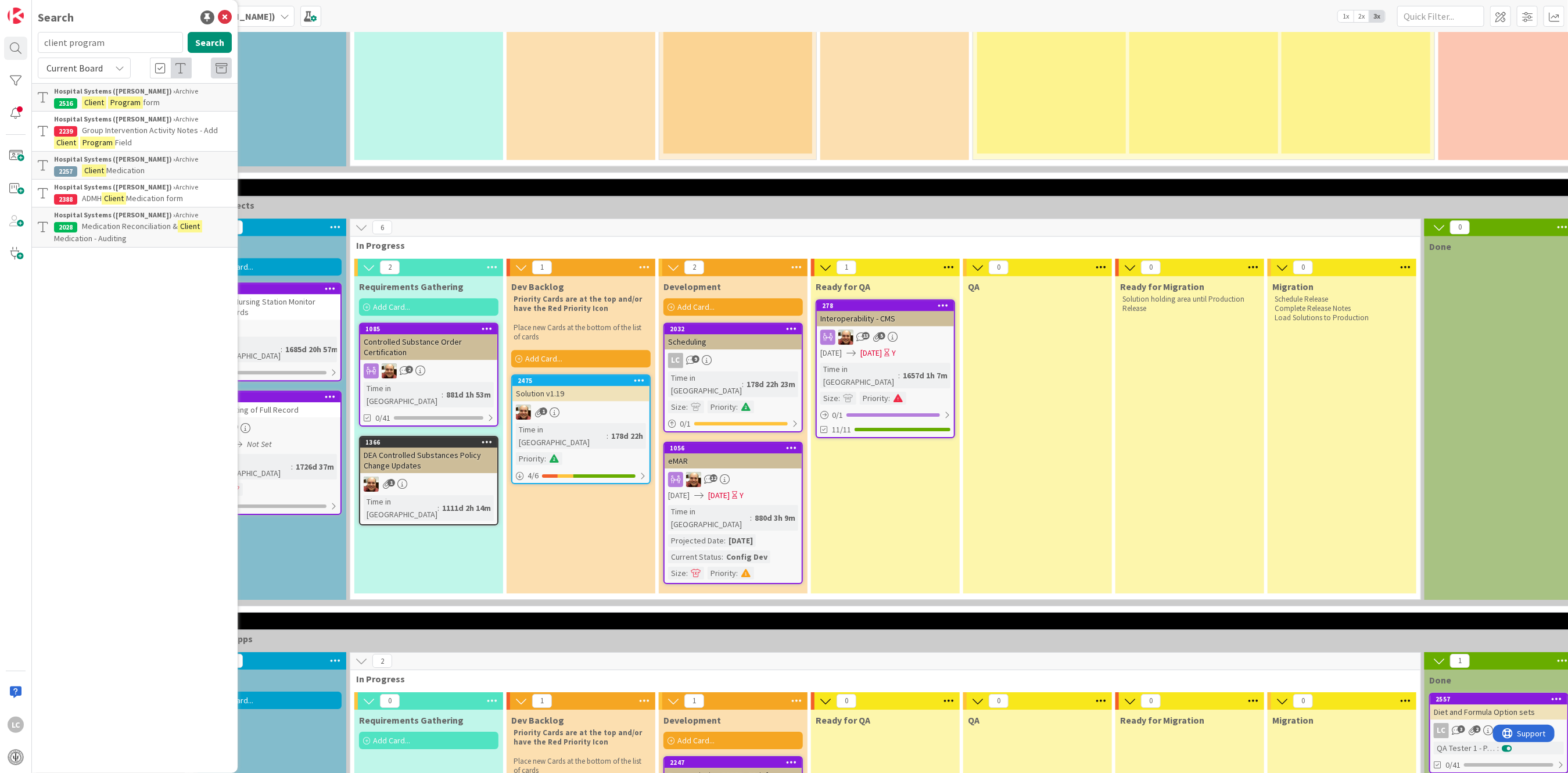
click at [111, 104] on mark "Program" at bounding box center [125, 103] width 35 height 12
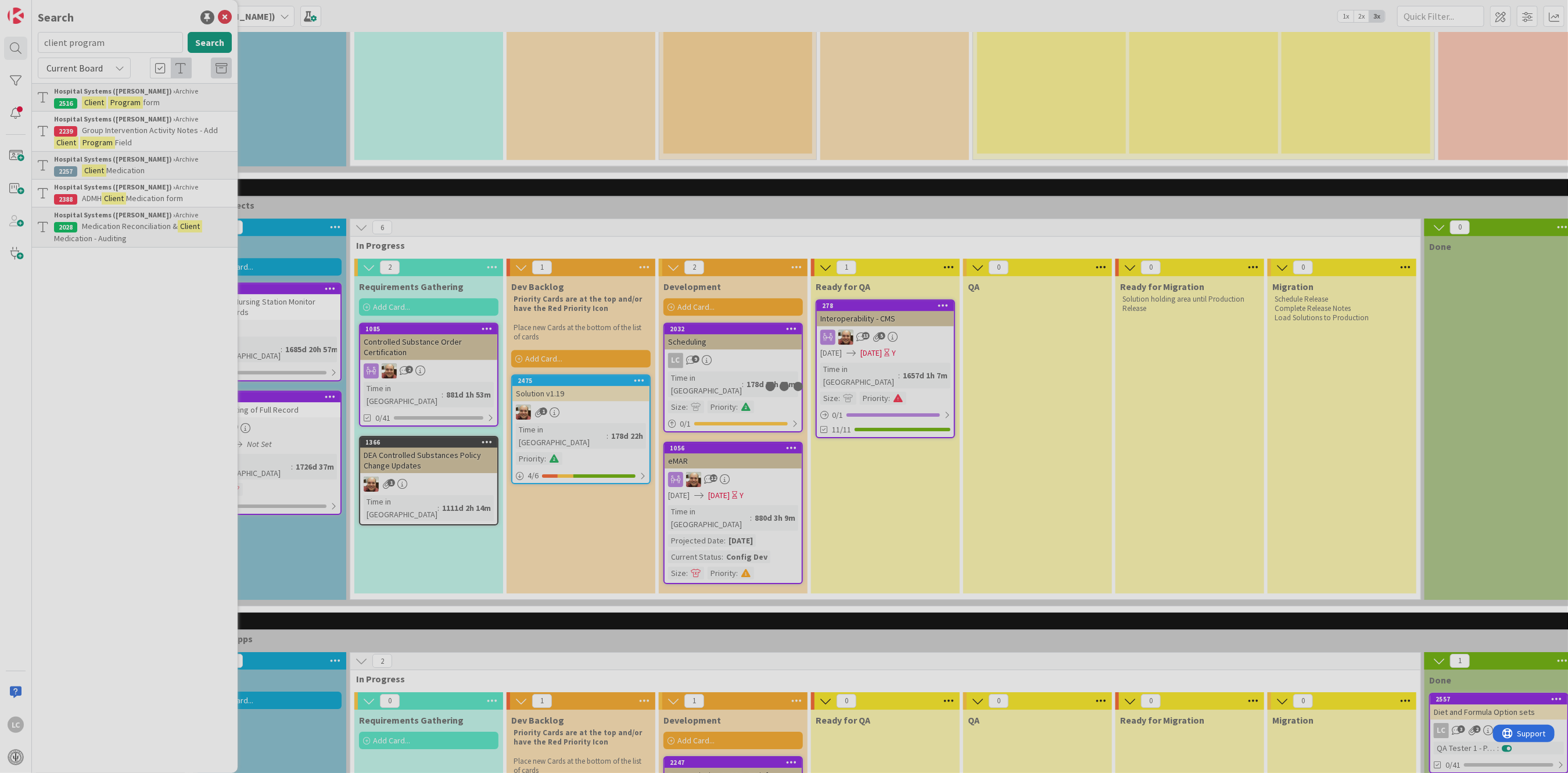
click at [111, 104] on div at bounding box center [784, 386] width 1568 height 773
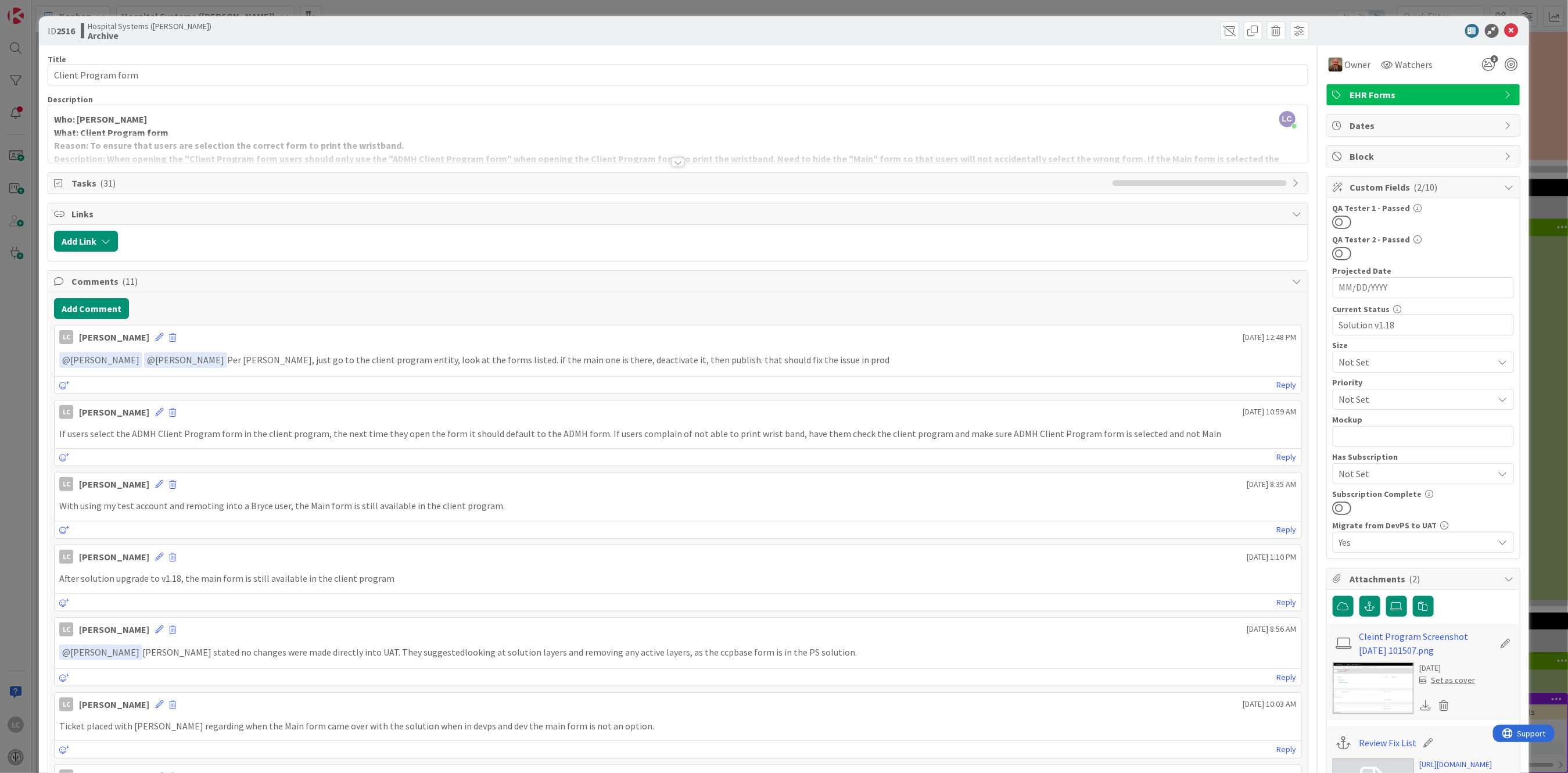
click at [232, 383] on div "Reply" at bounding box center [677, 384] width 1246 height 17
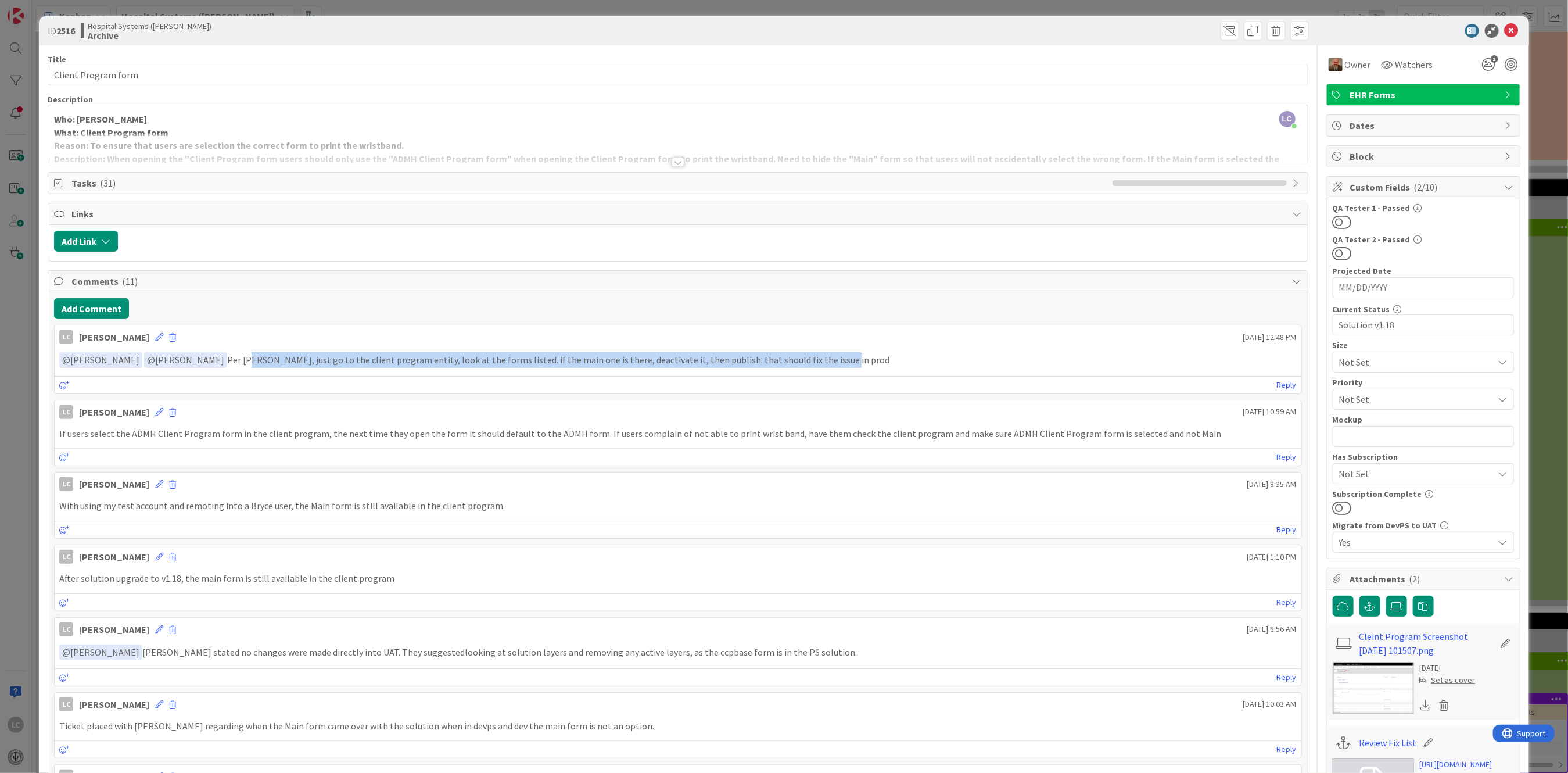
drag, startPoint x: 229, startPoint y: 358, endPoint x: 804, endPoint y: 349, distance: 575.1
click at [804, 349] on div "﻿ @ [PERSON_NAME] ﻿ ﻿ @ [PERSON_NAME] ﻿ Per [PERSON_NAME], just go to the clien…" at bounding box center [677, 360] width 1246 height 25
copy p "athy, just go to the client program entity, look at the forms listed. if the ma…"
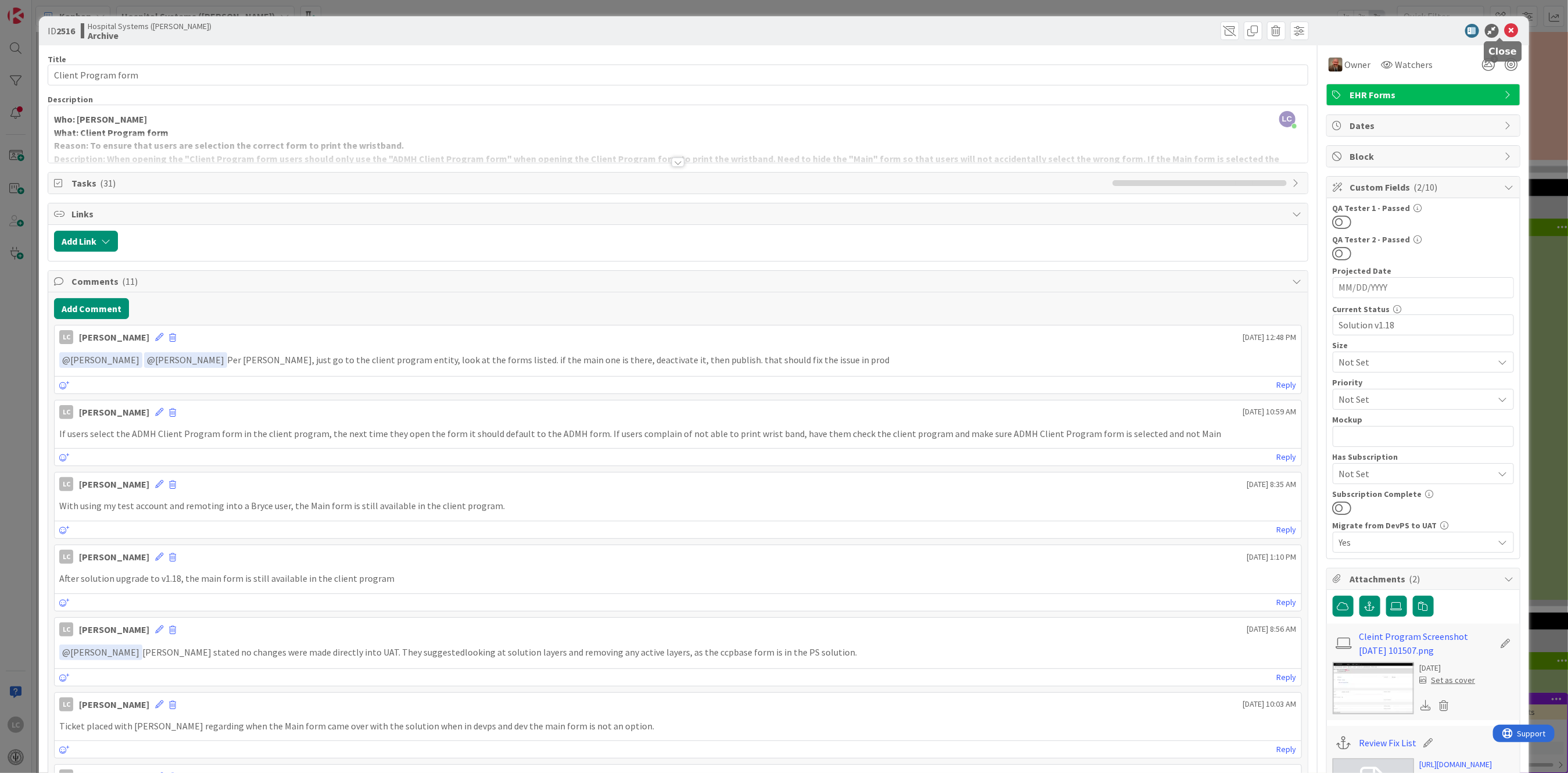
click at [1505, 28] on icon at bounding box center [1512, 31] width 14 height 14
